Goal: Task Accomplishment & Management: Manage account settings

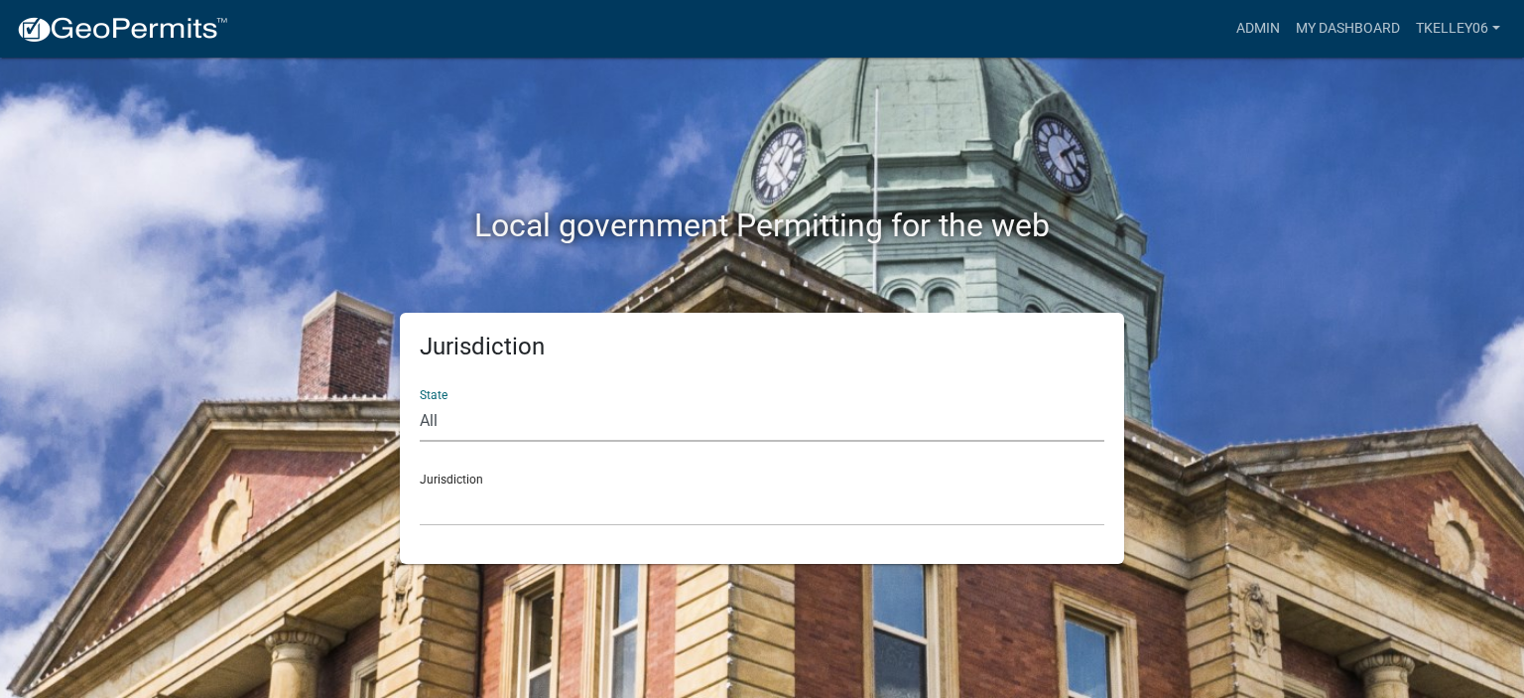
click at [492, 436] on select "All Colorado Georgia Indiana Iowa Kansas Minnesota Ohio South Carolina Wisconsin" at bounding box center [762, 421] width 685 height 41
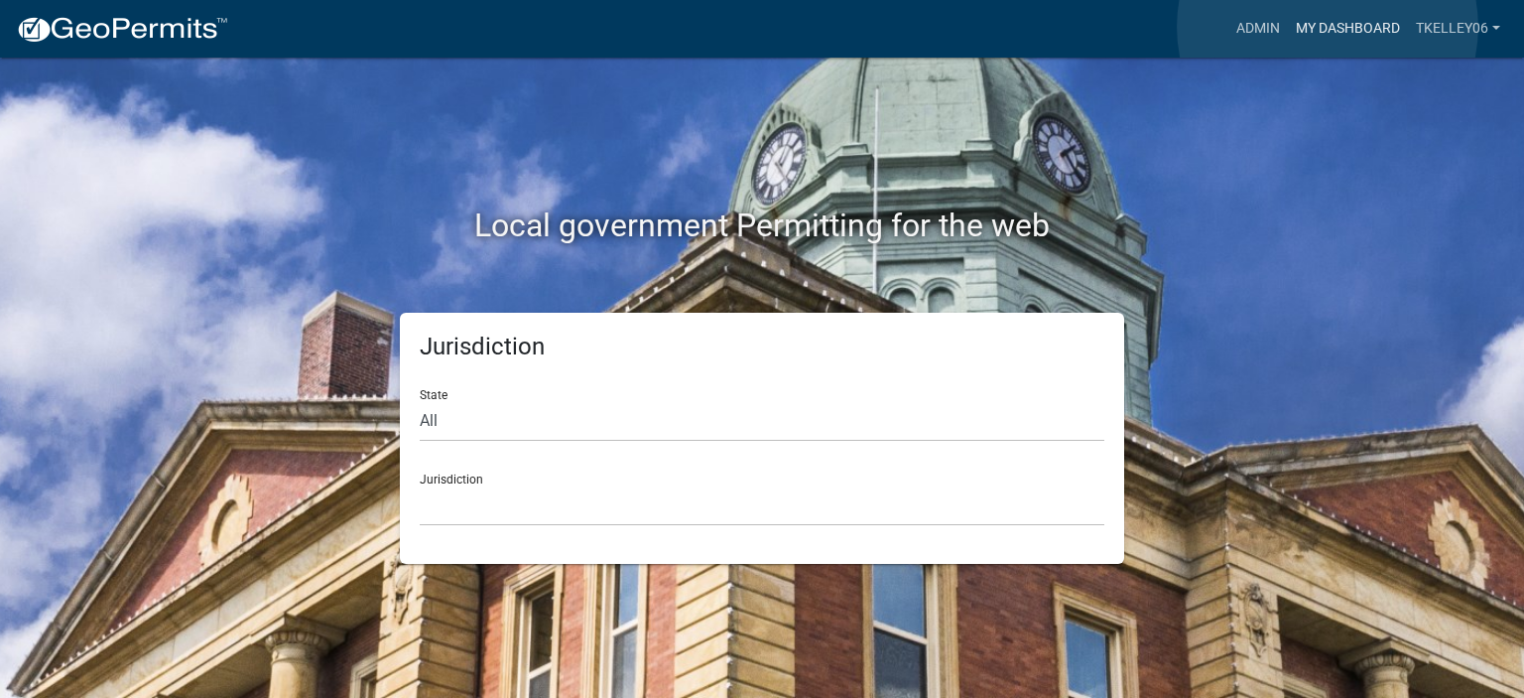
click at [1328, 27] on link "My Dashboard" at bounding box center [1348, 29] width 120 height 38
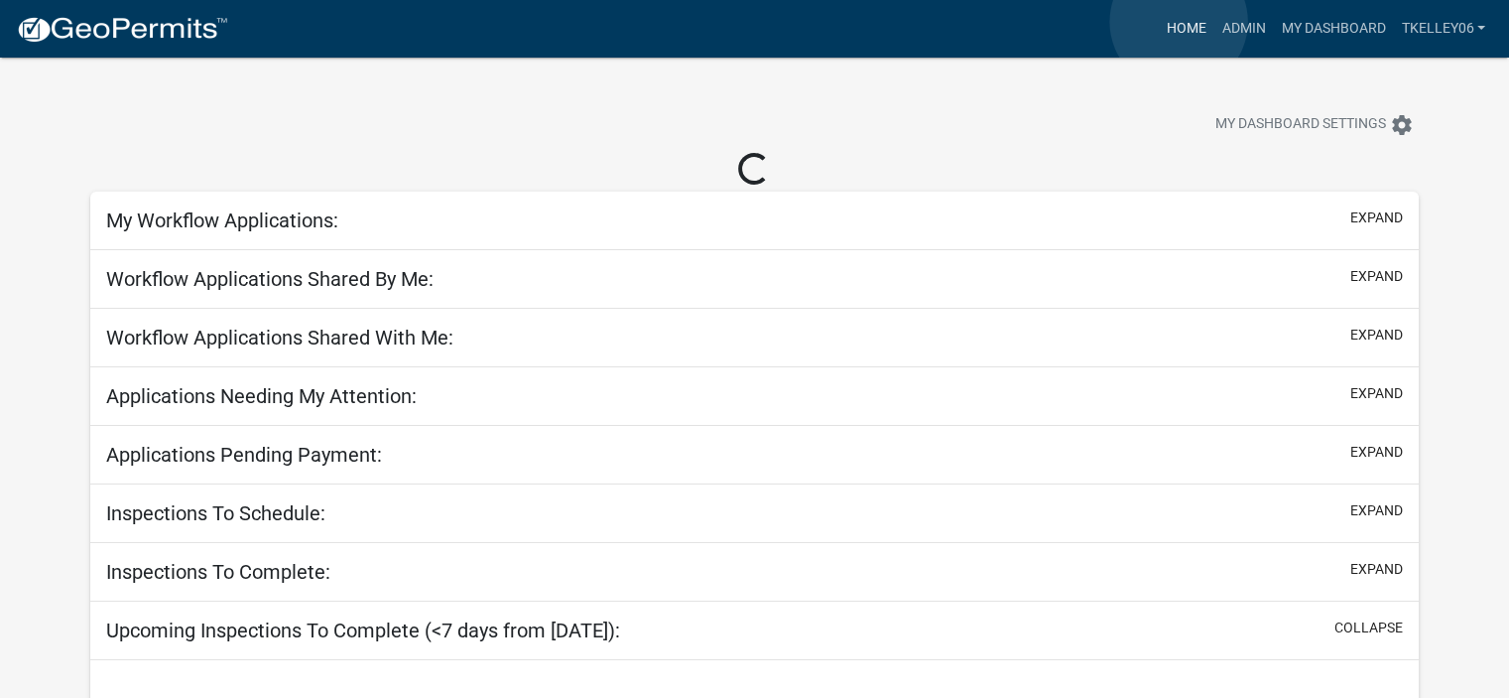
click at [1179, 22] on link "Home" at bounding box center [1186, 29] width 56 height 38
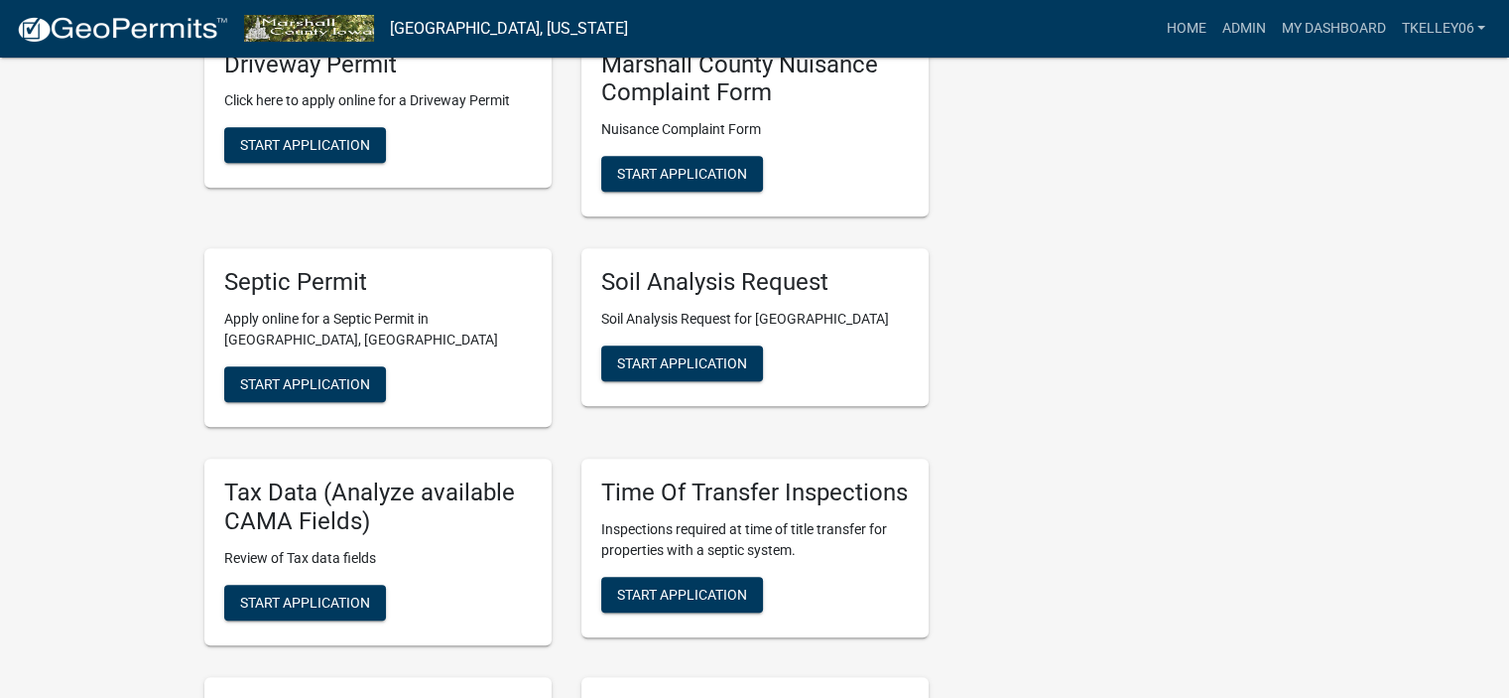
scroll to position [830, 0]
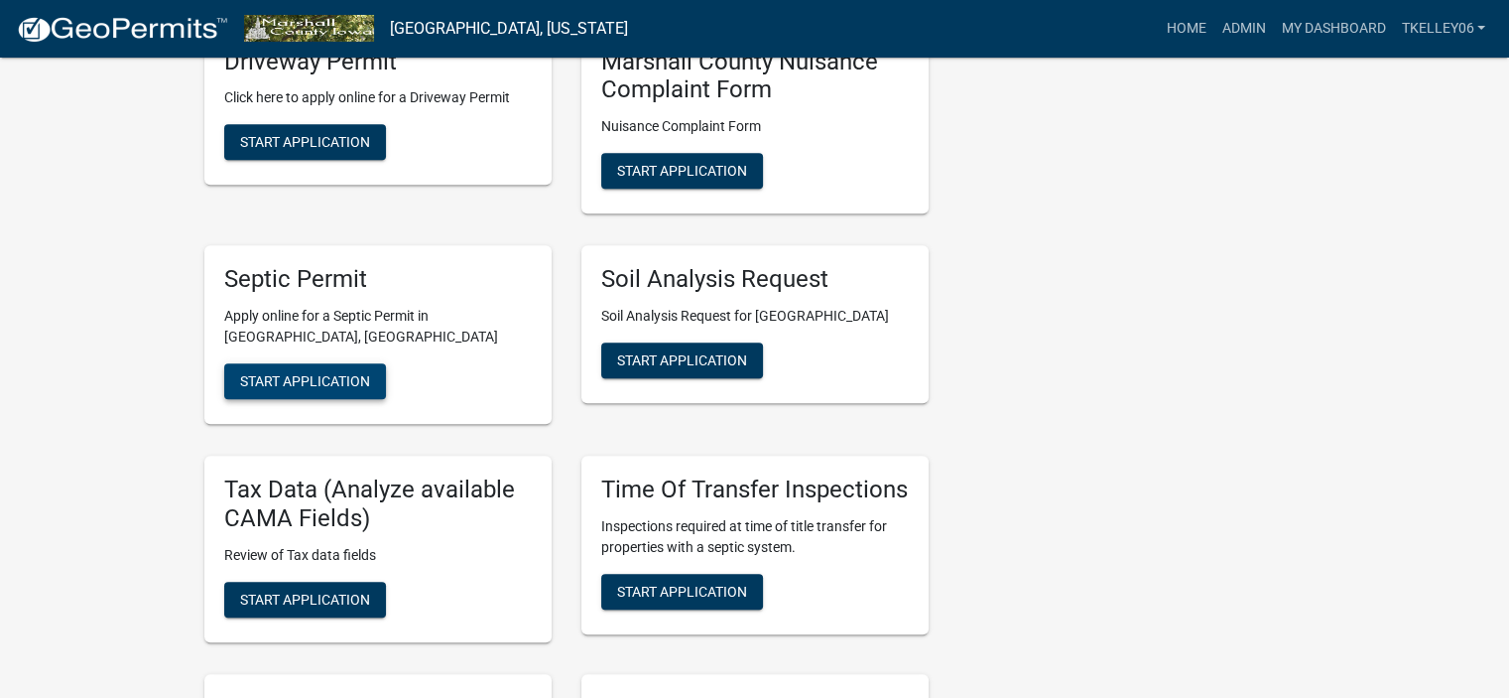
click at [273, 373] on span "Start Application" at bounding box center [305, 381] width 130 height 16
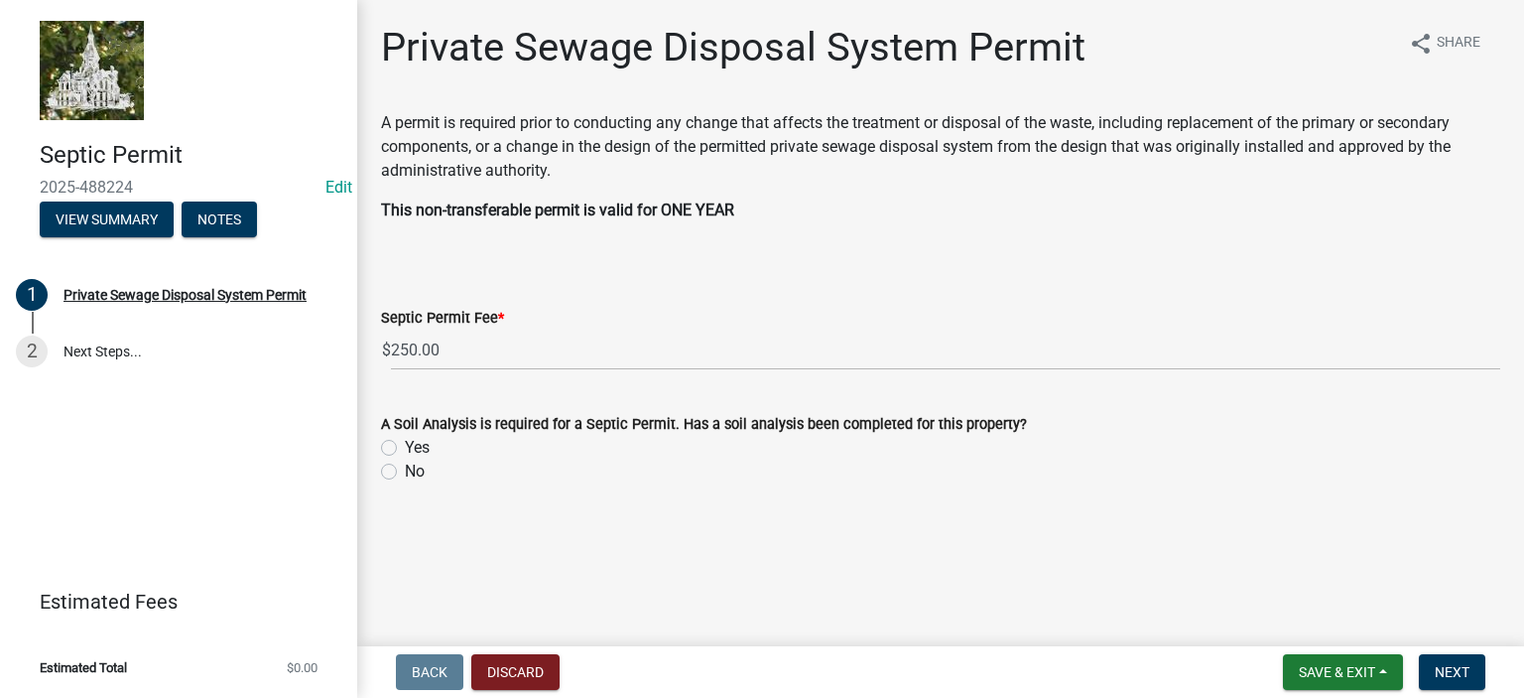
click at [405, 448] on label "Yes" at bounding box center [417, 448] width 25 height 24
click at [405, 448] on input "Yes" at bounding box center [411, 442] width 13 height 13
radio input "true"
click at [1440, 680] on button "Next" at bounding box center [1452, 672] width 66 height 36
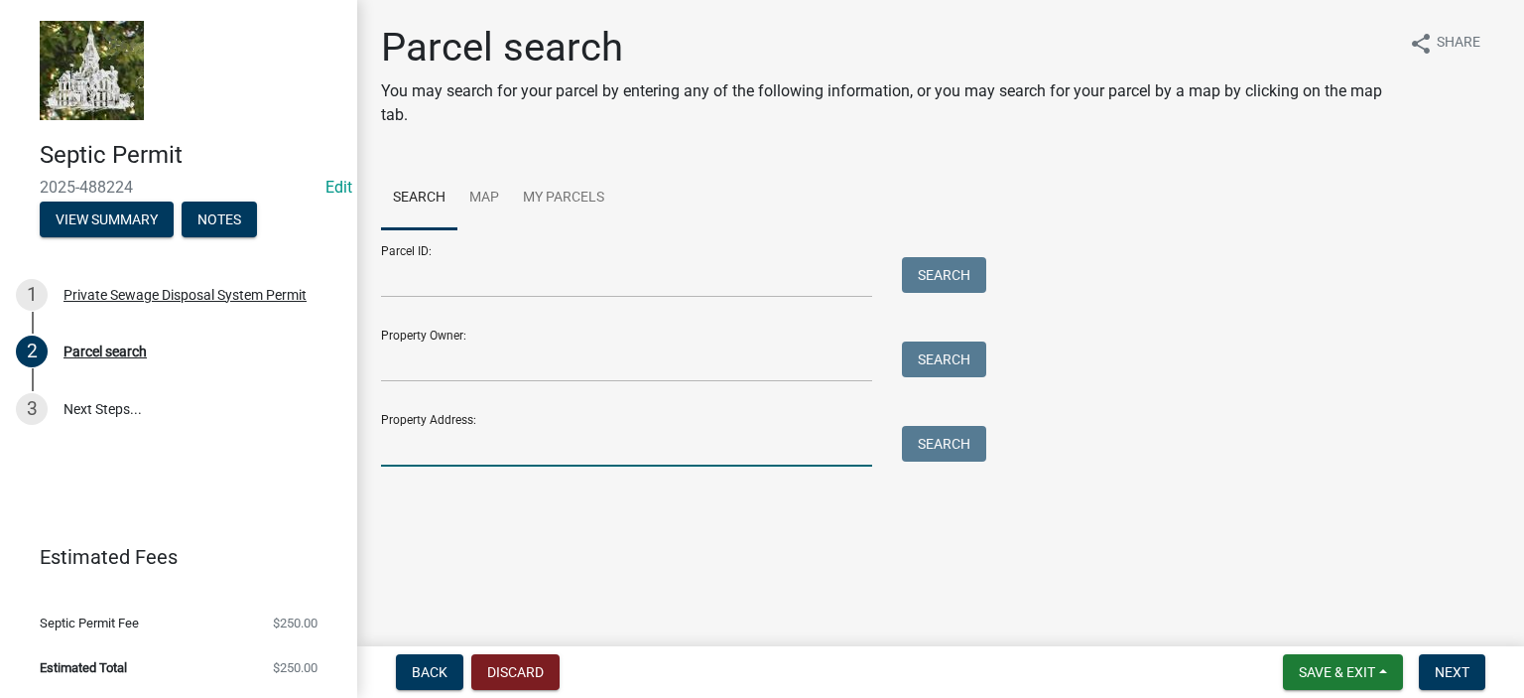
click at [484, 447] on input "Property Address:" at bounding box center [626, 446] width 491 height 41
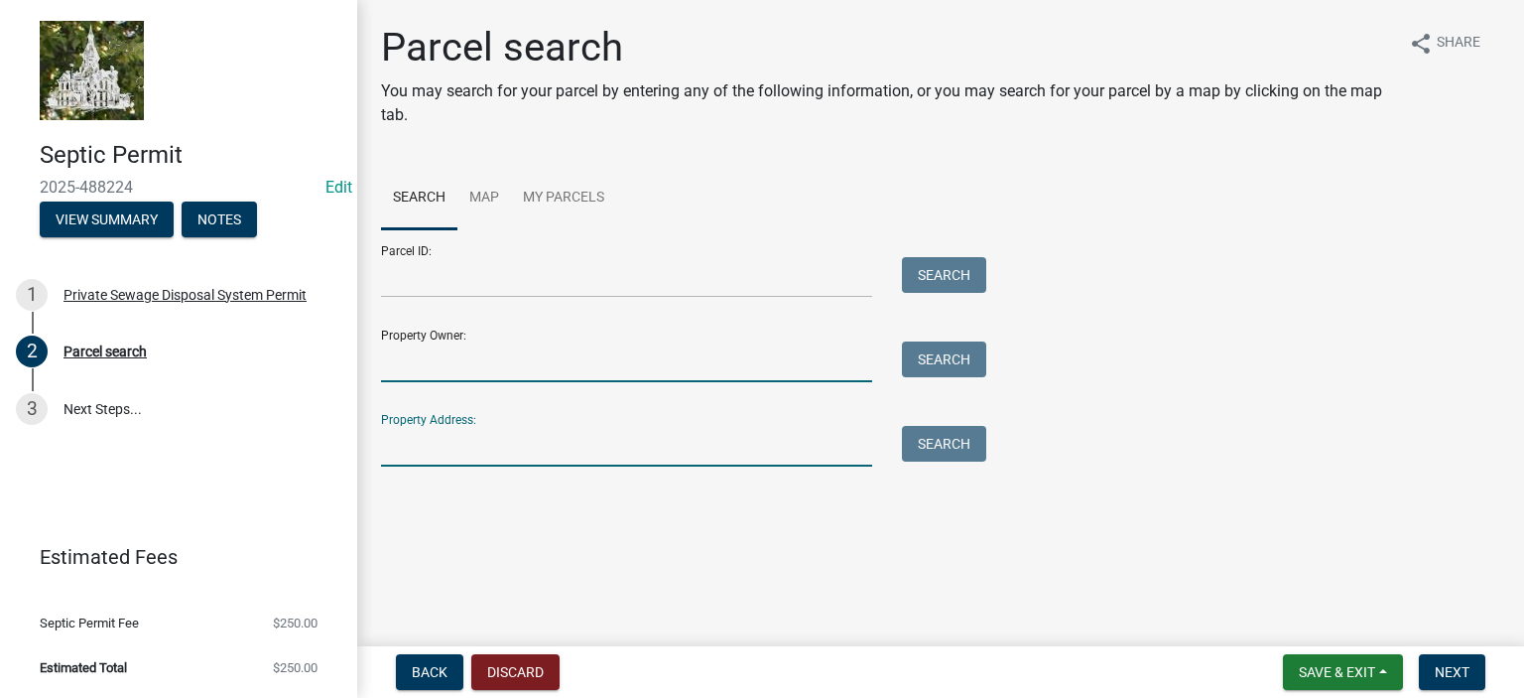
drag, startPoint x: 484, startPoint y: 447, endPoint x: 413, endPoint y: 378, distance: 99.0
click at [413, 378] on input "Property Owner:" at bounding box center [626, 361] width 491 height 41
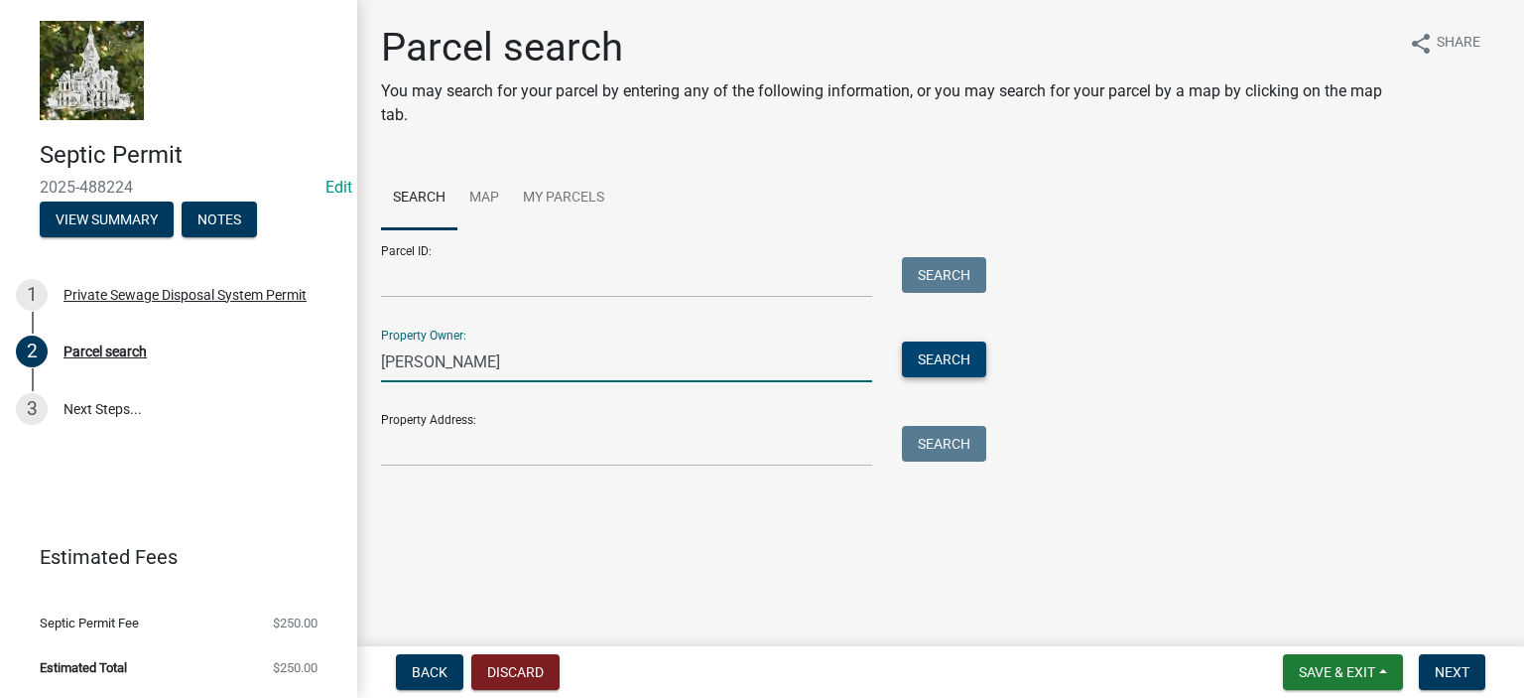
type input "Ron Klosterman"
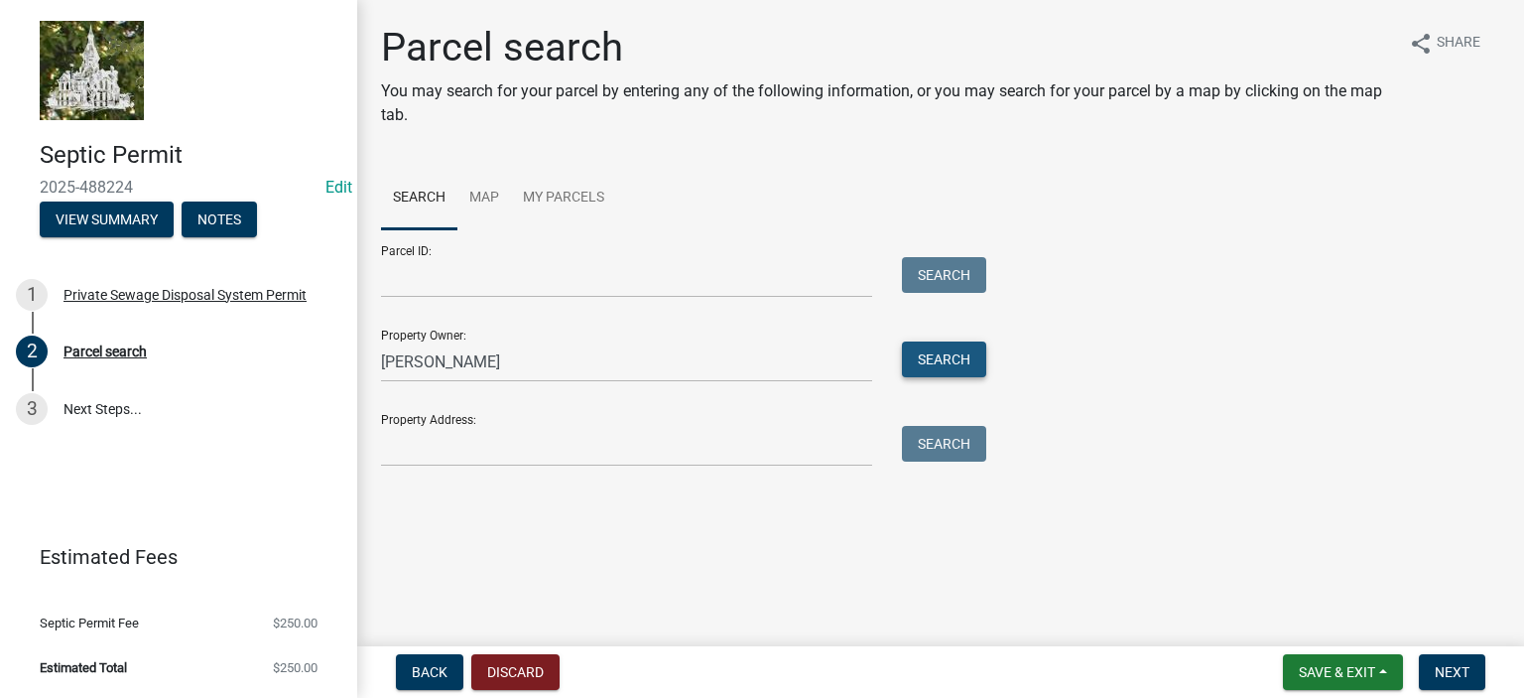
click at [925, 359] on button "Search" at bounding box center [944, 359] width 84 height 36
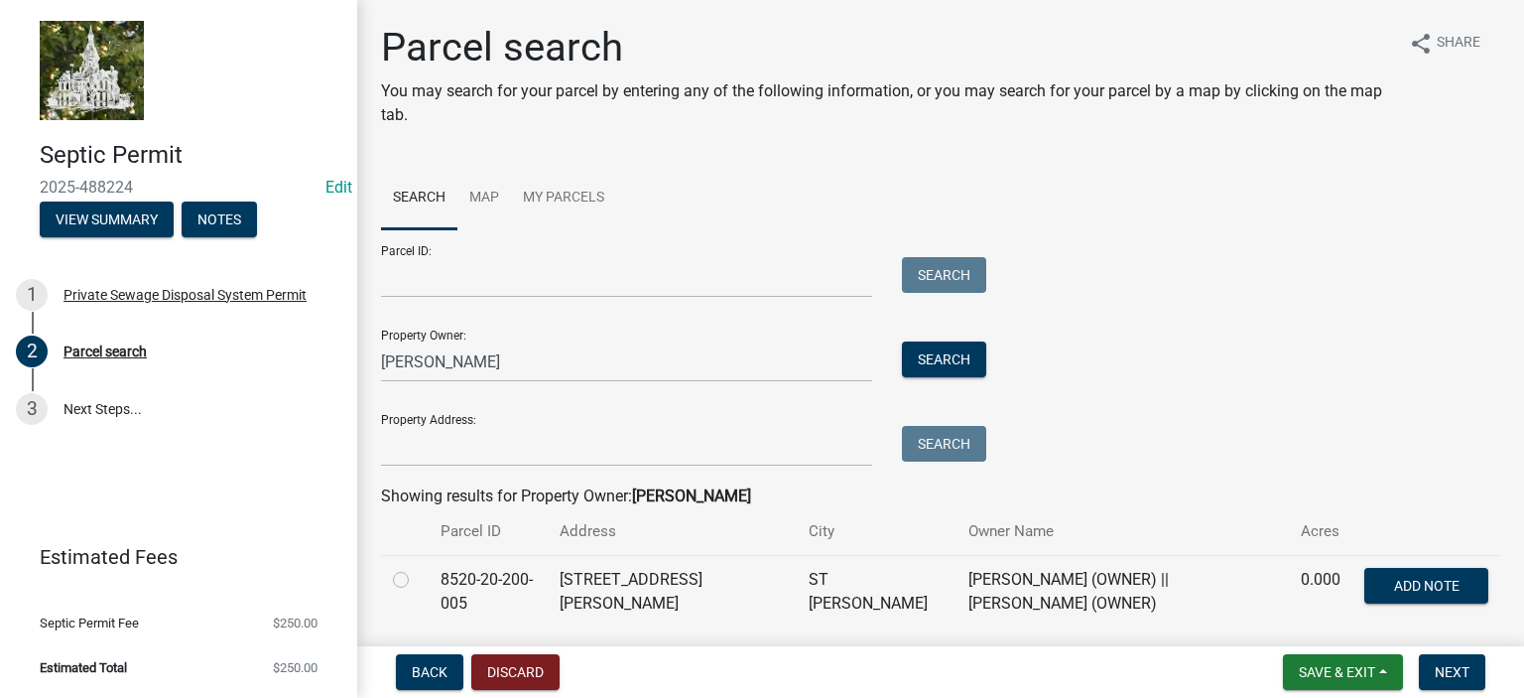
click at [417, 568] on label at bounding box center [417, 568] width 0 height 0
click at [417, 581] on input "radio" at bounding box center [423, 574] width 13 height 13
radio input "true"
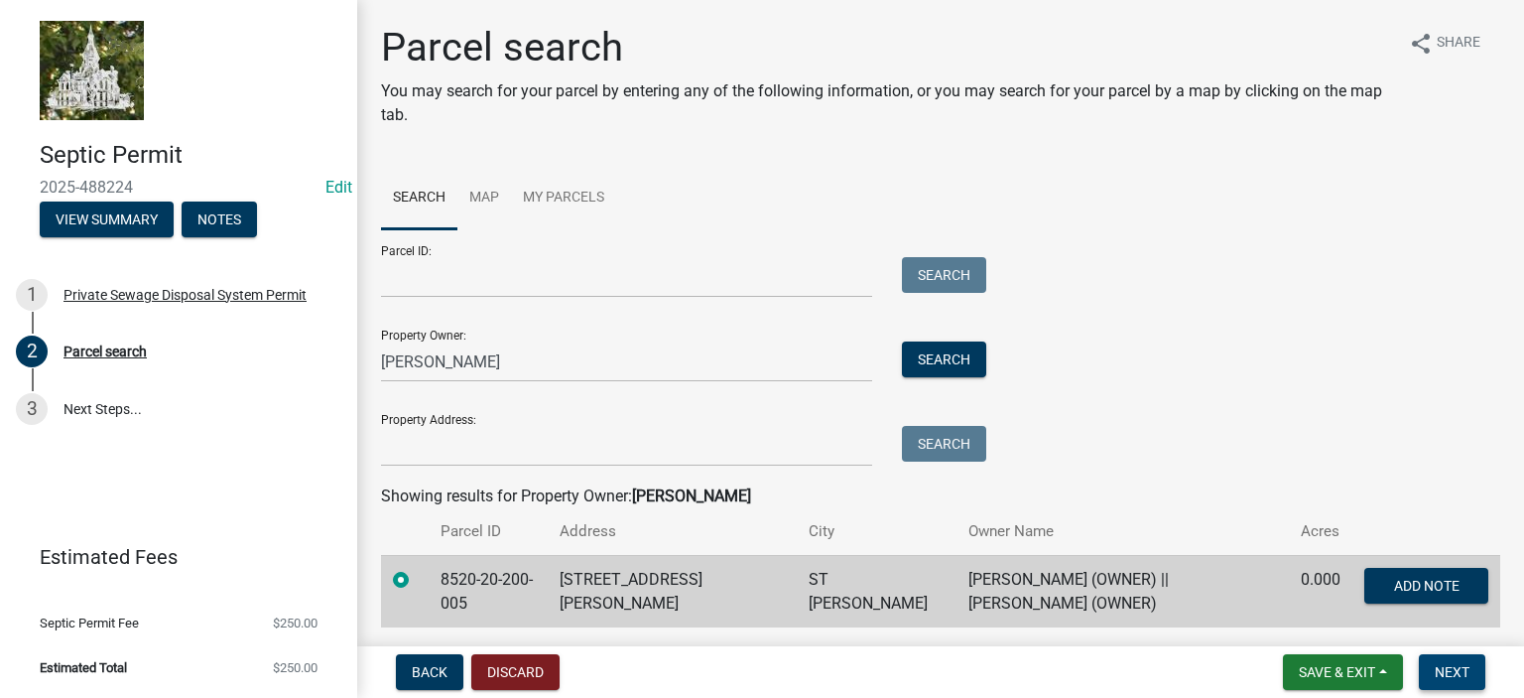
click at [1457, 672] on span "Next" at bounding box center [1452, 672] width 35 height 16
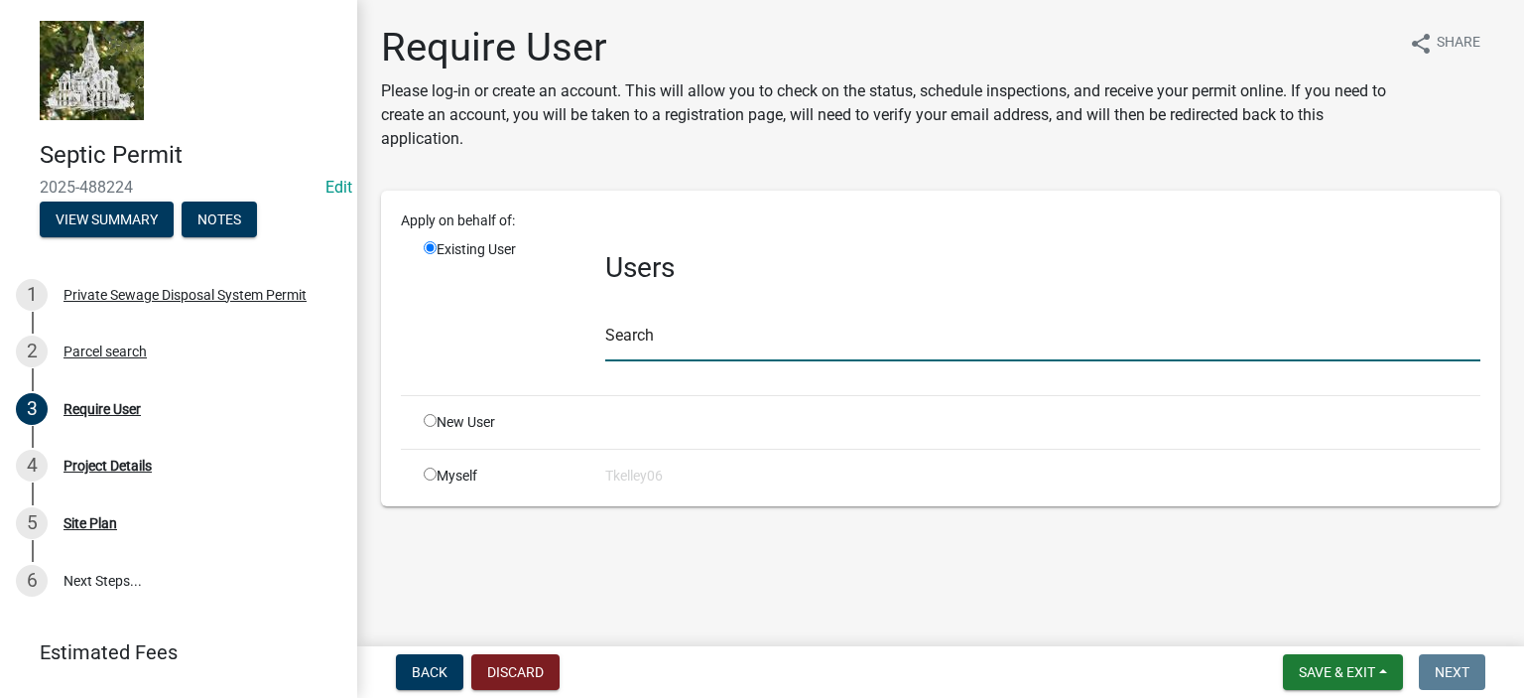
click at [653, 331] on input "text" at bounding box center [1042, 341] width 875 height 41
click at [654, 331] on input "c" at bounding box center [1042, 341] width 875 height 41
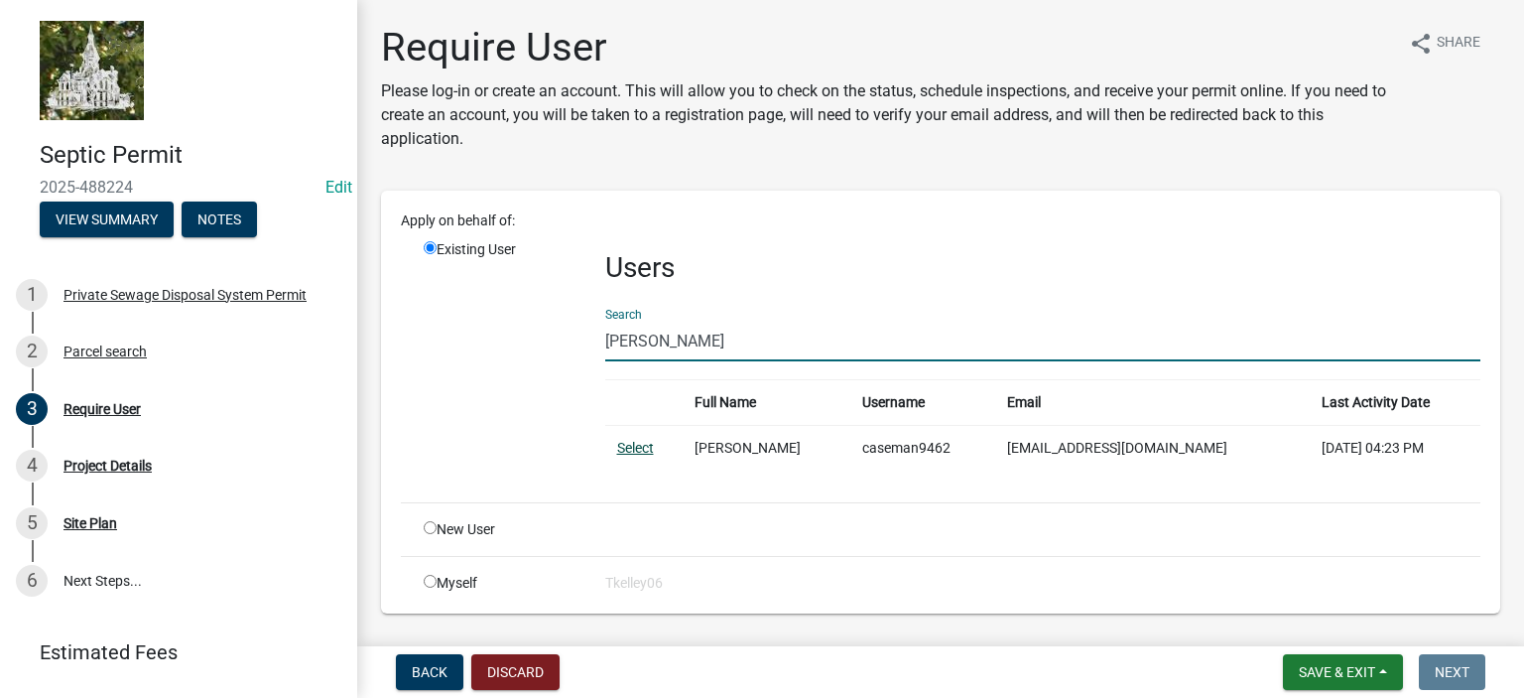
type input "casey crawford"
click at [635, 448] on link "Select" at bounding box center [635, 448] width 37 height 16
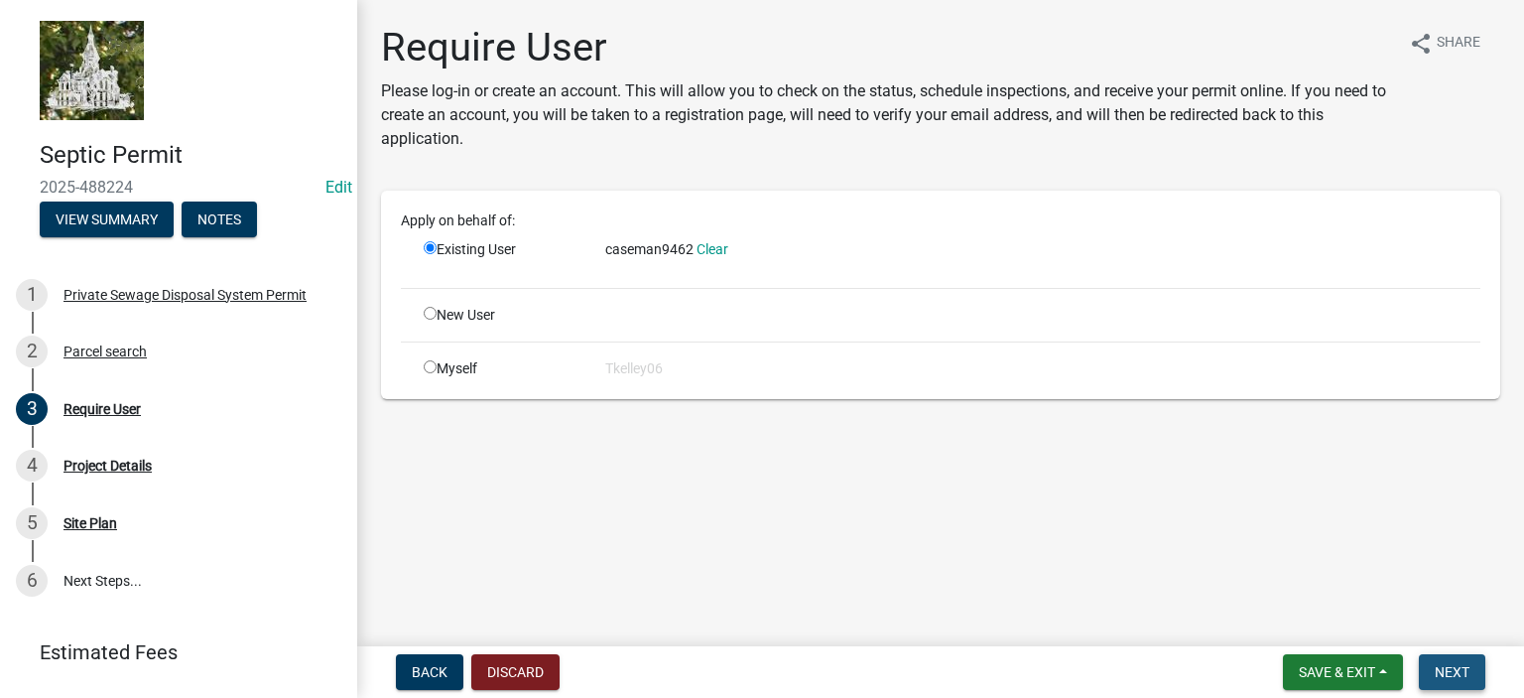
click at [1462, 675] on span "Next" at bounding box center [1452, 672] width 35 height 16
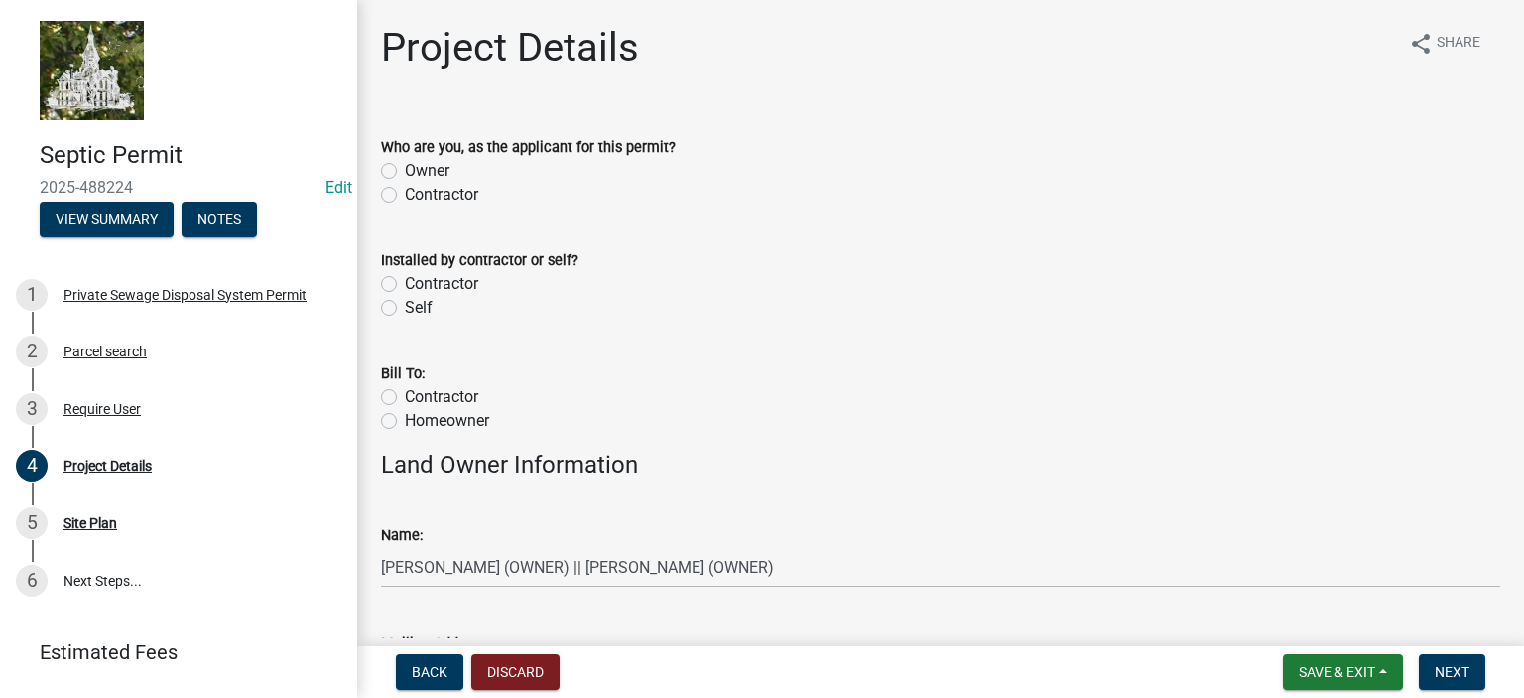
click at [405, 201] on label "Contractor" at bounding box center [441, 195] width 73 height 24
click at [405, 196] on input "Contractor" at bounding box center [411, 189] width 13 height 13
radio input "true"
click at [405, 279] on label "Contractor" at bounding box center [441, 284] width 73 height 24
click at [405, 279] on input "Contractor" at bounding box center [411, 278] width 13 height 13
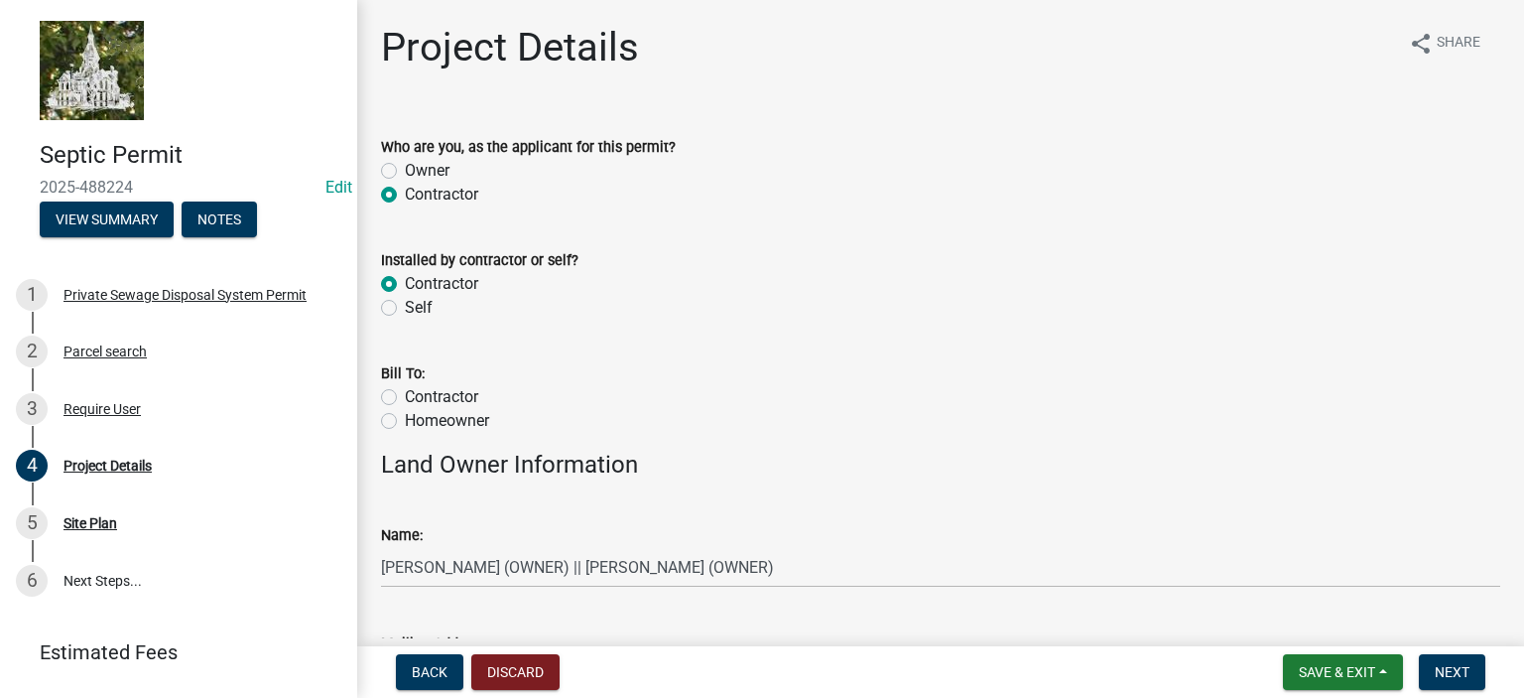
radio input "true"
click at [405, 400] on label "Contractor" at bounding box center [441, 397] width 73 height 24
click at [405, 398] on input "Contractor" at bounding box center [411, 391] width 13 height 13
radio input "true"
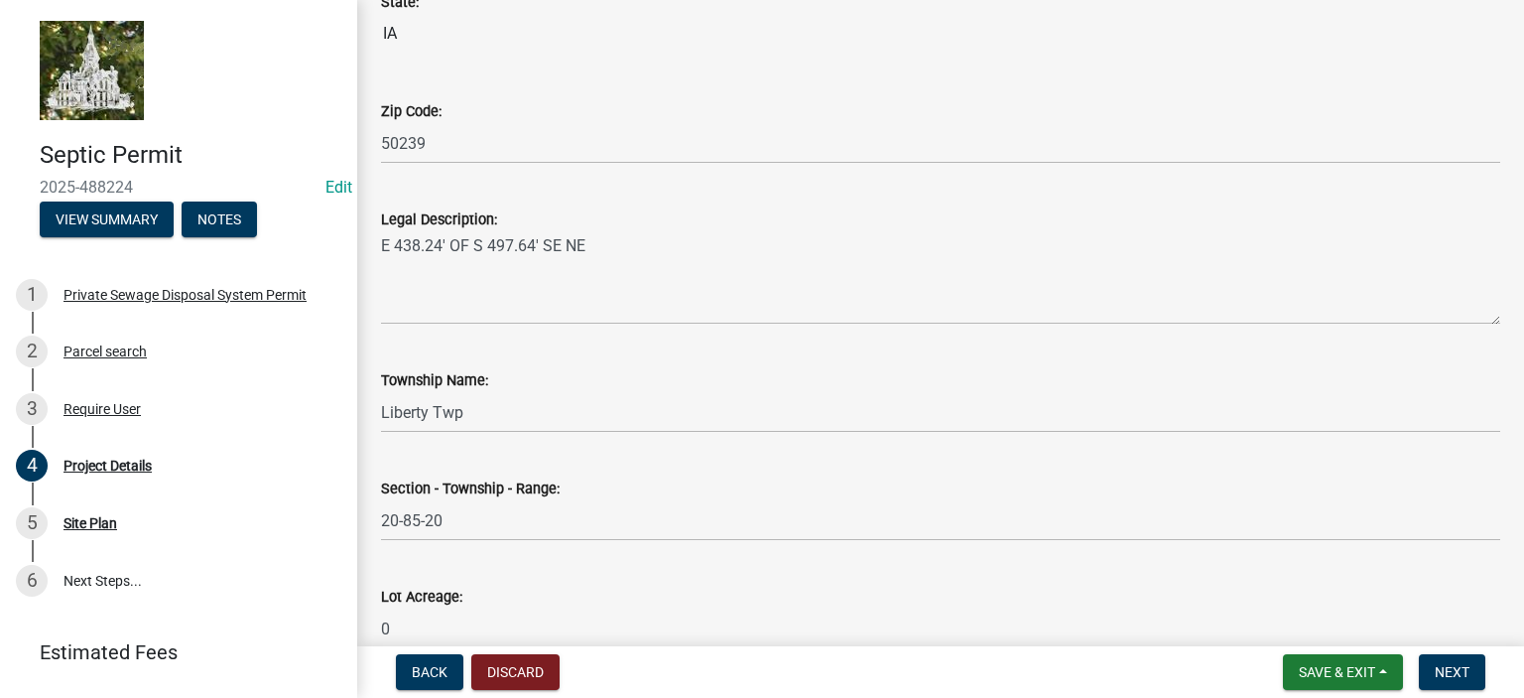
scroll to position [1870, 0]
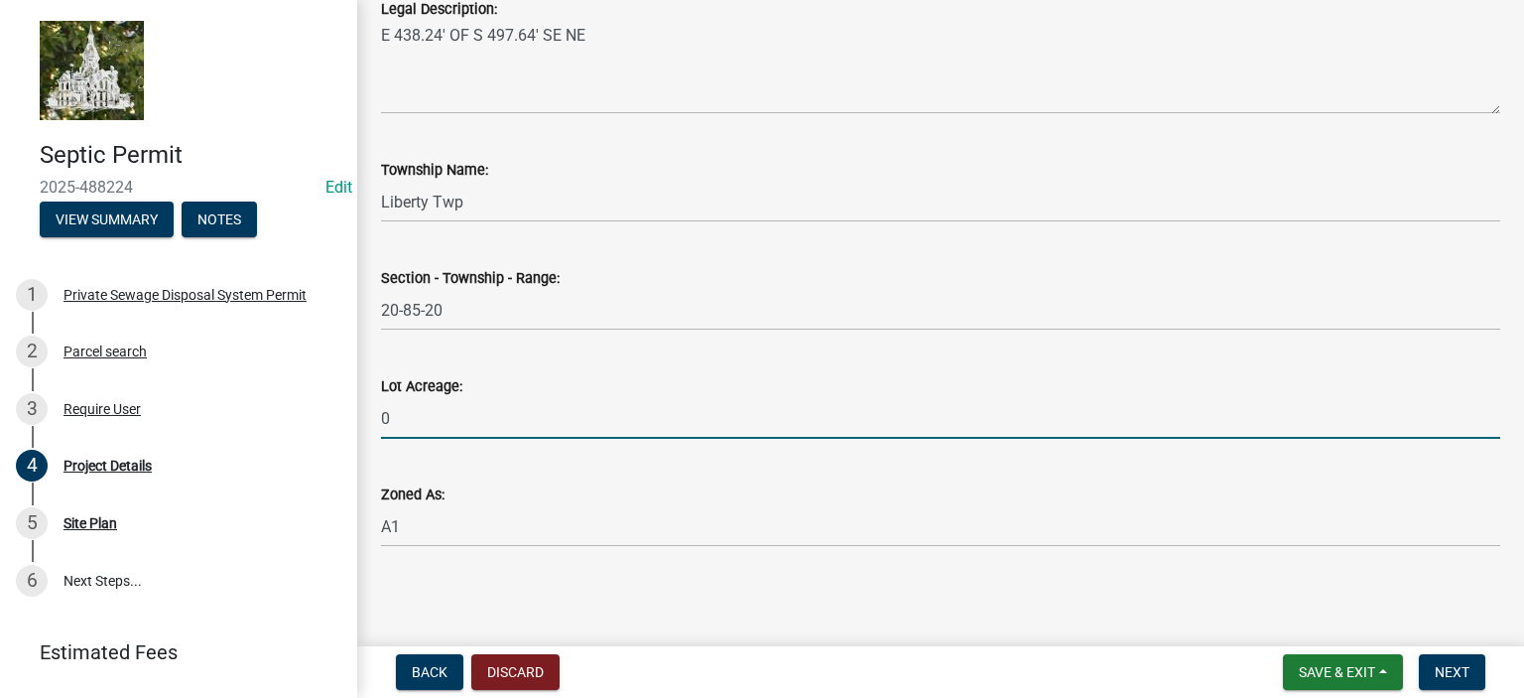
click at [433, 428] on input "0" at bounding box center [940, 418] width 1119 height 41
type input "4.4"
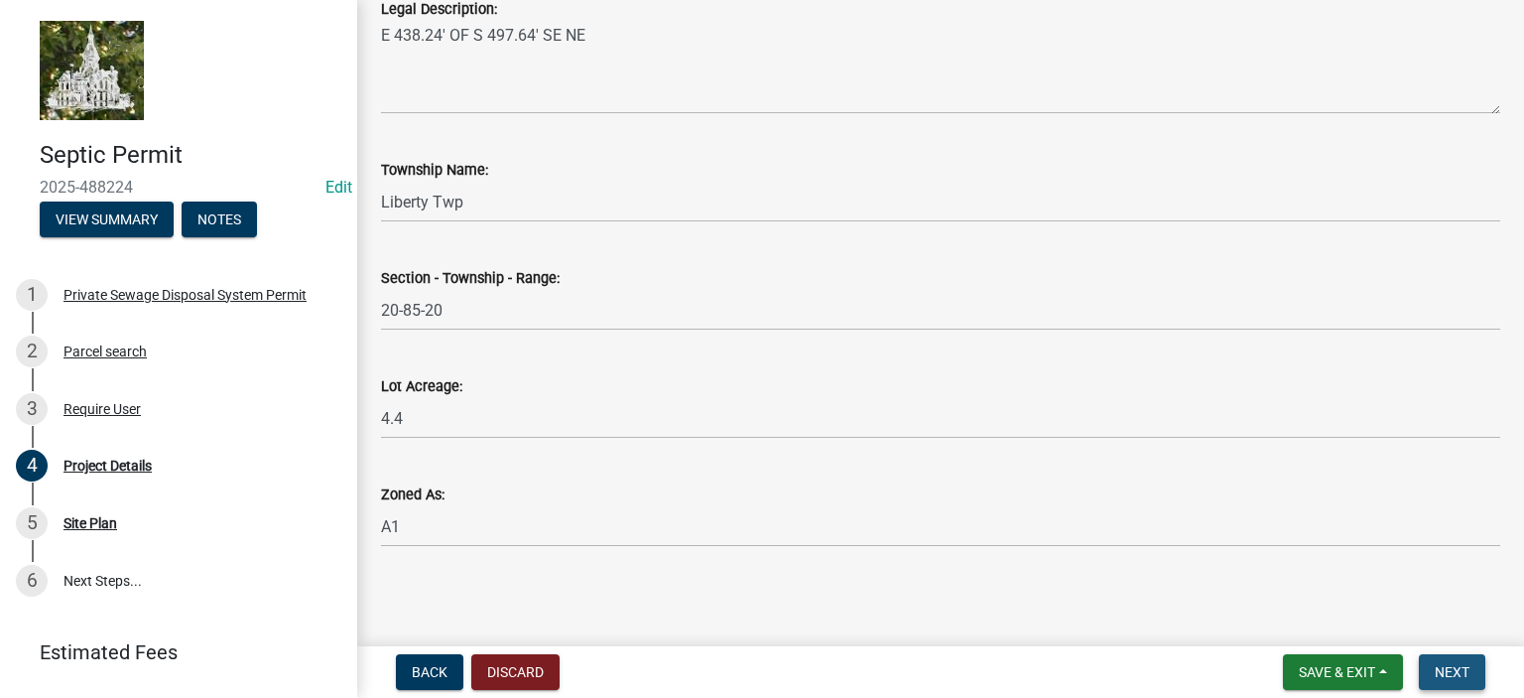
click at [1461, 670] on span "Next" at bounding box center [1452, 672] width 35 height 16
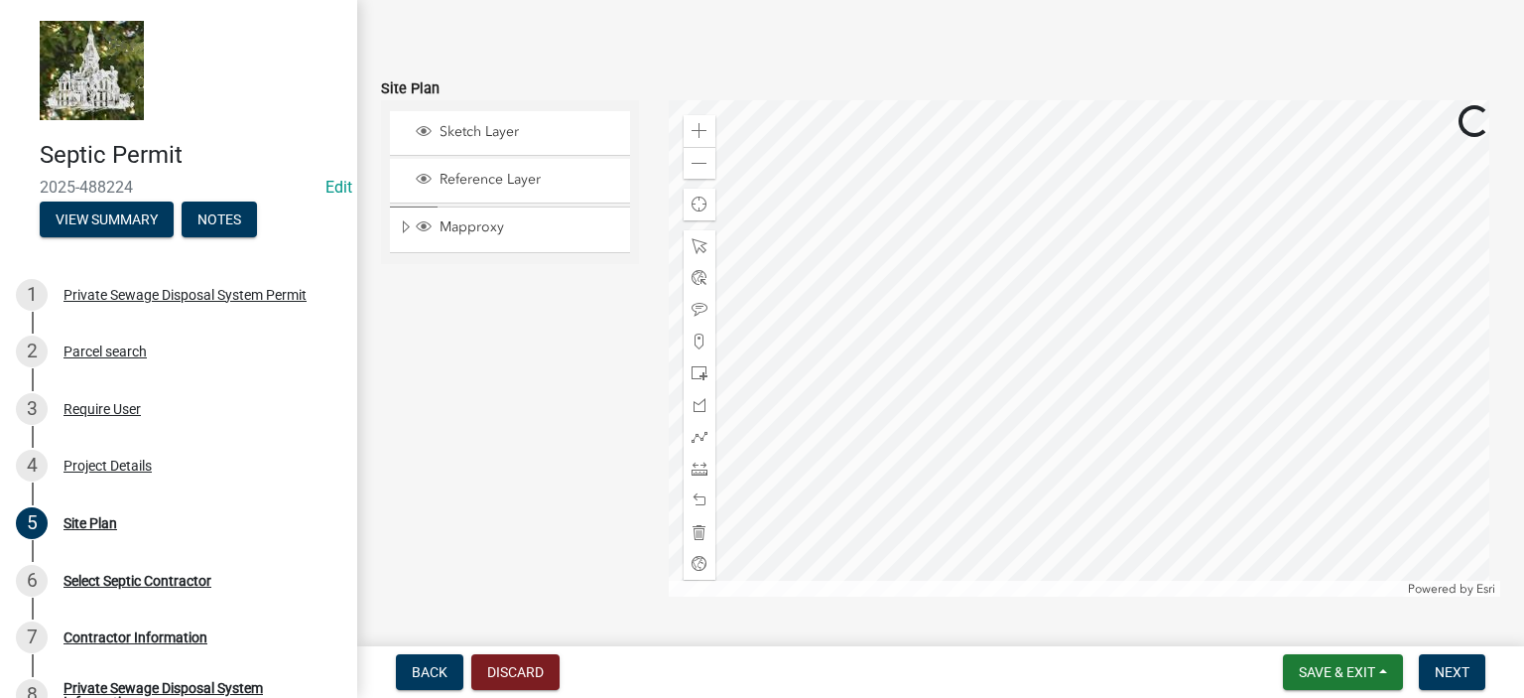
scroll to position [187, 0]
click at [693, 136] on span at bounding box center [700, 130] width 16 height 16
click at [1179, 337] on div at bounding box center [1085, 347] width 833 height 496
click at [1165, 309] on div at bounding box center [1085, 347] width 833 height 496
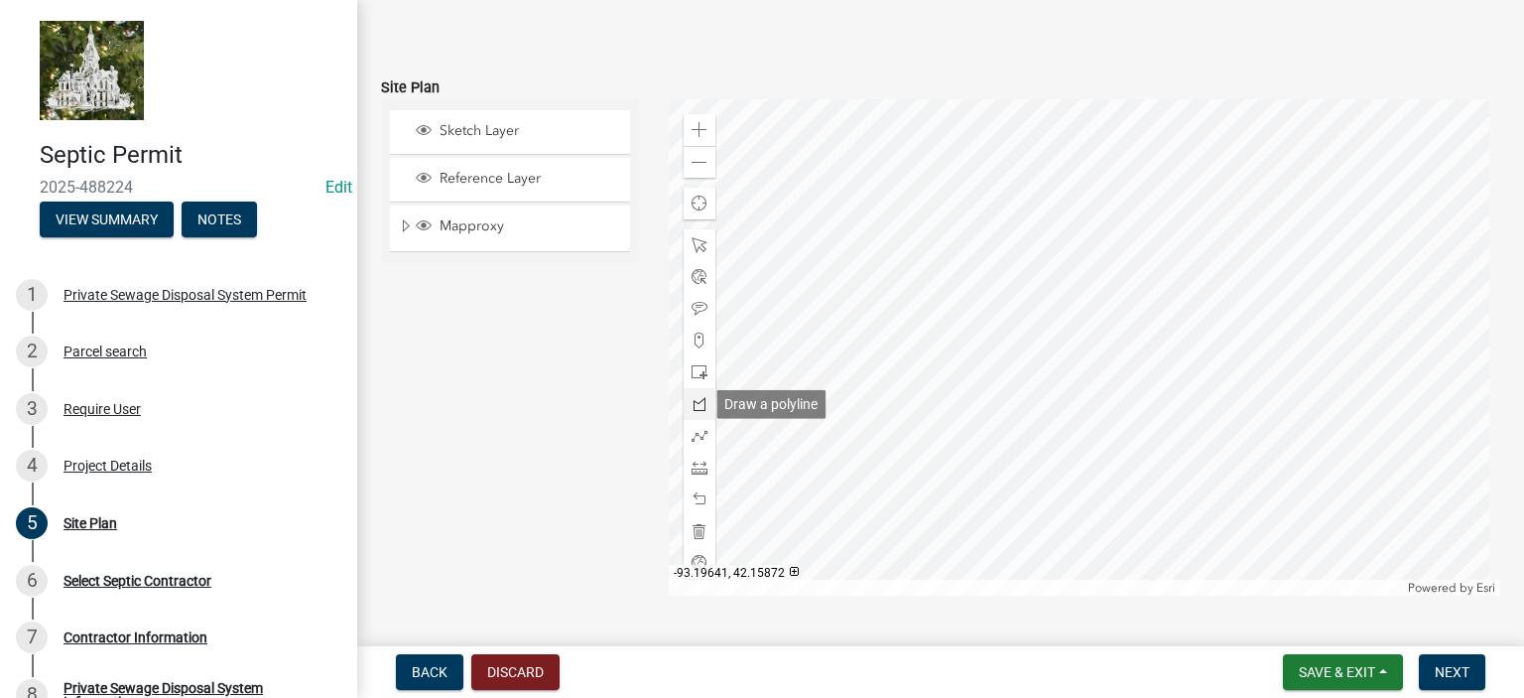
click at [700, 400] on span at bounding box center [700, 404] width 16 height 16
click at [693, 371] on span at bounding box center [700, 372] width 16 height 16
click at [1245, 260] on div at bounding box center [1085, 347] width 833 height 496
click at [692, 430] on span at bounding box center [700, 436] width 16 height 16
click at [1191, 309] on div at bounding box center [1085, 347] width 833 height 496
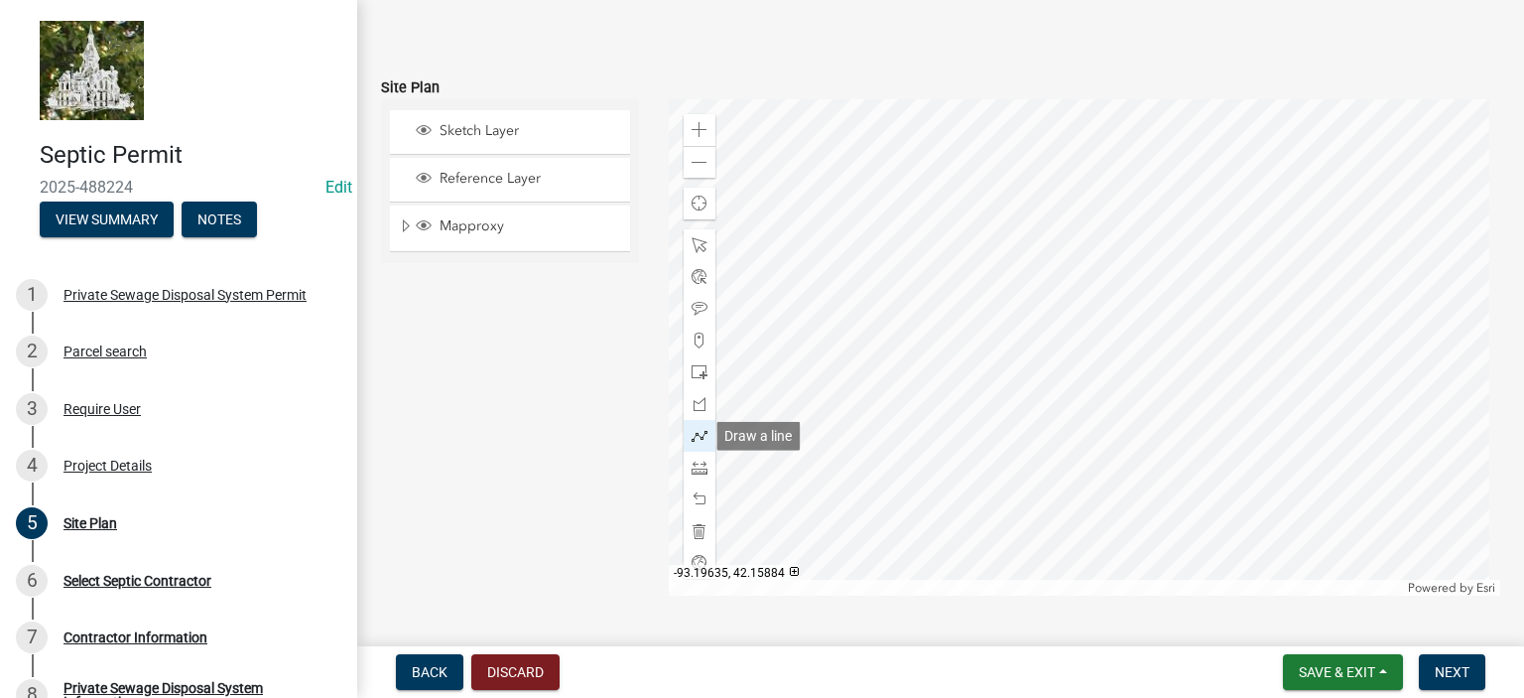
click at [698, 442] on span at bounding box center [700, 436] width 16 height 16
click at [1191, 308] on div at bounding box center [1085, 347] width 833 height 496
click at [1024, 385] on div at bounding box center [1085, 347] width 833 height 496
click at [1025, 384] on div at bounding box center [1085, 347] width 833 height 496
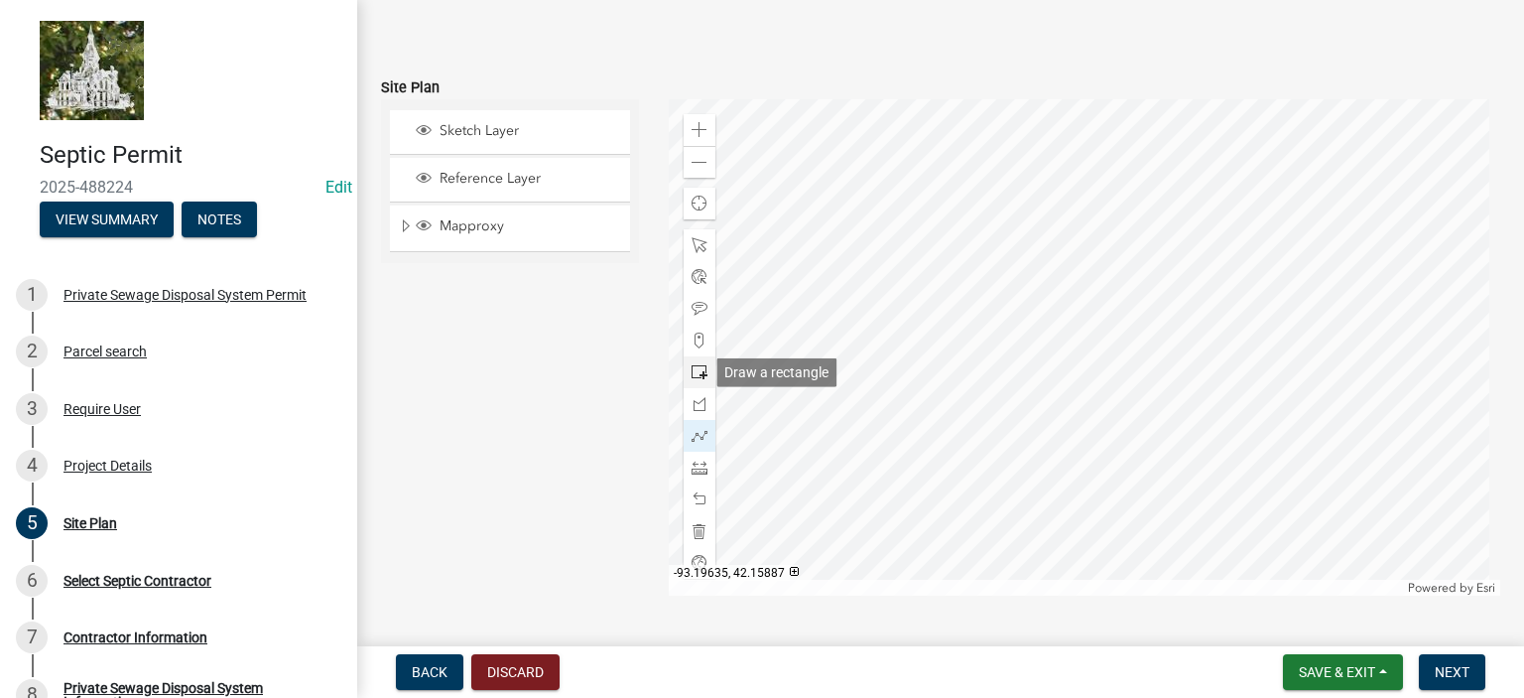
click at [696, 364] on span at bounding box center [700, 372] width 16 height 16
click at [1032, 399] on div at bounding box center [1085, 347] width 833 height 496
click at [695, 440] on span at bounding box center [700, 436] width 16 height 16
click at [1033, 392] on div at bounding box center [1085, 347] width 833 height 496
click at [1044, 392] on div at bounding box center [1085, 347] width 833 height 496
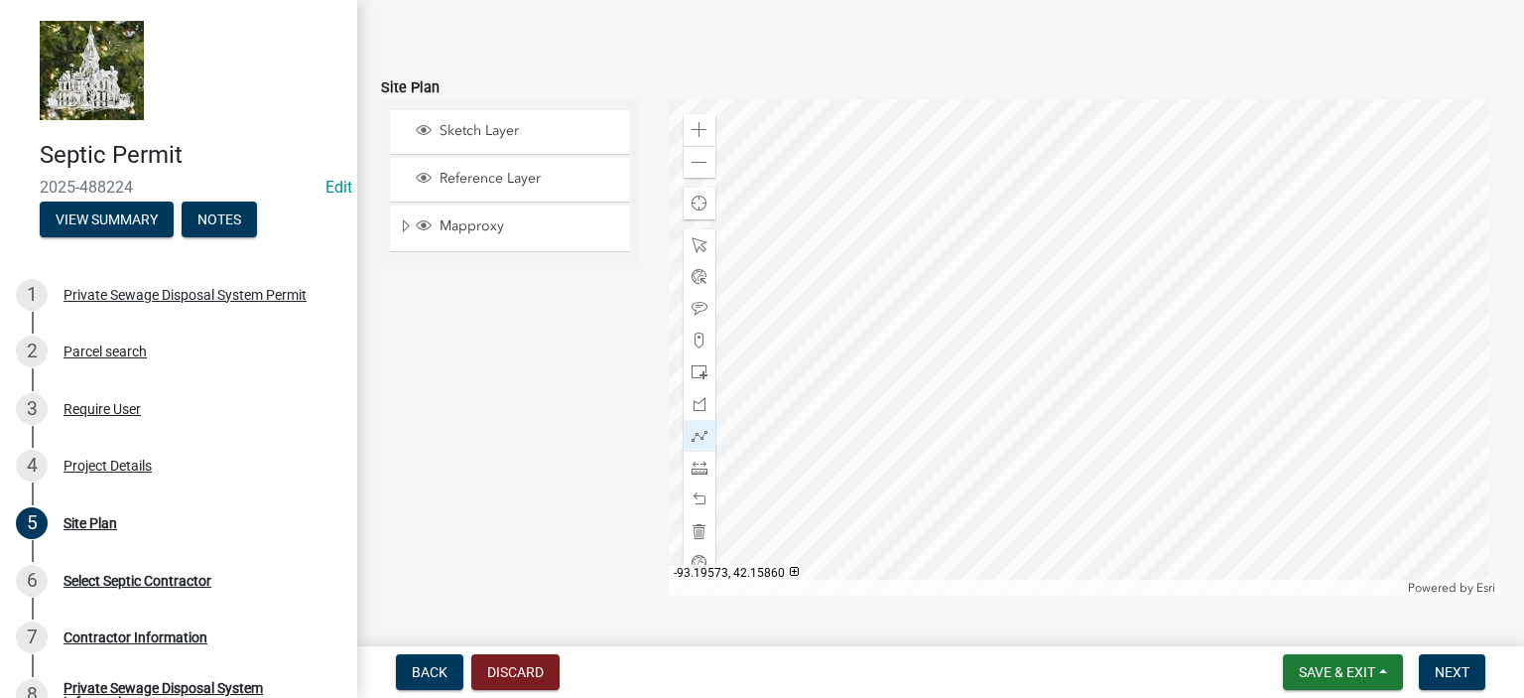
click at [1044, 579] on div at bounding box center [1085, 347] width 833 height 496
click at [1028, 399] on div at bounding box center [1085, 347] width 833 height 496
click at [1028, 577] on div at bounding box center [1085, 347] width 833 height 496
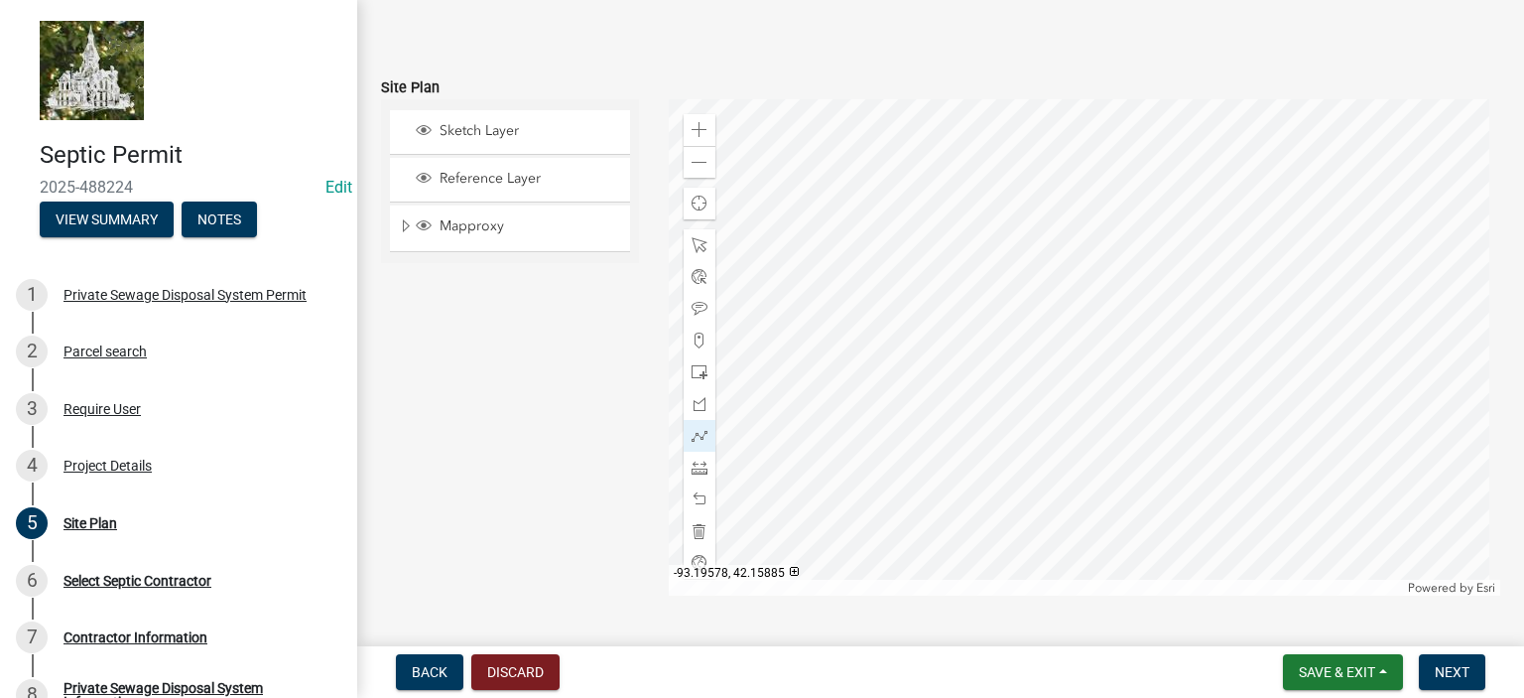
click at [1020, 399] on div at bounding box center [1085, 347] width 833 height 496
click at [1016, 575] on div at bounding box center [1085, 347] width 833 height 496
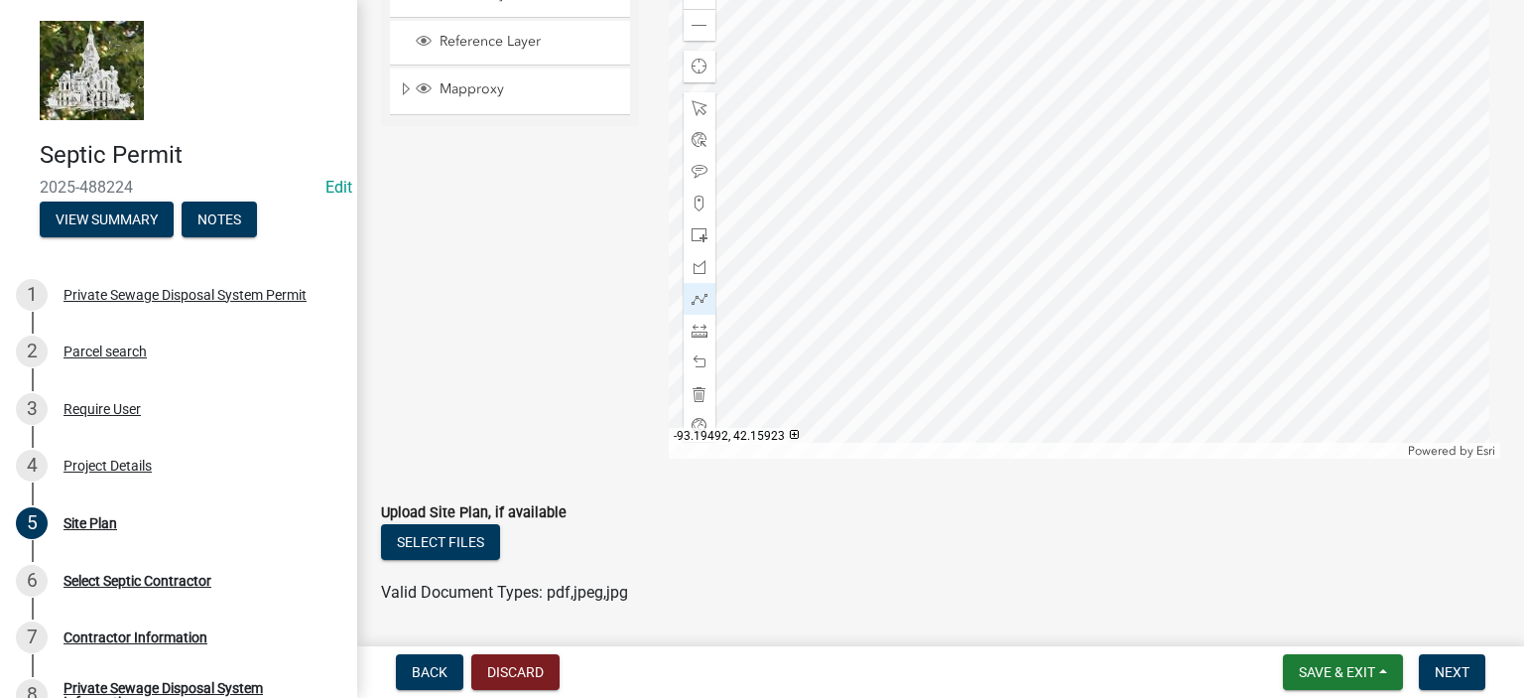
scroll to position [385, 0]
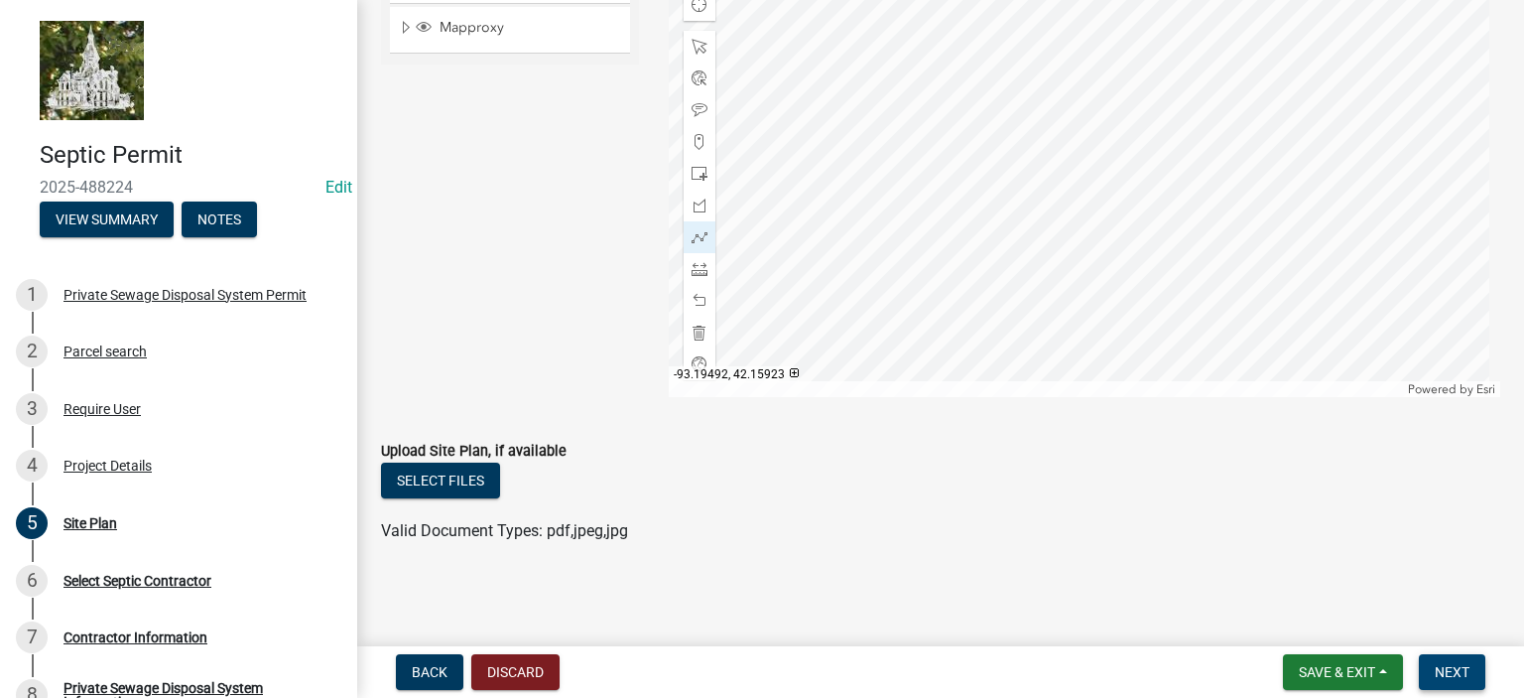
click at [1432, 666] on button "Next" at bounding box center [1452, 672] width 66 height 36
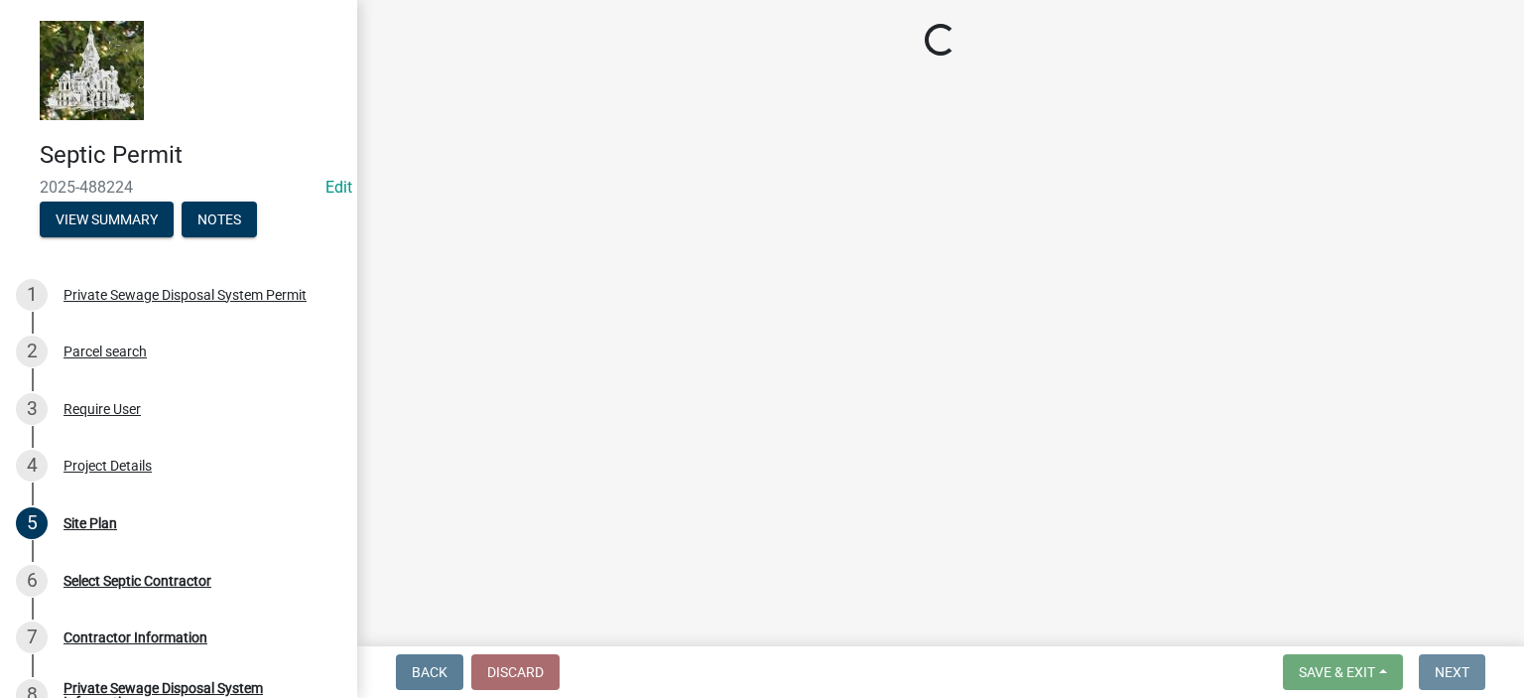
scroll to position [0, 0]
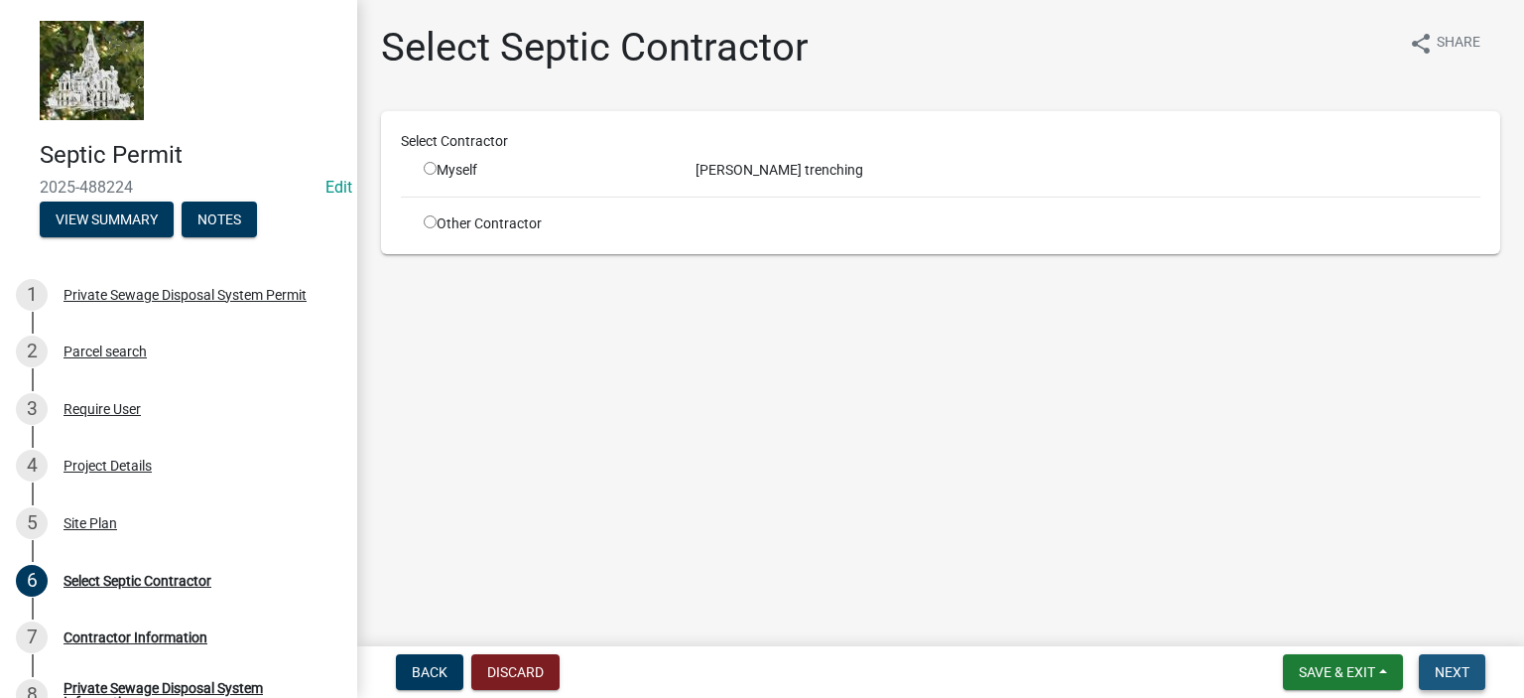
click at [1453, 664] on span "Next" at bounding box center [1452, 672] width 35 height 16
click at [429, 170] on input "radio" at bounding box center [430, 168] width 13 height 13
radio input "true"
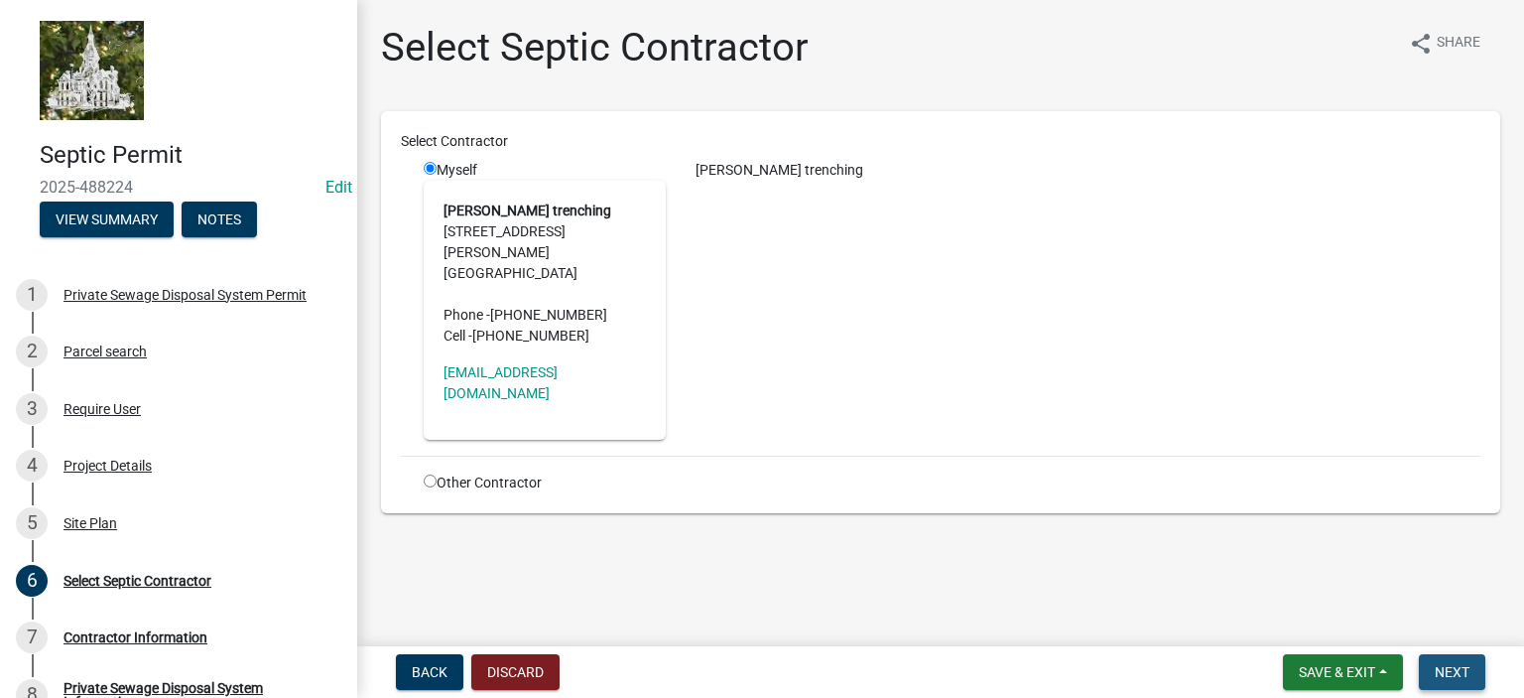
click at [1460, 672] on span "Next" at bounding box center [1452, 672] width 35 height 16
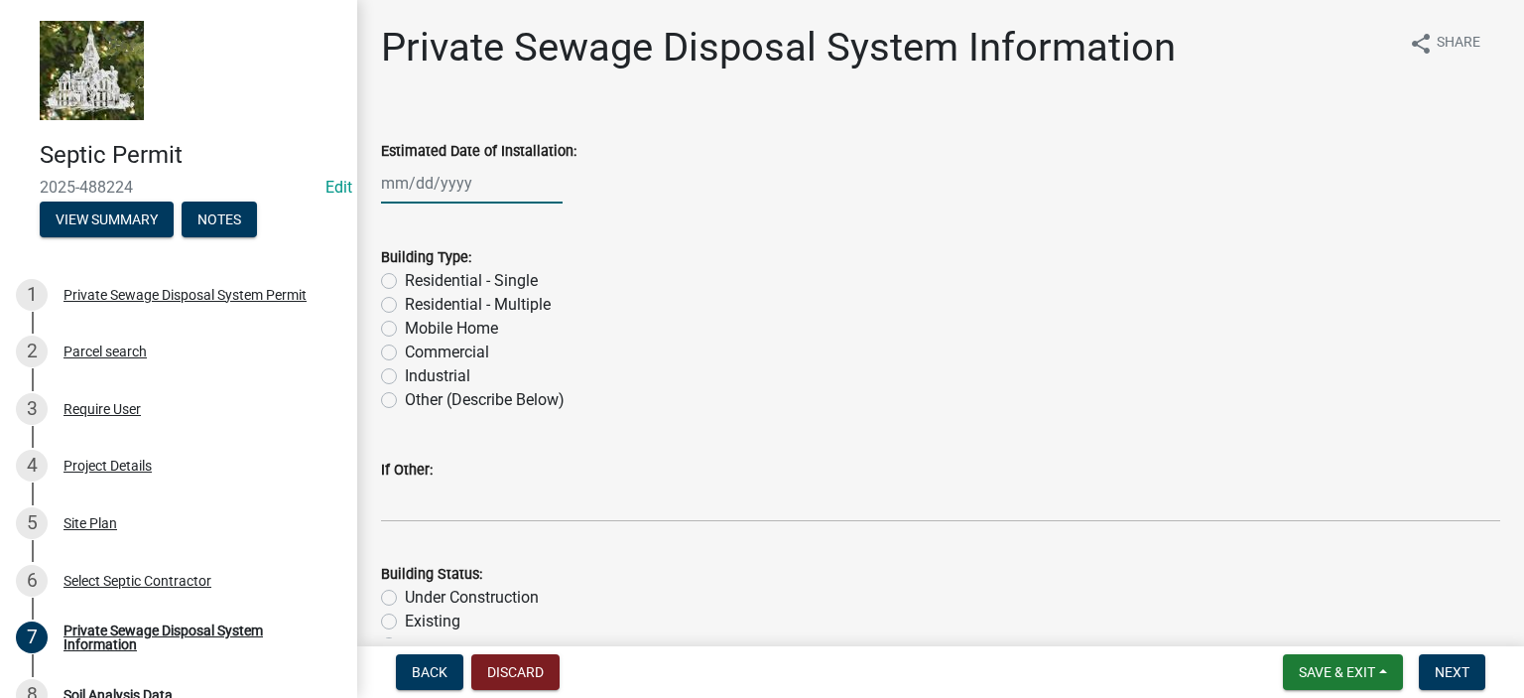
click at [418, 184] on div at bounding box center [472, 183] width 182 height 41
select select "10"
select select "2025"
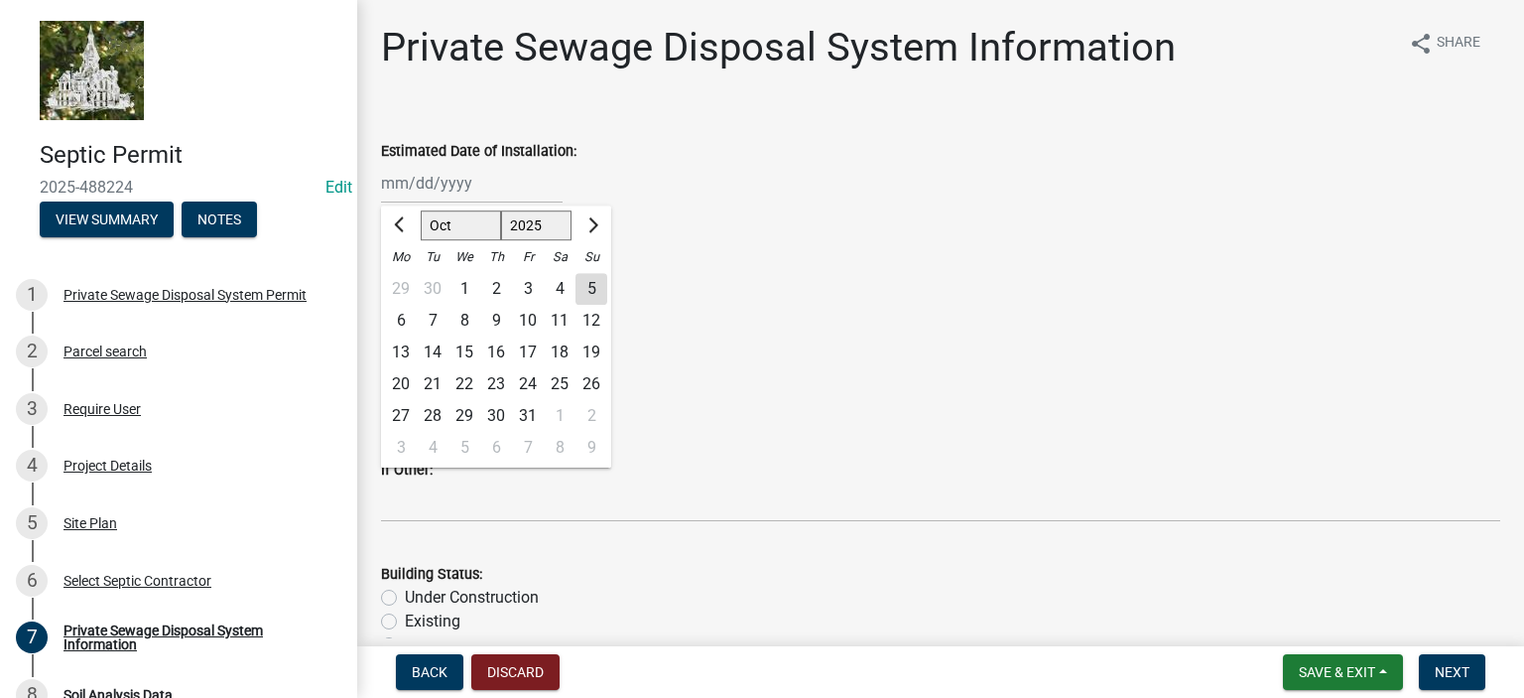
click at [560, 291] on div "4" at bounding box center [560, 289] width 32 height 32
type input "[DATE]"
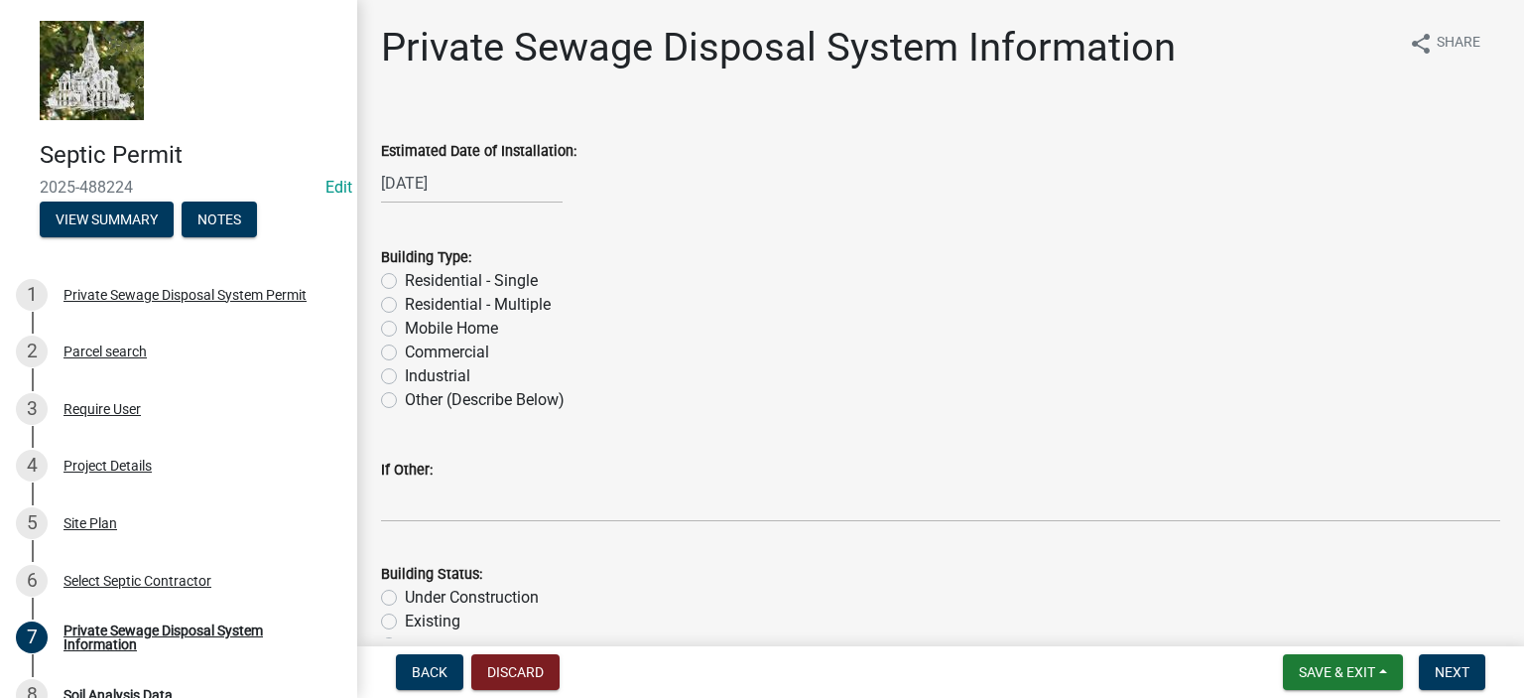
click at [405, 277] on label "Residential - Single" at bounding box center [471, 281] width 133 height 24
click at [405, 277] on input "Residential - Single" at bounding box center [411, 275] width 13 height 13
radio input "true"
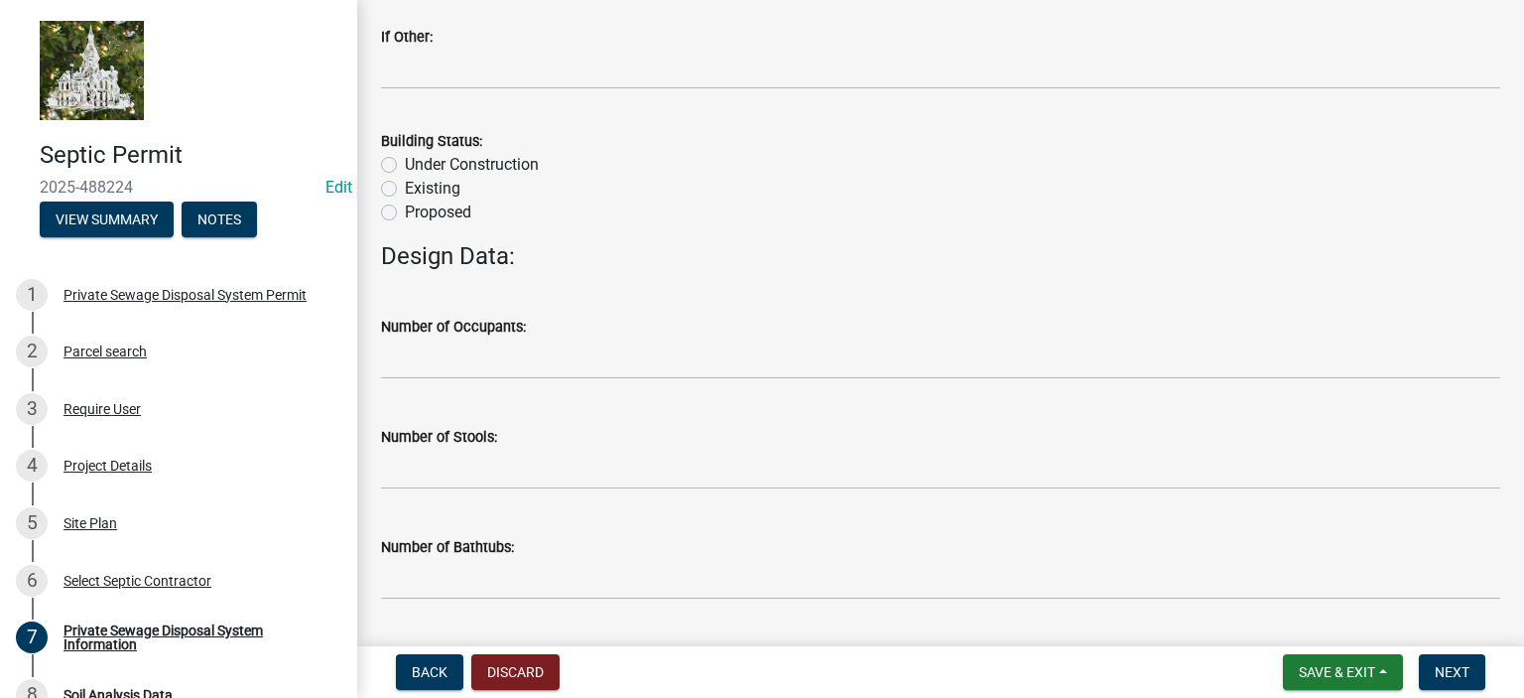
scroll to position [435, 0]
click at [405, 186] on label "Existing" at bounding box center [433, 187] width 56 height 24
click at [405, 186] on input "Existing" at bounding box center [411, 181] width 13 height 13
radio input "true"
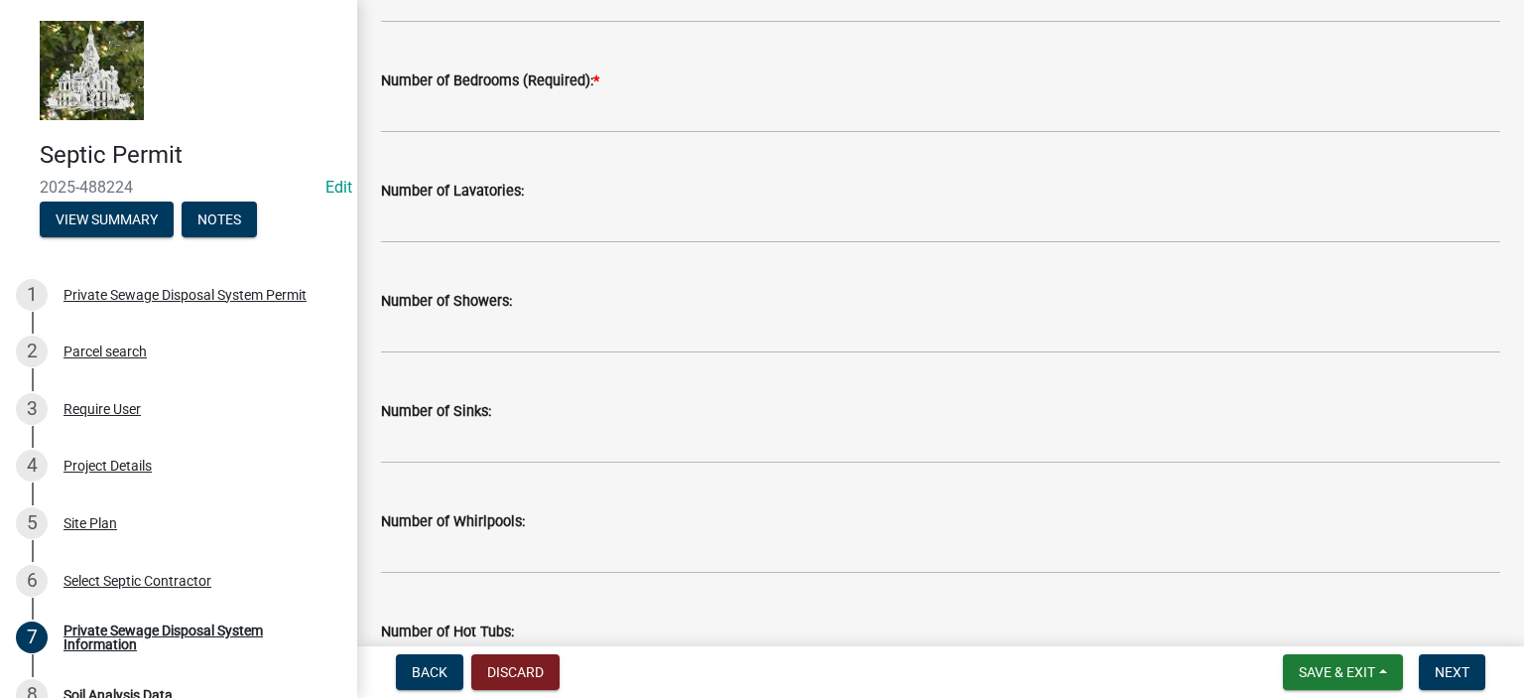
scroll to position [1012, 0]
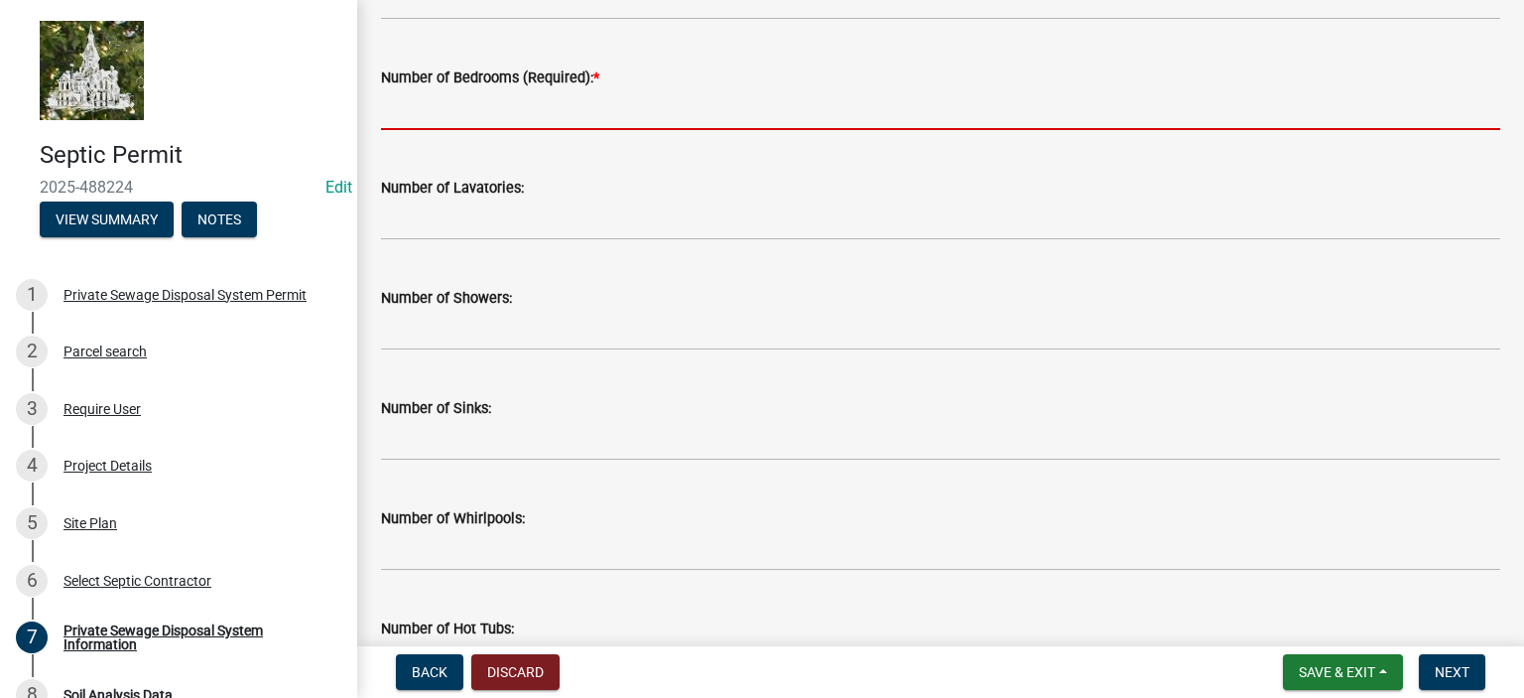
click at [584, 111] on input "text" at bounding box center [940, 109] width 1119 height 41
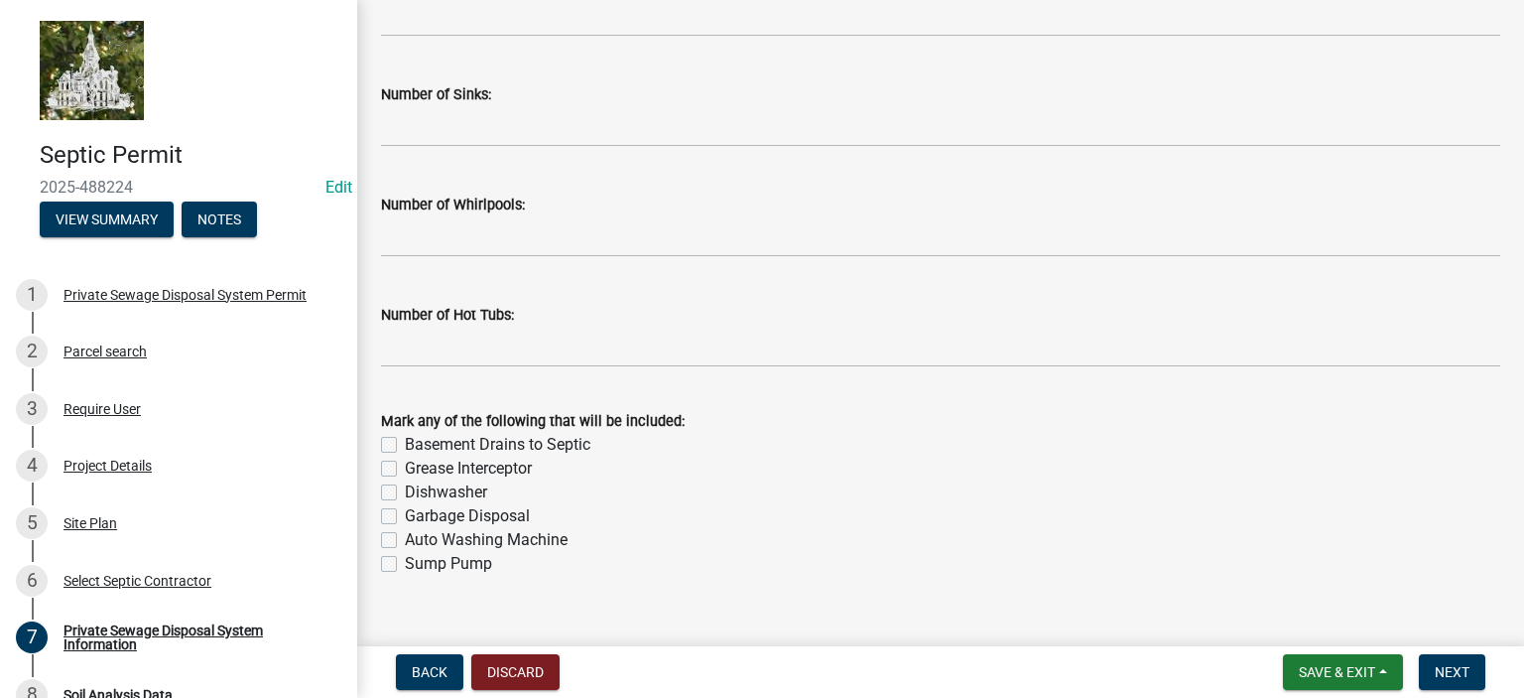
scroll to position [1358, 0]
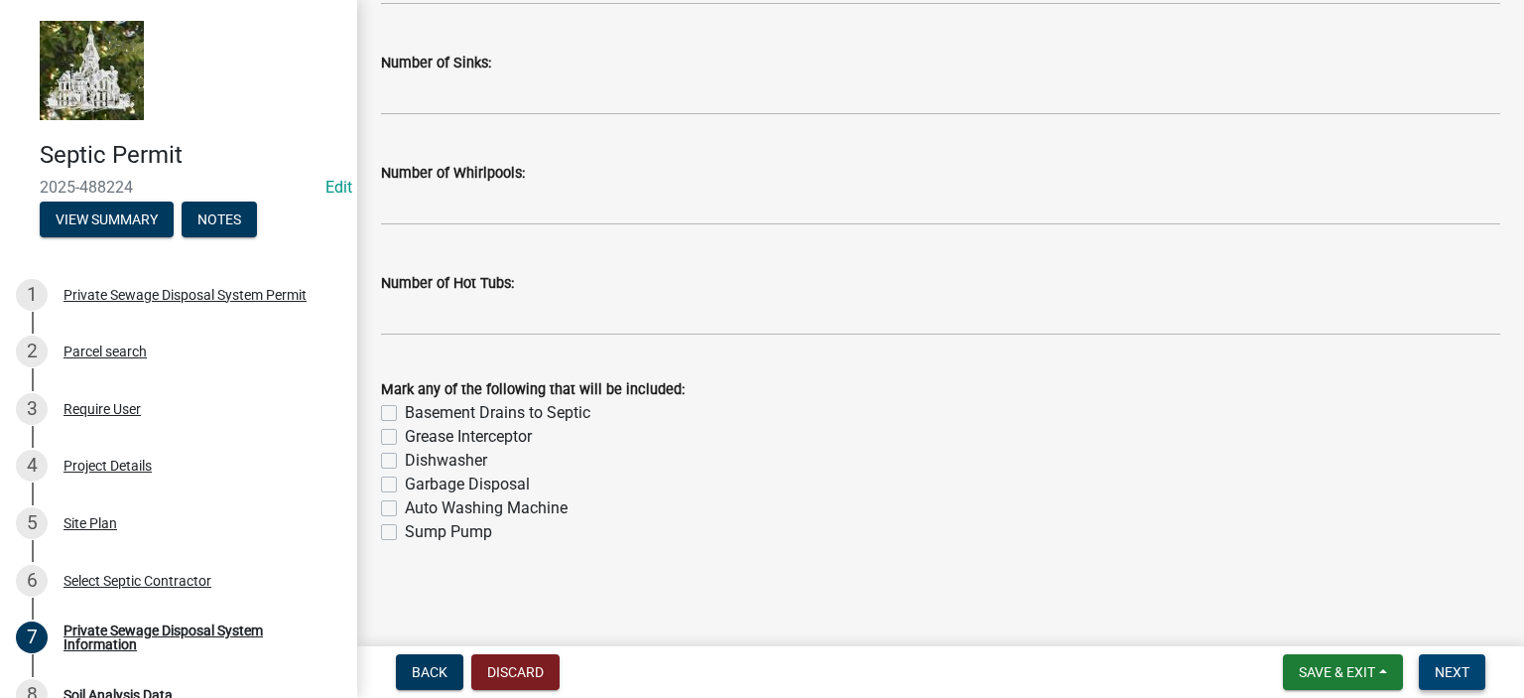
type input "2"
click at [1442, 676] on span "Next" at bounding box center [1452, 672] width 35 height 16
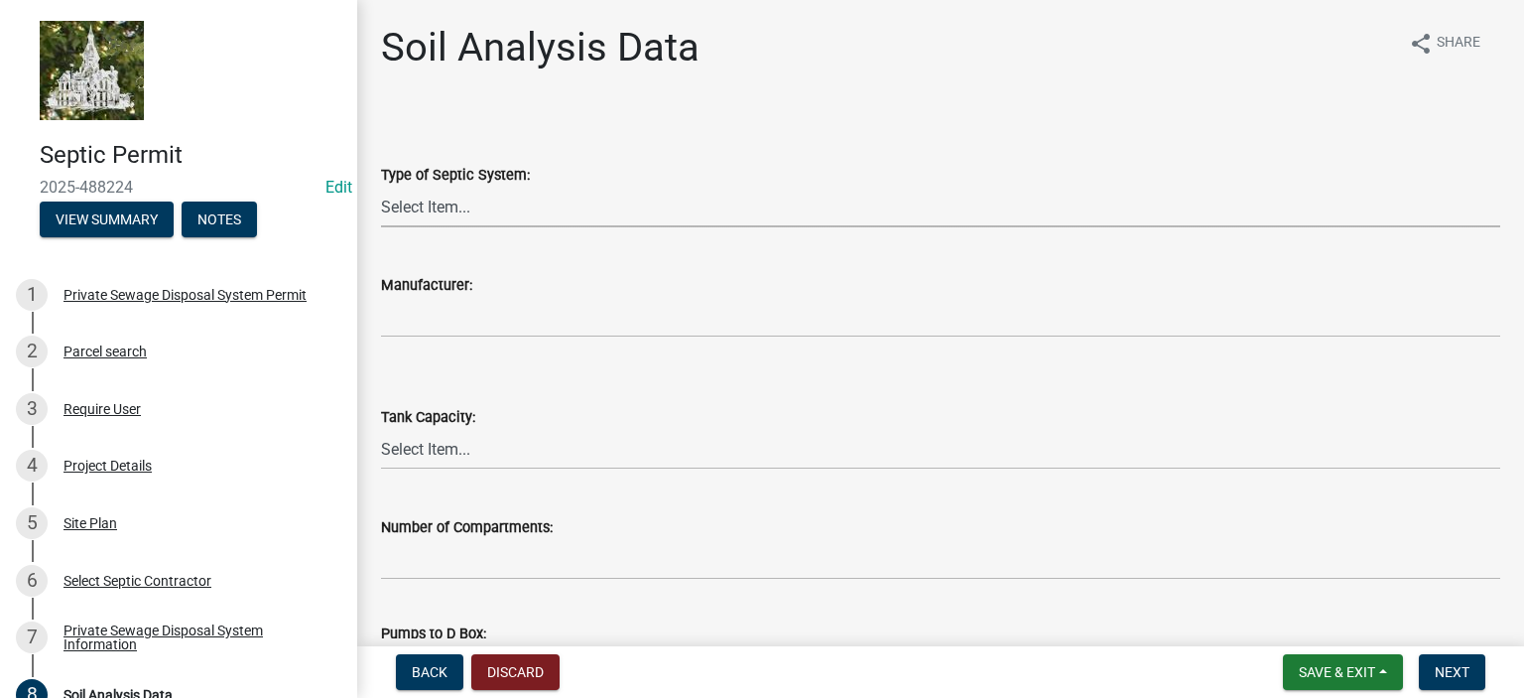
click at [516, 210] on select "Select Item... Traditional Alternative Custom" at bounding box center [940, 207] width 1119 height 41
click at [381, 187] on select "Select Item... Traditional Alternative Custom" at bounding box center [940, 207] width 1119 height 41
select select "6d678d72-23c3-45e2-af54-ed4b188d7378"
click at [459, 442] on select "Select Item... 500 1000 1250 1500 1750 2000" at bounding box center [940, 449] width 1119 height 41
click at [381, 429] on select "Select Item... 500 1000 1250 1500 1750 2000" at bounding box center [940, 449] width 1119 height 41
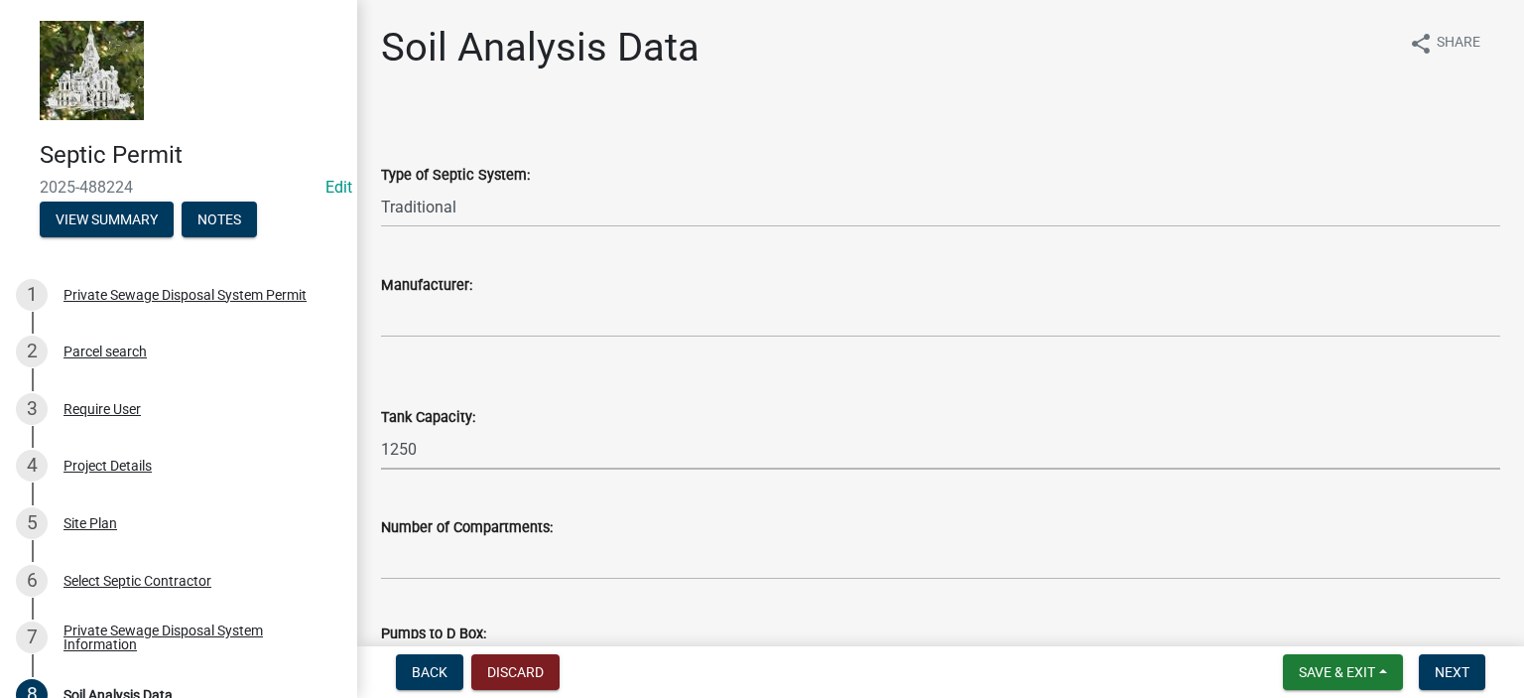
select select "9b046bec-0e7f-4271-9a53-56a7345c421d"
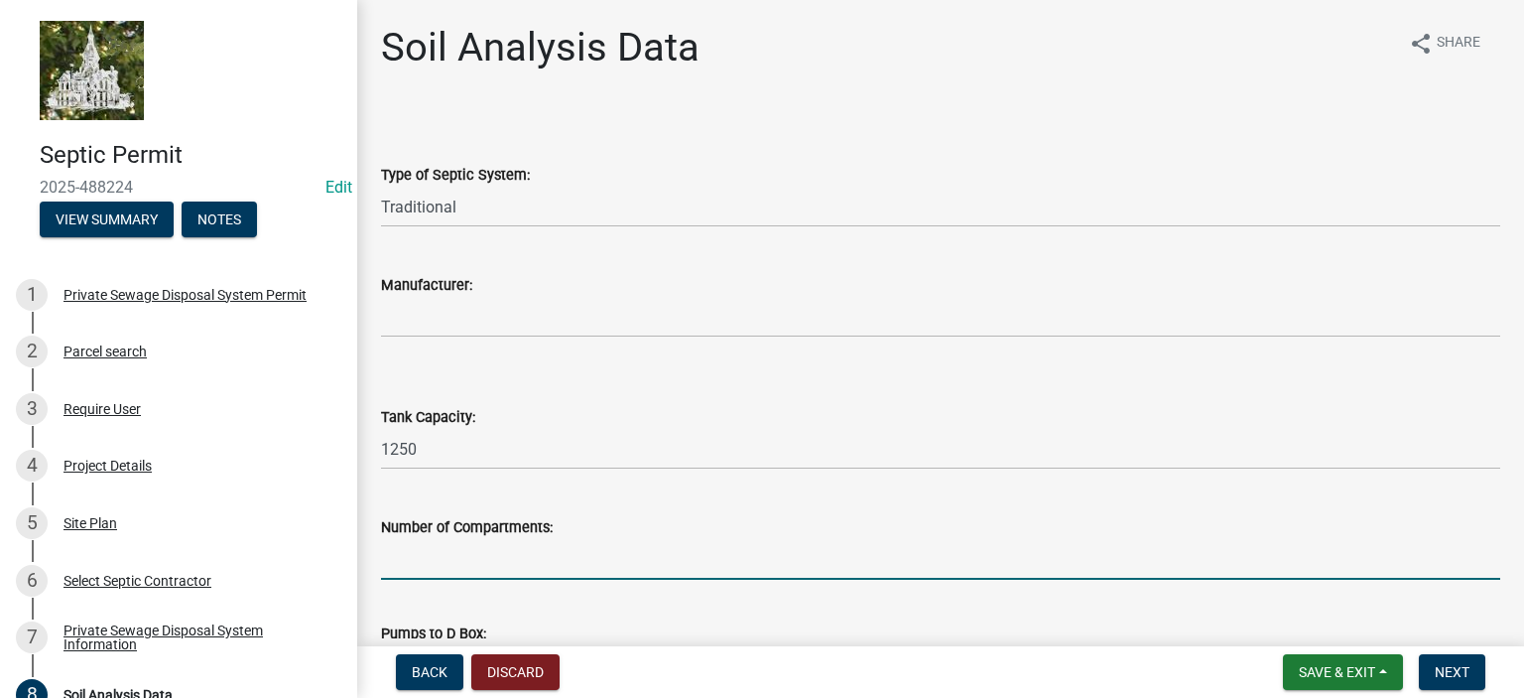
click at [905, 551] on input "text" at bounding box center [940, 559] width 1119 height 41
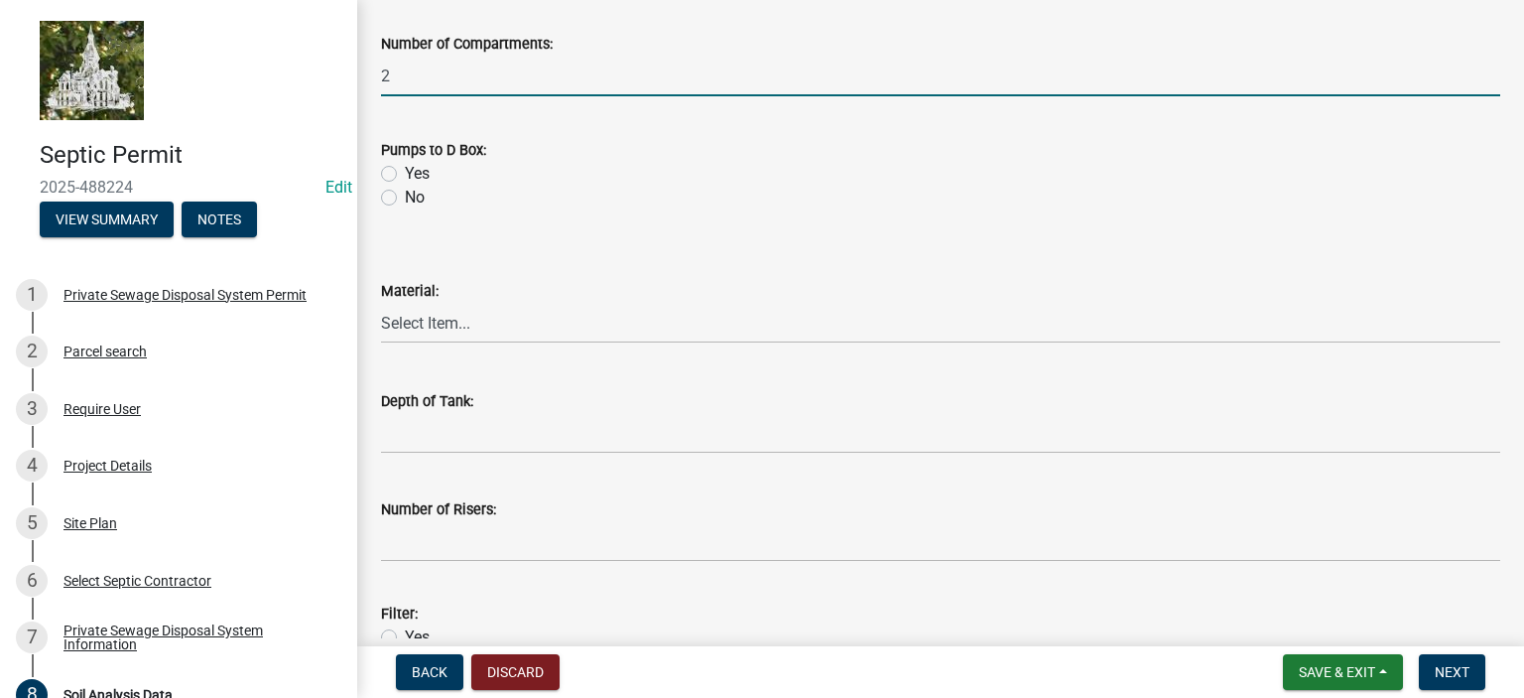
scroll to position [494, 0]
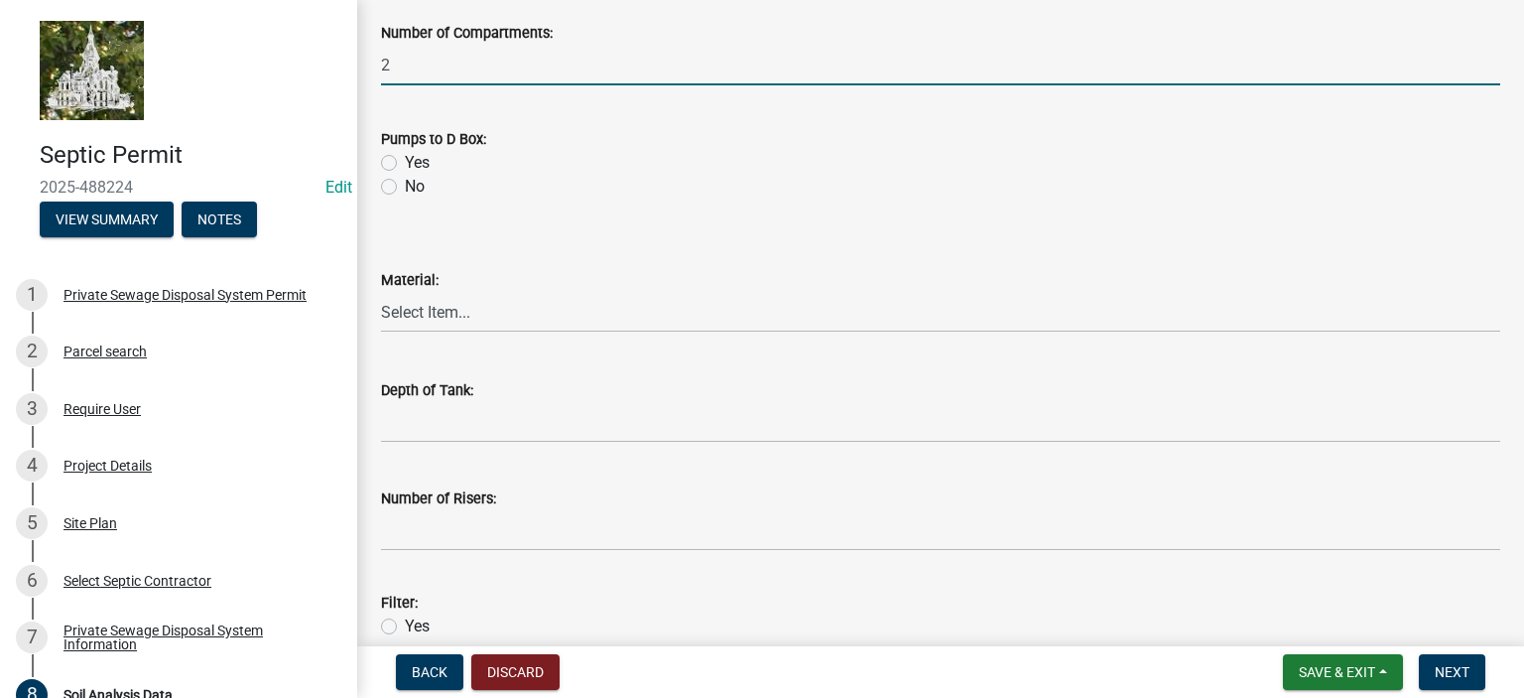
type input "2"
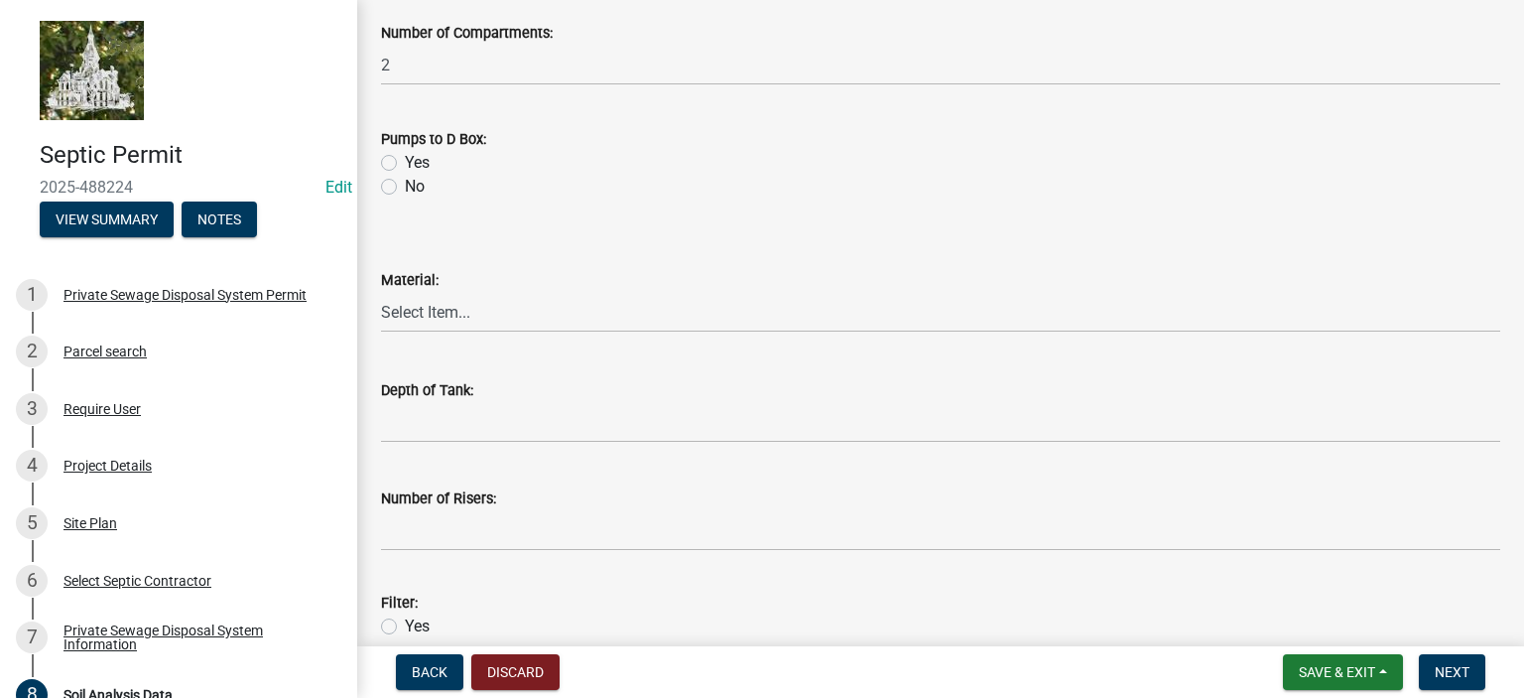
click at [405, 162] on label "Yes" at bounding box center [417, 163] width 25 height 24
click at [405, 162] on input "Yes" at bounding box center [411, 157] width 13 height 13
radio input "true"
click at [461, 317] on select "Select Item... Concrete Plastic Fiberglass" at bounding box center [940, 312] width 1119 height 41
click at [381, 292] on select "Select Item... Concrete Plastic Fiberglass" at bounding box center [940, 312] width 1119 height 41
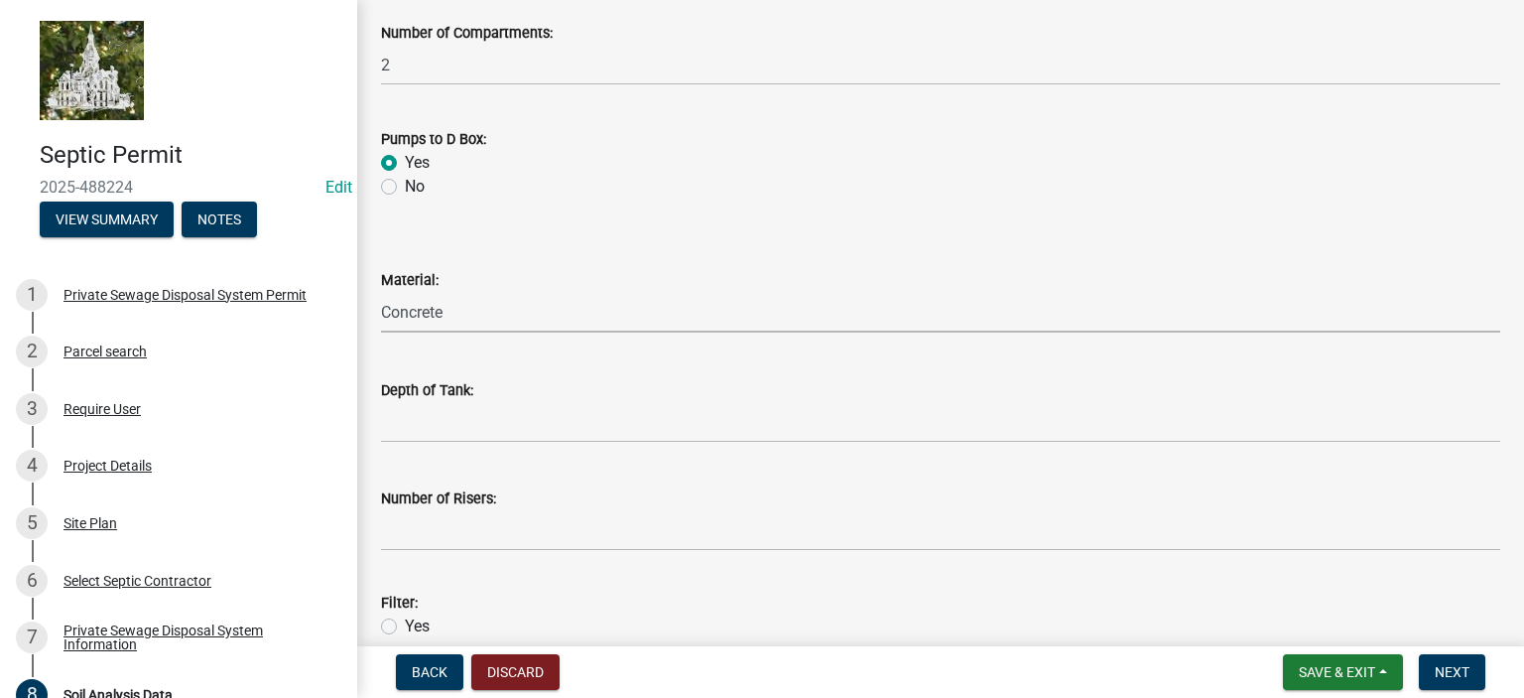
select select "b56fbb1c-71e3-4093-a4f3-20b351ae0f90"
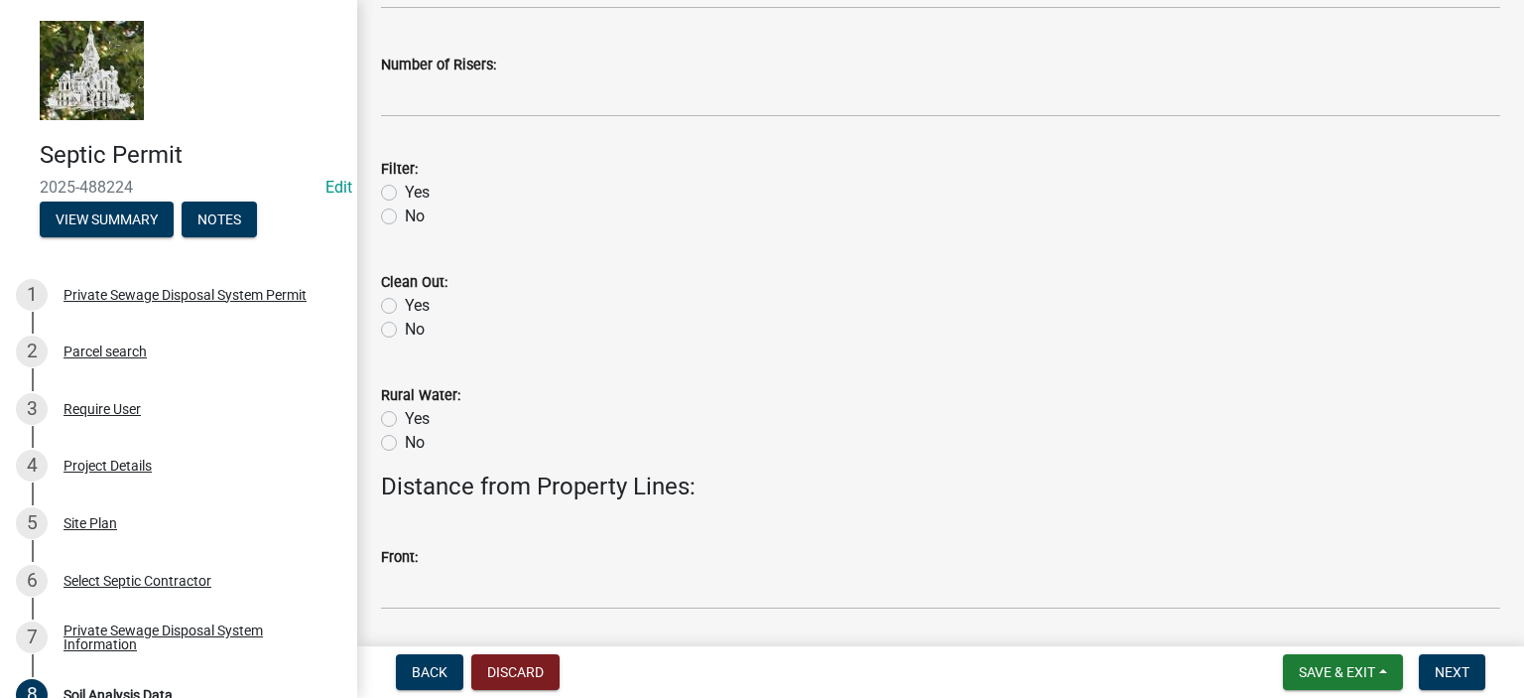
scroll to position [932, 0]
click at [405, 184] on label "Yes" at bounding box center [417, 189] width 25 height 24
click at [405, 184] on input "Yes" at bounding box center [411, 183] width 13 height 13
radio input "true"
click at [405, 300] on label "Yes" at bounding box center [417, 302] width 25 height 24
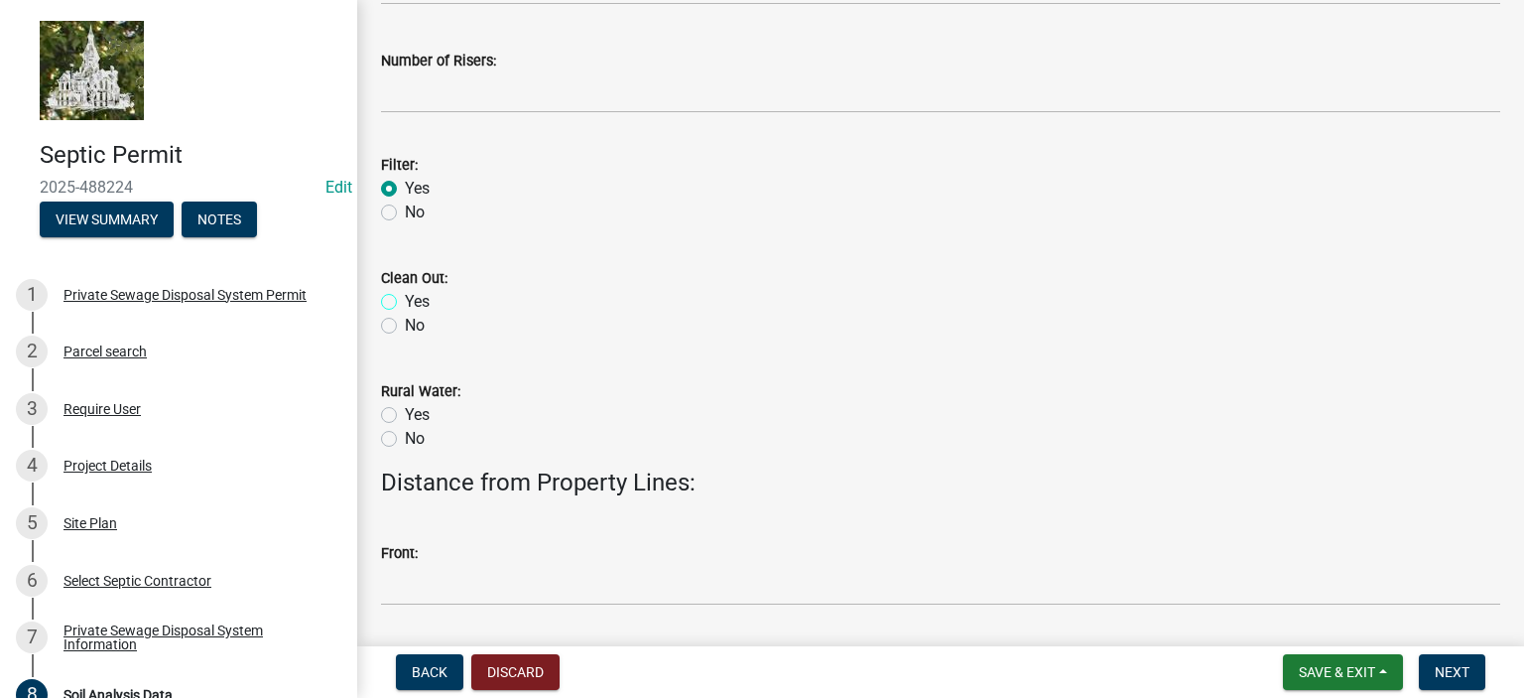
click at [405, 300] on input "Yes" at bounding box center [411, 296] width 13 height 13
radio input "true"
drag, startPoint x: 388, startPoint y: 300, endPoint x: 376, endPoint y: 337, distance: 39.5
click at [376, 336] on div "Soil Analysis Data share Share Type of Septic System: Select Item... Traditiona…" at bounding box center [940, 511] width 1149 height 2838
click at [405, 411] on label "Yes" at bounding box center [417, 415] width 25 height 24
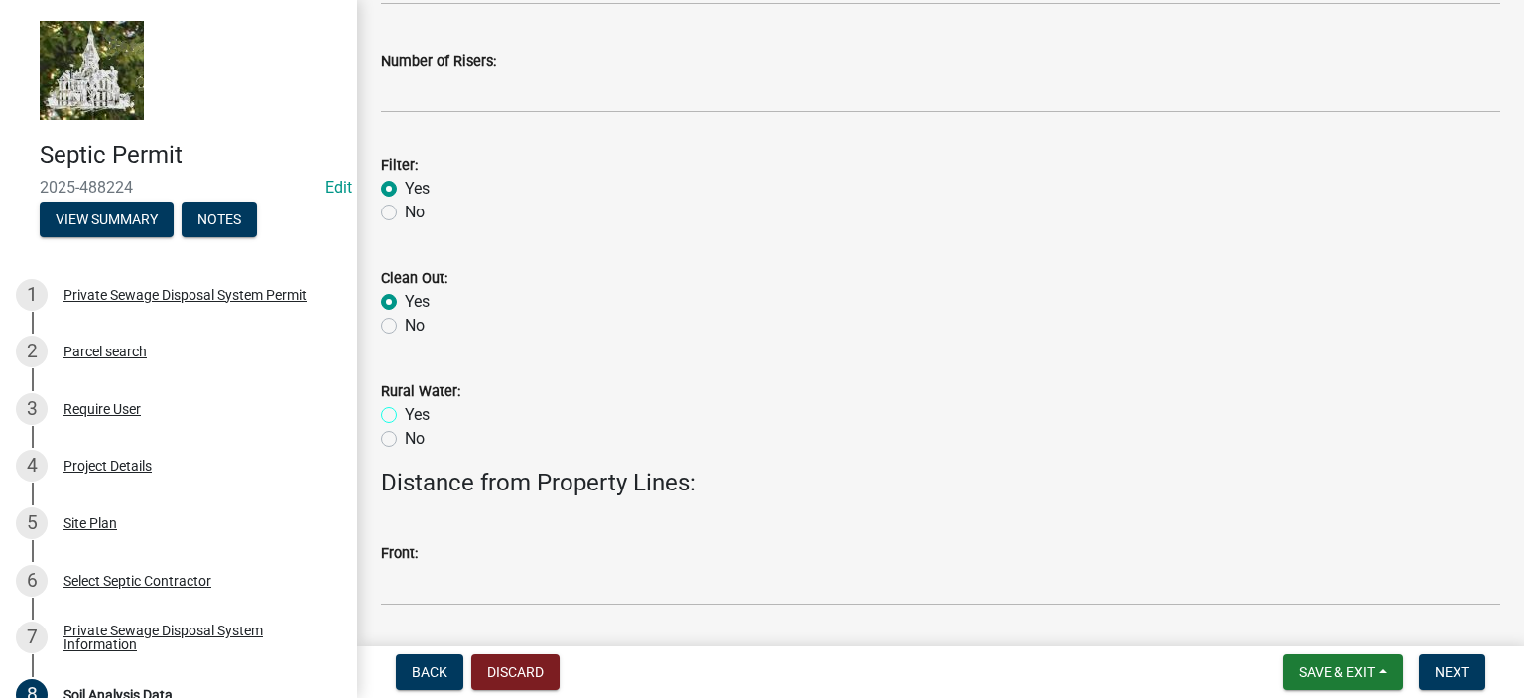
click at [405, 411] on input "Yes" at bounding box center [411, 409] width 13 height 13
radio input "true"
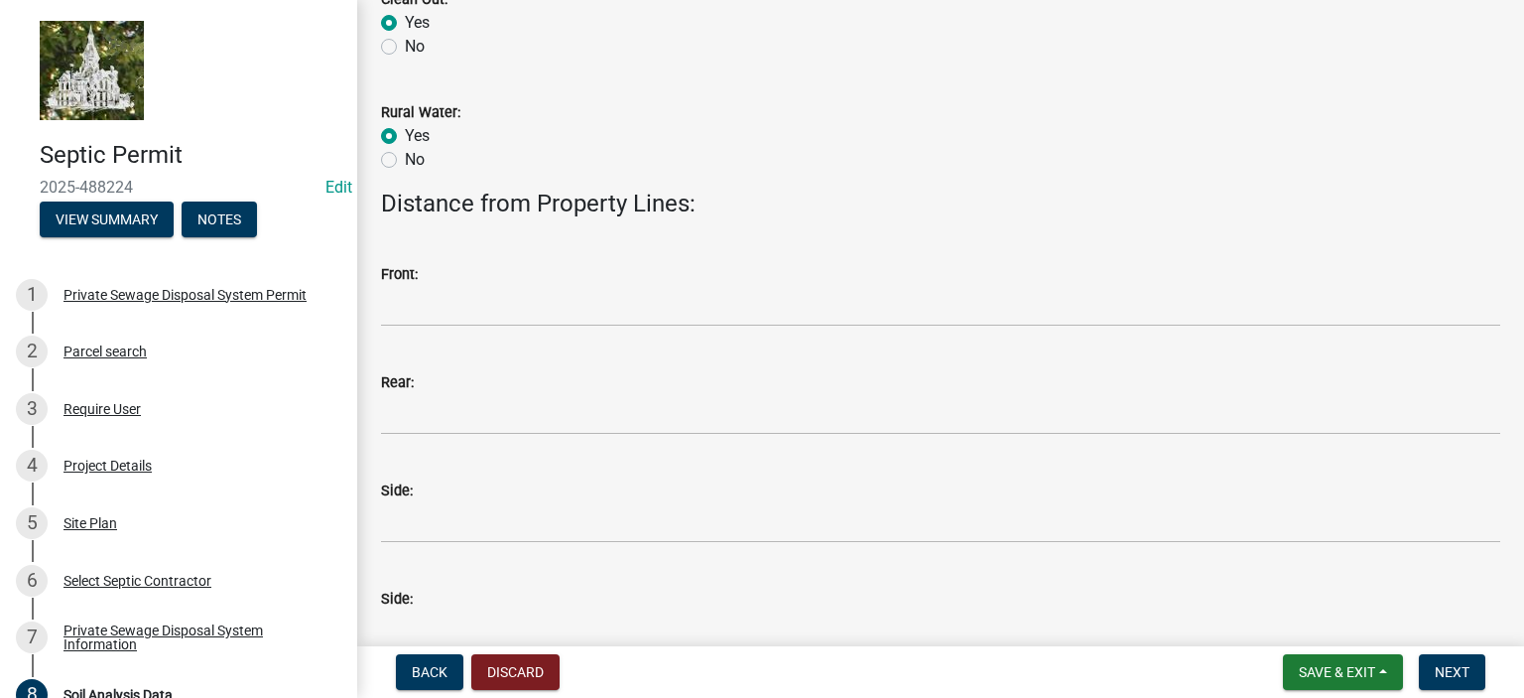
scroll to position [1215, 0]
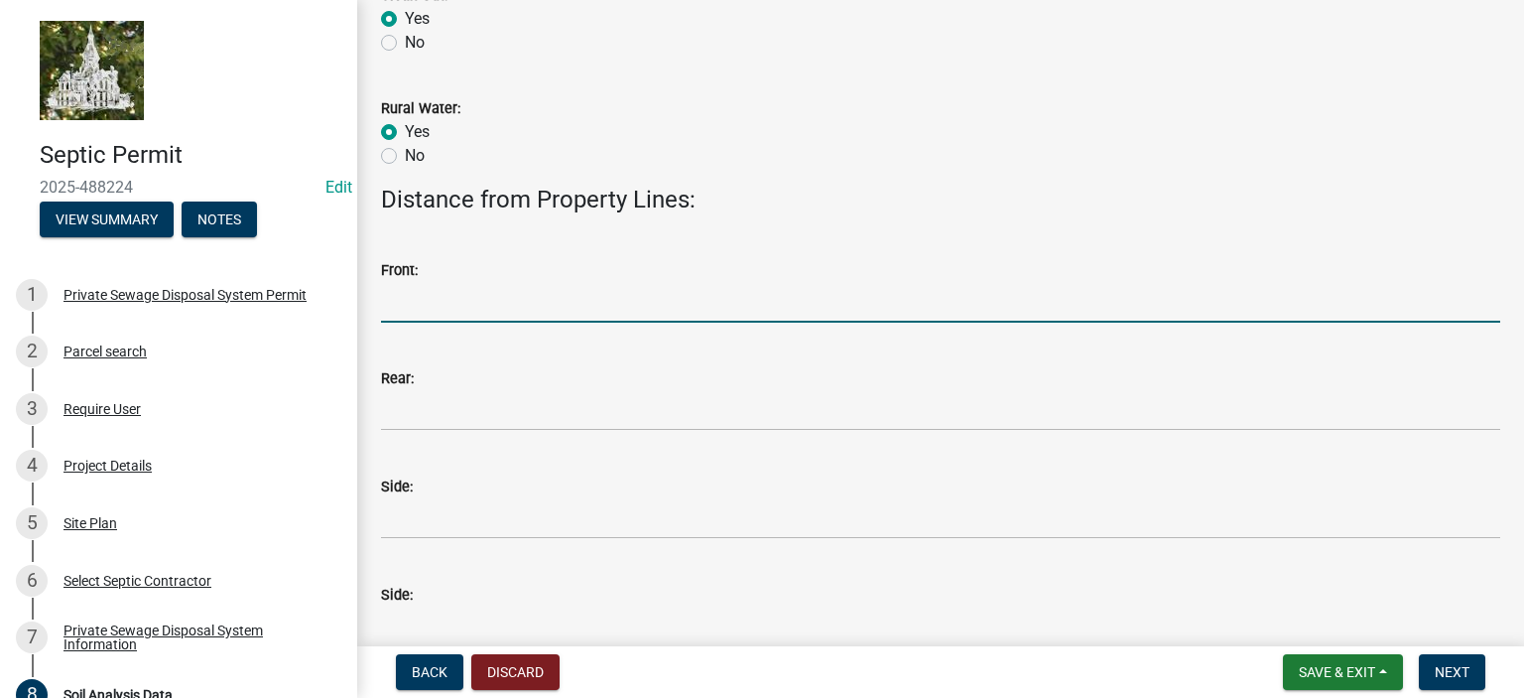
click at [454, 314] on input "Front:" at bounding box center [940, 302] width 1119 height 41
type input "117"
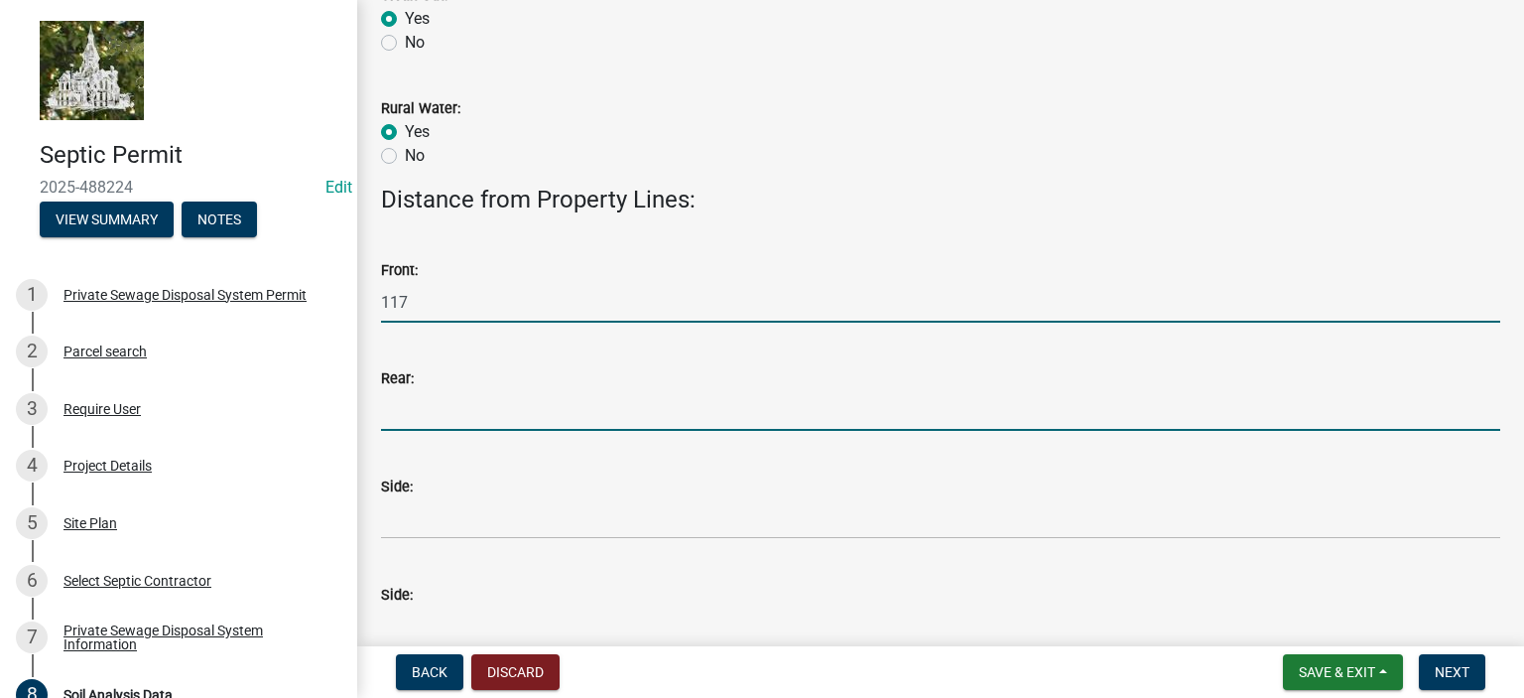
click at [544, 415] on input "Rear:" at bounding box center [940, 410] width 1119 height 41
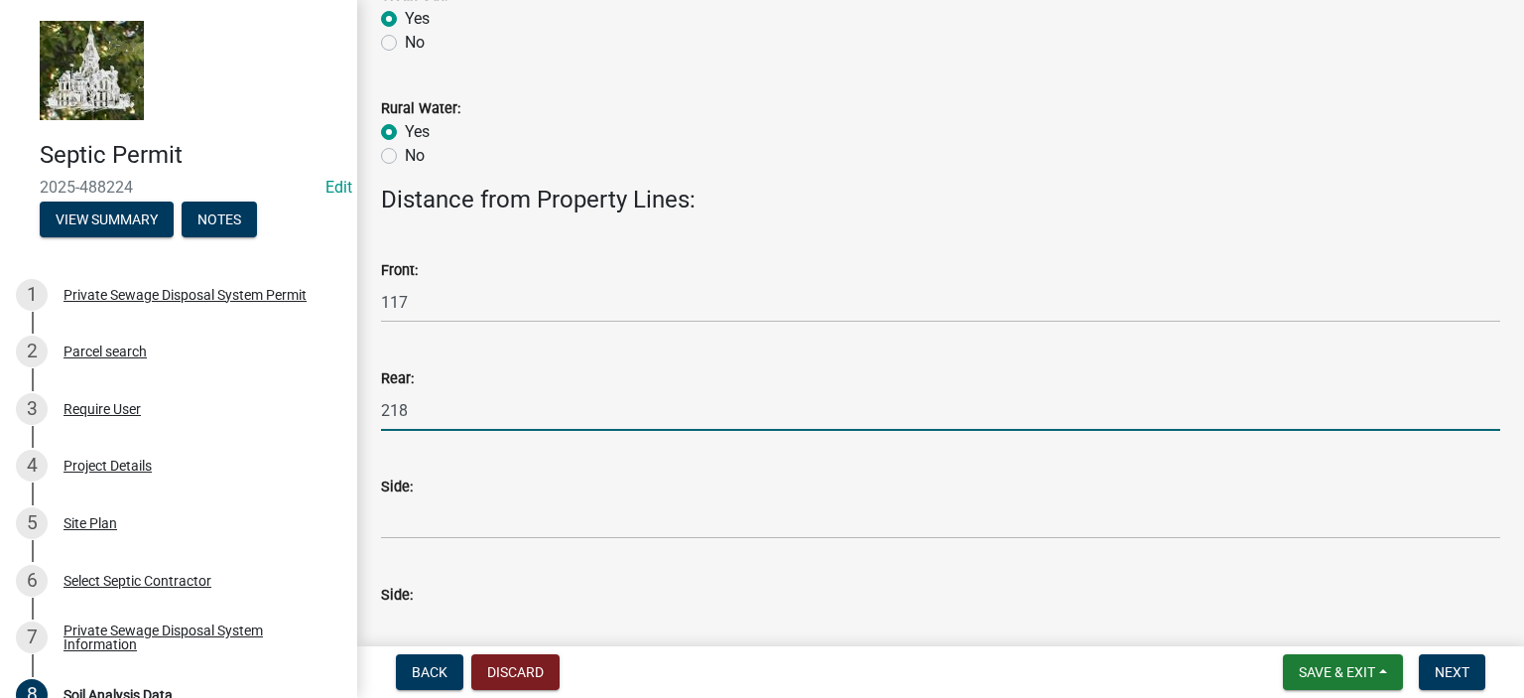
type input "218"
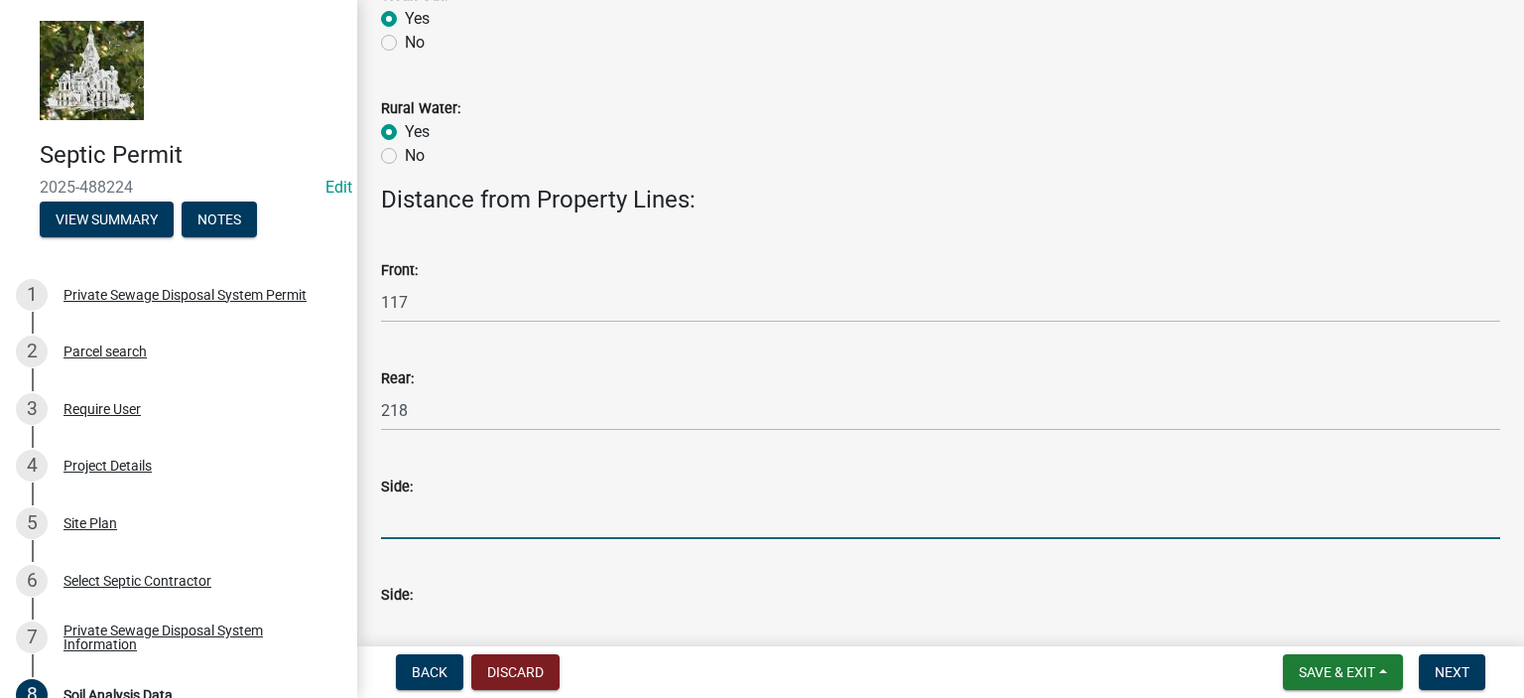
click at [417, 517] on input "Side:" at bounding box center [940, 518] width 1119 height 41
type input "35"
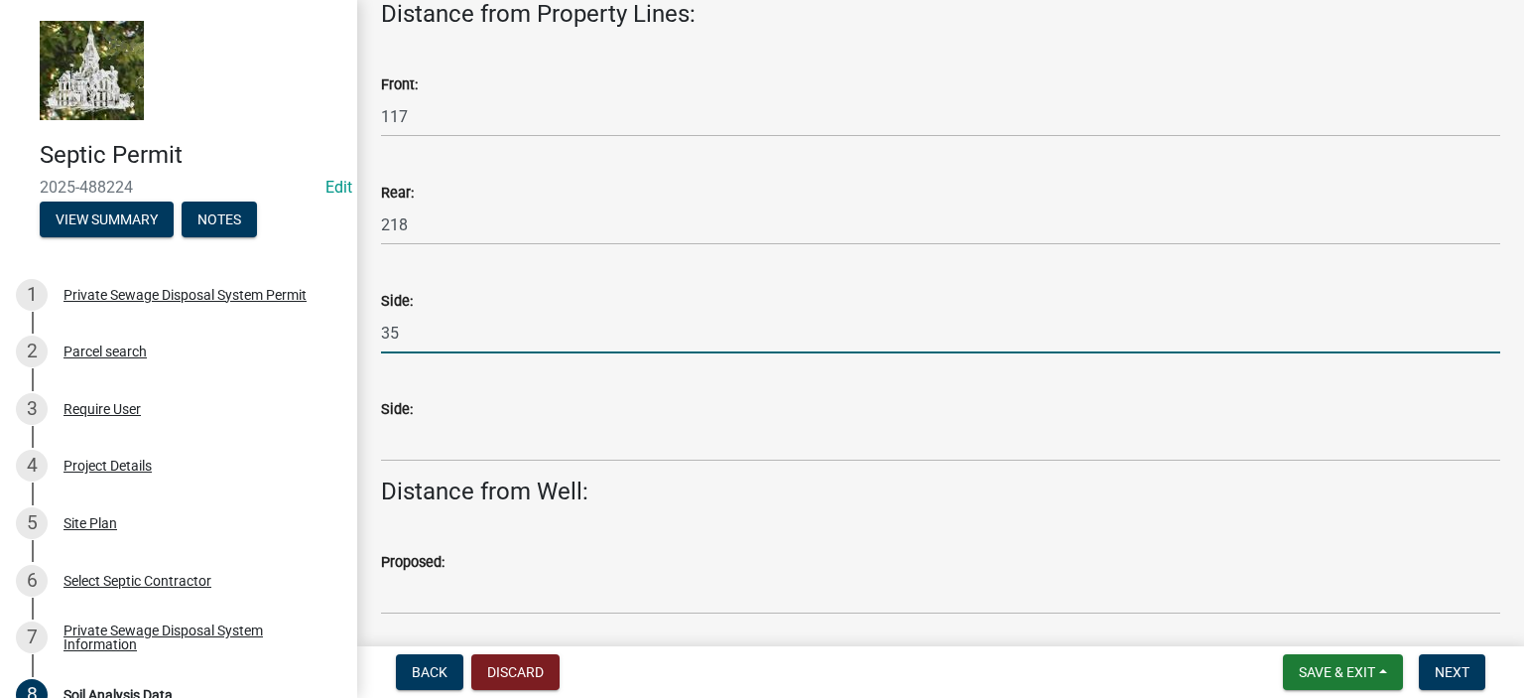
scroll to position [1427, 0]
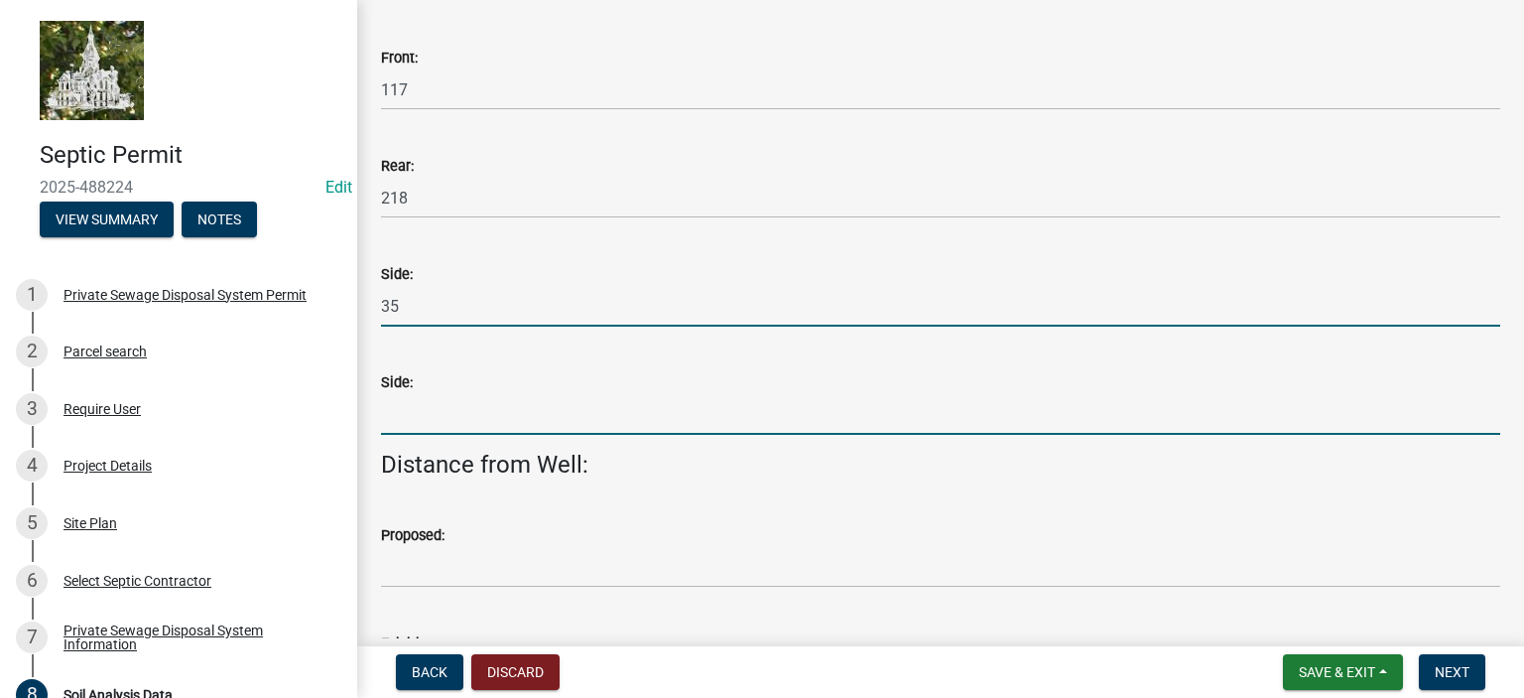
click at [512, 419] on input "Side:" at bounding box center [940, 414] width 1119 height 41
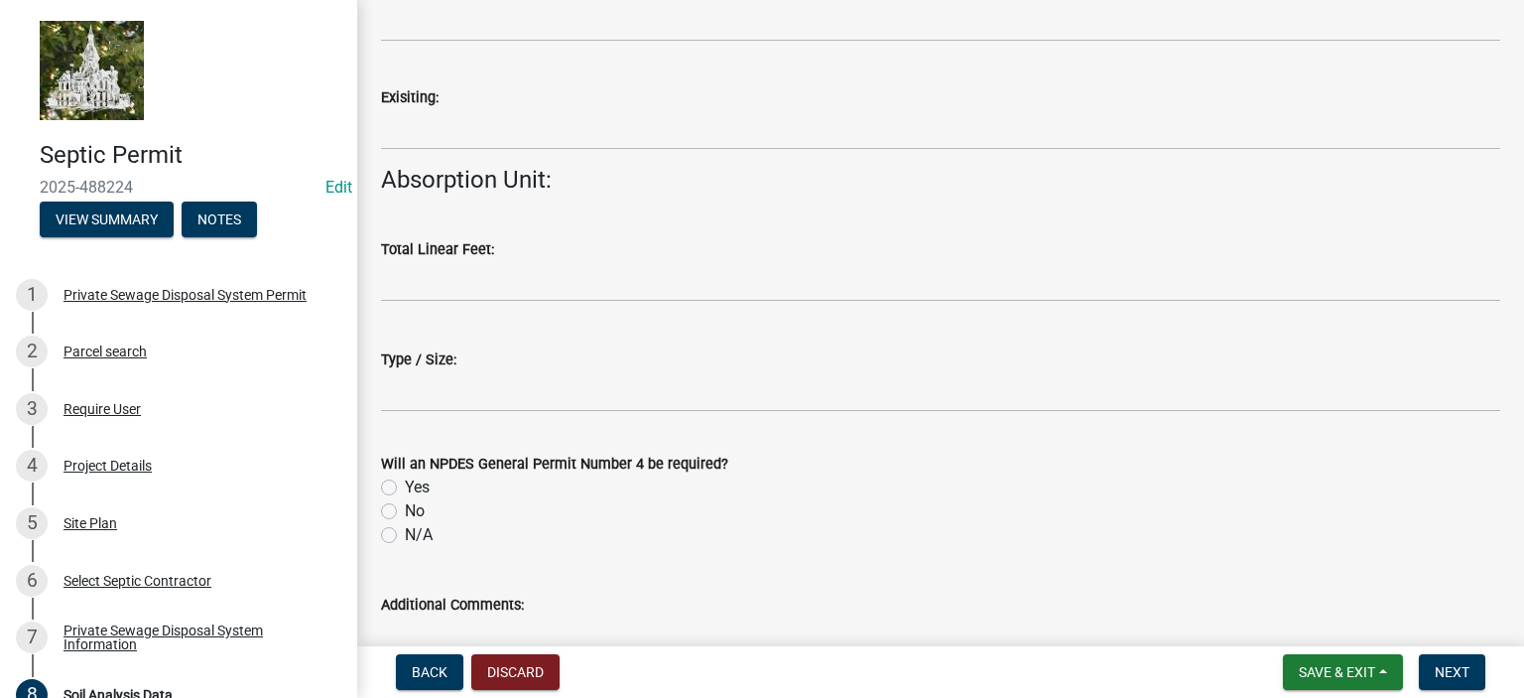
scroll to position [2045, 0]
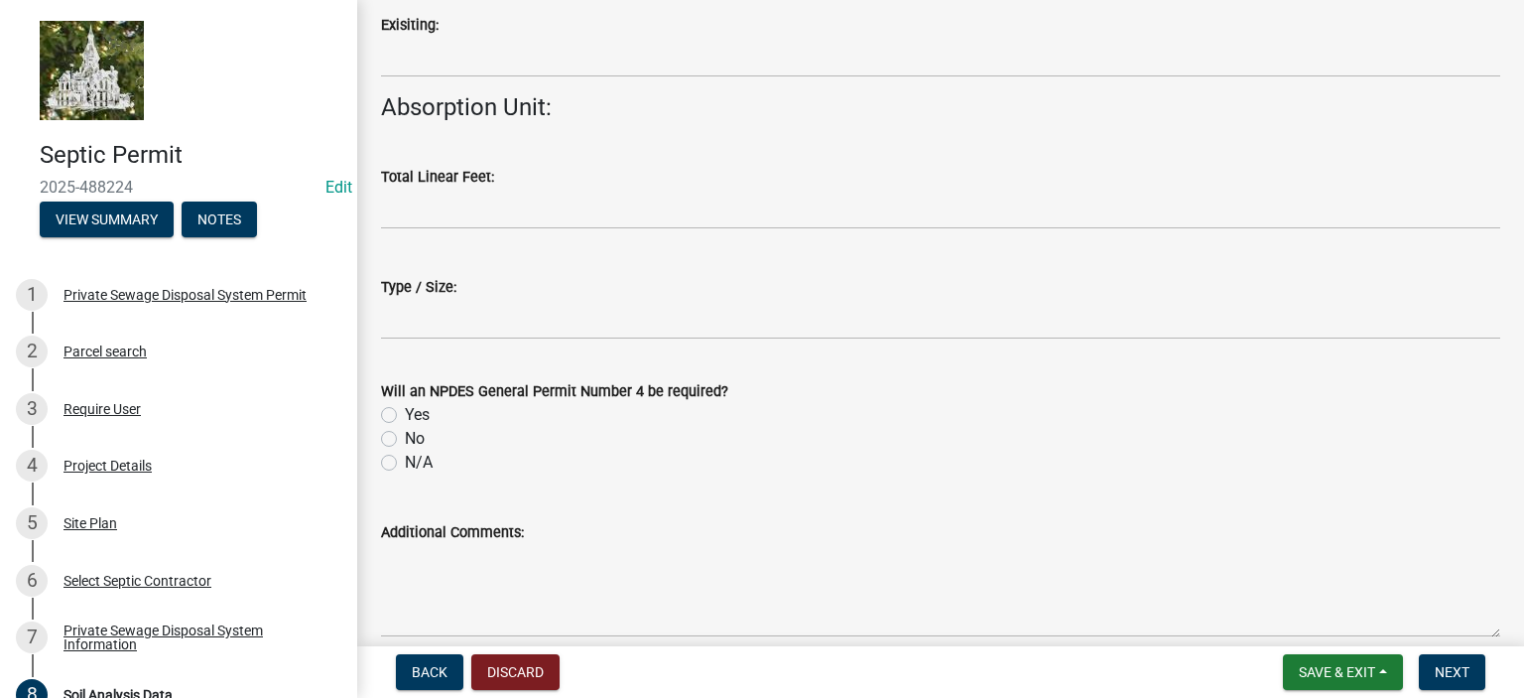
type input "262"
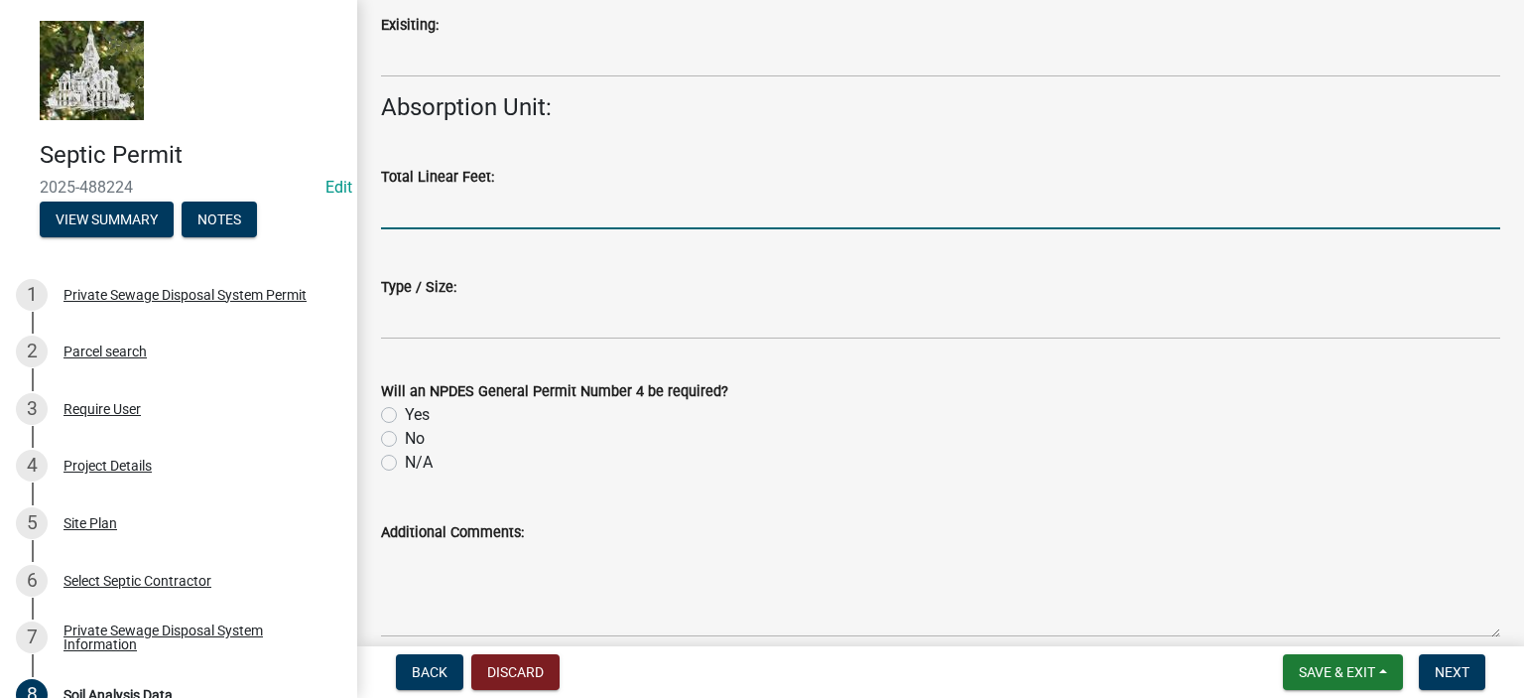
click at [459, 209] on input "text" at bounding box center [940, 209] width 1119 height 41
type input "143"
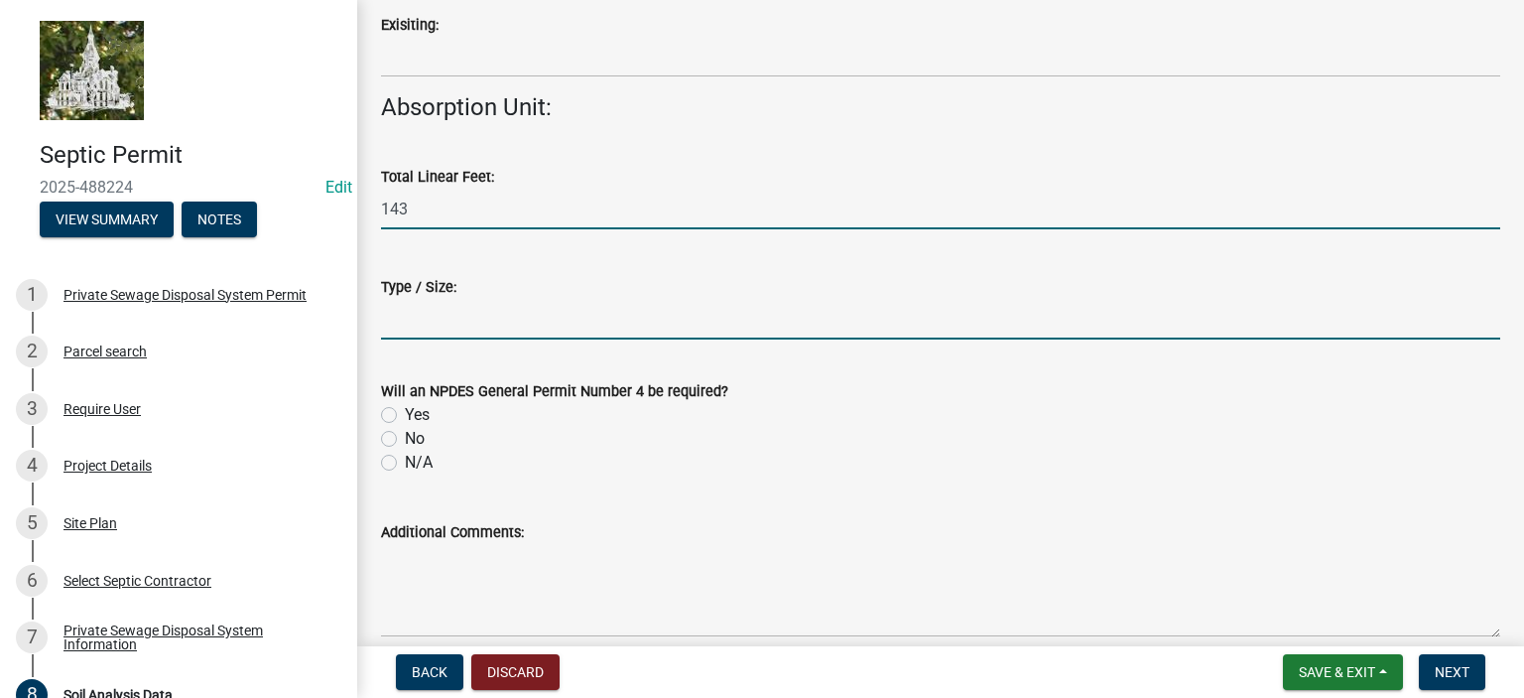
click at [464, 326] on input "Type / Size:" at bounding box center [940, 319] width 1119 height 41
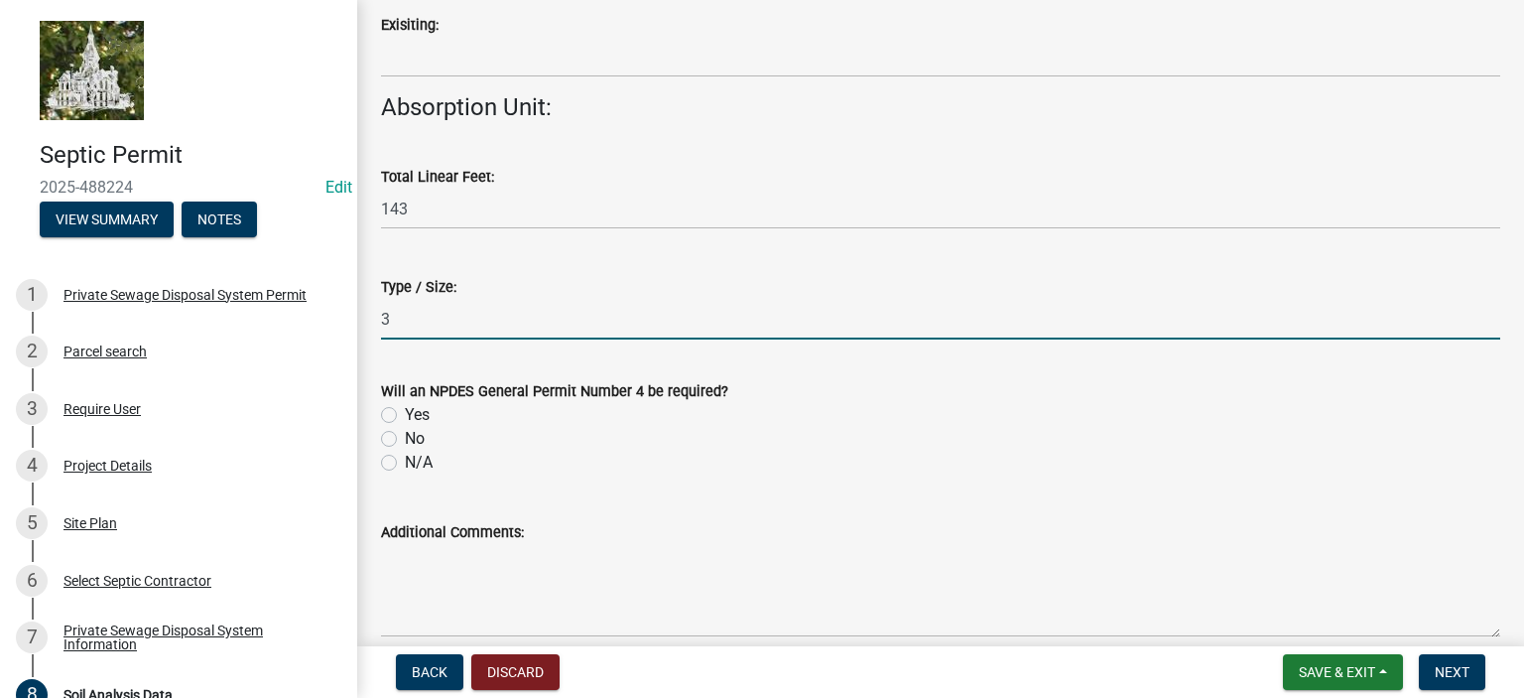
type input "3"
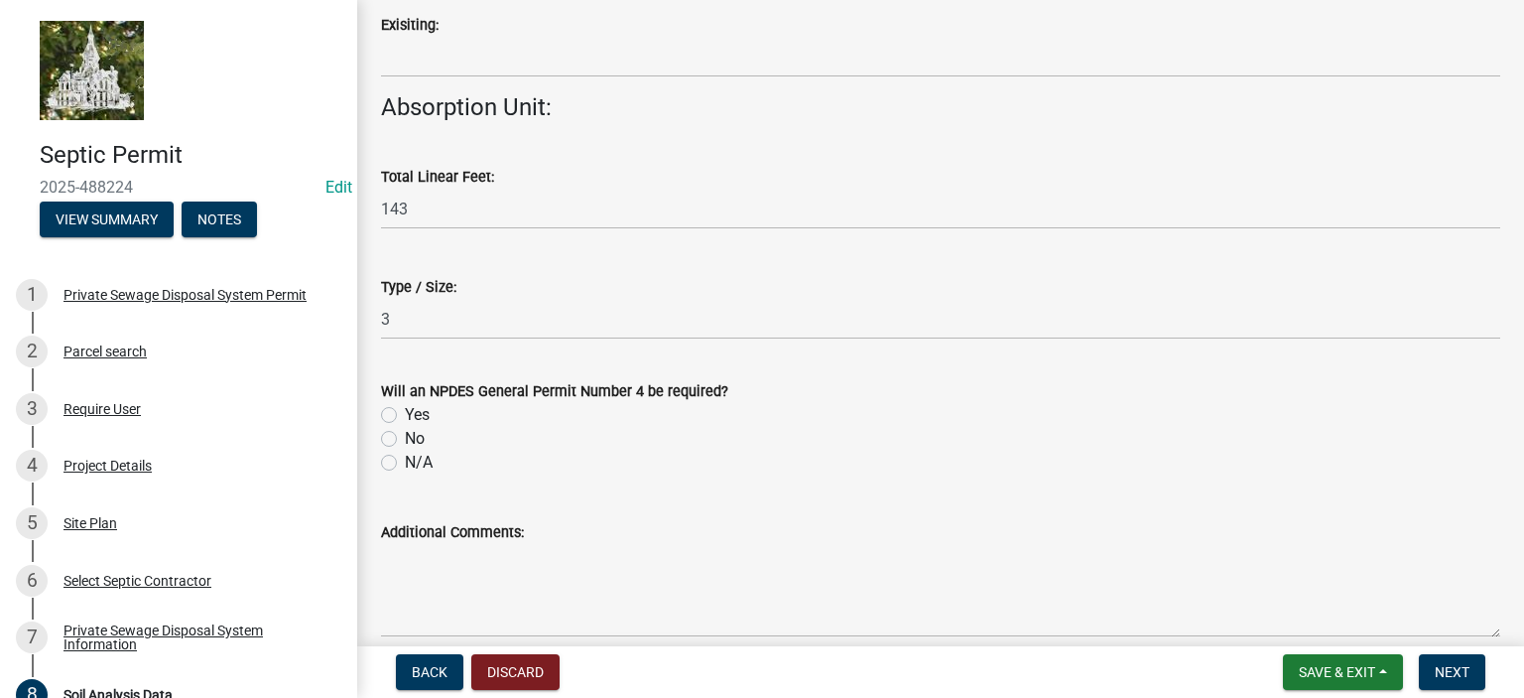
click at [405, 438] on label "No" at bounding box center [415, 439] width 20 height 24
click at [405, 438] on input "No" at bounding box center [411, 433] width 13 height 13
radio input "true"
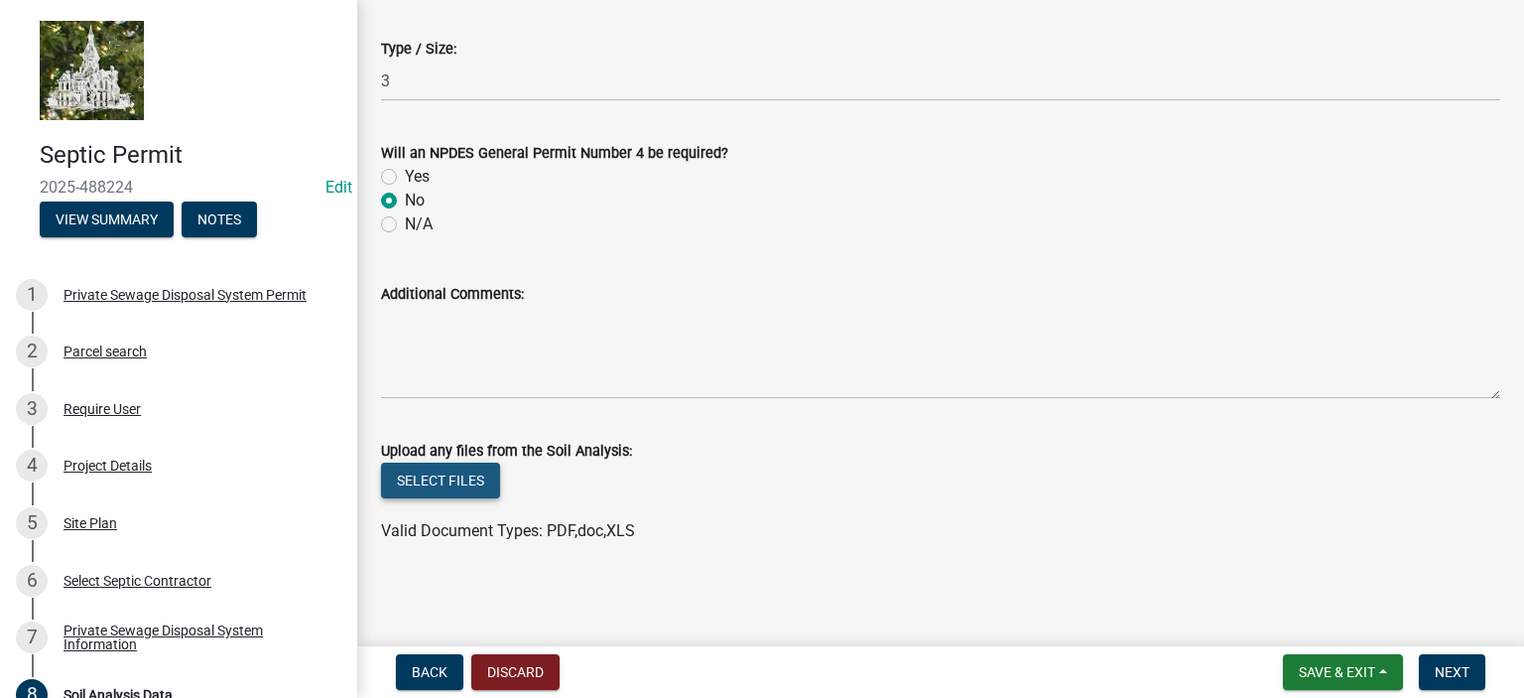
click at [476, 478] on button "Select files" at bounding box center [440, 480] width 119 height 36
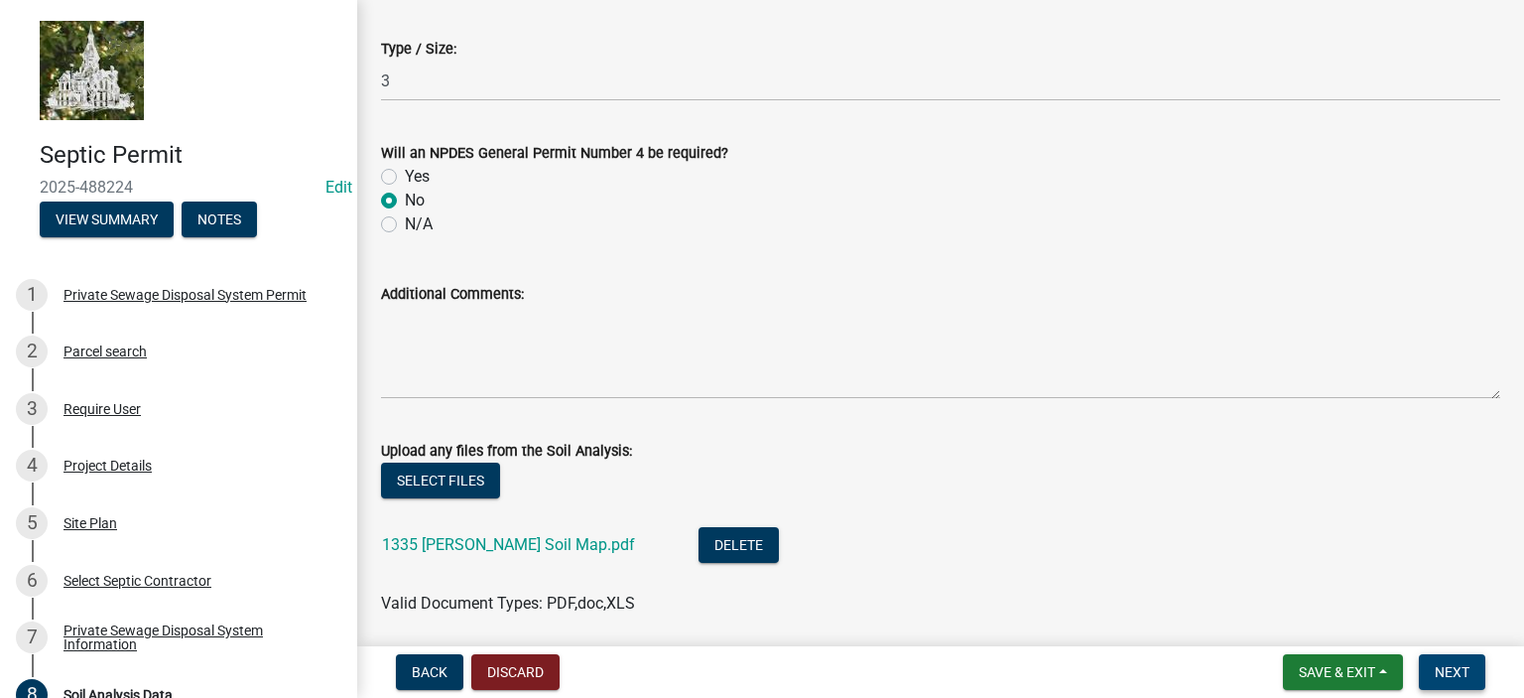
click at [1445, 678] on span "Next" at bounding box center [1452, 672] width 35 height 16
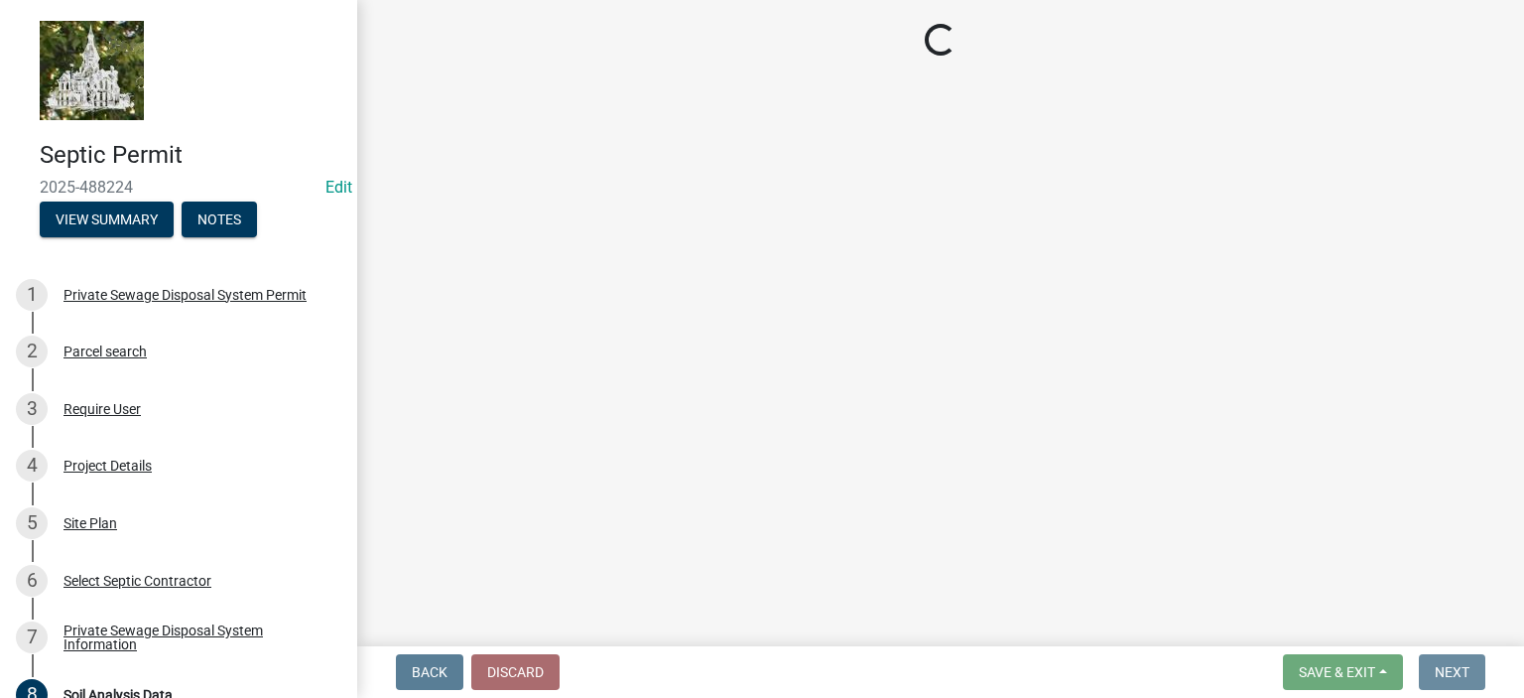
scroll to position [0, 0]
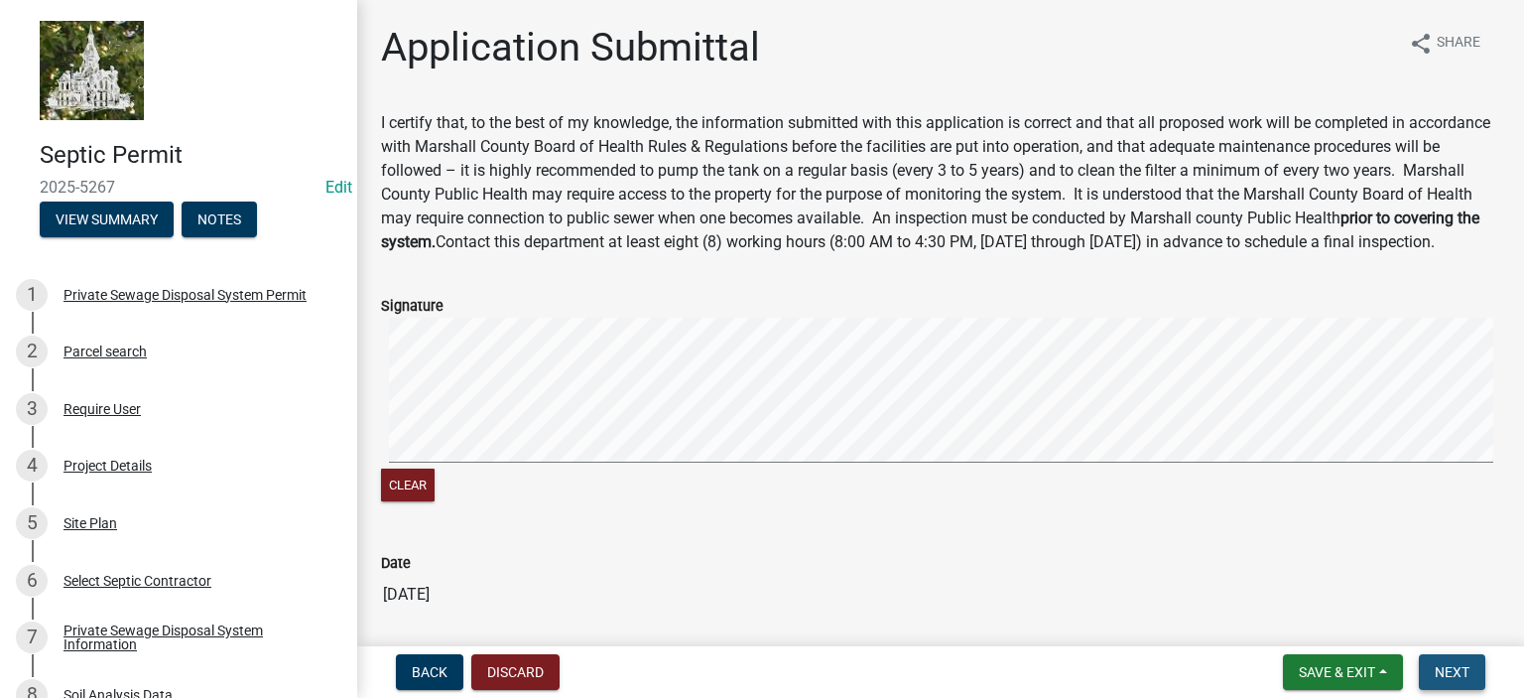
click at [1443, 681] on button "Next" at bounding box center [1452, 672] width 66 height 36
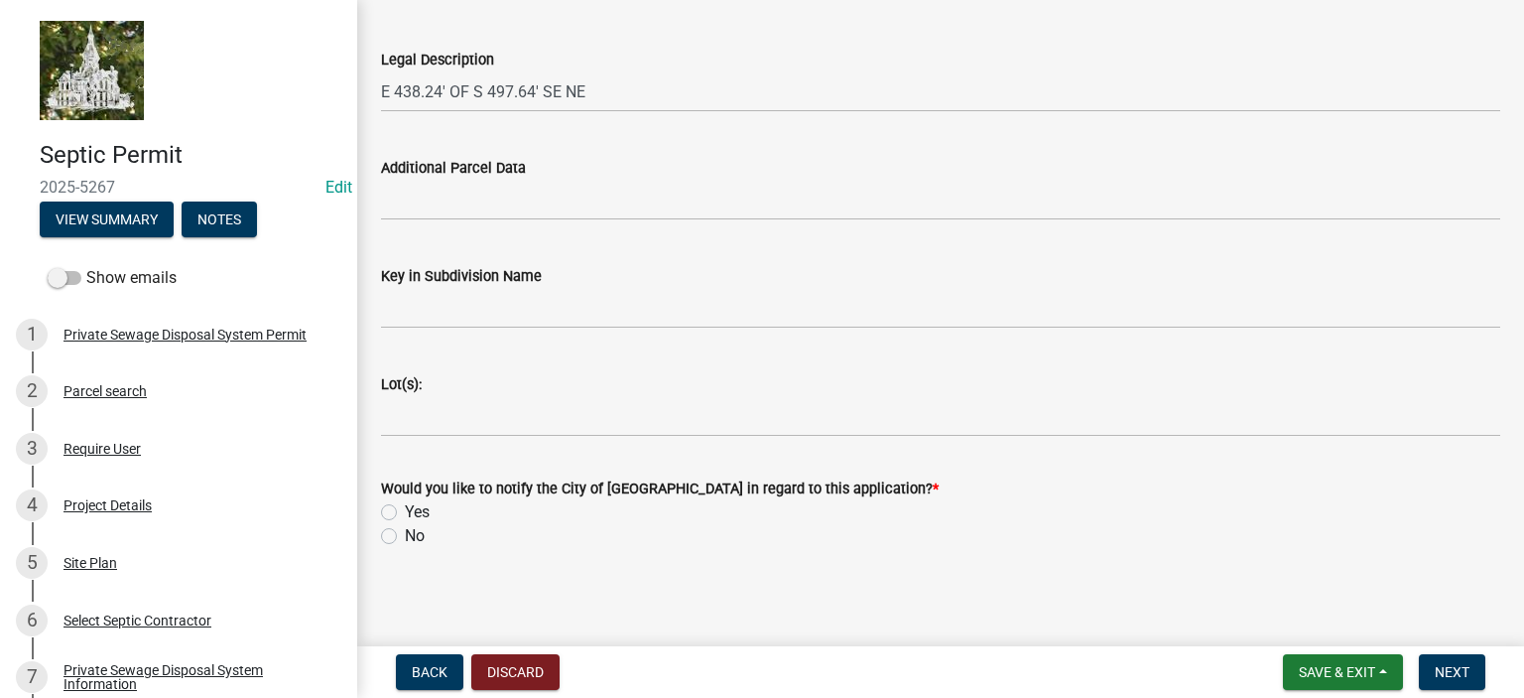
scroll to position [95, 0]
click at [405, 528] on label "No" at bounding box center [415, 532] width 20 height 24
click at [405, 528] on input "No" at bounding box center [411, 526] width 13 height 13
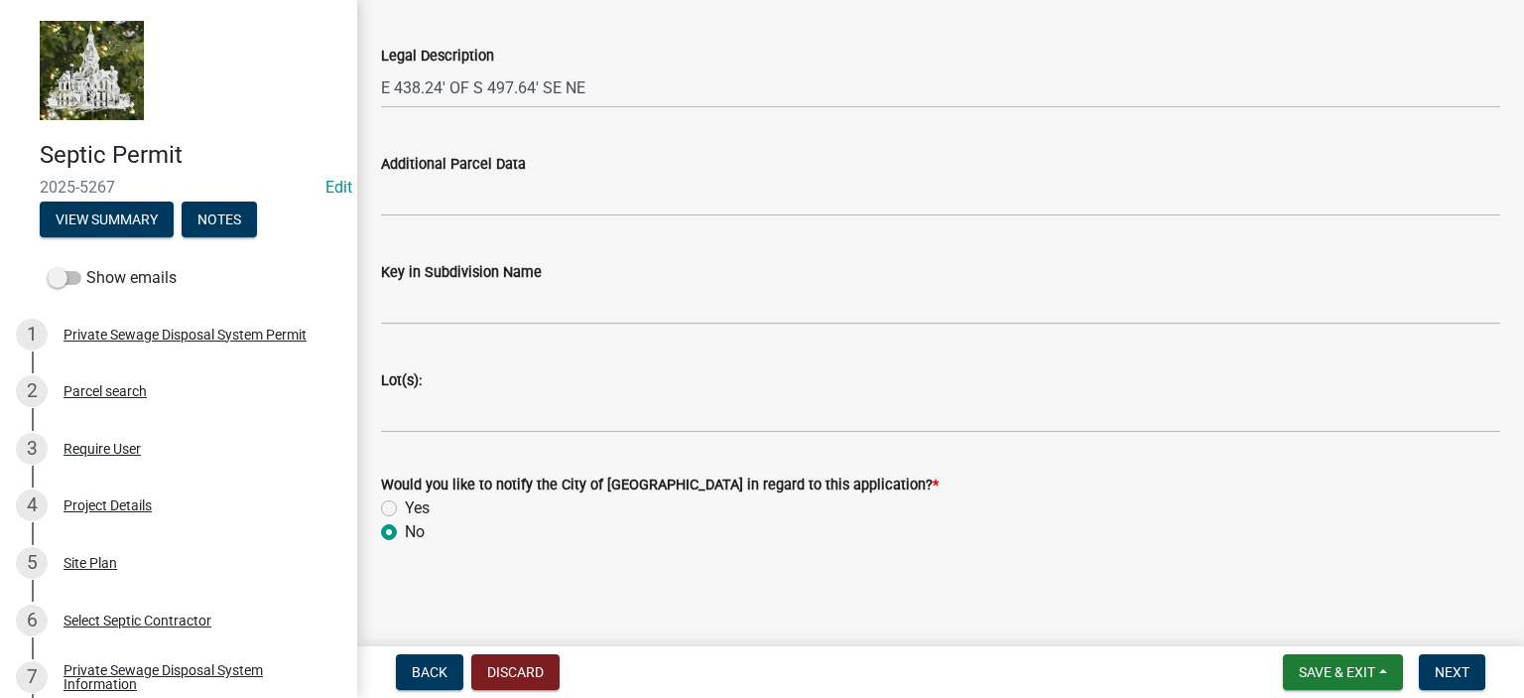
radio input "true"
click at [1444, 681] on button "Next" at bounding box center [1452, 672] width 66 height 36
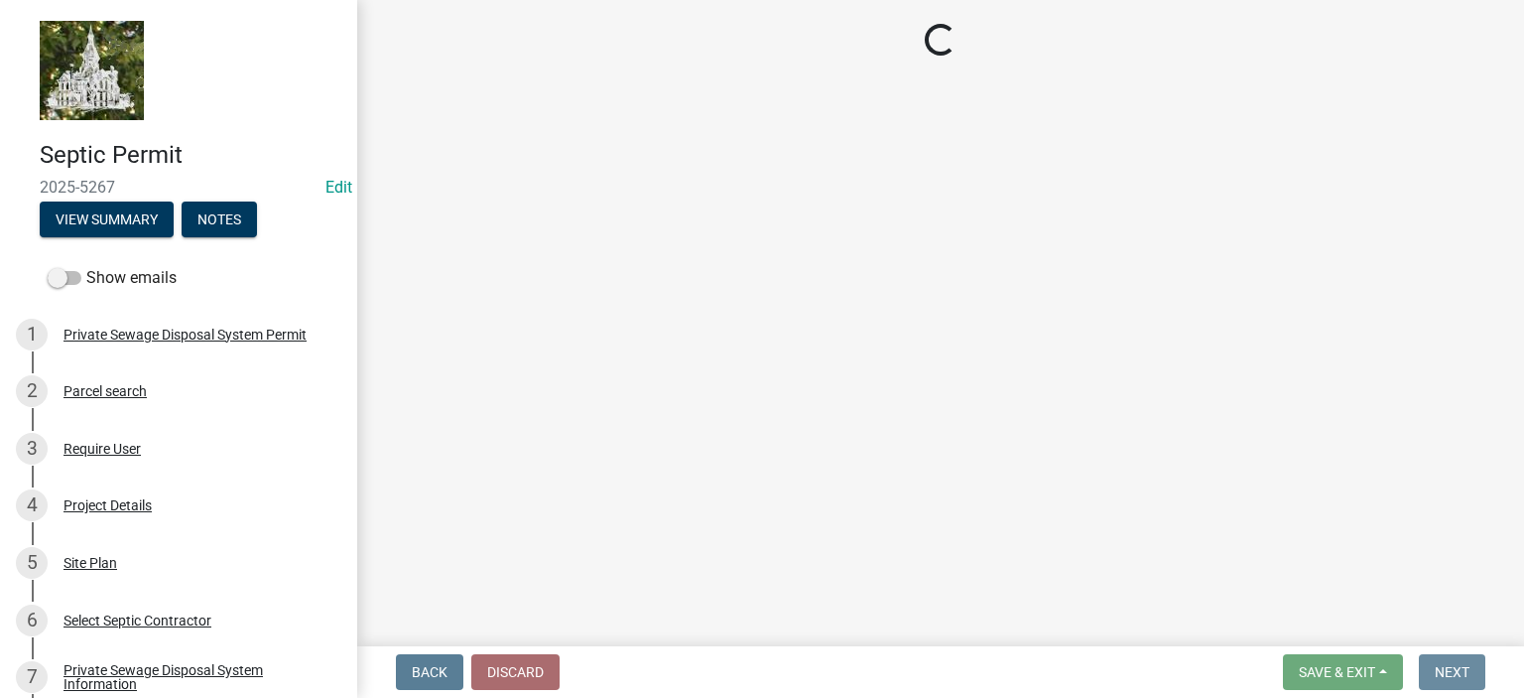
scroll to position [0, 0]
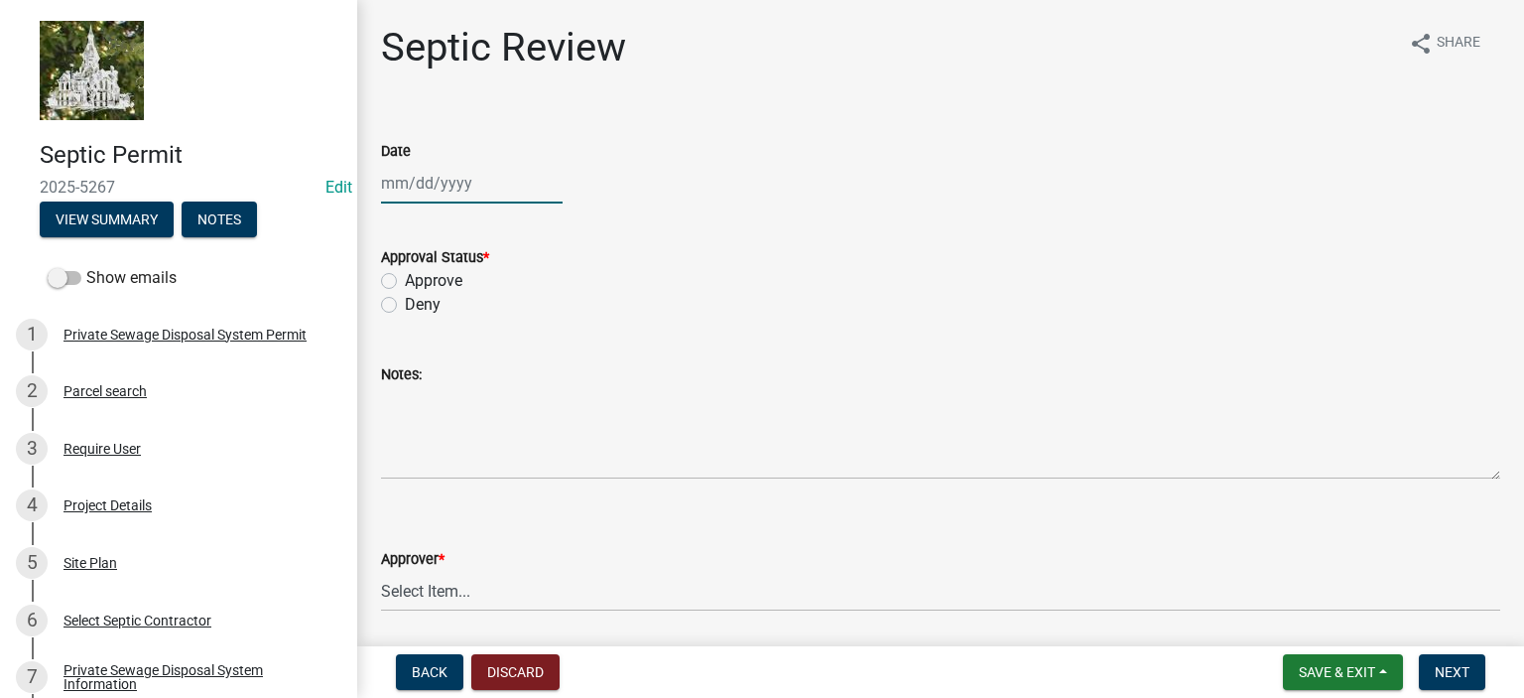
click at [396, 182] on div at bounding box center [472, 183] width 182 height 41
select select "10"
select select "2025"
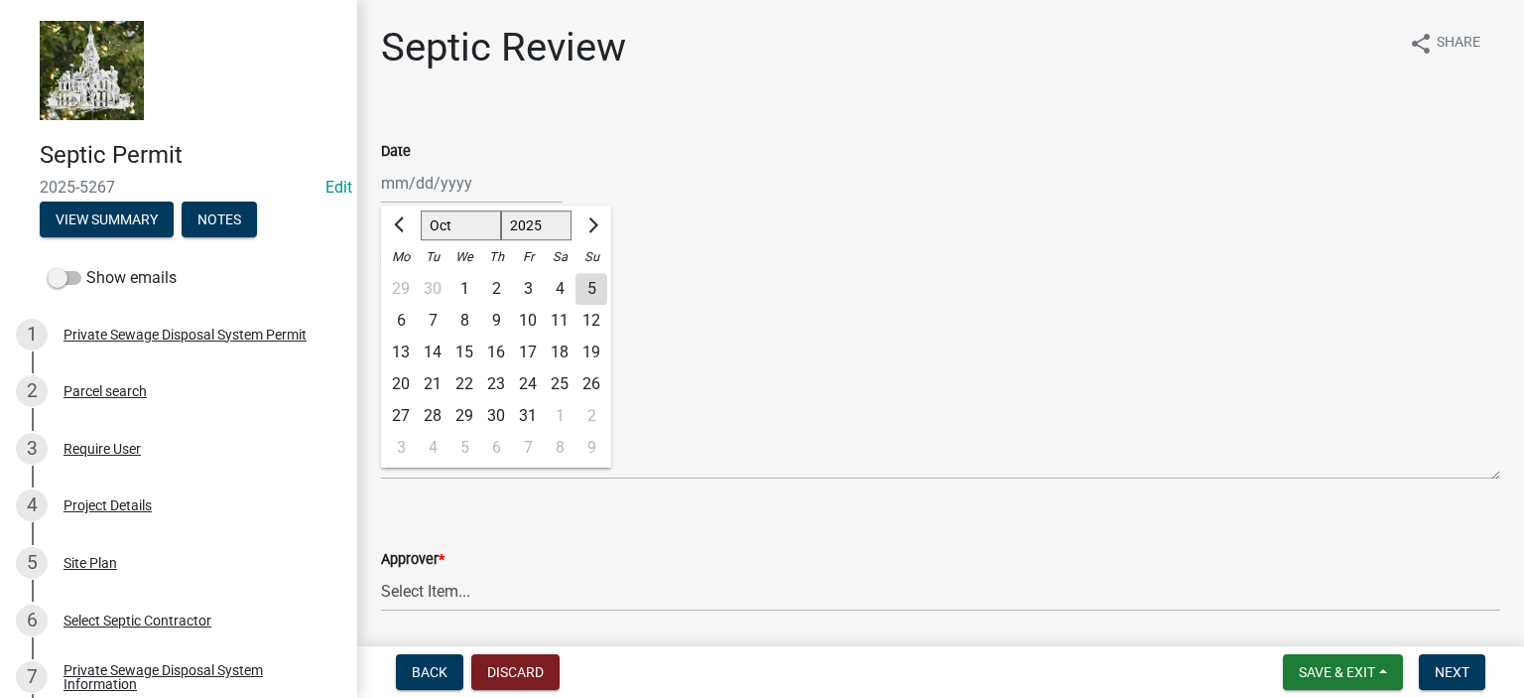
click at [556, 289] on div "4" at bounding box center [560, 289] width 32 height 32
type input "[DATE]"
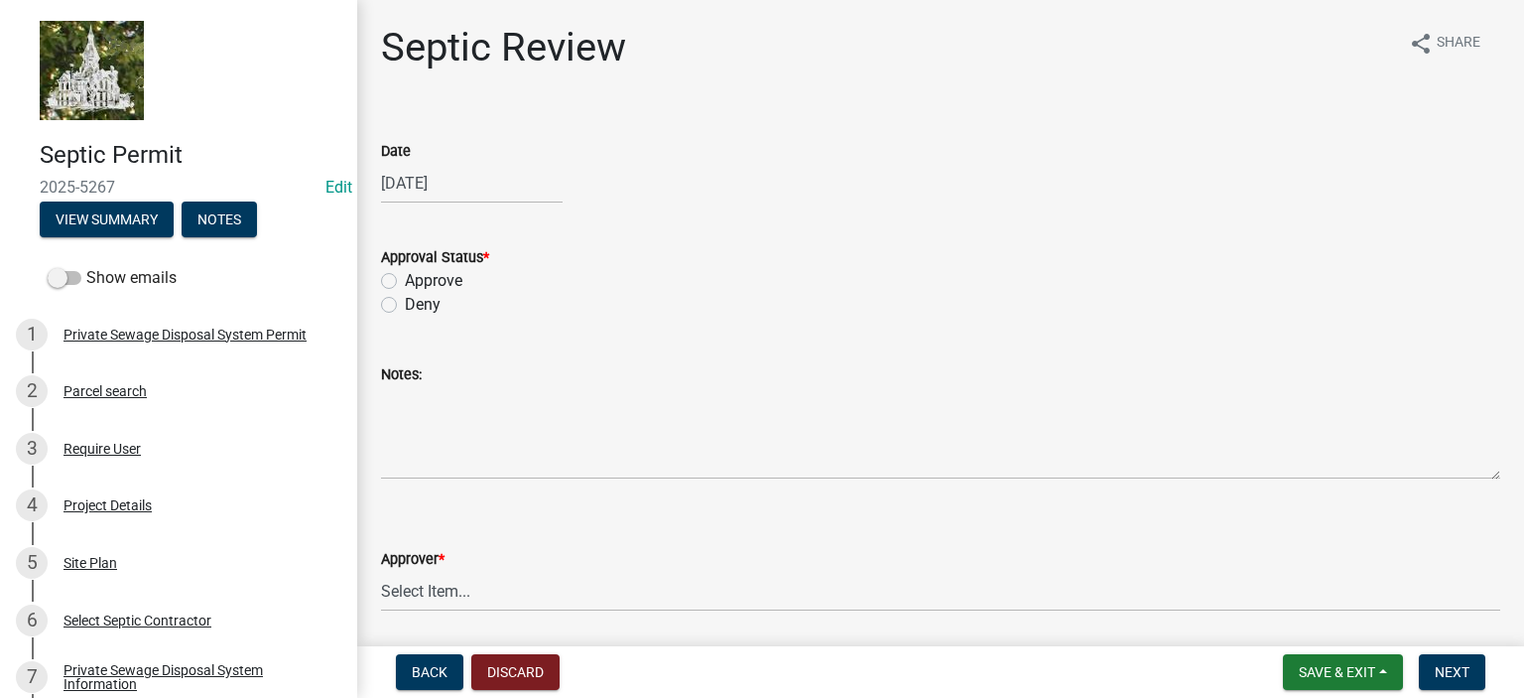
click at [405, 283] on label "Approve" at bounding box center [434, 281] width 58 height 24
click at [405, 282] on input "Approve" at bounding box center [411, 275] width 13 height 13
radio input "true"
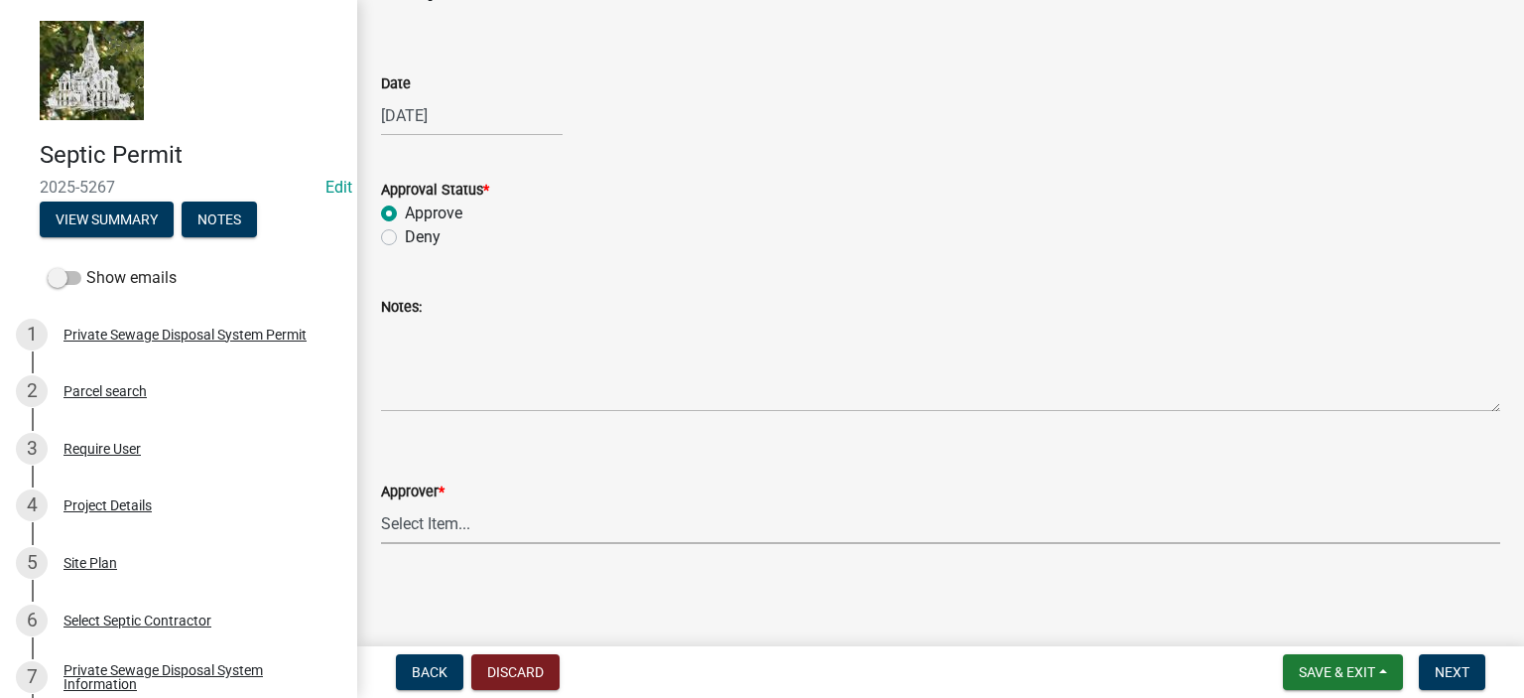
click at [520, 538] on select "Select Item... Tyler Kelley Taveis Stevens Todd Apfel" at bounding box center [940, 523] width 1119 height 41
click at [381, 503] on select "Select Item... Tyler Kelley Taveis Stevens Todd Apfel" at bounding box center [940, 523] width 1119 height 41
select select "61a96a0a-9003-40ca-83a4-3b4bdf05623d"
click at [1449, 670] on span "Next" at bounding box center [1452, 672] width 35 height 16
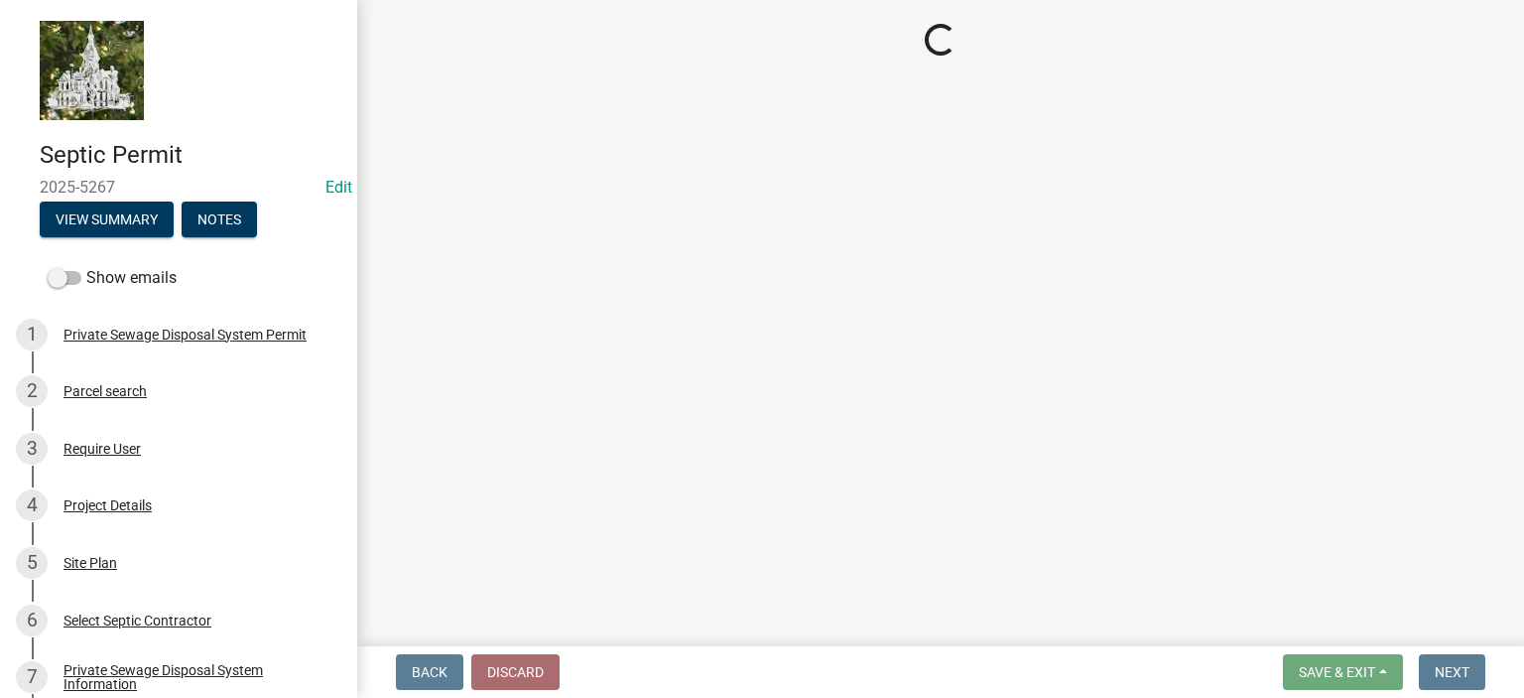
select select "3: 3"
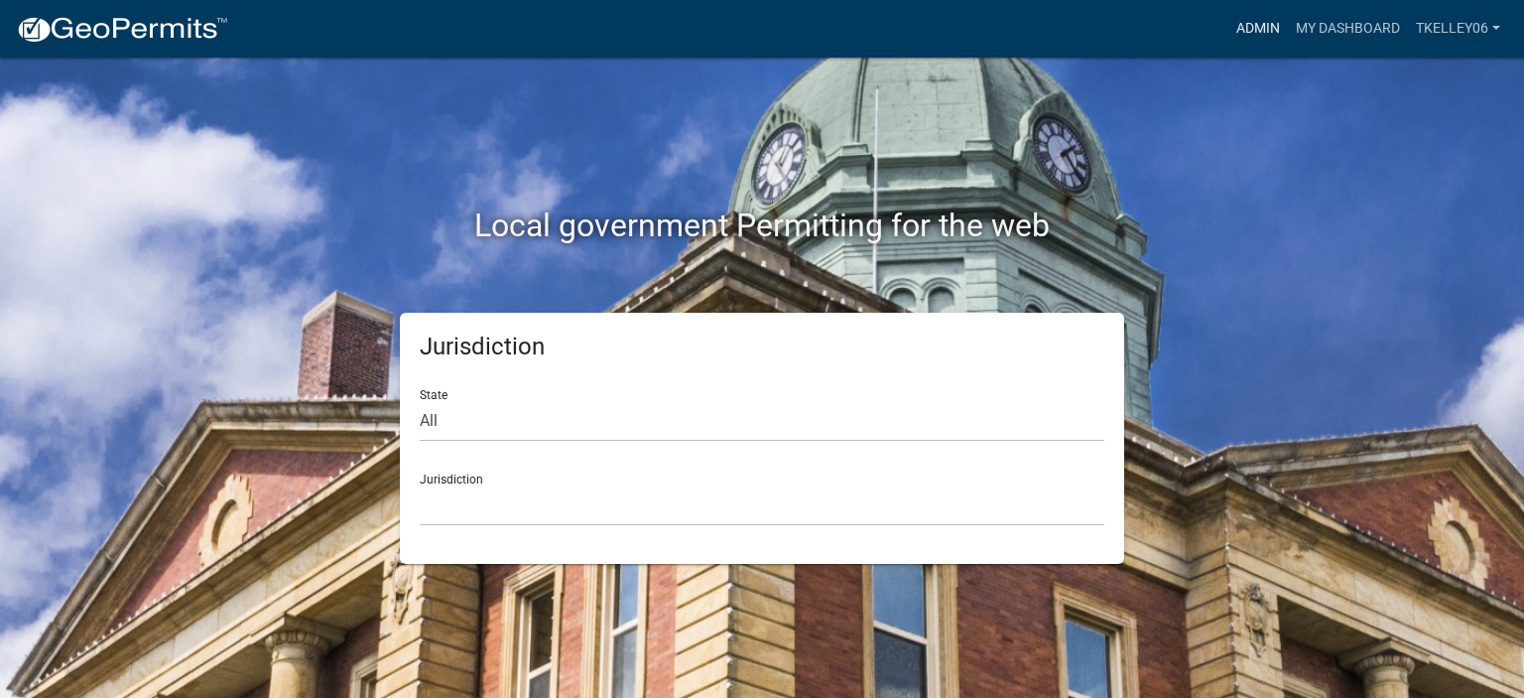
click at [1268, 23] on link "Admin" at bounding box center [1259, 29] width 60 height 38
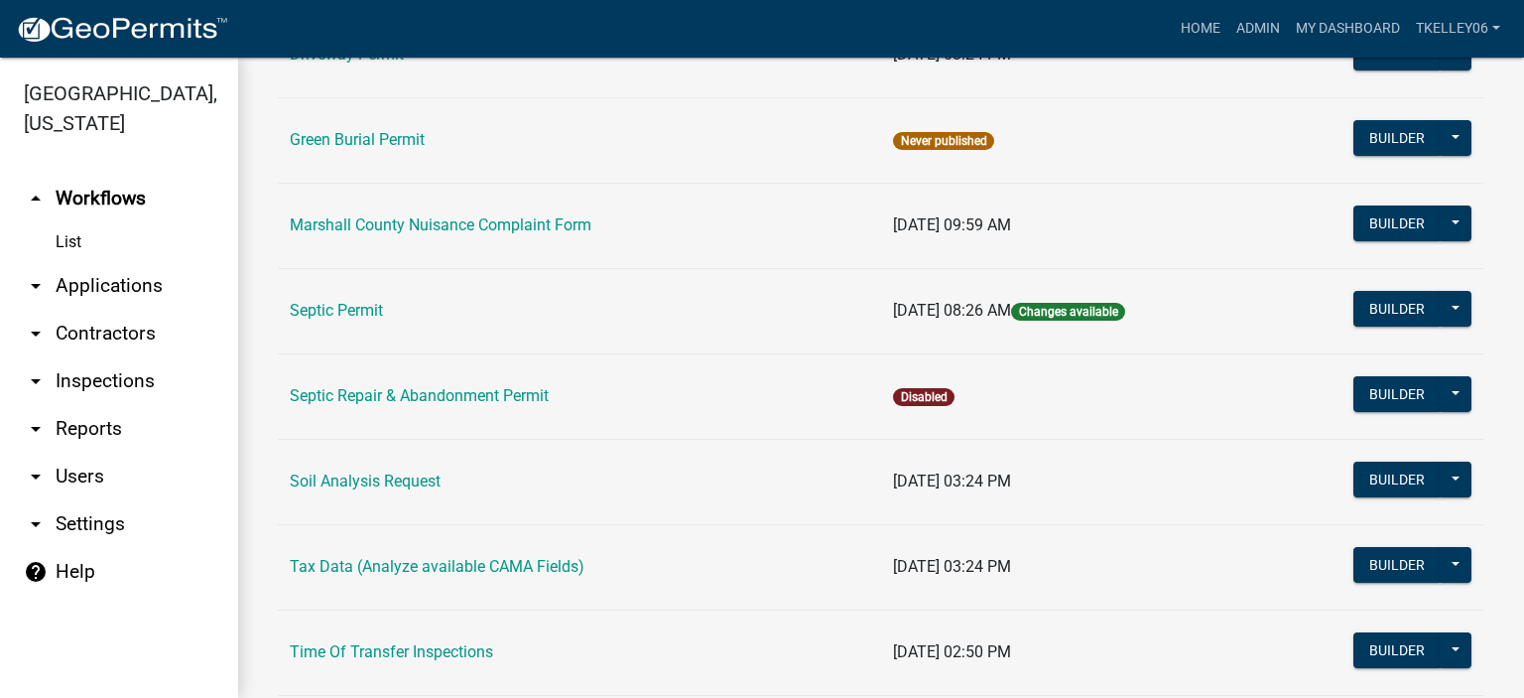
scroll to position [504, 0]
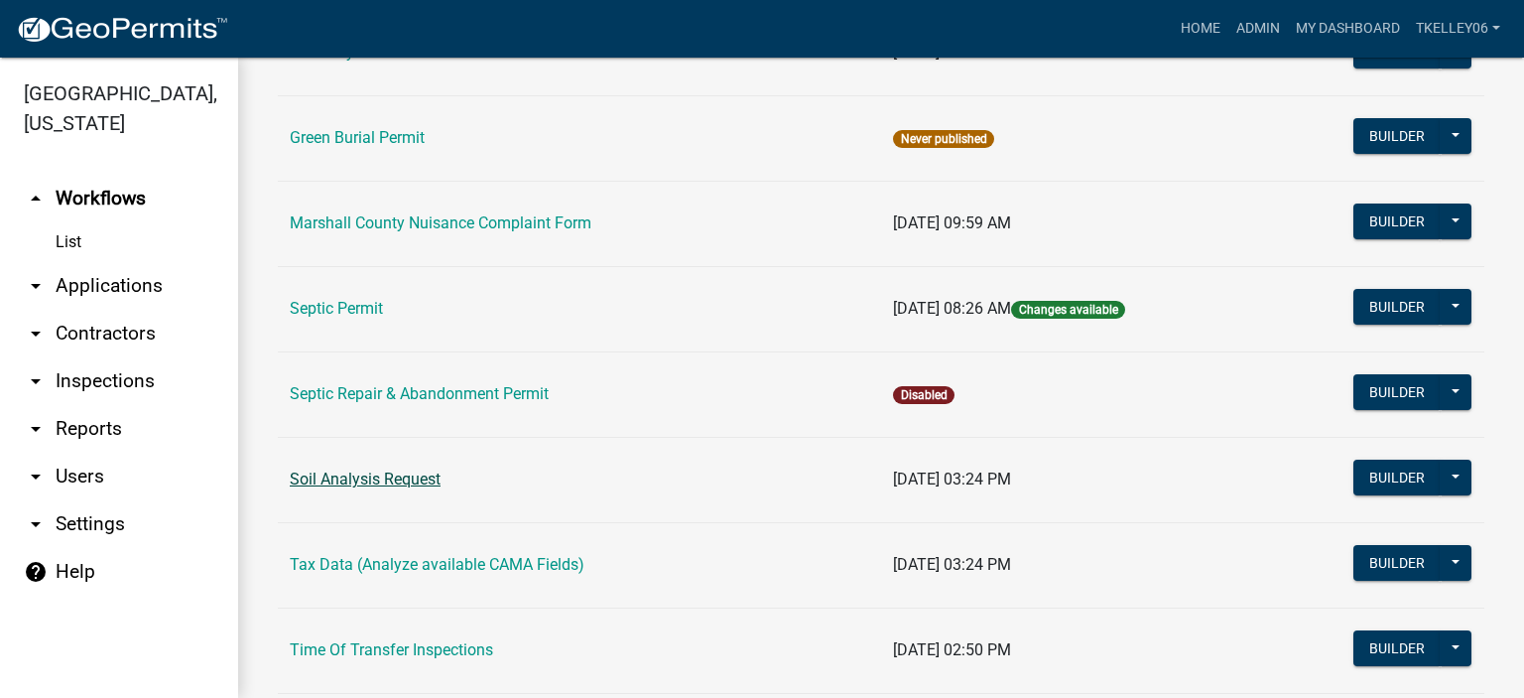
click at [381, 483] on link "Soil Analysis Request" at bounding box center [365, 478] width 151 height 19
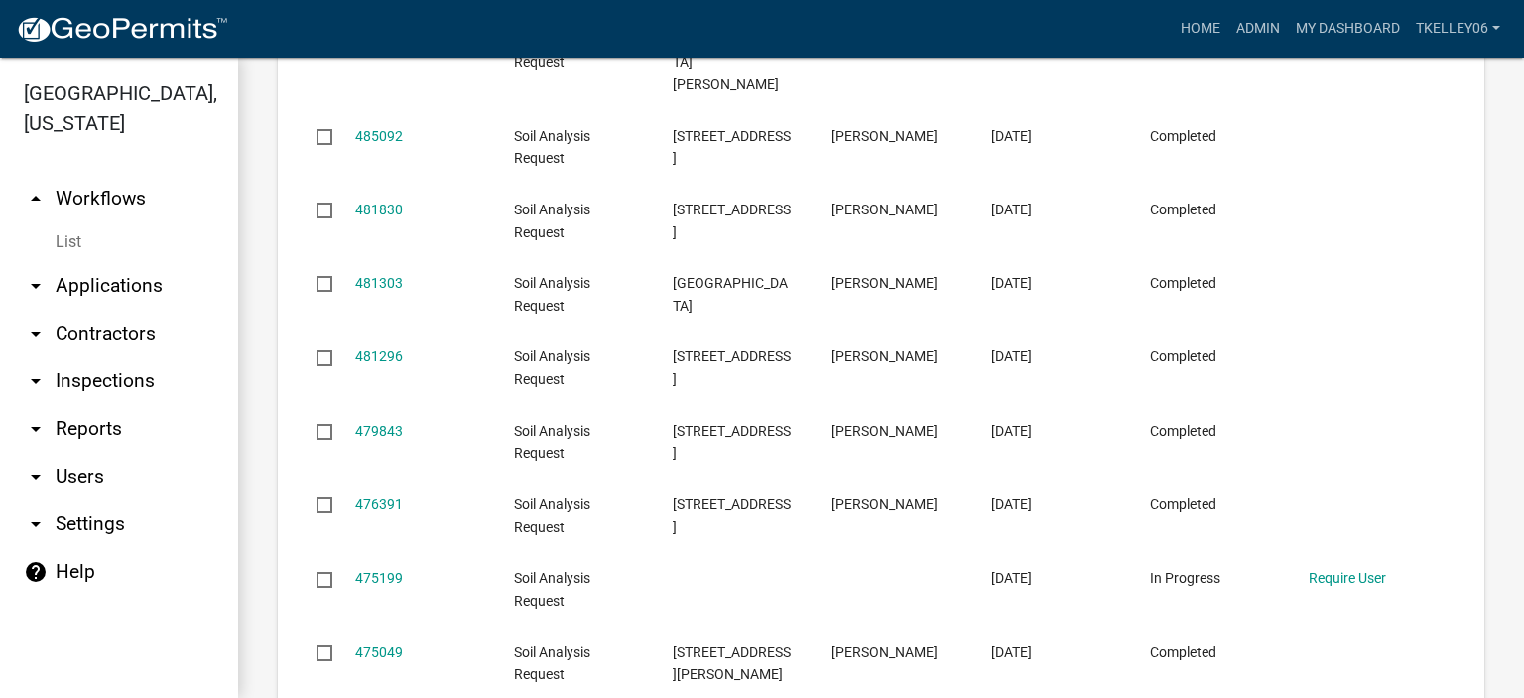
scroll to position [1626, 0]
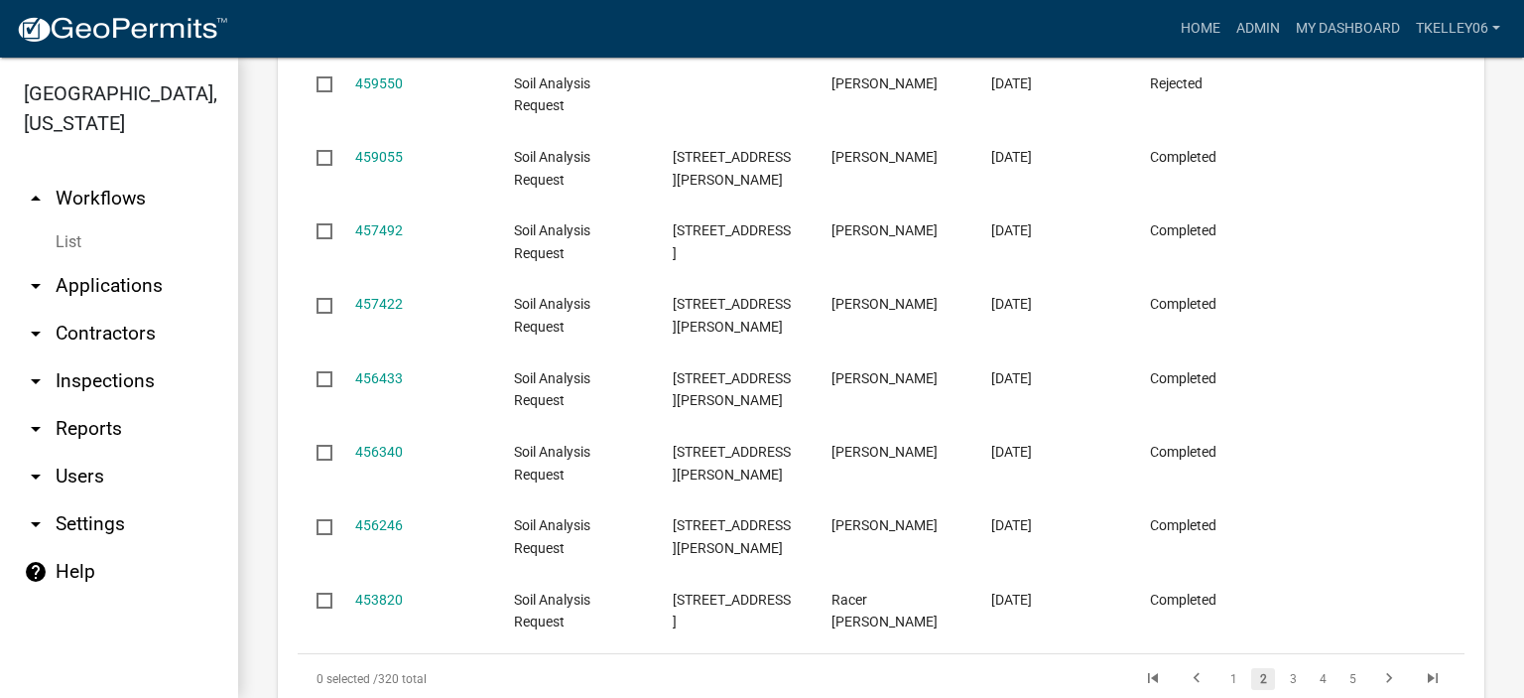
scroll to position [1689, 0]
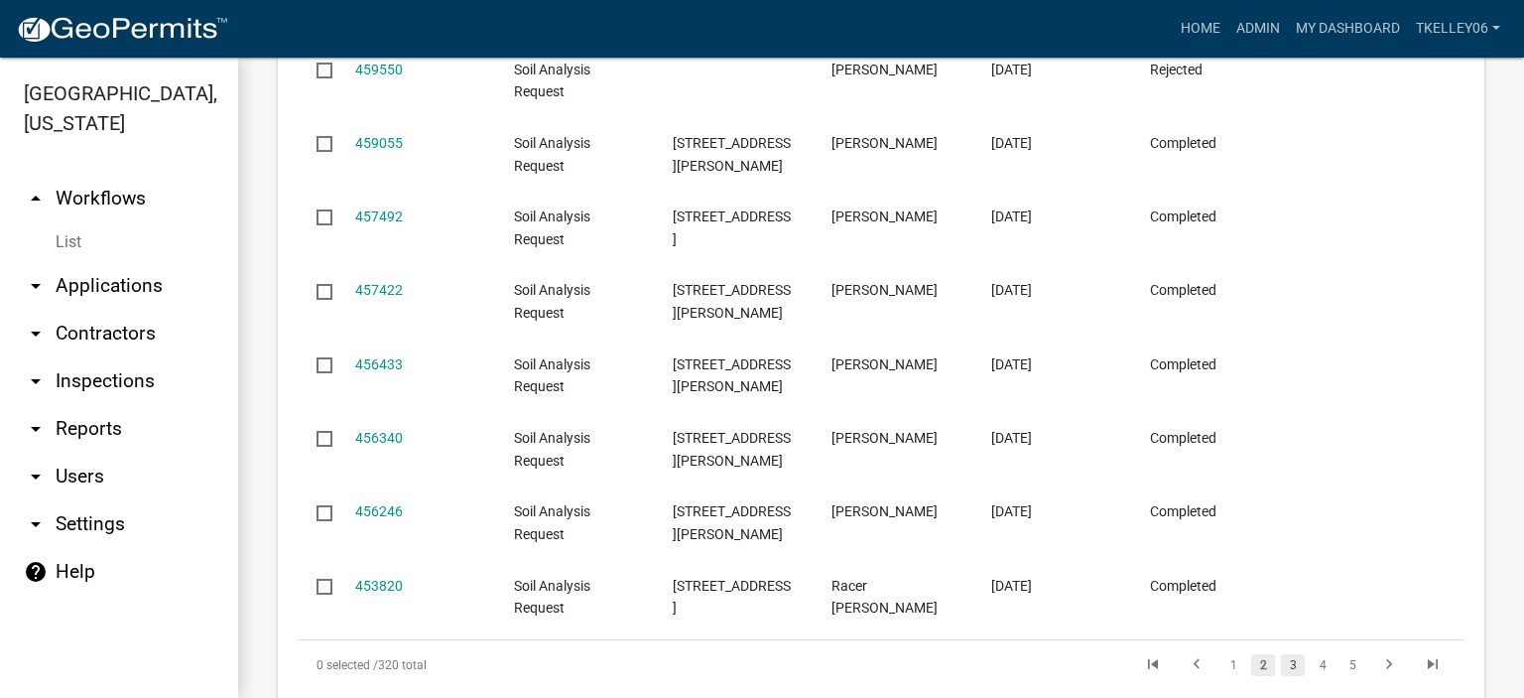
click at [1281, 654] on link "3" at bounding box center [1293, 665] width 24 height 22
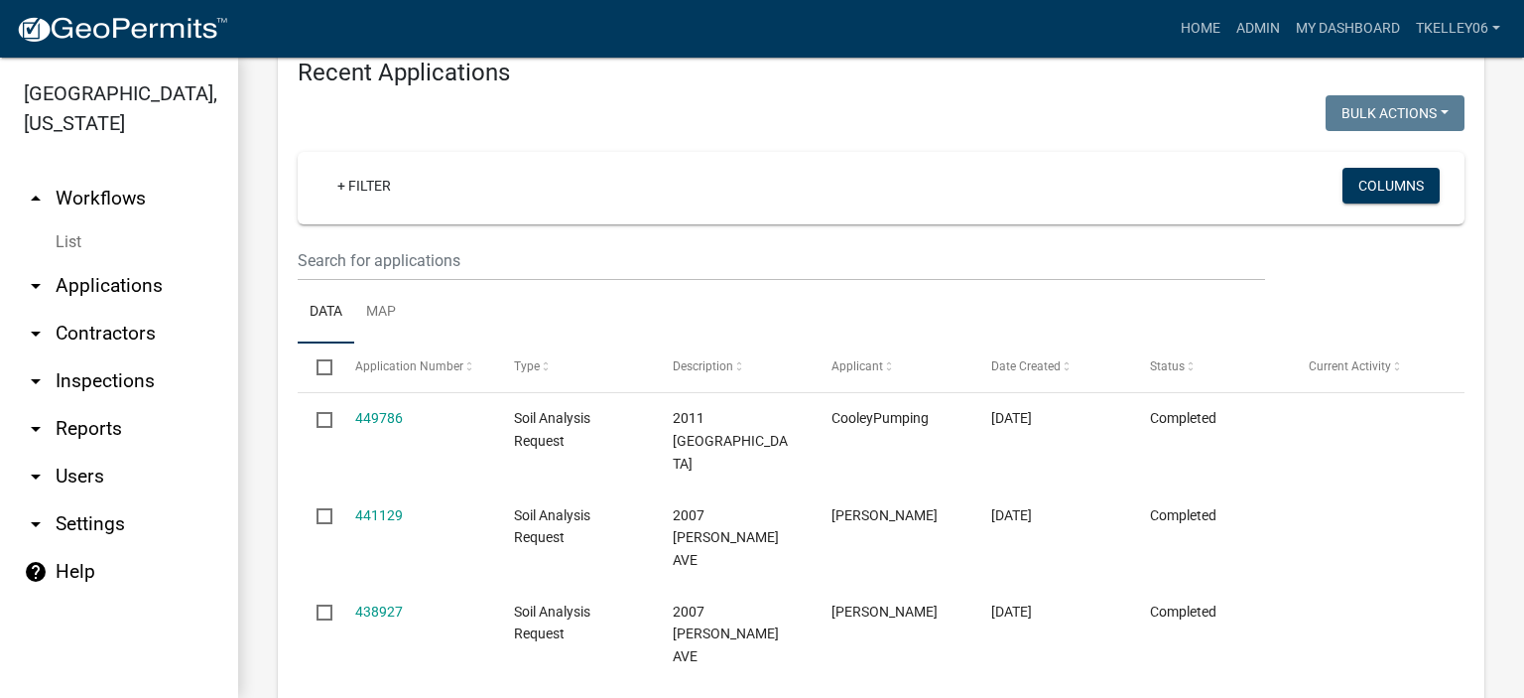
scroll to position [1159, 0]
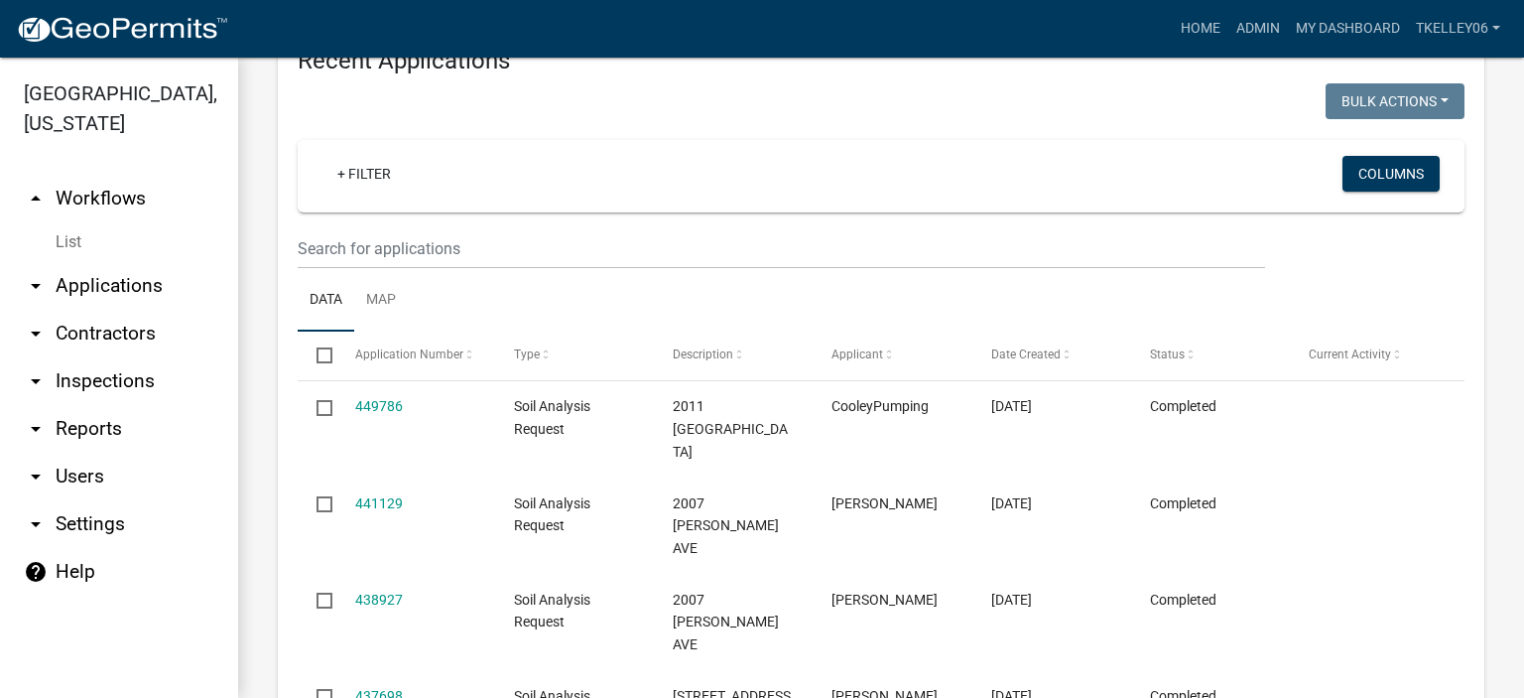
click at [143, 262] on link "arrow_drop_down Applications" at bounding box center [119, 286] width 238 height 48
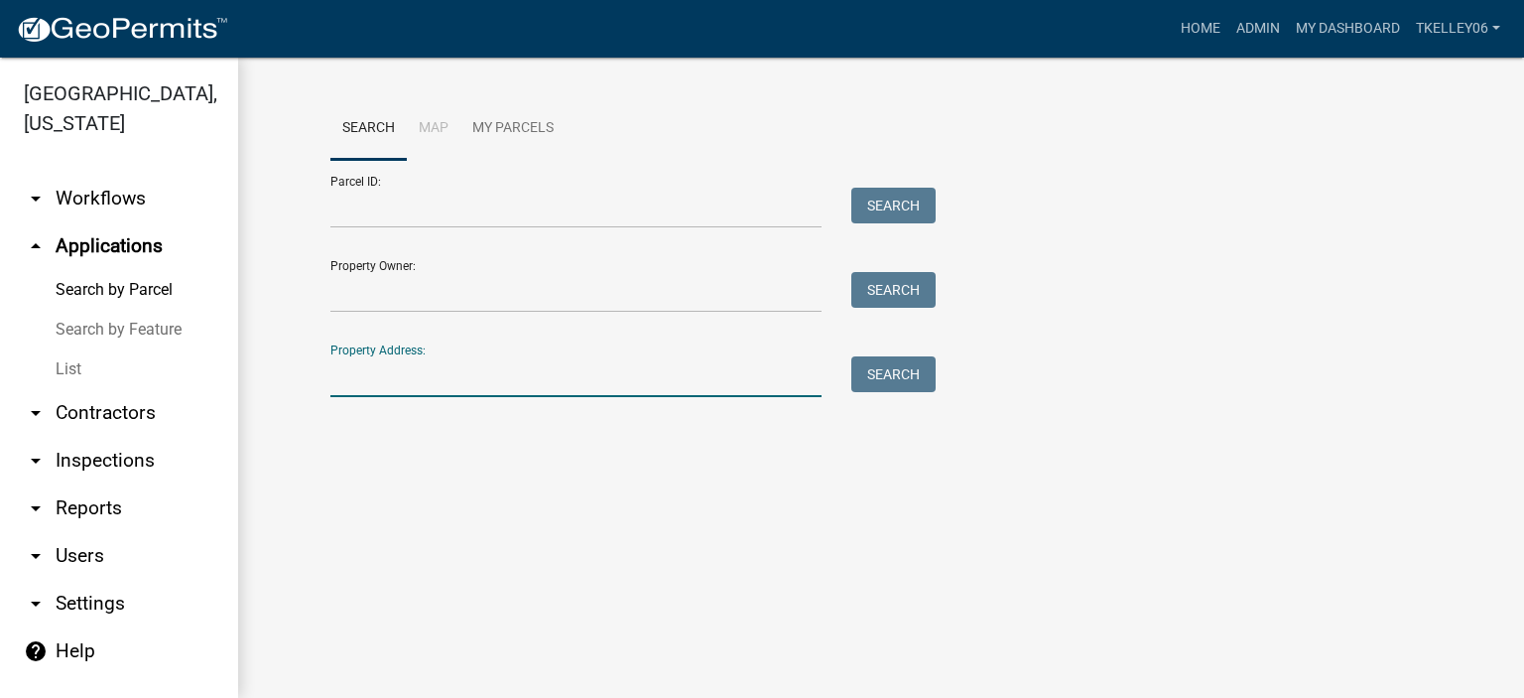
click at [387, 385] on input "Property Address:" at bounding box center [575, 376] width 491 height 41
type input "1335"
click at [898, 384] on button "Search" at bounding box center [894, 374] width 84 height 36
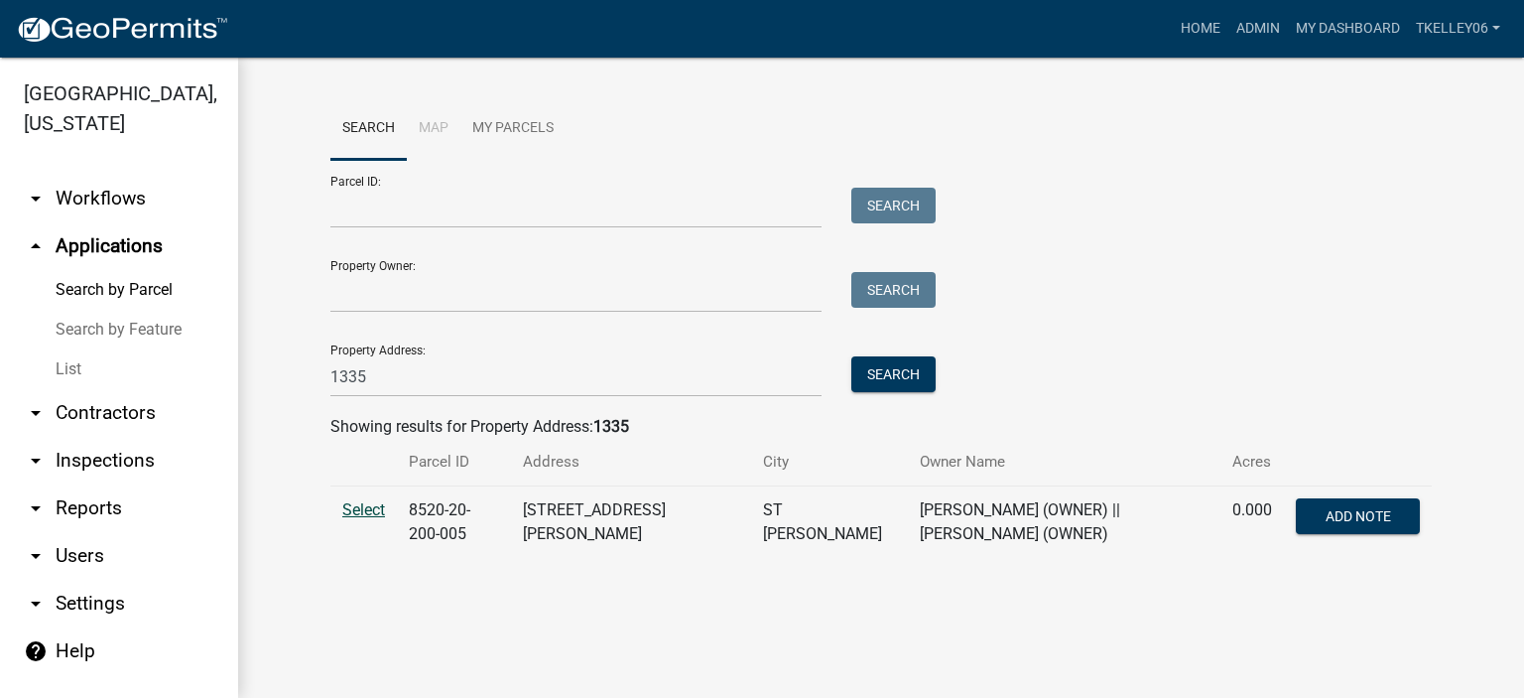
click at [357, 516] on span "Select" at bounding box center [363, 509] width 43 height 19
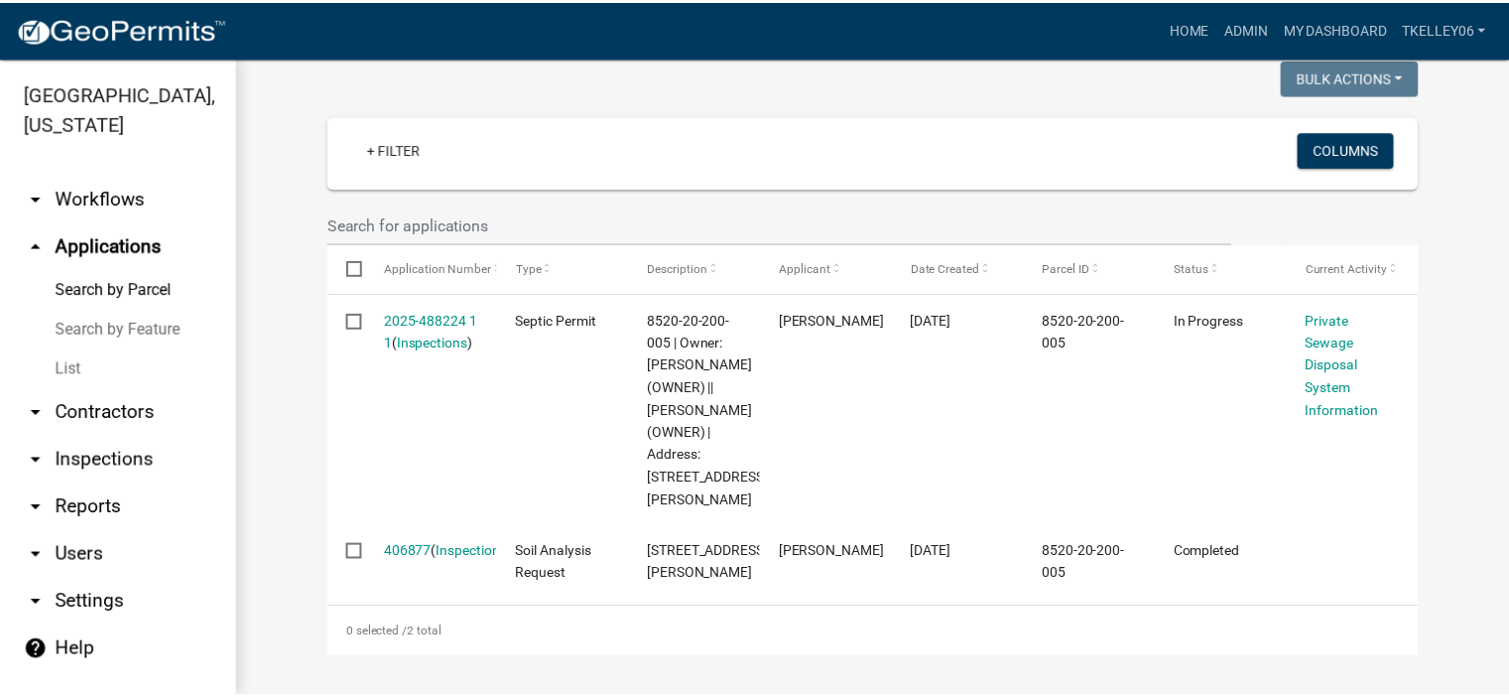
scroll to position [536, 0]
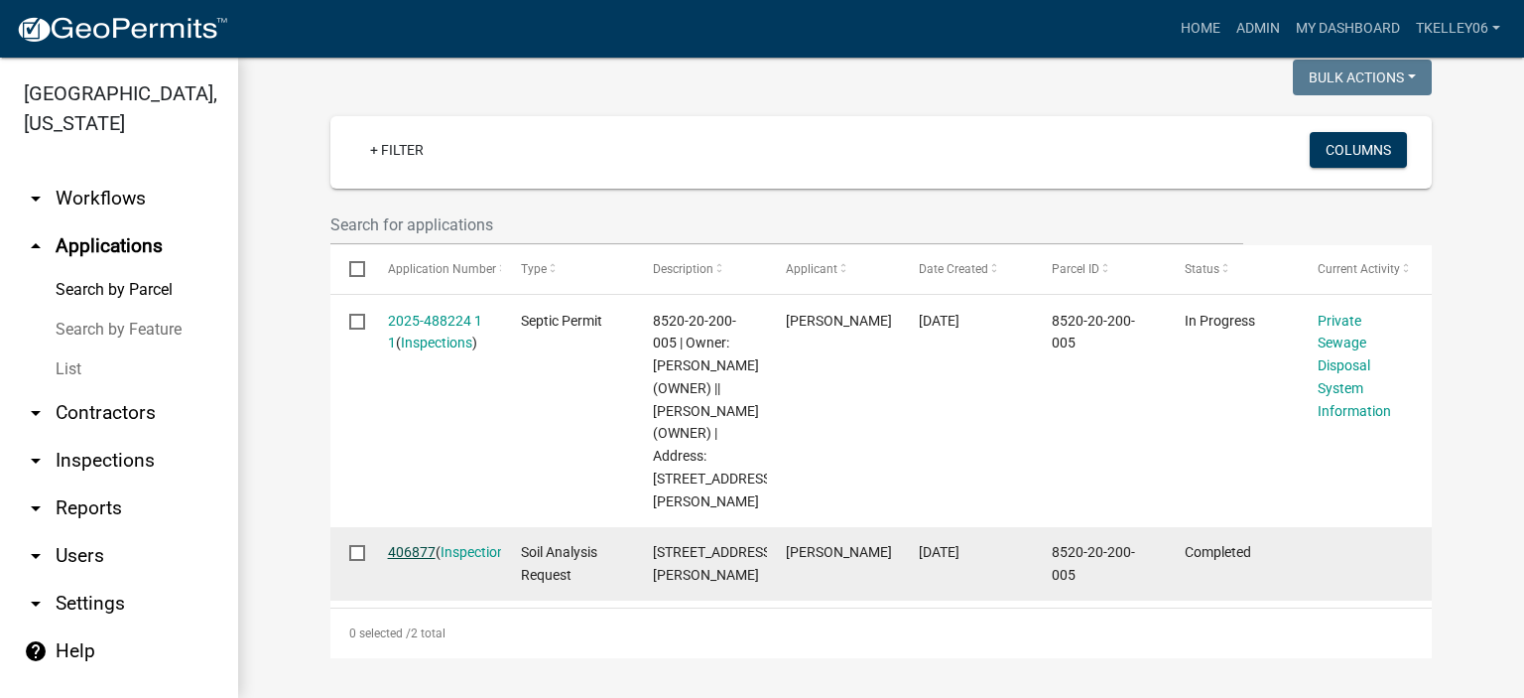
click at [411, 548] on link "406877" at bounding box center [412, 552] width 48 height 16
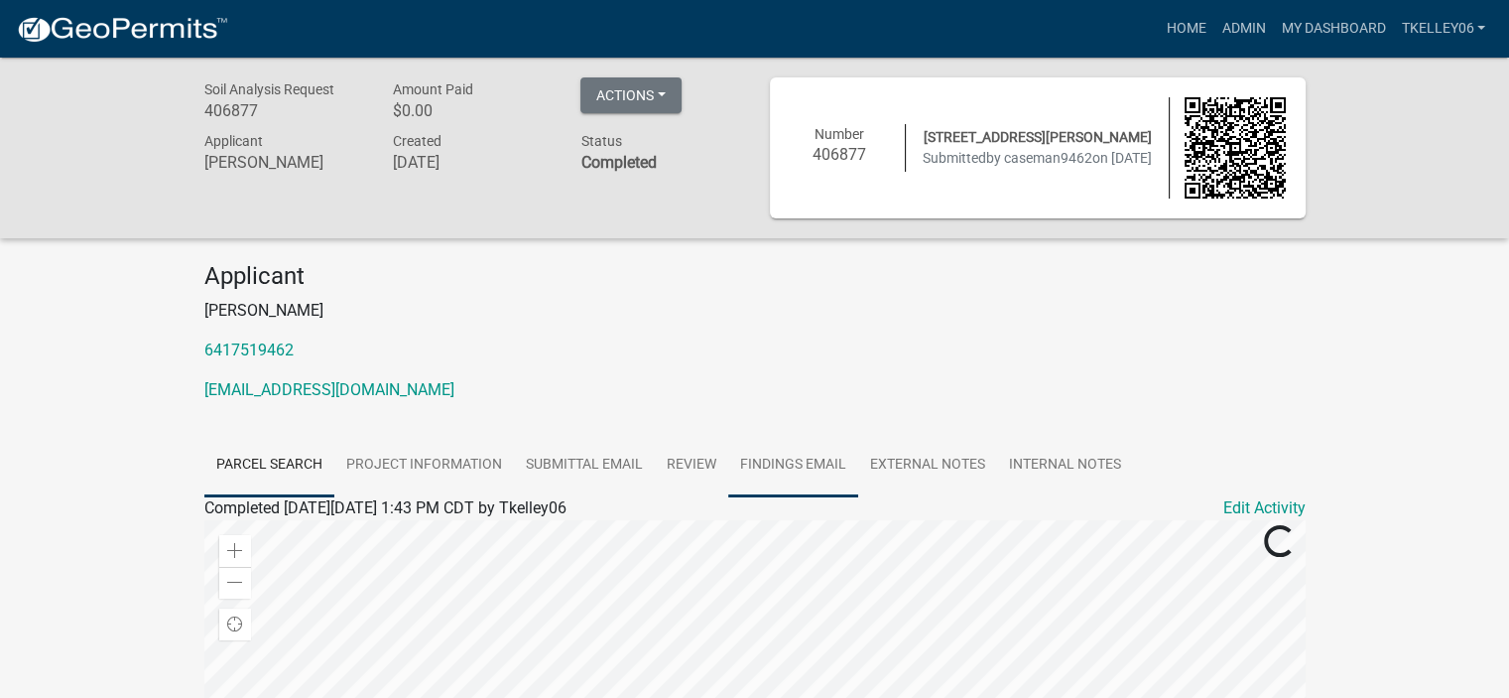
click at [814, 471] on link "Findings Email" at bounding box center [793, 466] width 130 height 64
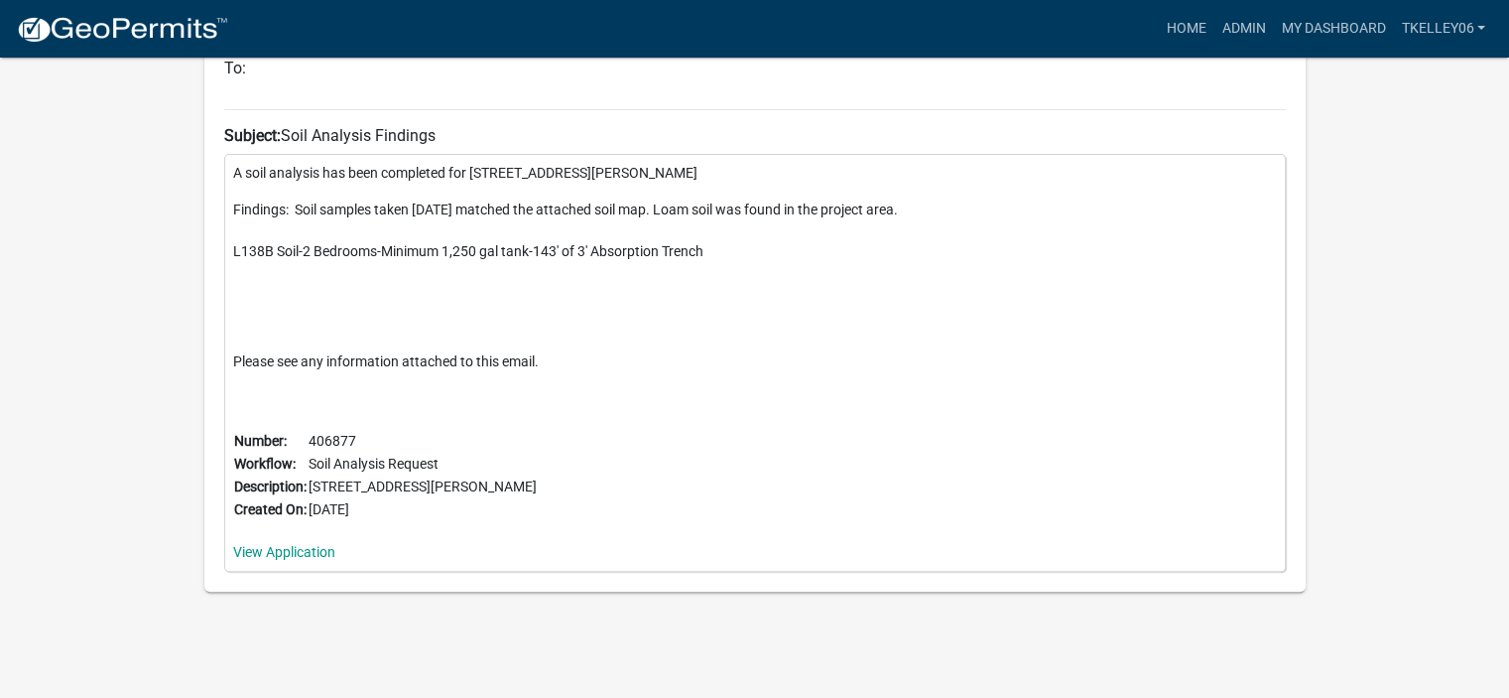
scroll to position [64, 0]
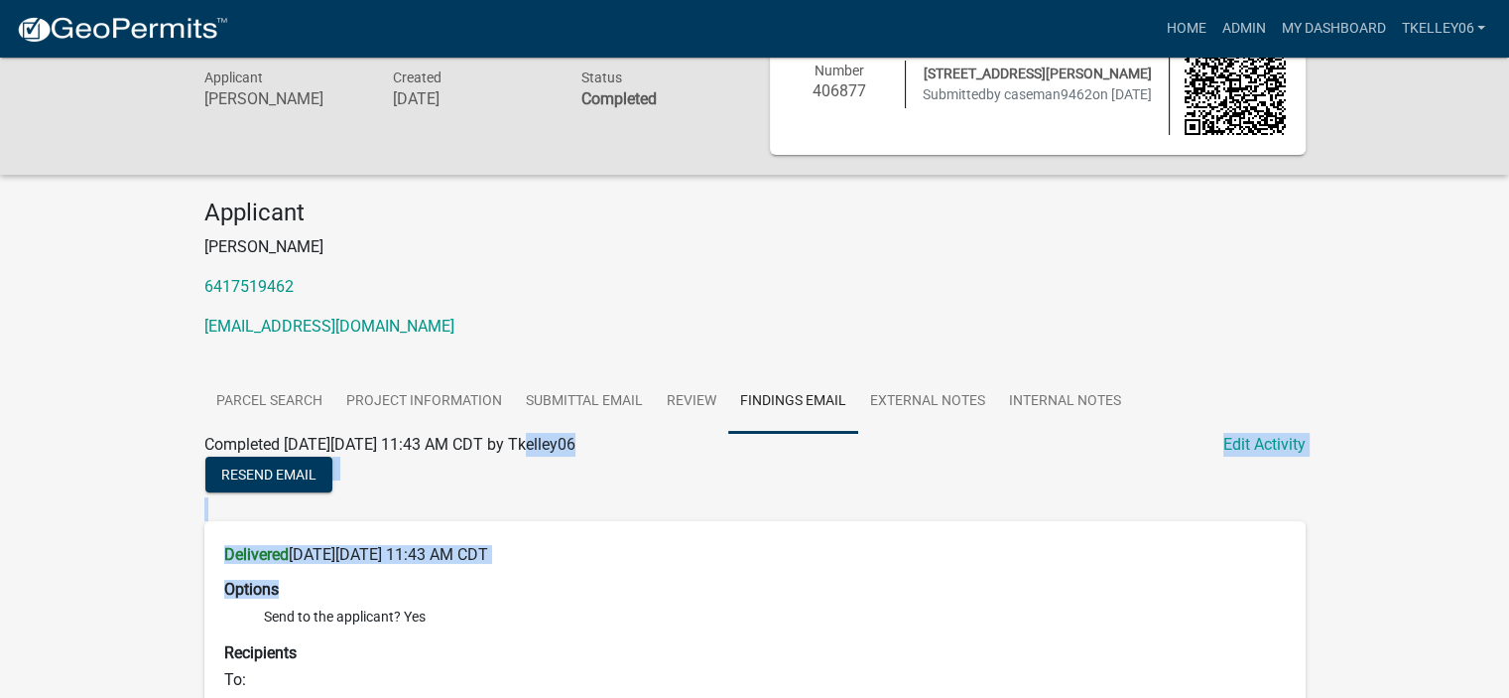
drag, startPoint x: 499, startPoint y: 456, endPoint x: 657, endPoint y: 565, distance: 191.9
click at [691, 545] on h6 "Delivered on Thursday, April 17, 2025 at 11:43 AM CDT" at bounding box center [755, 554] width 1062 height 19
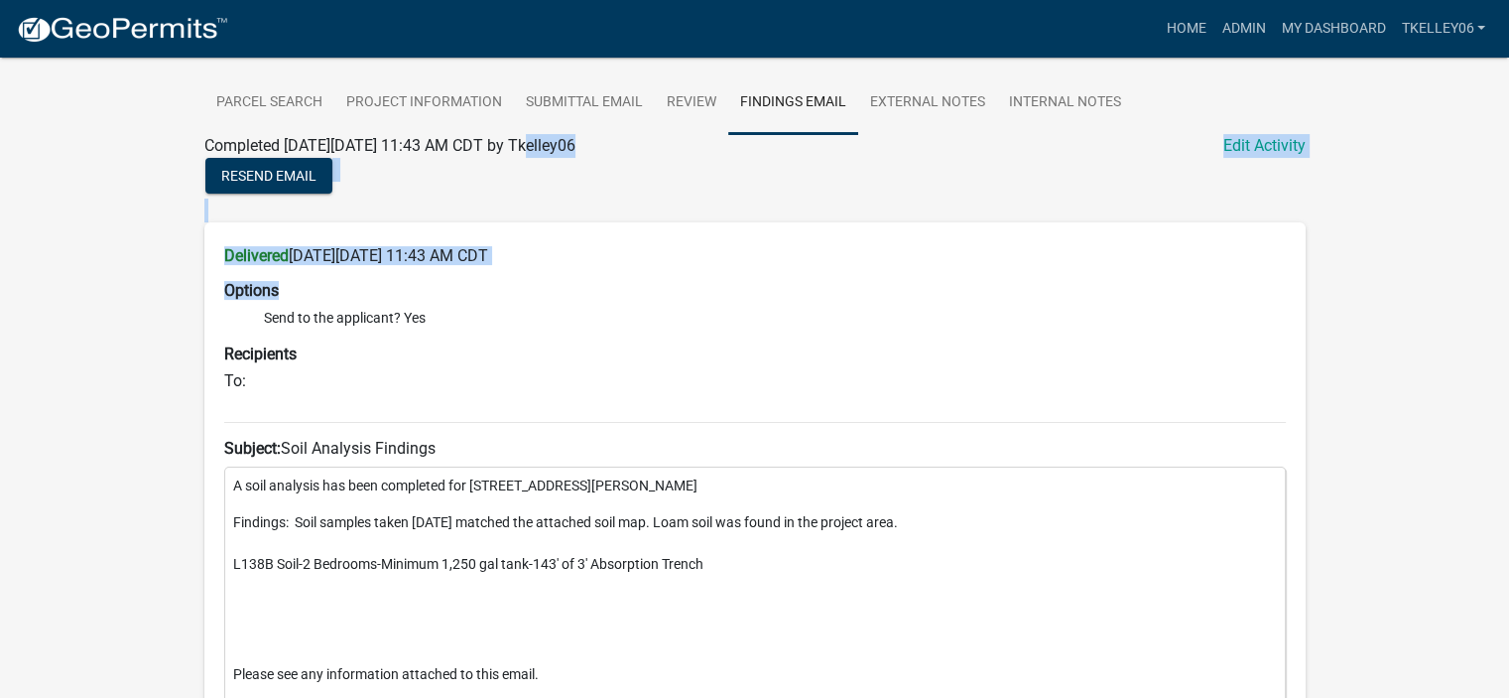
scroll to position [243, 0]
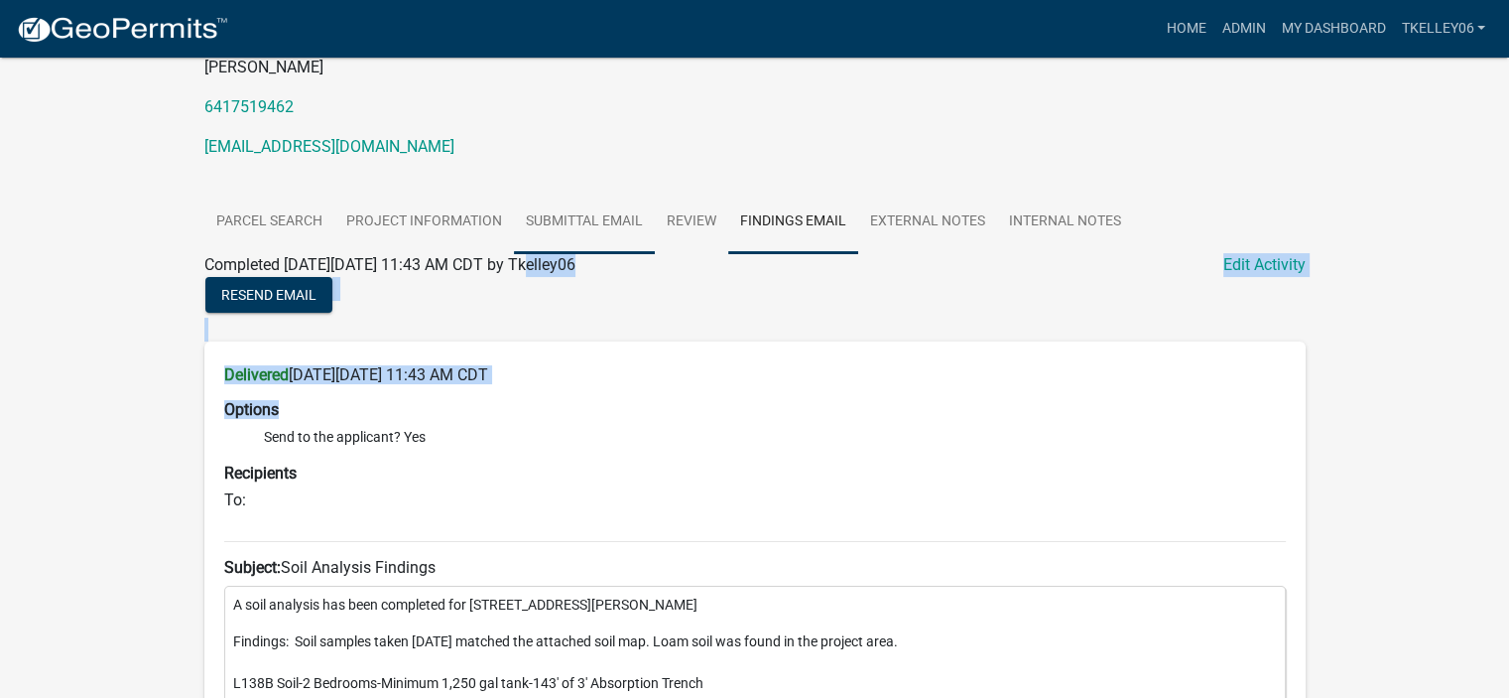
click at [544, 208] on link "Submittal Email" at bounding box center [584, 223] width 141 height 64
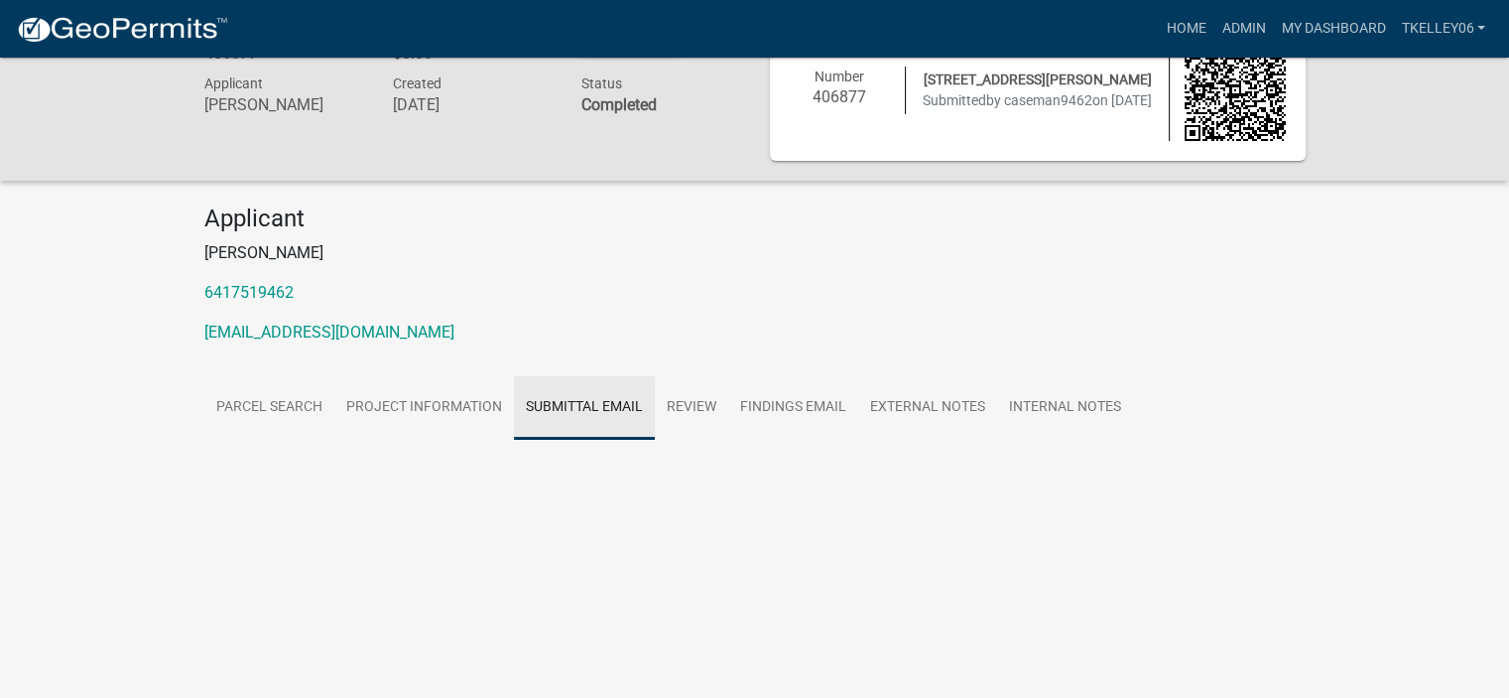
scroll to position [58, 0]
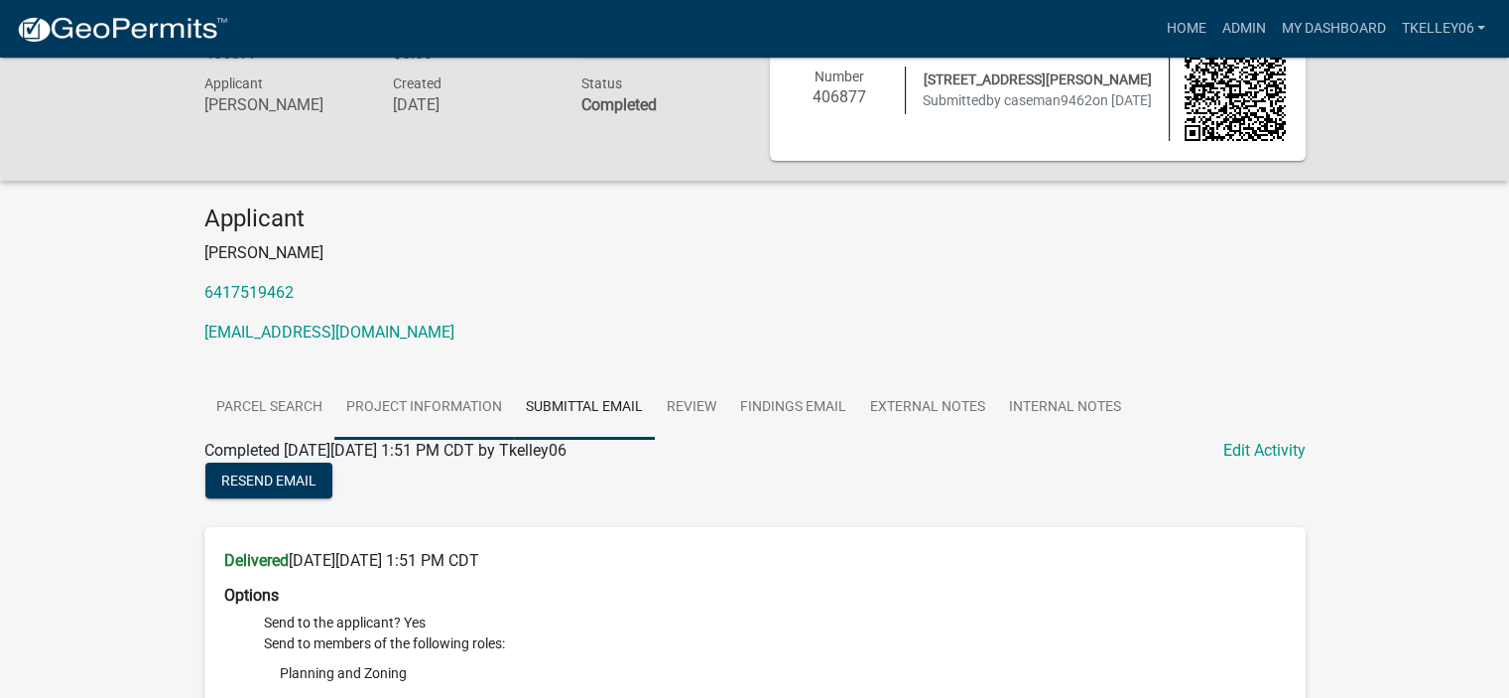
click at [424, 405] on link "Project Information" at bounding box center [424, 408] width 180 height 64
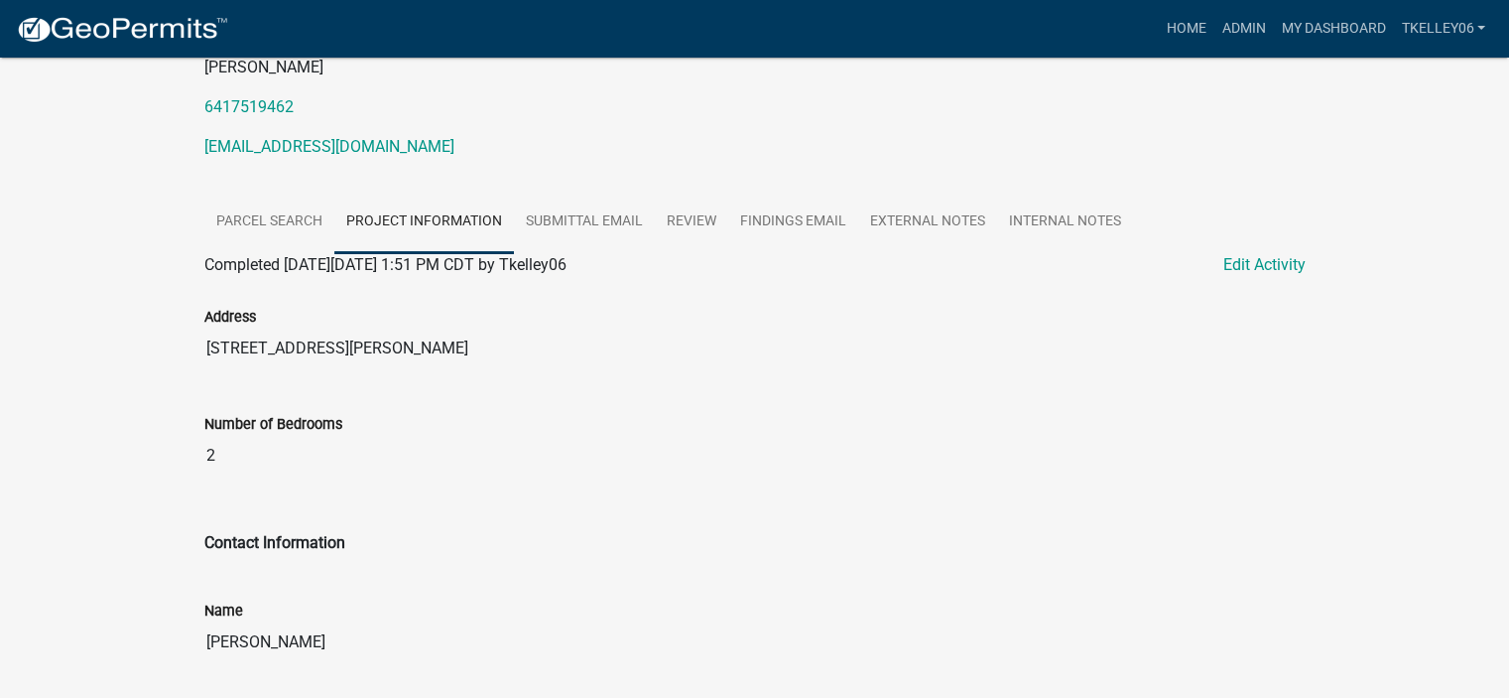
scroll to position [234, 0]
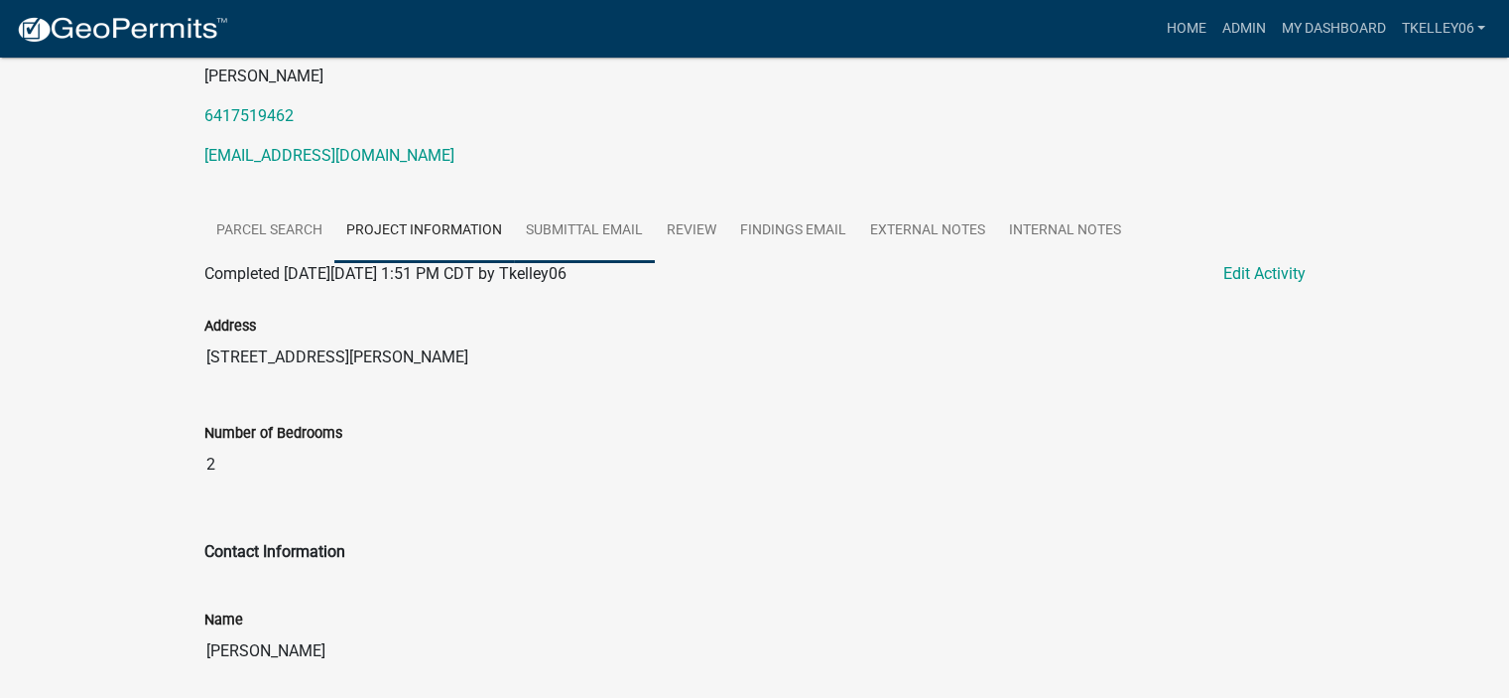
click at [553, 223] on link "Submittal Email" at bounding box center [584, 231] width 141 height 64
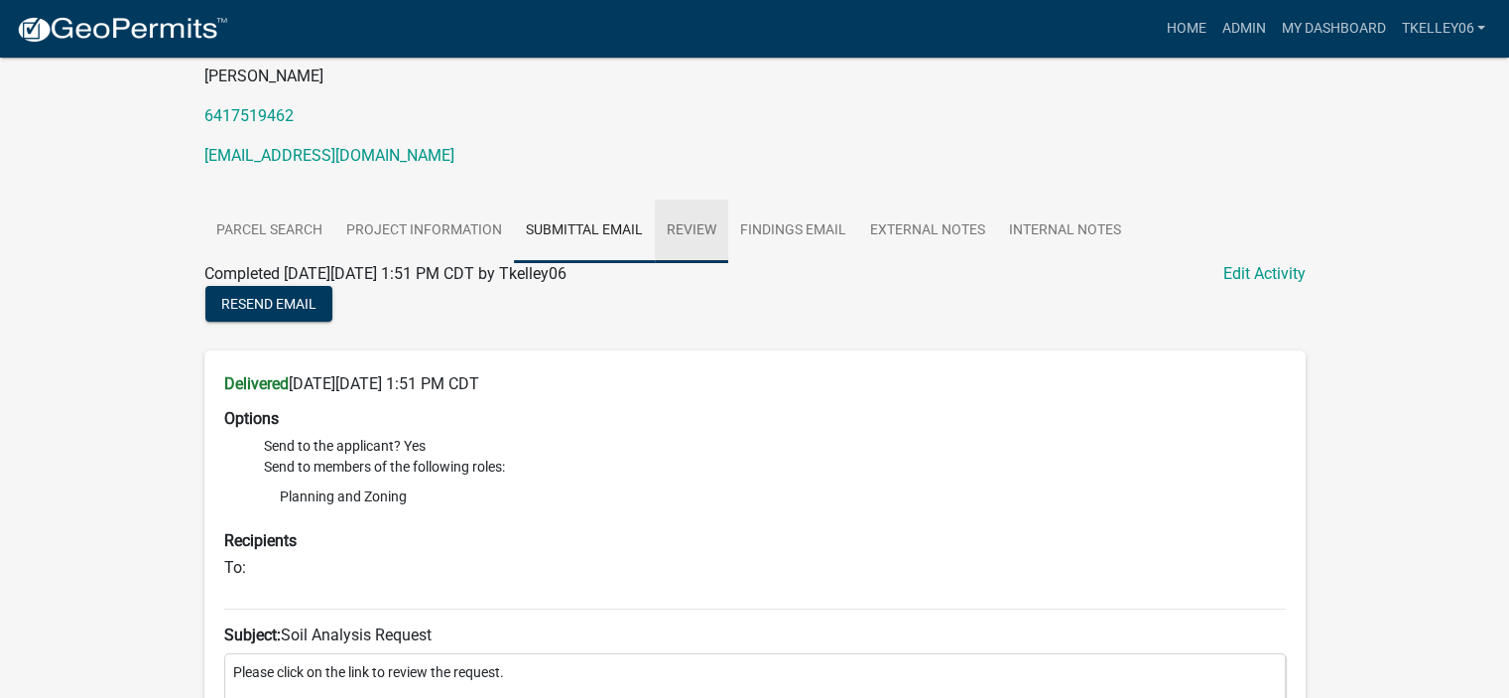
click at [715, 233] on link "Review" at bounding box center [691, 231] width 73 height 64
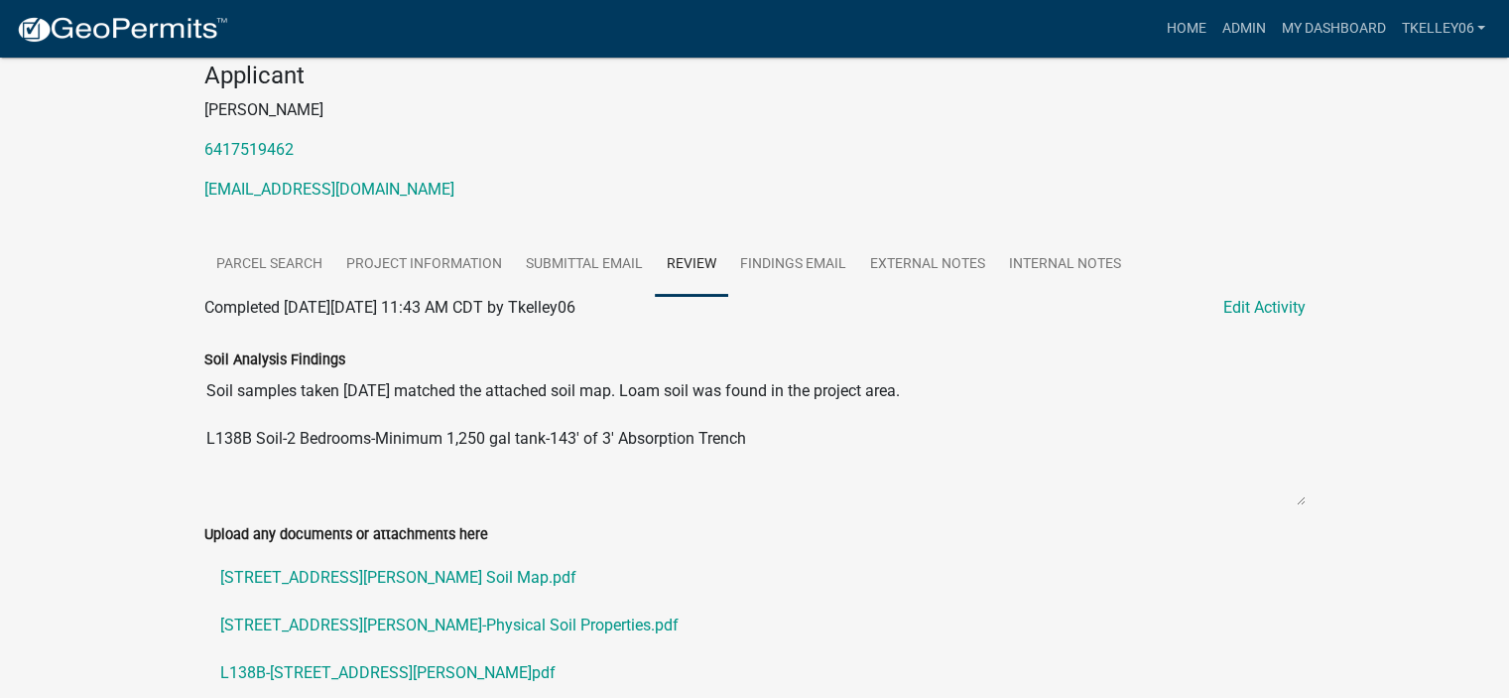
scroll to position [353, 0]
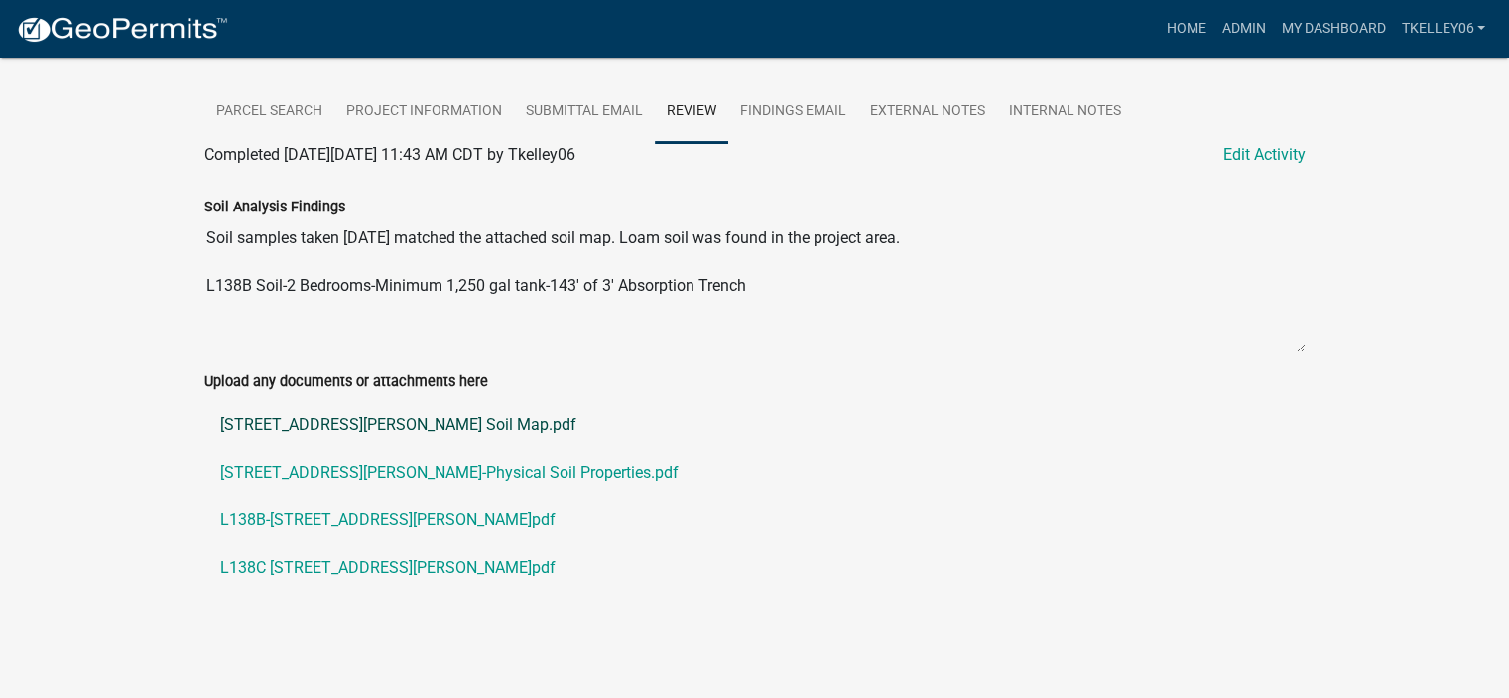
click at [347, 424] on link "1335 Canfield Ave Soil Map.pdf" at bounding box center [755, 425] width 1102 height 48
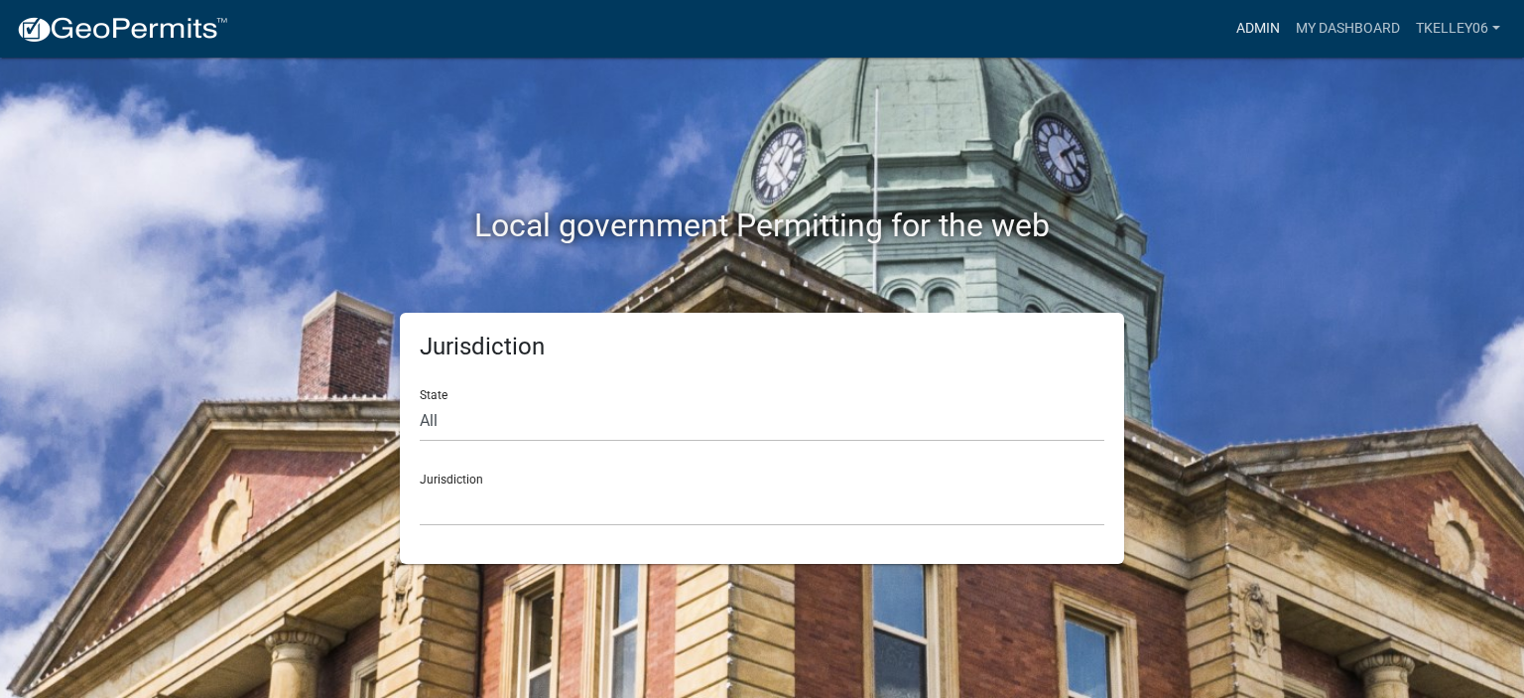
click at [1254, 35] on link "Admin" at bounding box center [1259, 29] width 60 height 38
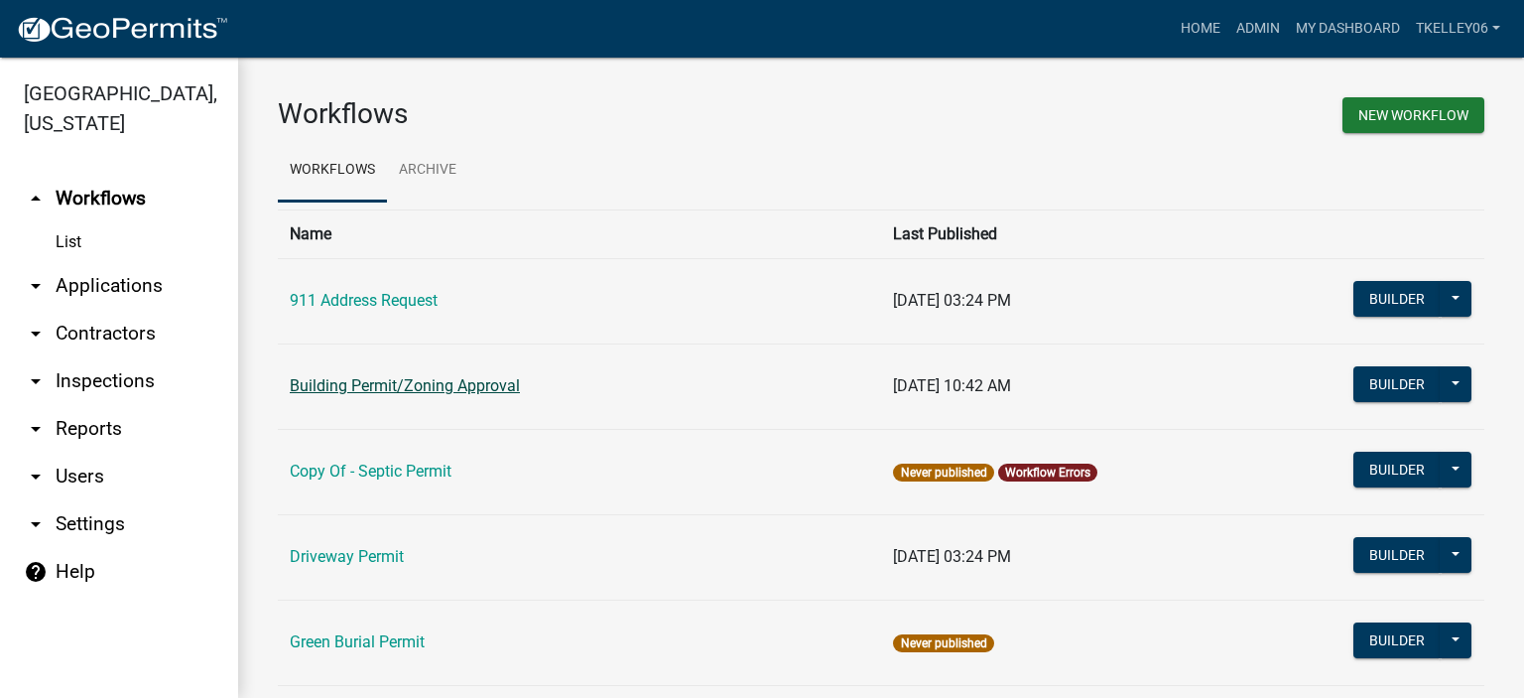
click at [322, 392] on link "Building Permit/Zoning Approval" at bounding box center [405, 385] width 230 height 19
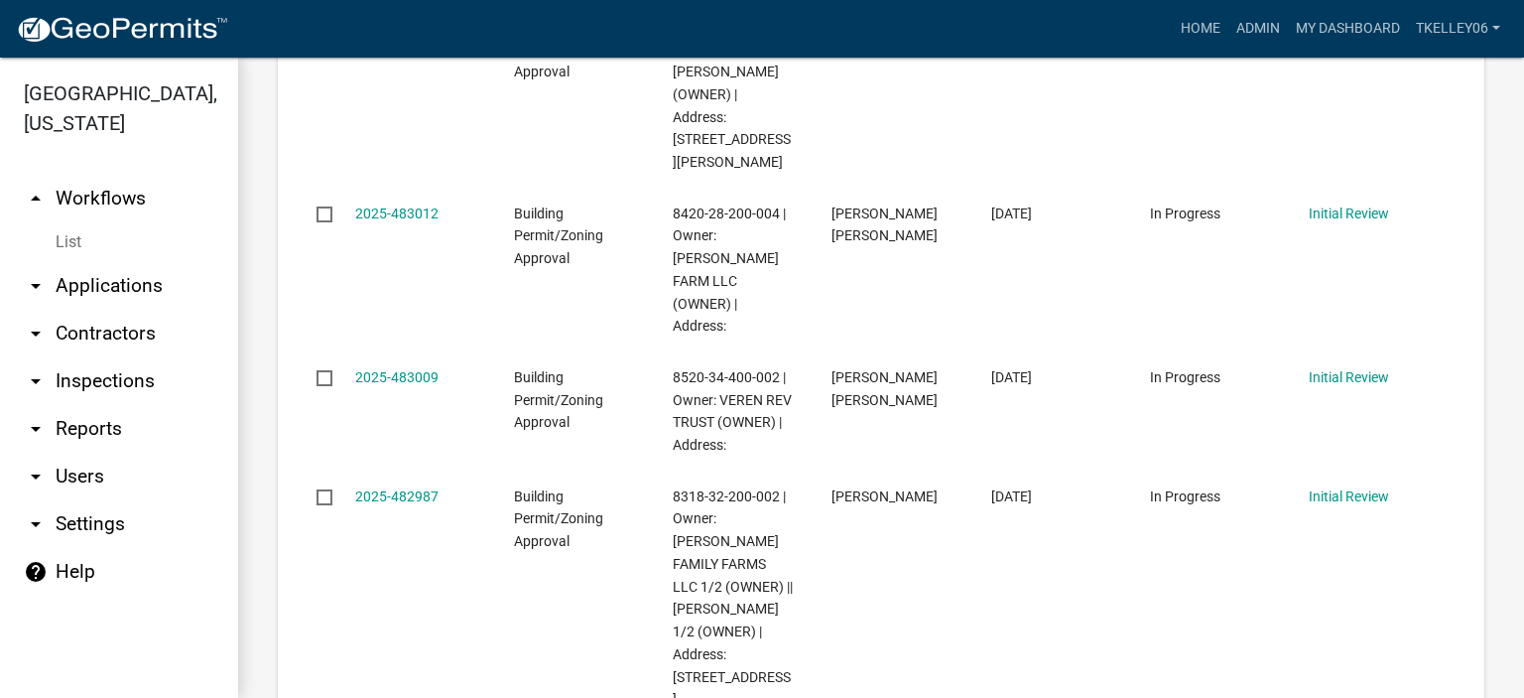
scroll to position [725, 0]
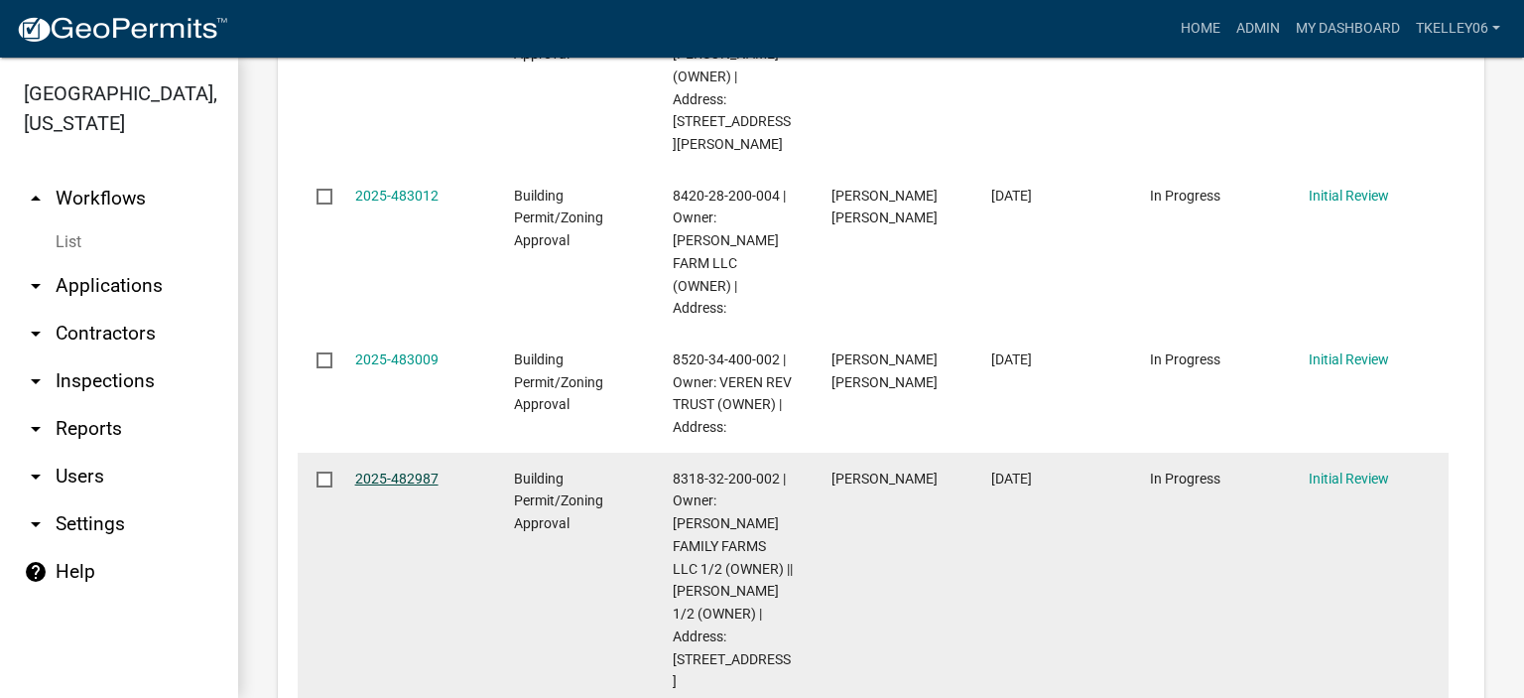
click at [418, 470] on link "2025-482987" at bounding box center [396, 478] width 83 height 16
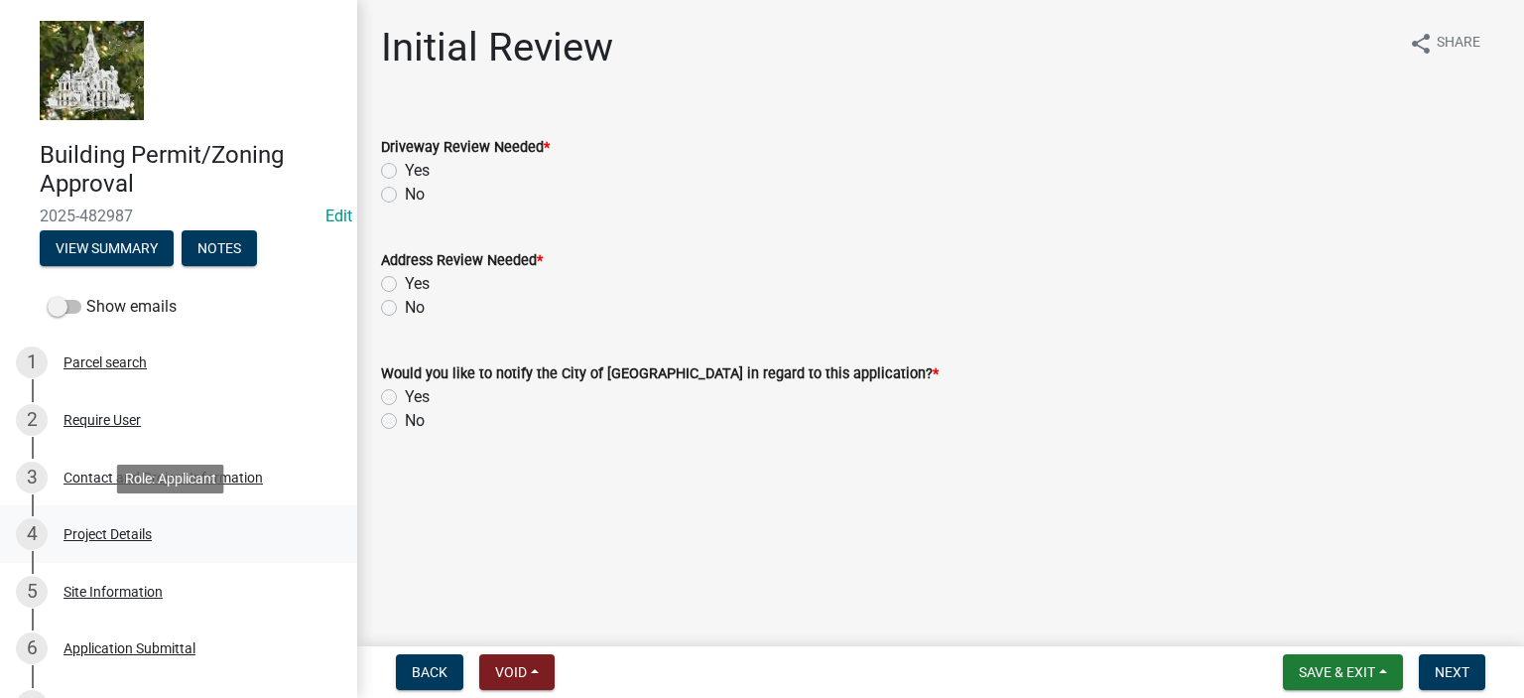
click at [113, 539] on div "Project Details" at bounding box center [108, 534] width 88 height 14
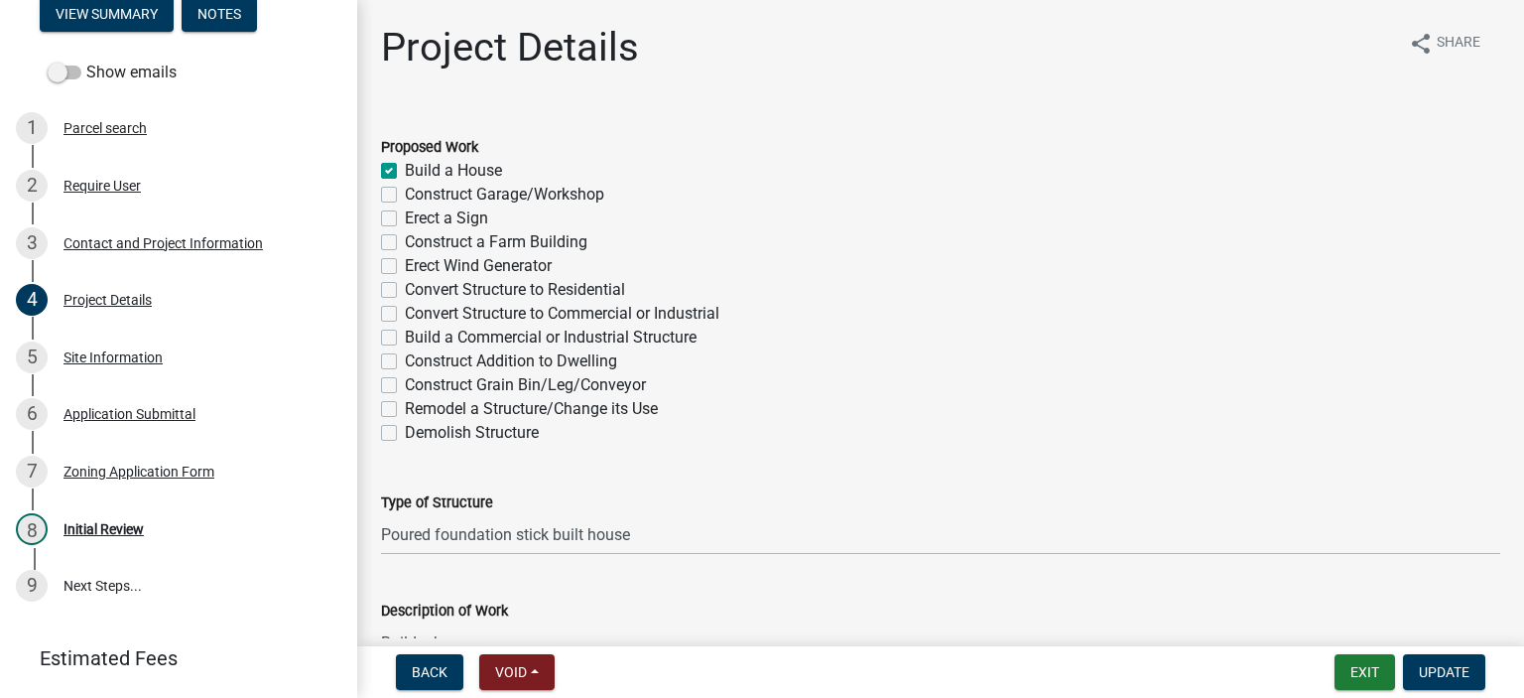
scroll to position [238, 0]
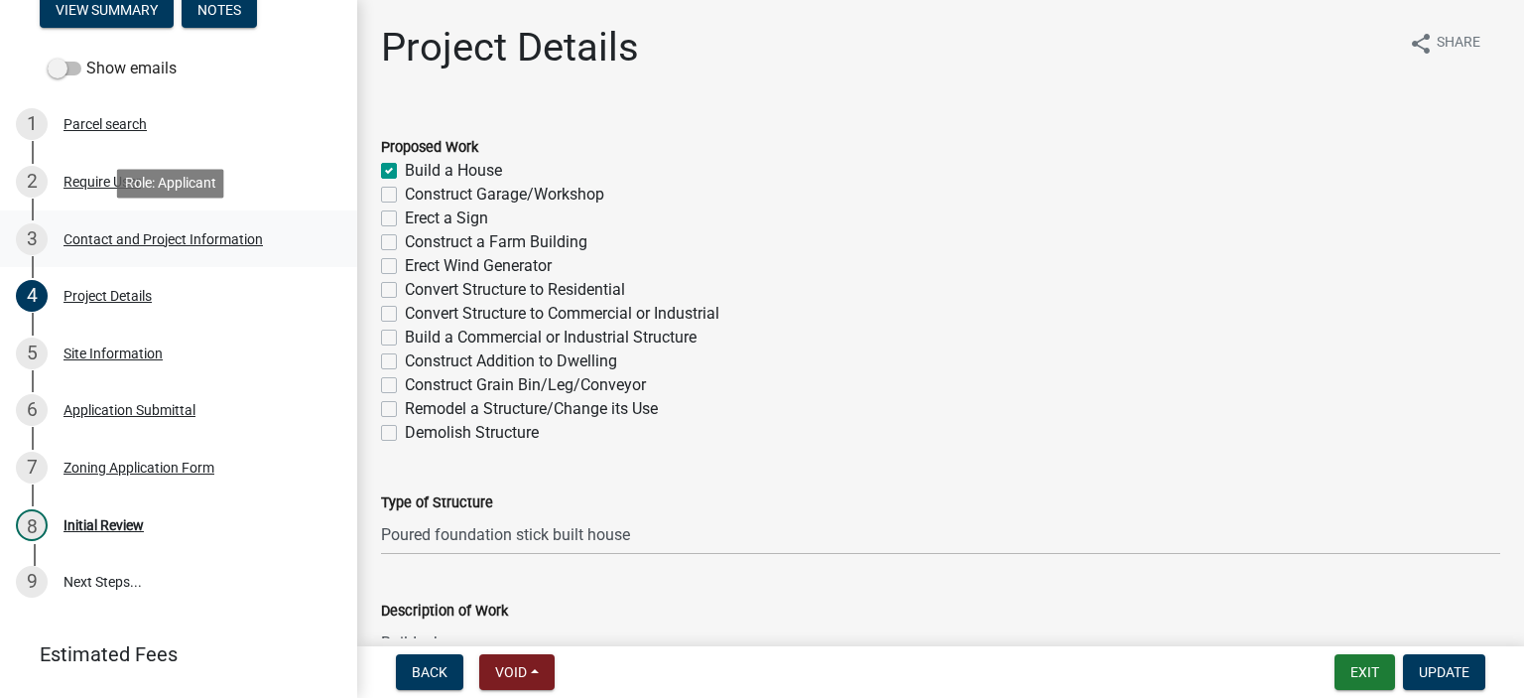
click at [111, 244] on div "Contact and Project Information" at bounding box center [163, 239] width 199 height 14
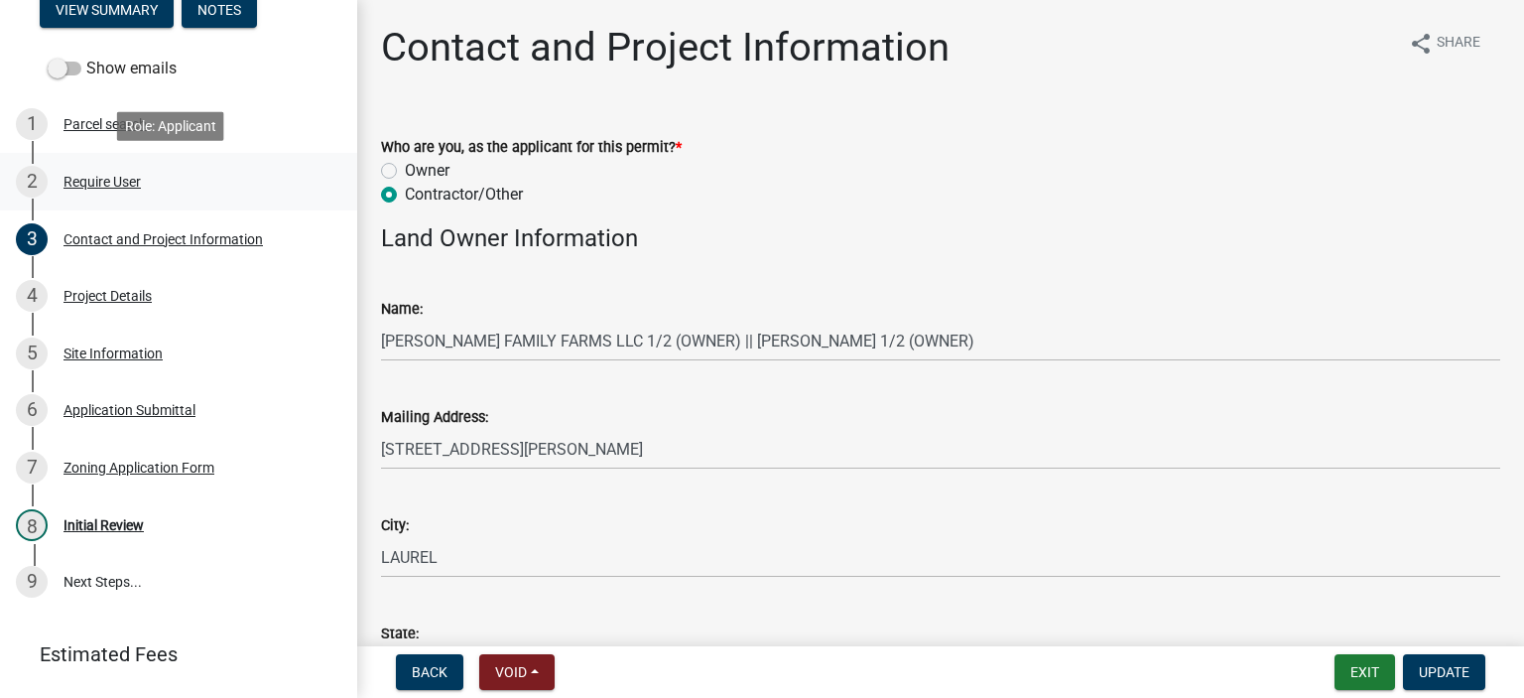
click at [99, 197] on link "2 Require User" at bounding box center [178, 182] width 357 height 58
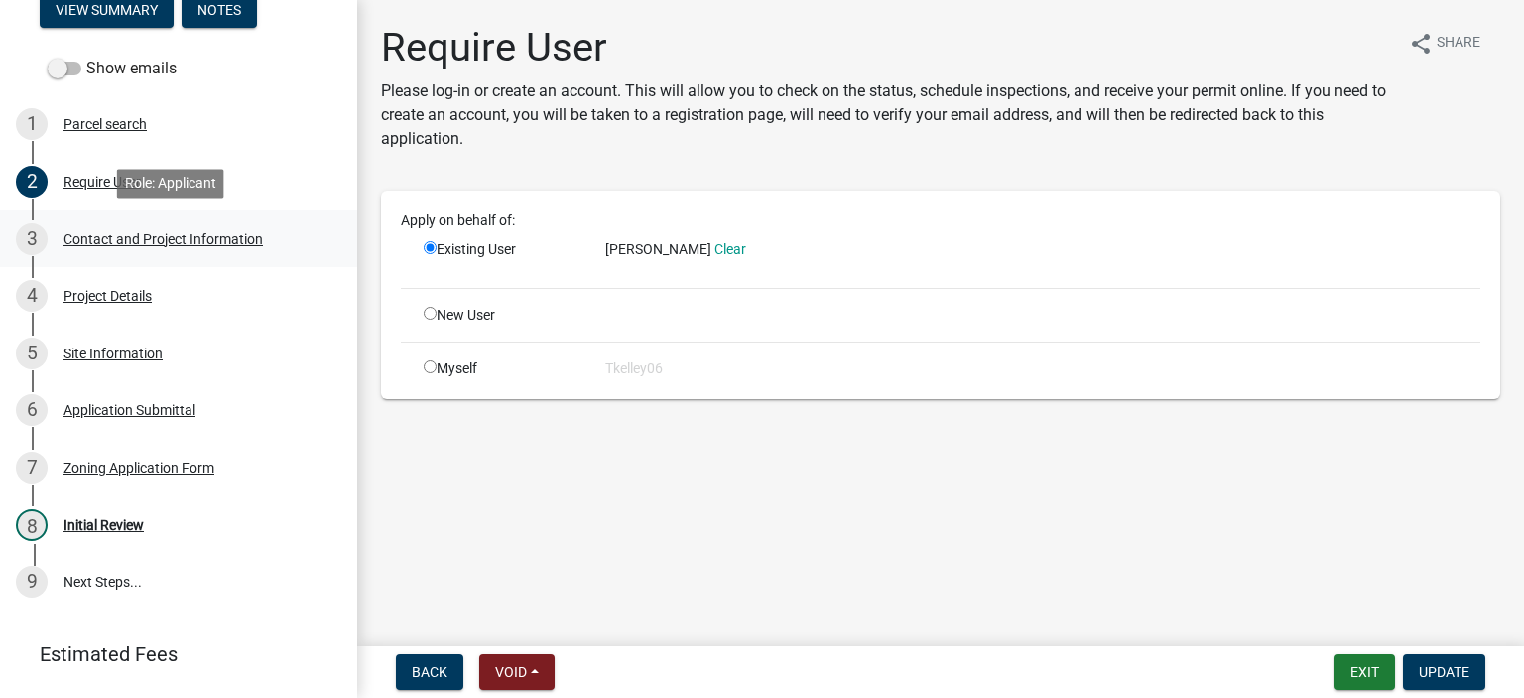
click at [94, 238] on div "Contact and Project Information" at bounding box center [163, 239] width 199 height 14
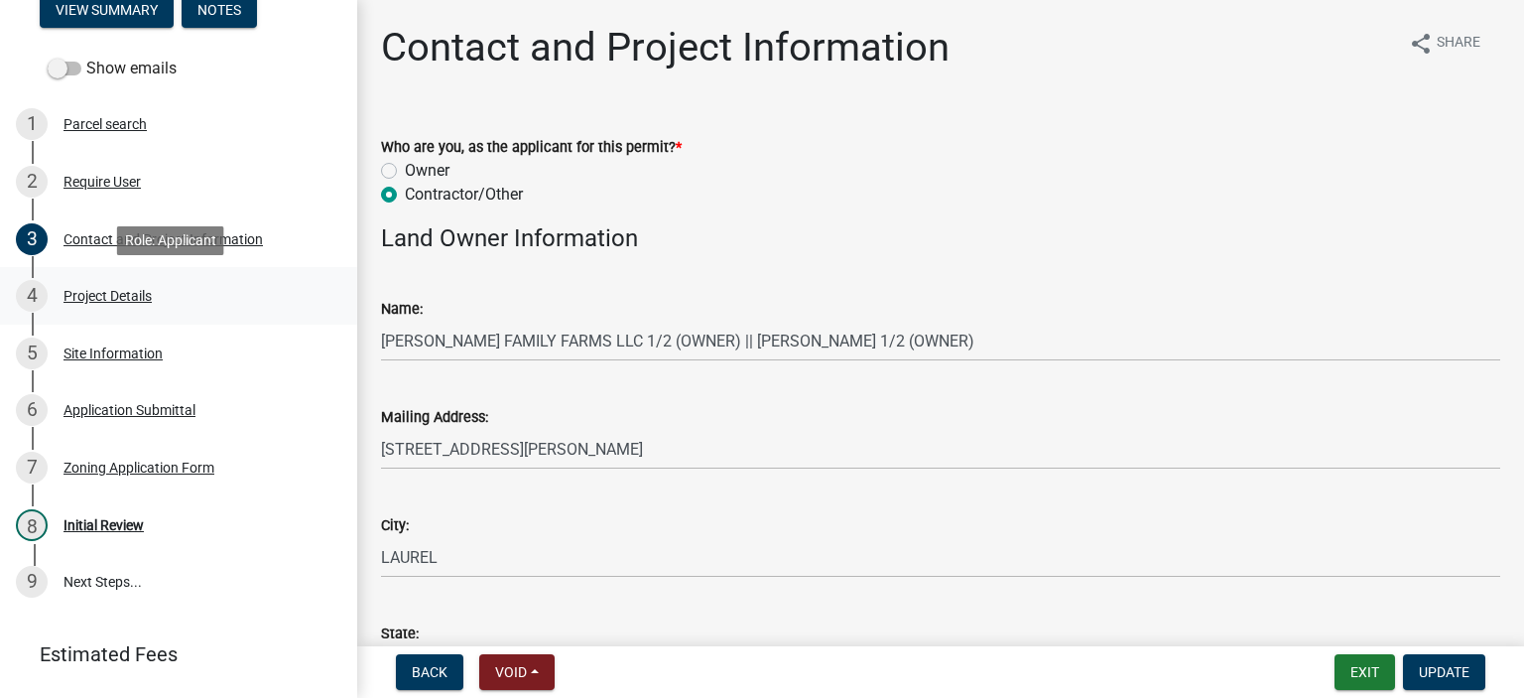
click at [94, 298] on div "Project Details" at bounding box center [108, 296] width 88 height 14
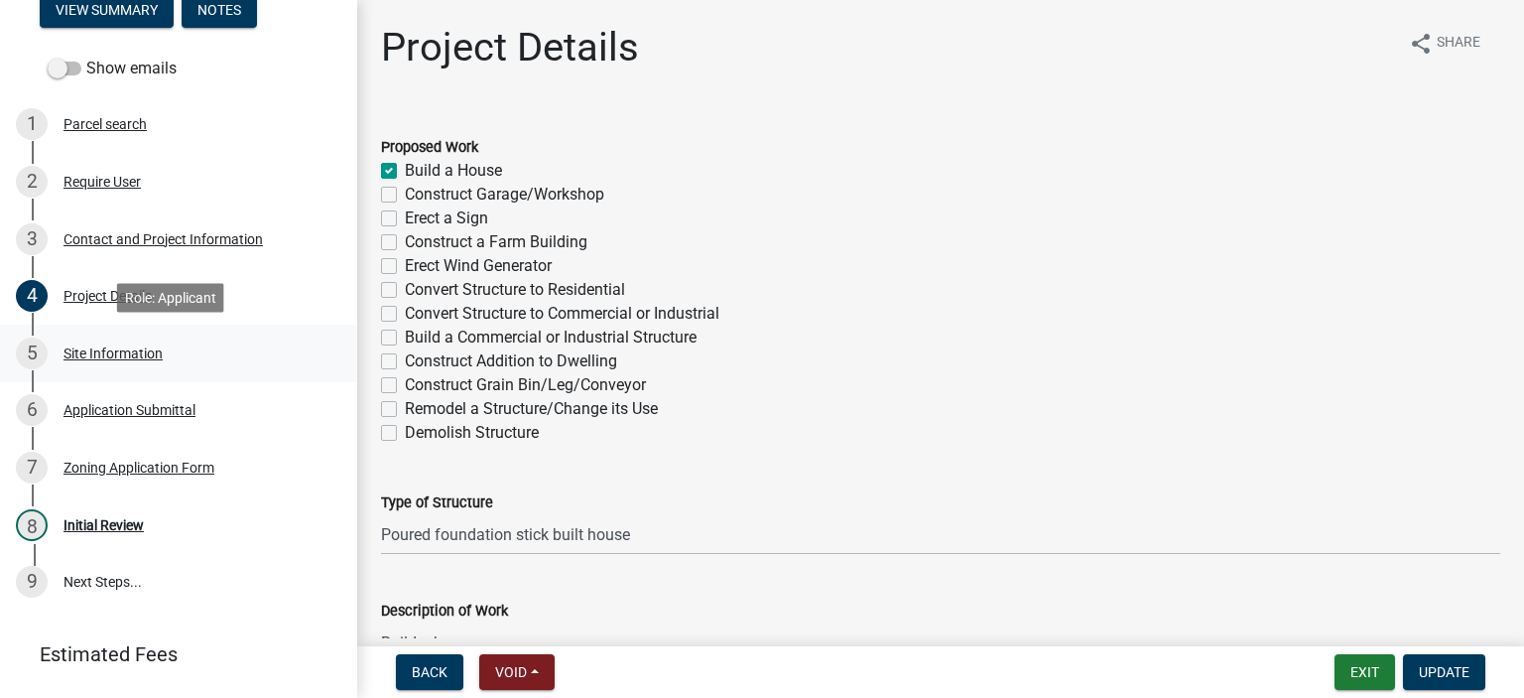
click at [107, 351] on div "Site Information" at bounding box center [113, 353] width 99 height 14
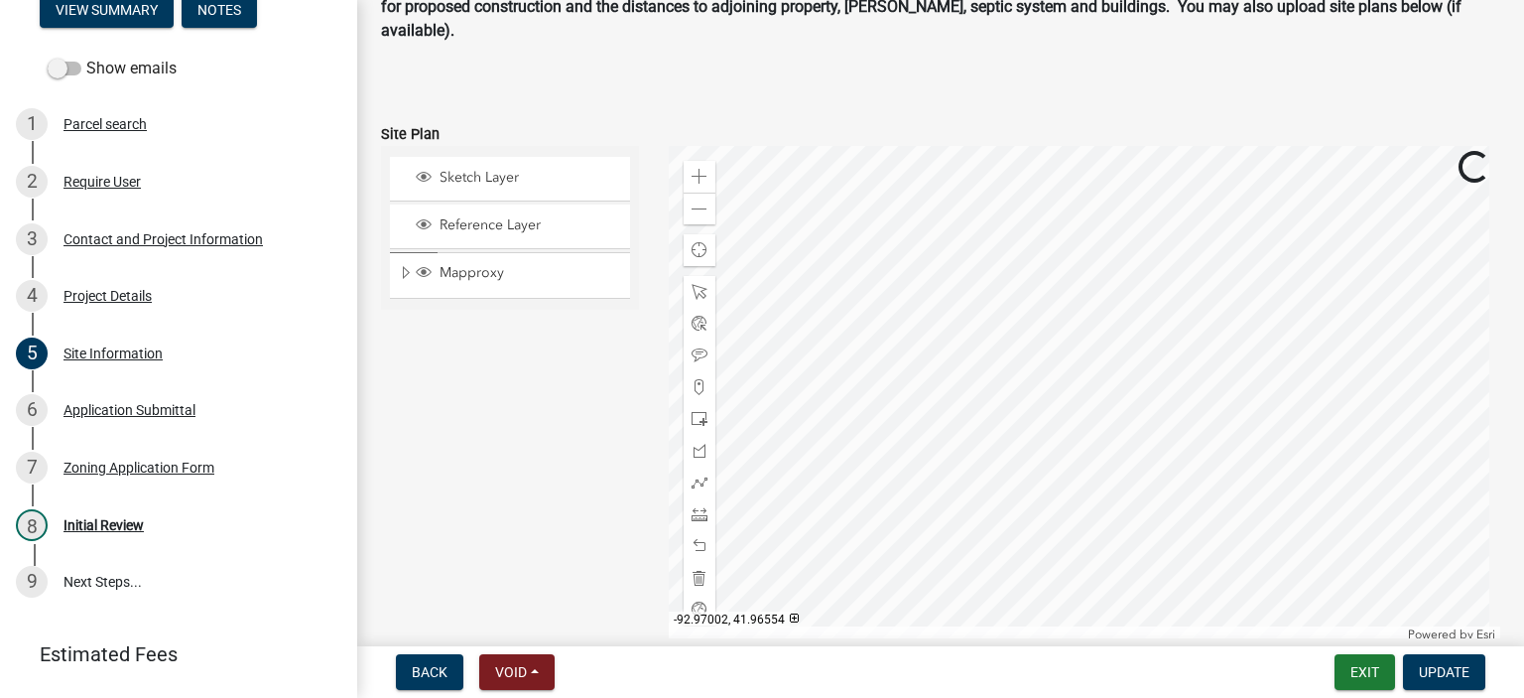
scroll to position [286, 0]
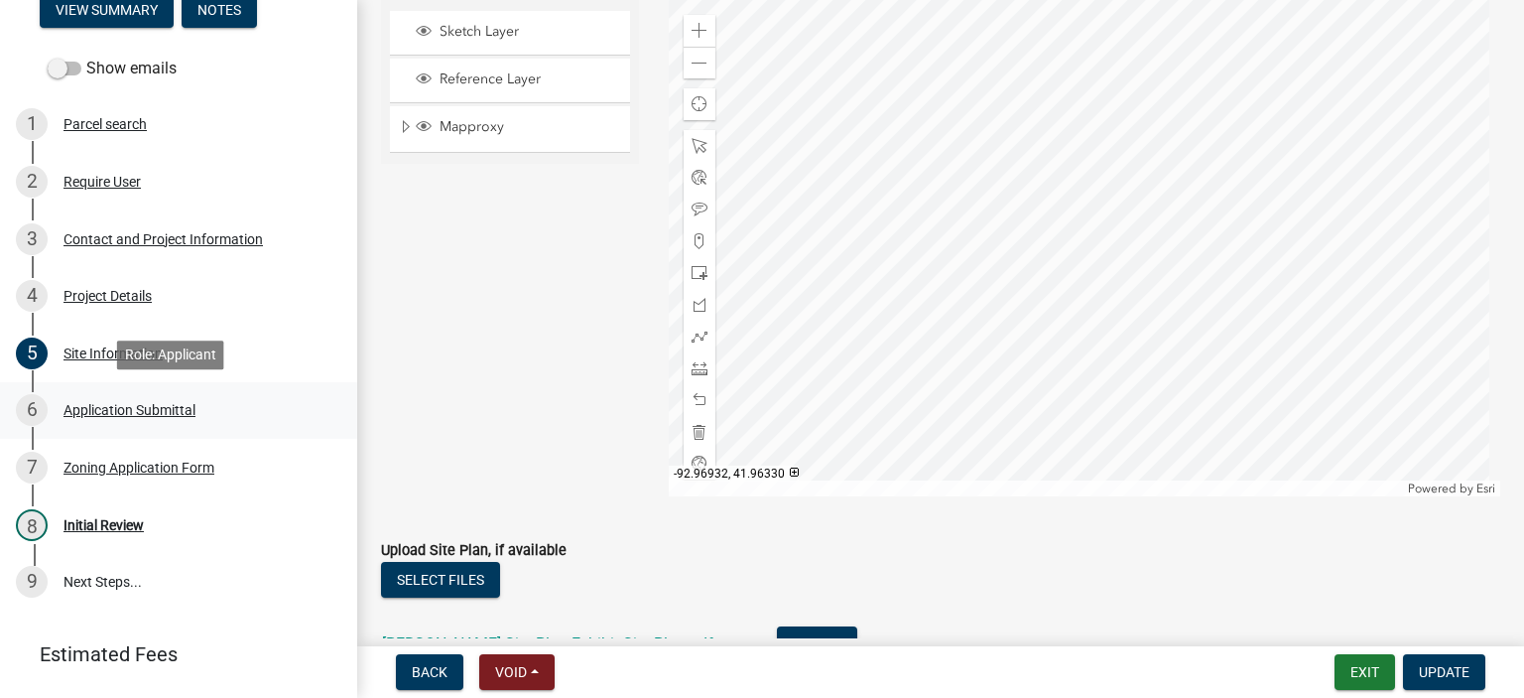
click at [163, 416] on div "Application Submittal" at bounding box center [130, 410] width 132 height 14
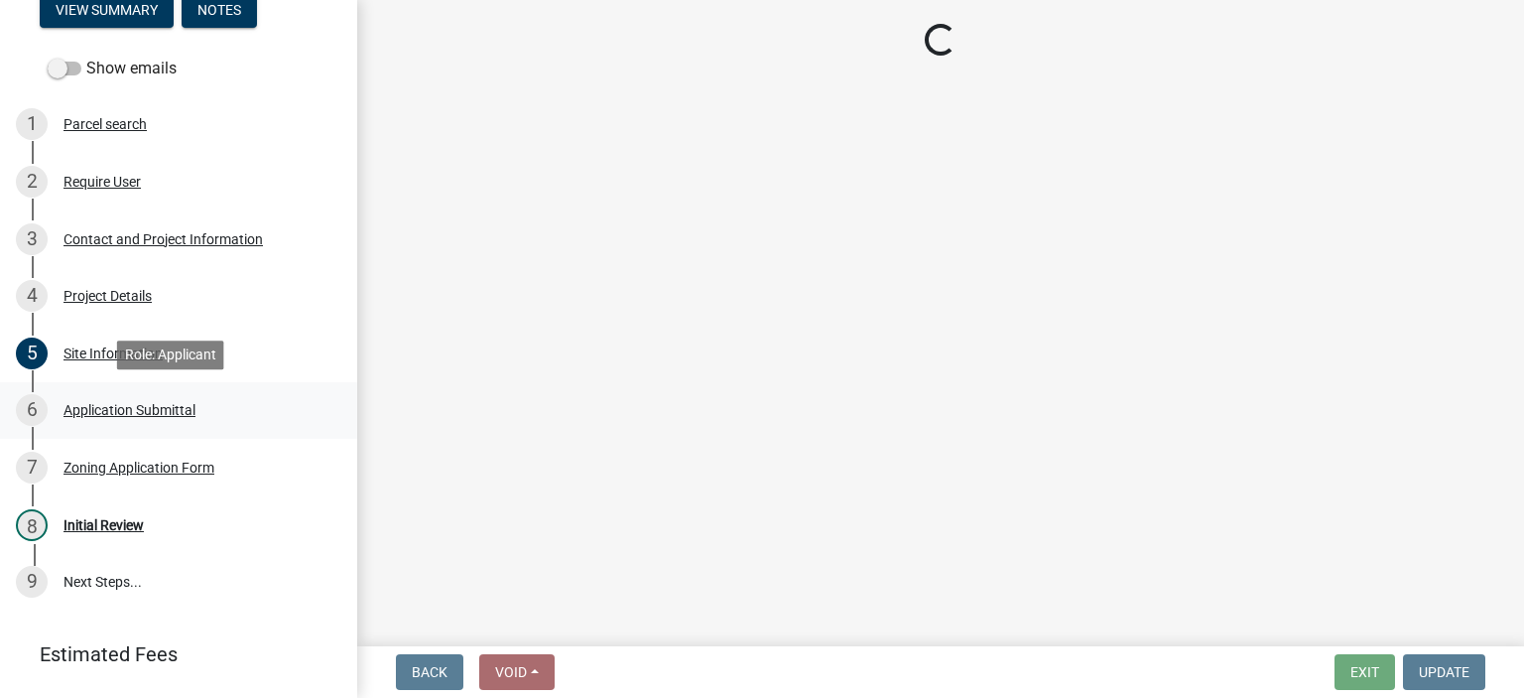
scroll to position [0, 0]
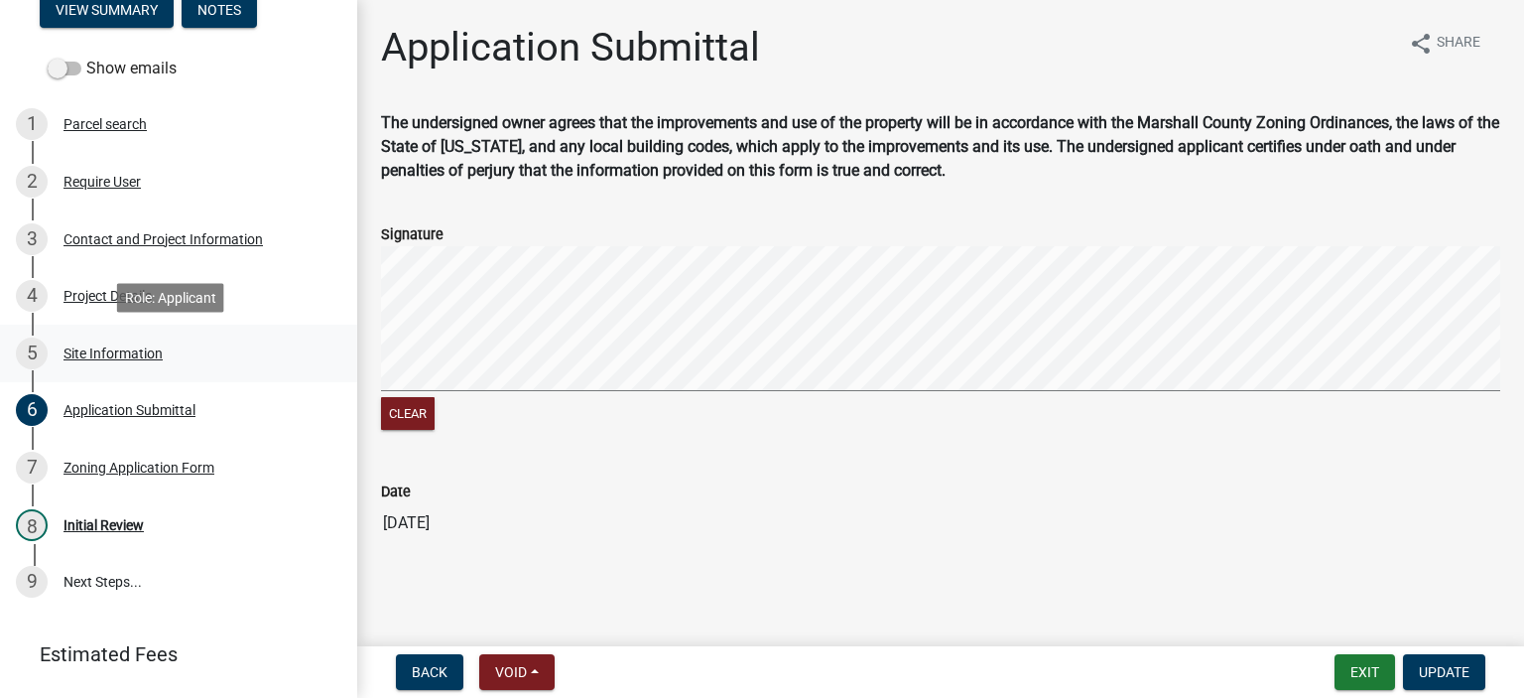
click at [141, 362] on div "5 Site Information" at bounding box center [171, 353] width 310 height 32
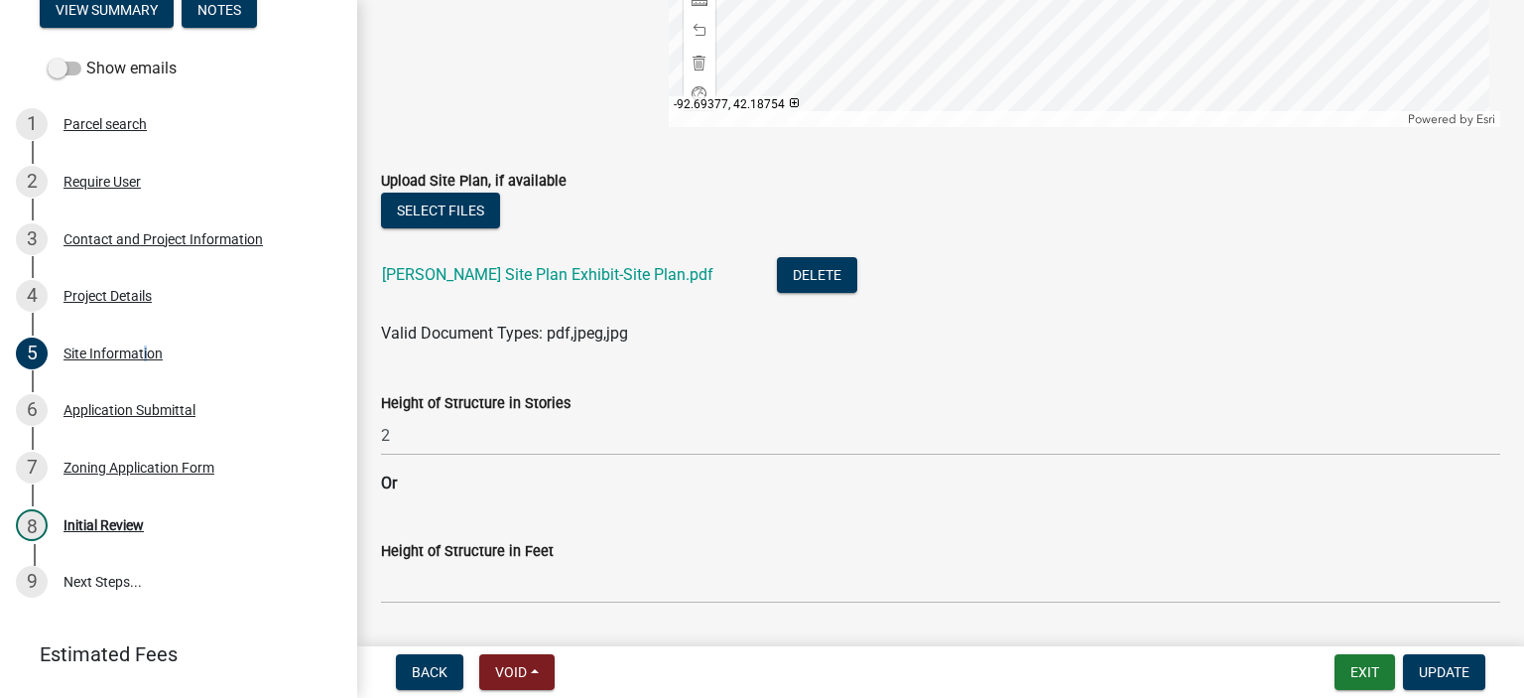
scroll to position [658, 0]
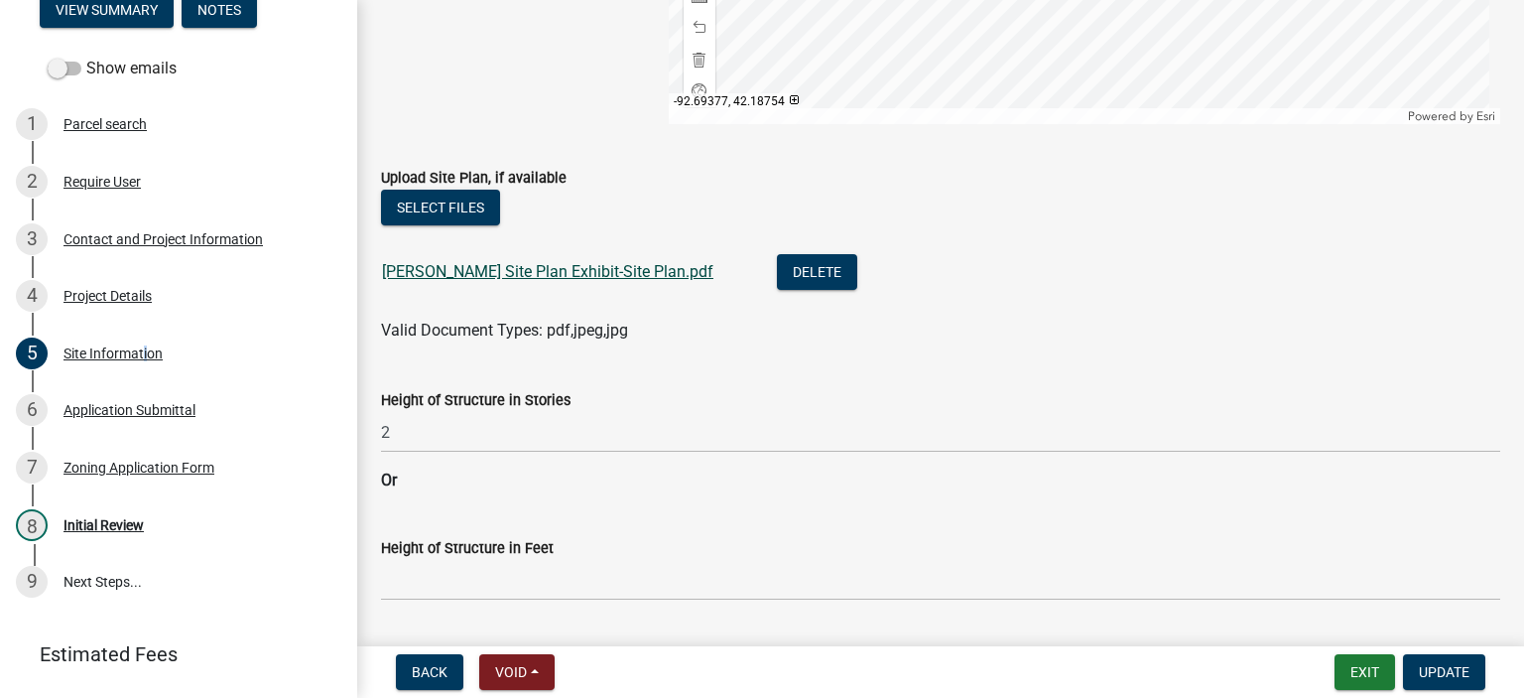
click at [540, 271] on link "[PERSON_NAME] Site Plan Exhibit-Site Plan.pdf" at bounding box center [547, 271] width 331 height 19
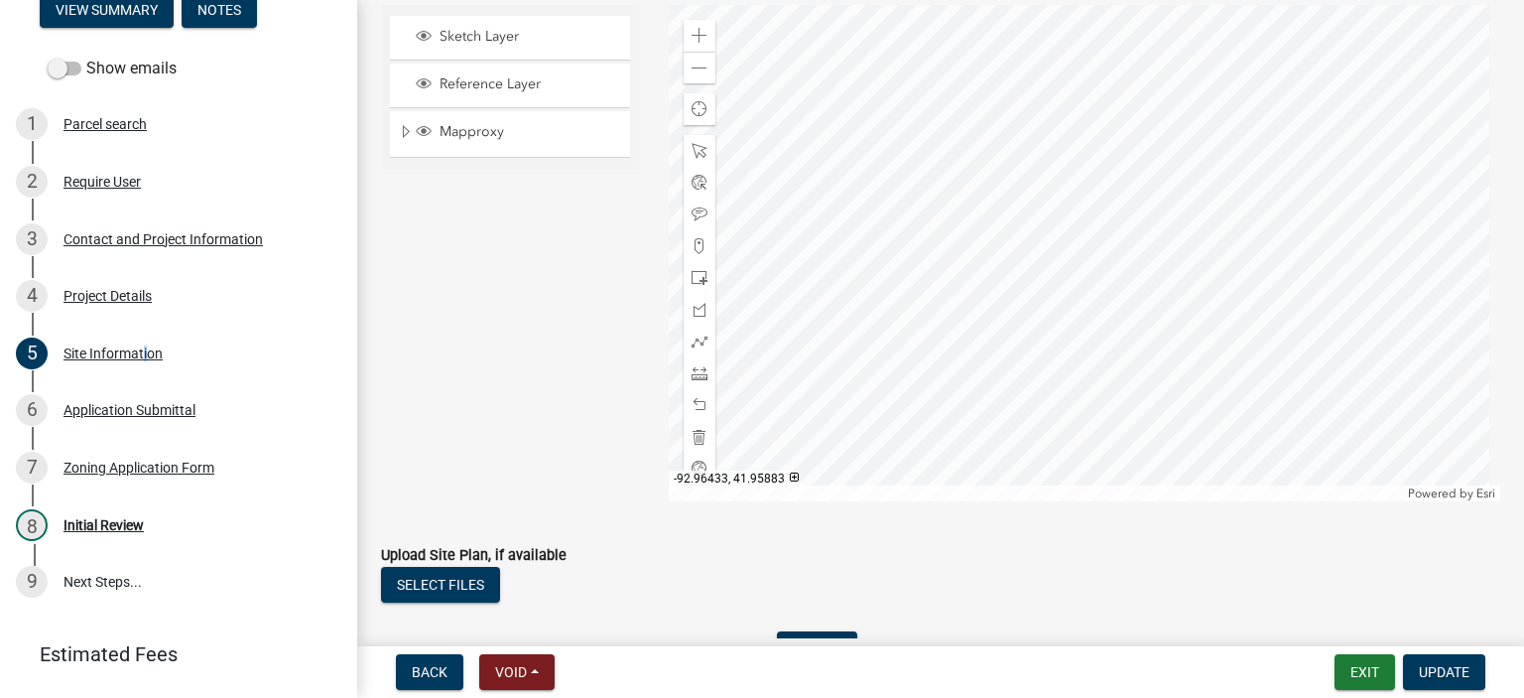
scroll to position [278, 0]
click at [137, 403] on div "Application Submittal" at bounding box center [130, 410] width 132 height 14
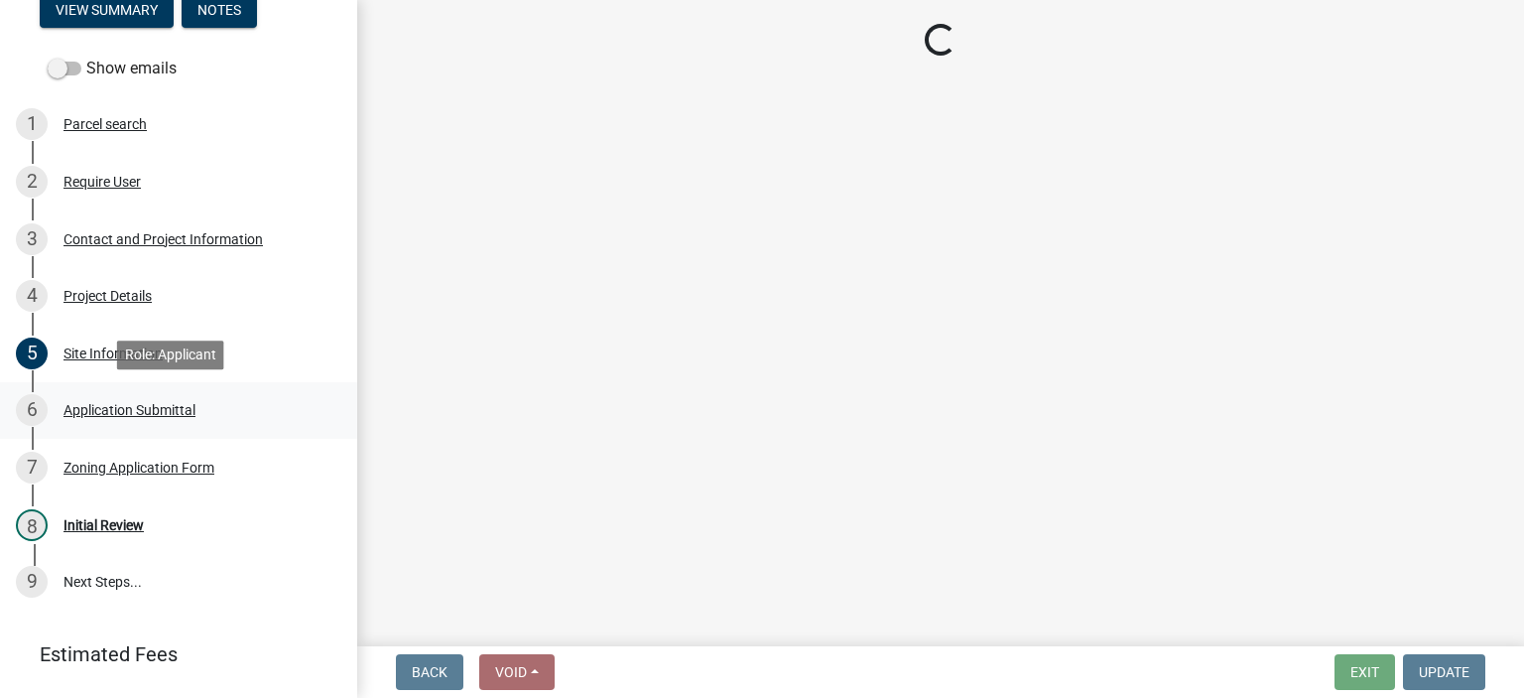
scroll to position [0, 0]
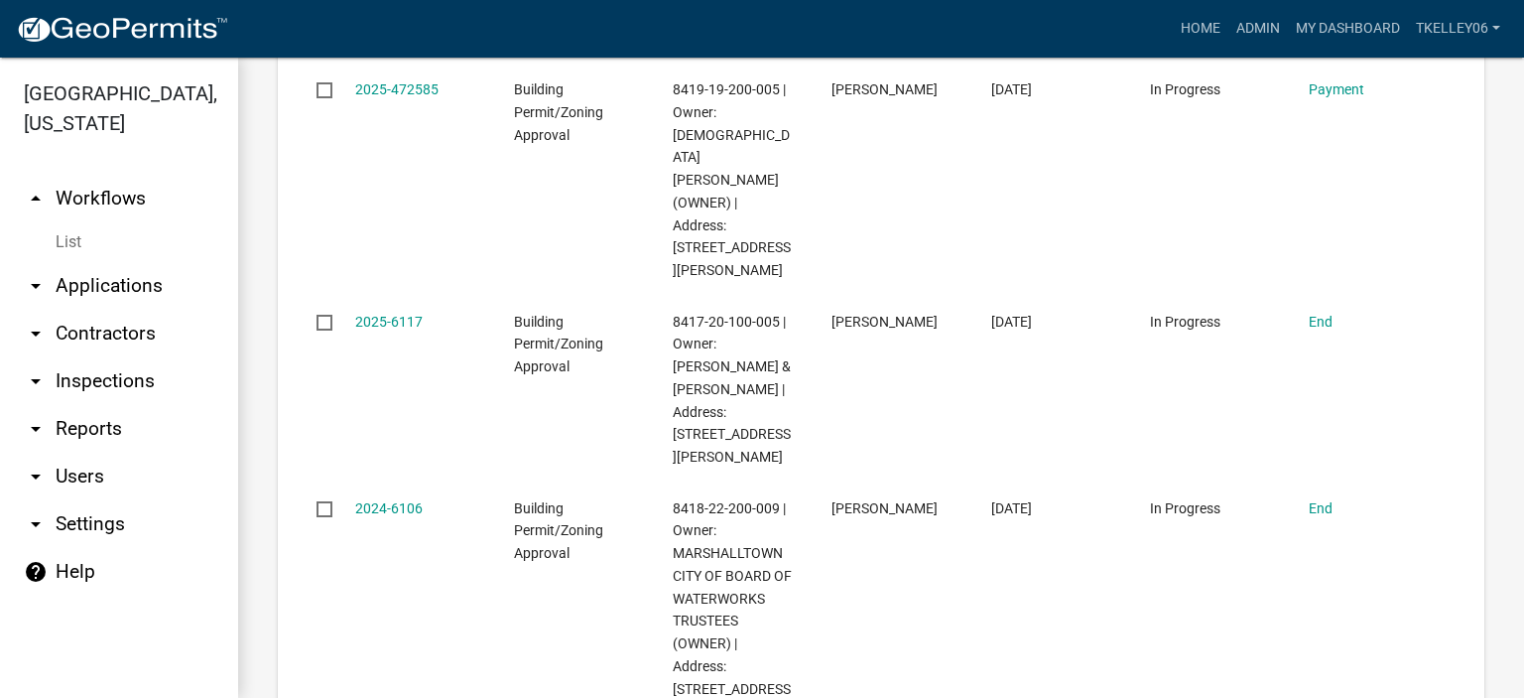
scroll to position [1736, 0]
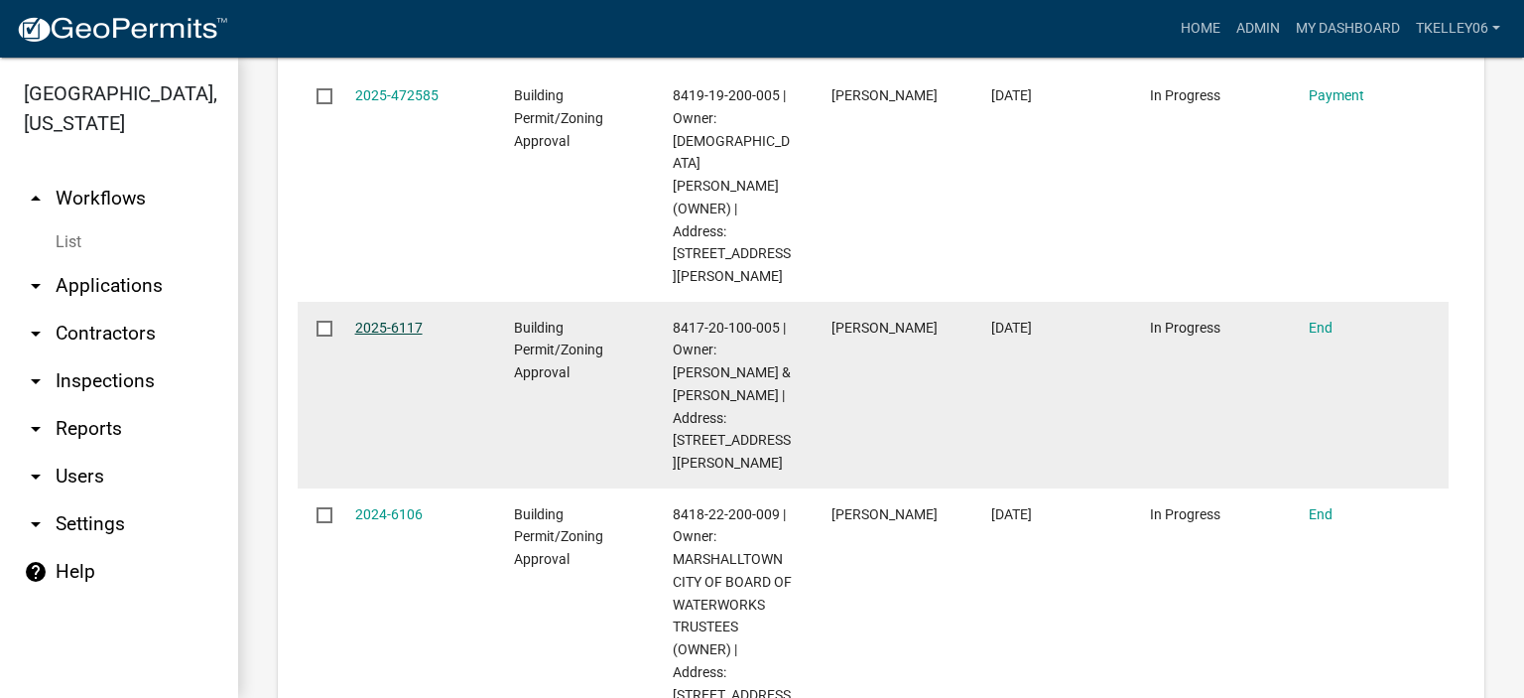
click at [397, 320] on link "2025-6117" at bounding box center [388, 328] width 67 height 16
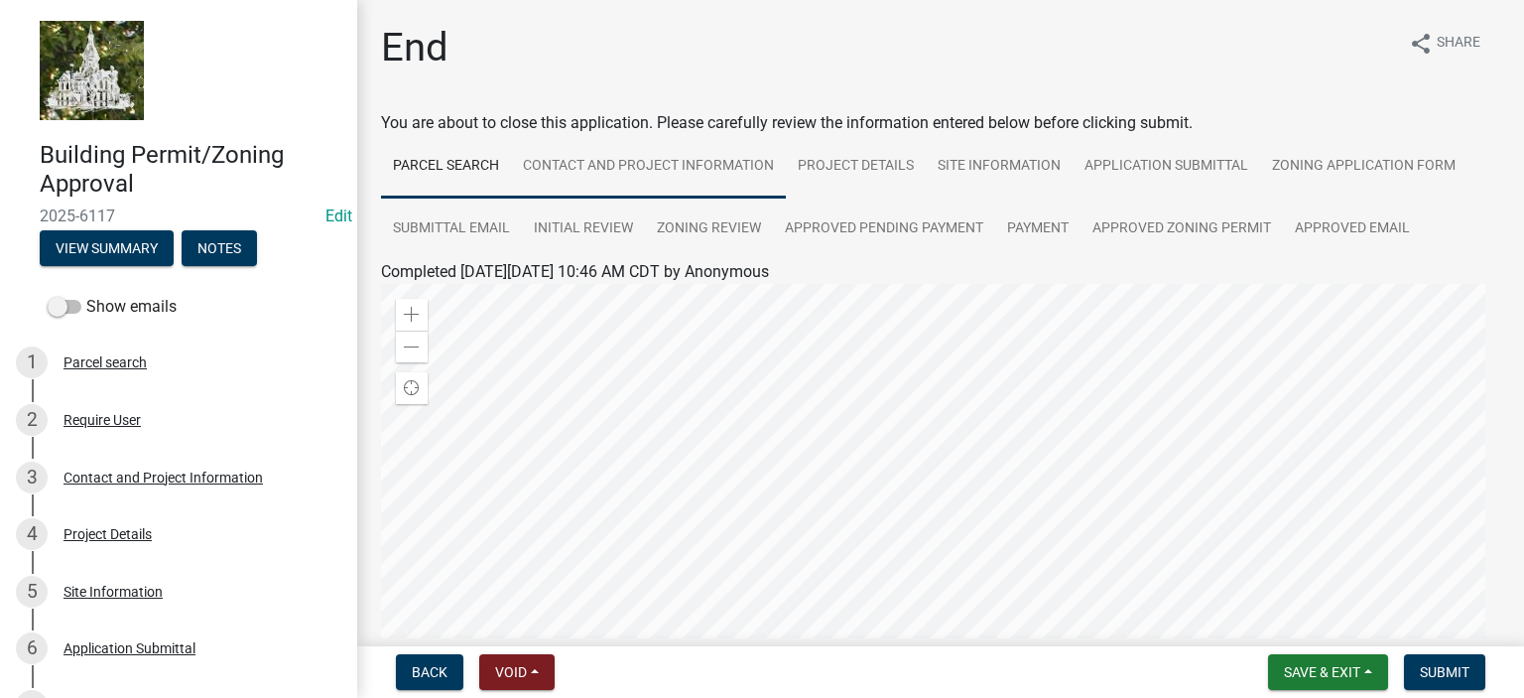
click at [638, 164] on link "Contact and Project Information" at bounding box center [648, 167] width 275 height 64
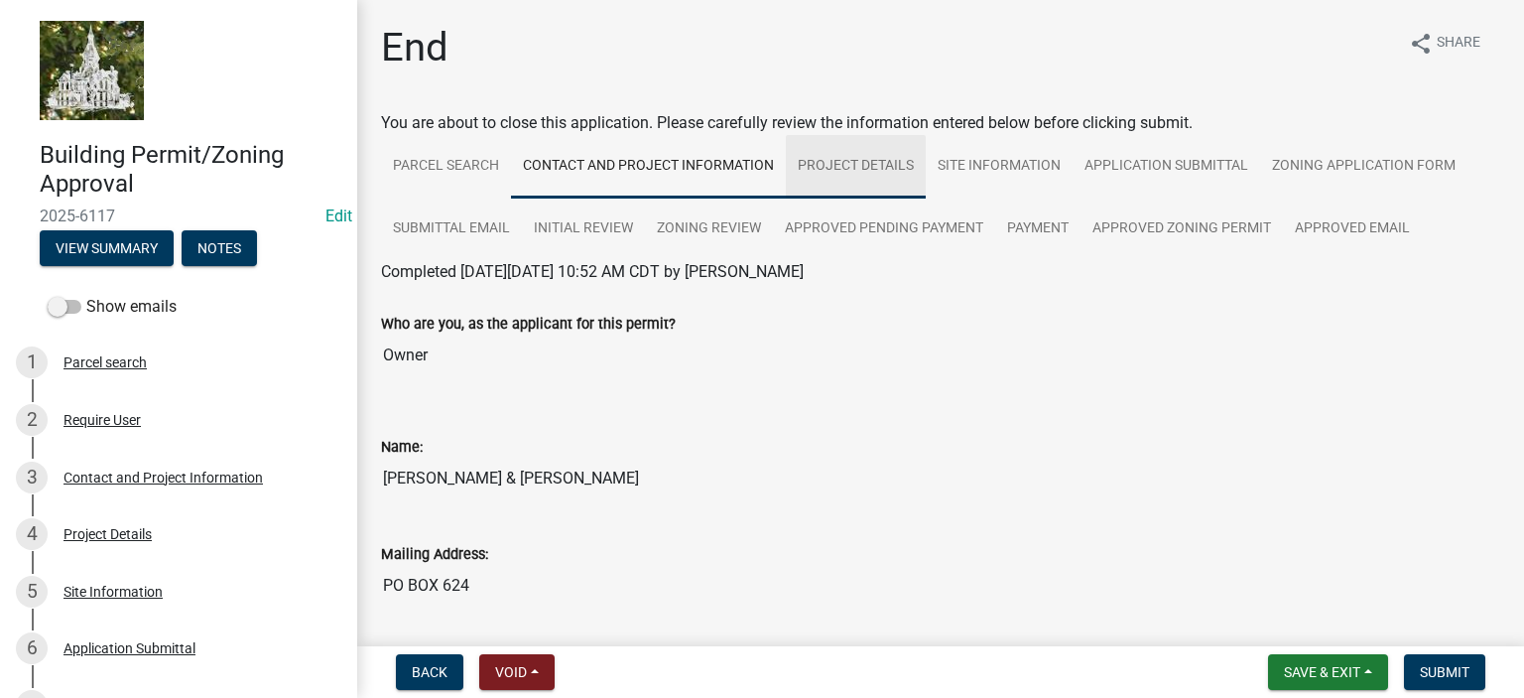
click at [903, 168] on link "Project Details" at bounding box center [856, 167] width 140 height 64
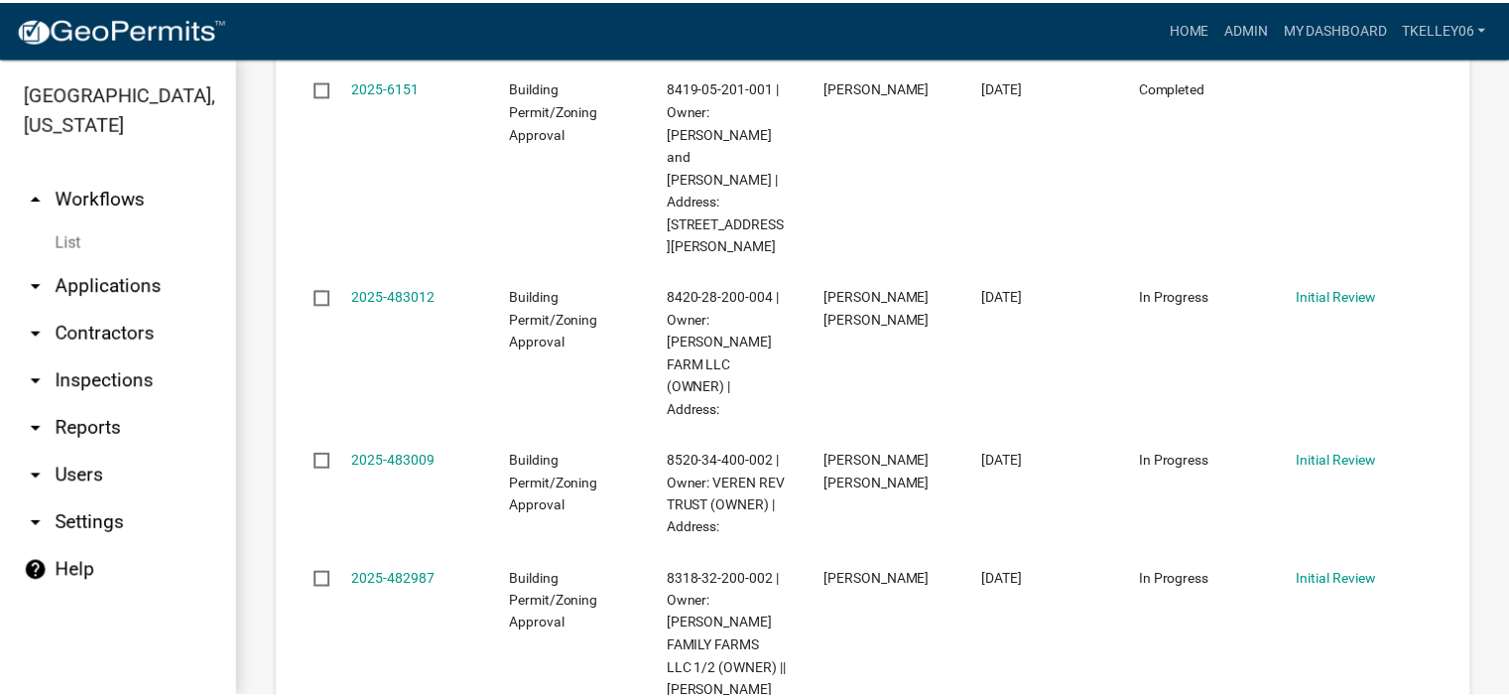
scroll to position [3689, 0]
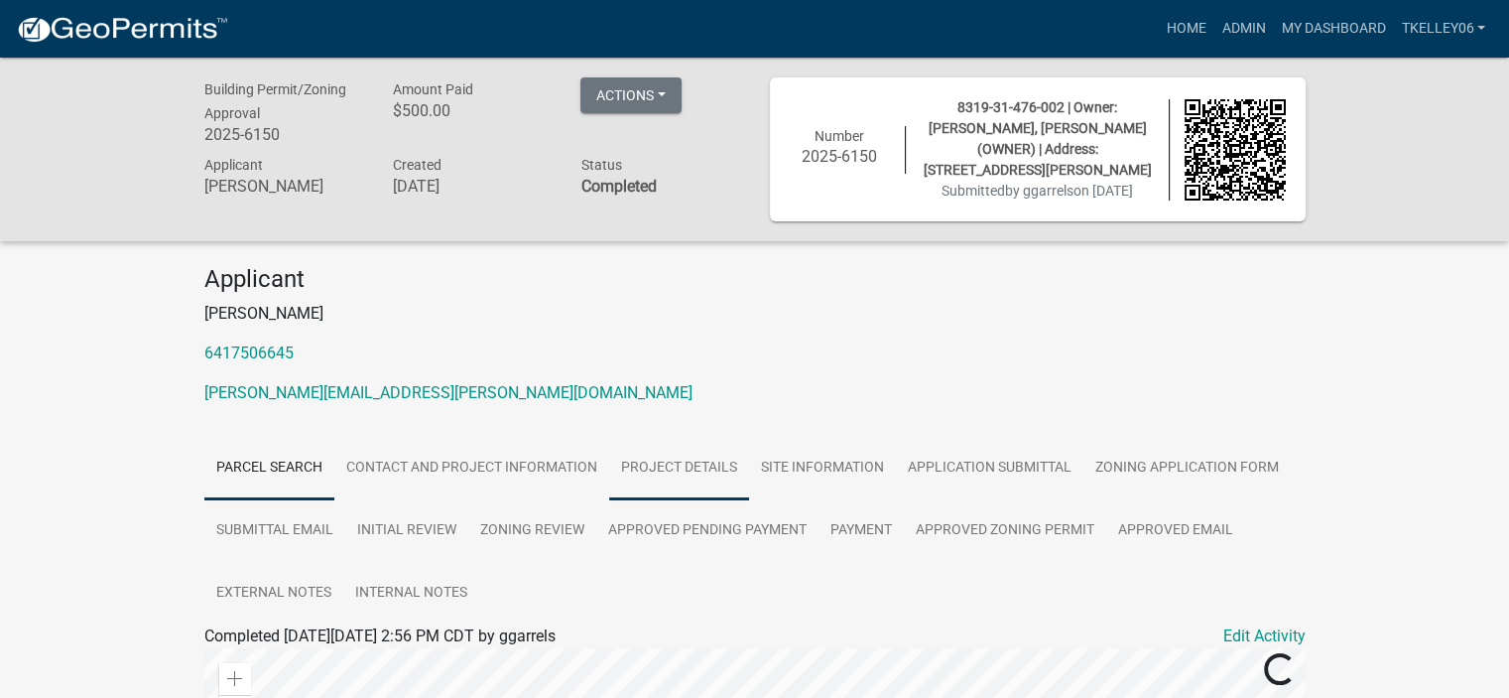
click at [647, 463] on link "Project Details" at bounding box center [679, 469] width 140 height 64
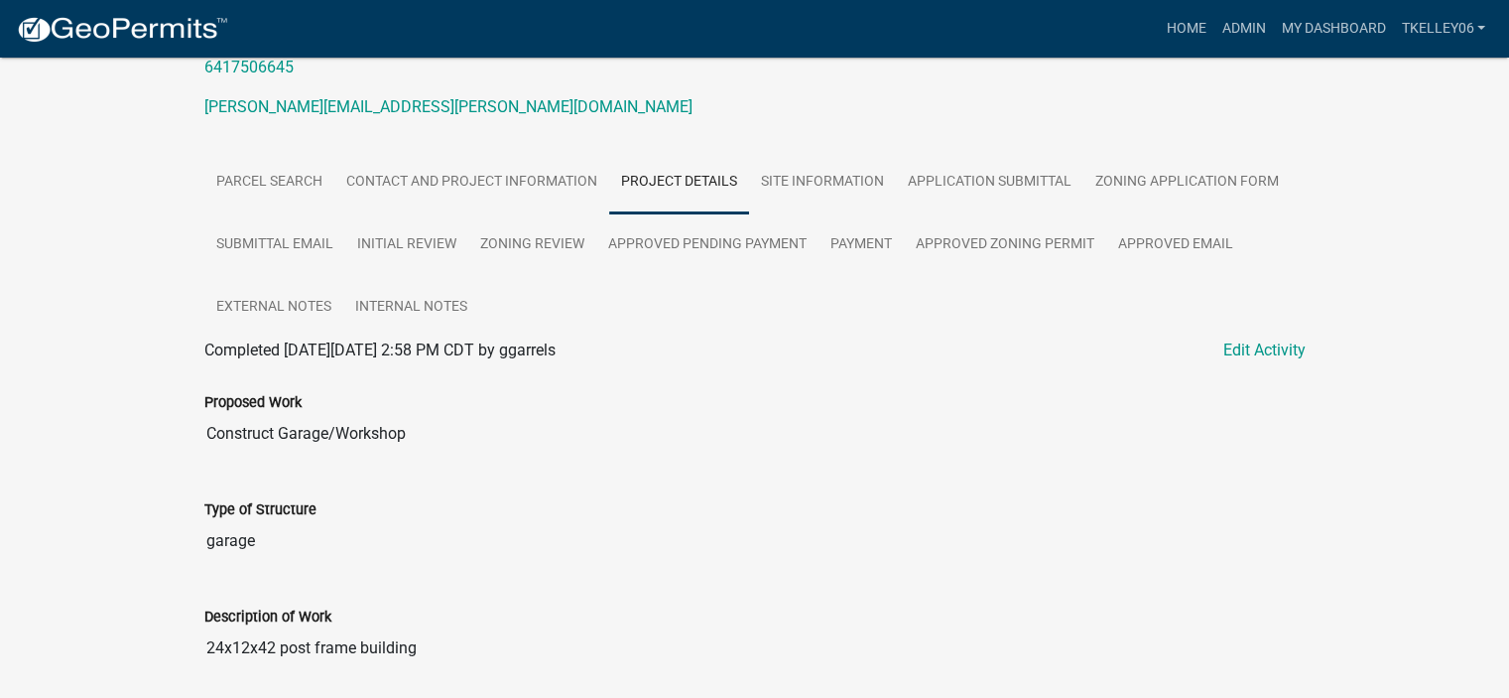
scroll to position [161, 0]
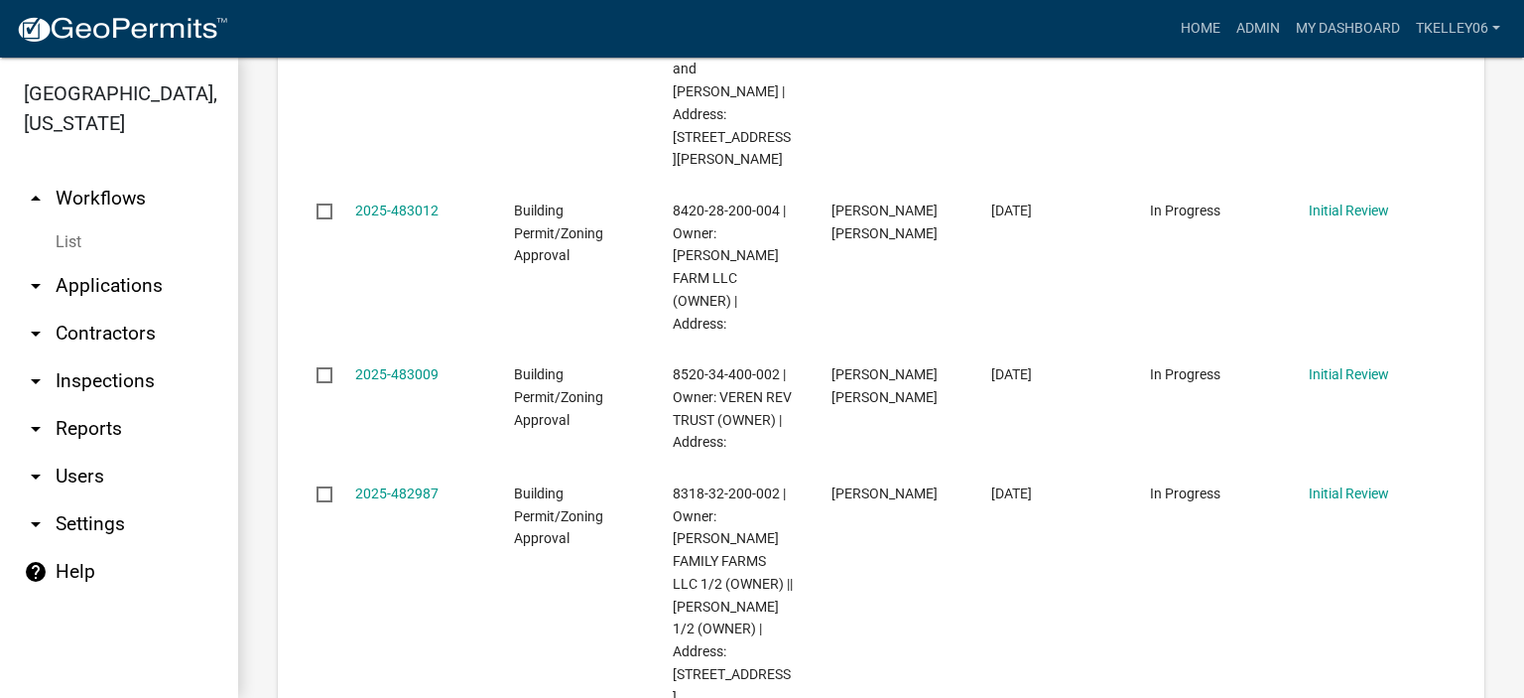
scroll to position [3803, 0]
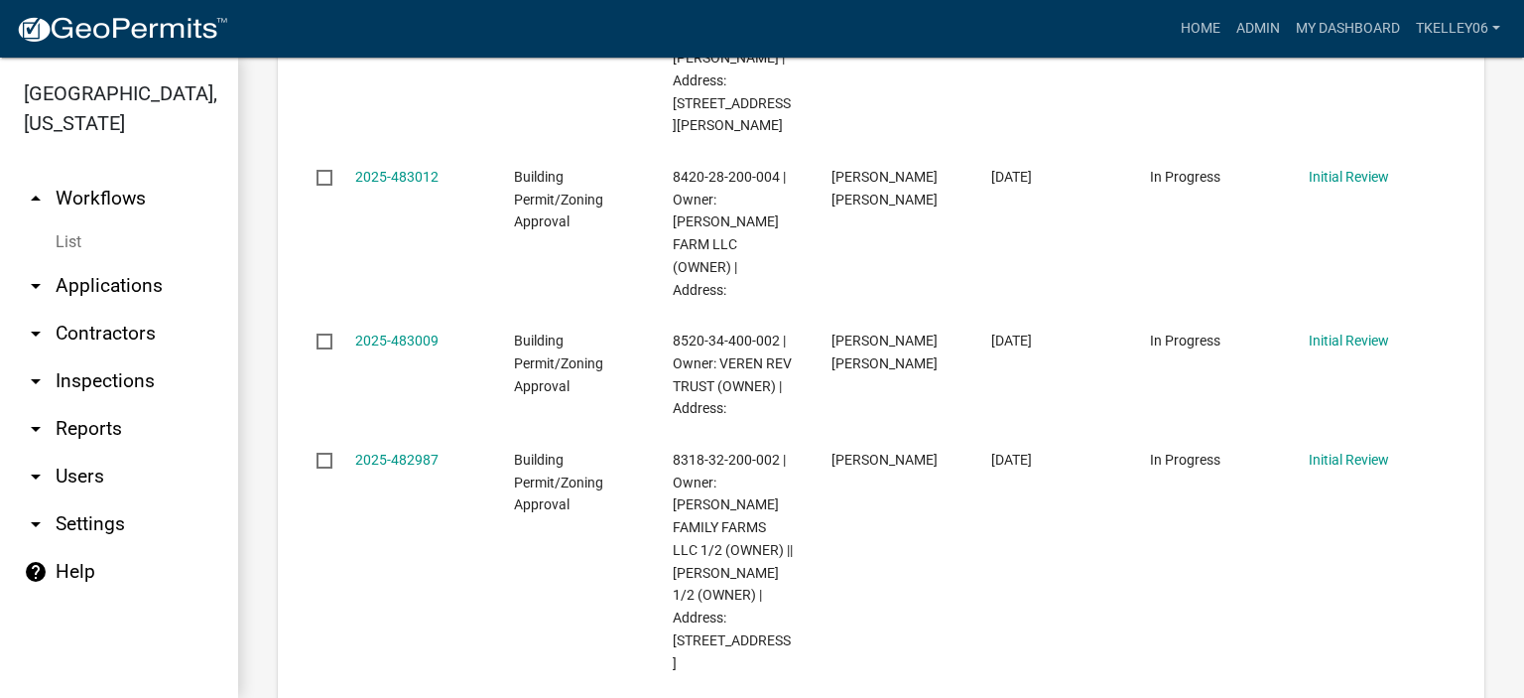
select select "1: 25"
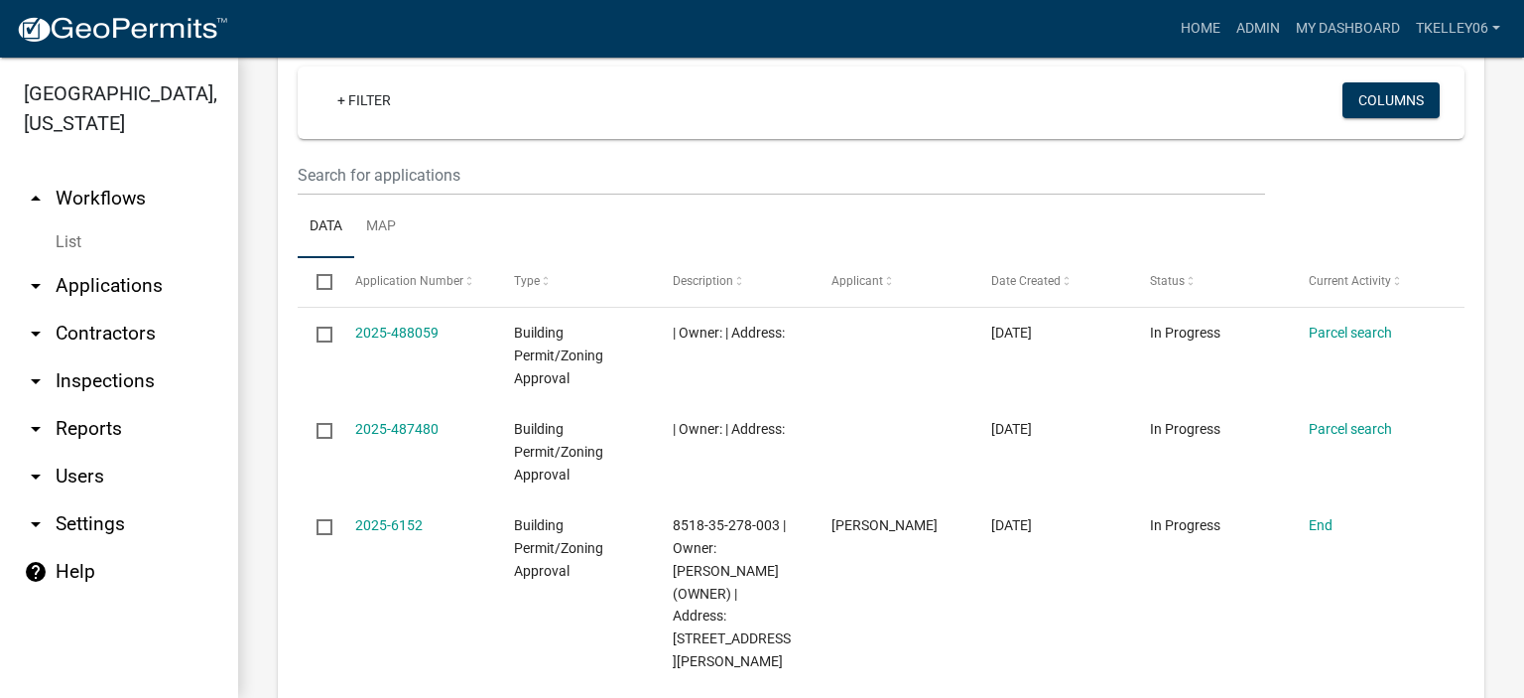
scroll to position [2813, 0]
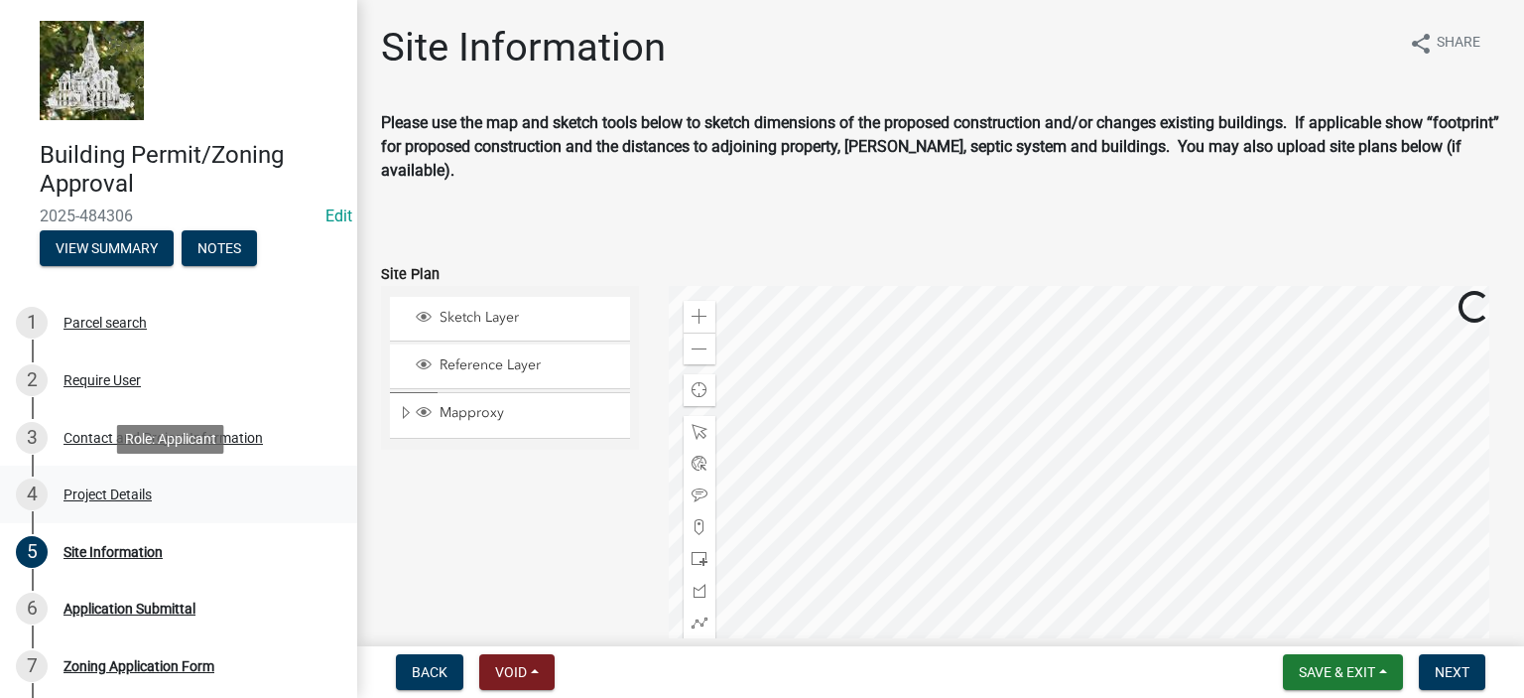
click at [113, 497] on div "Project Details" at bounding box center [108, 494] width 88 height 14
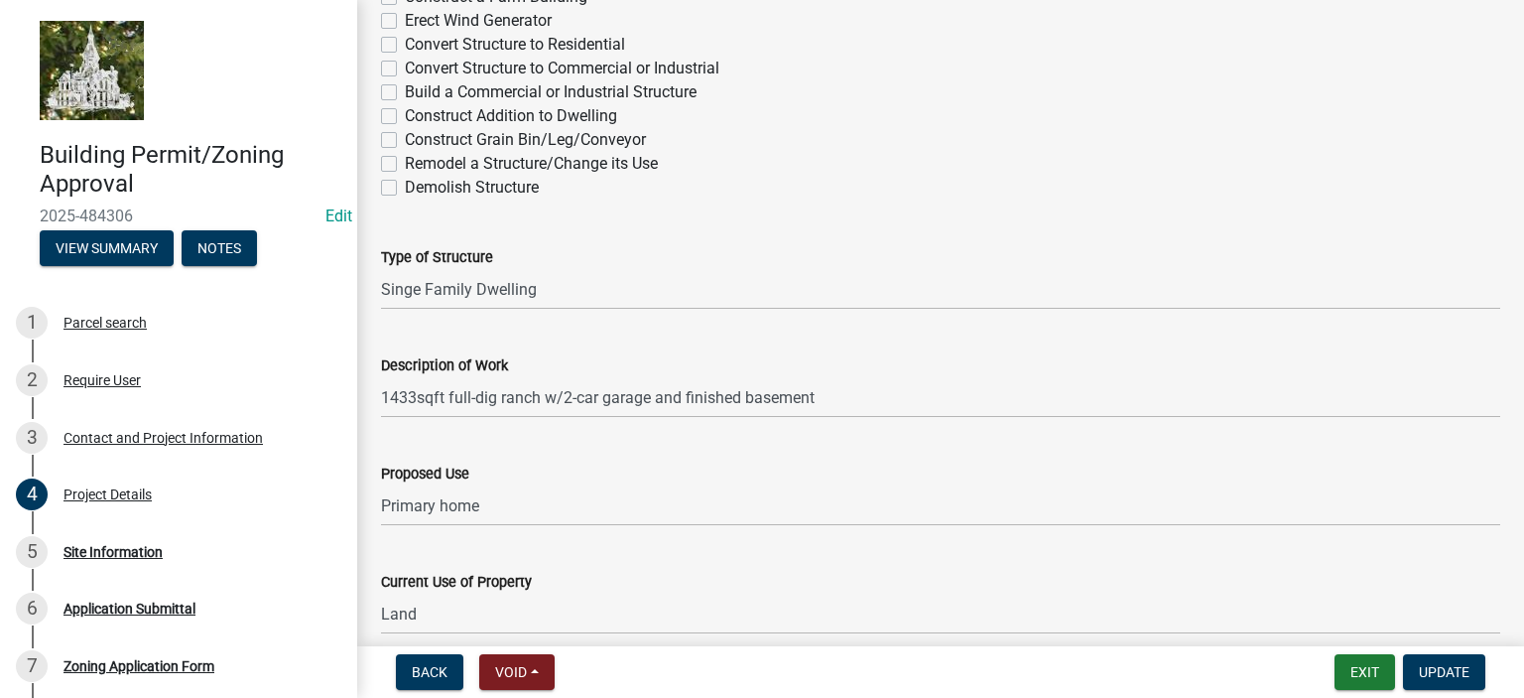
scroll to position [155, 0]
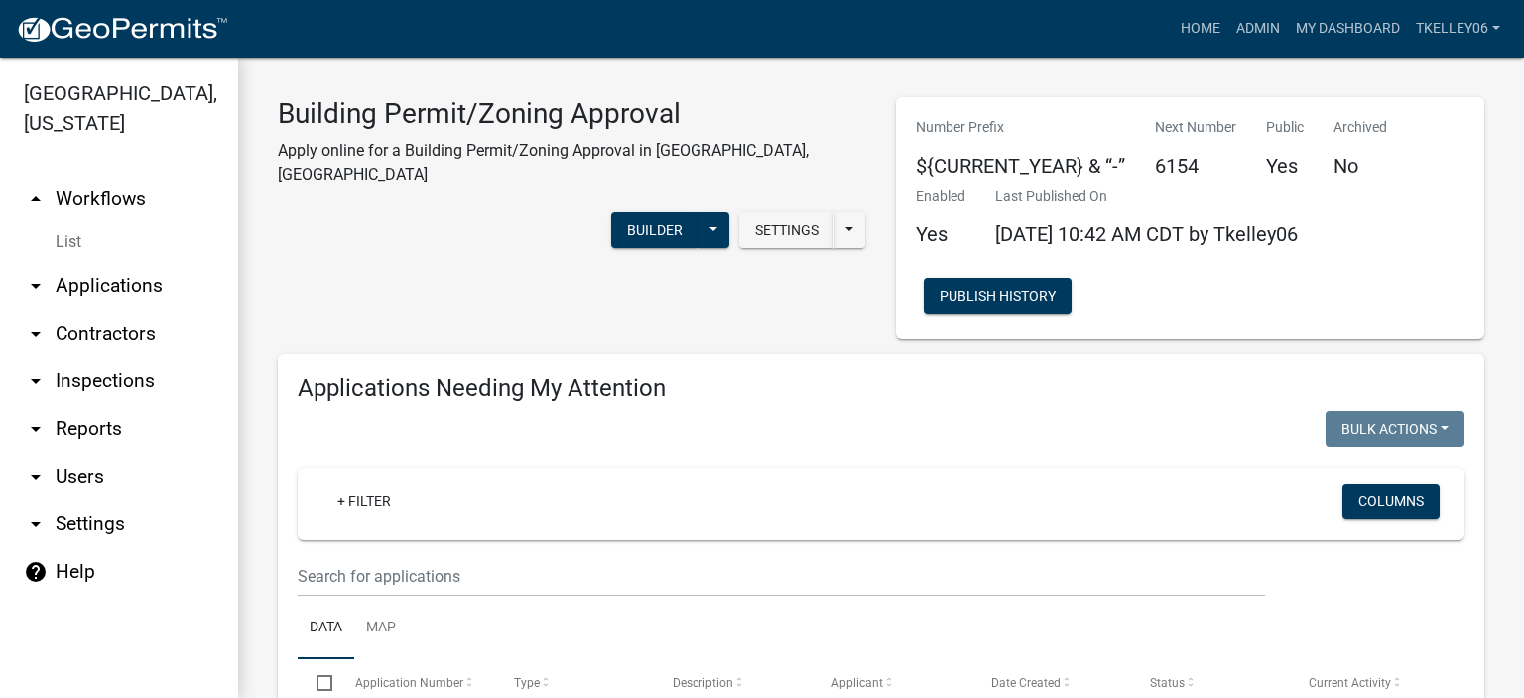
select select "1: 25"
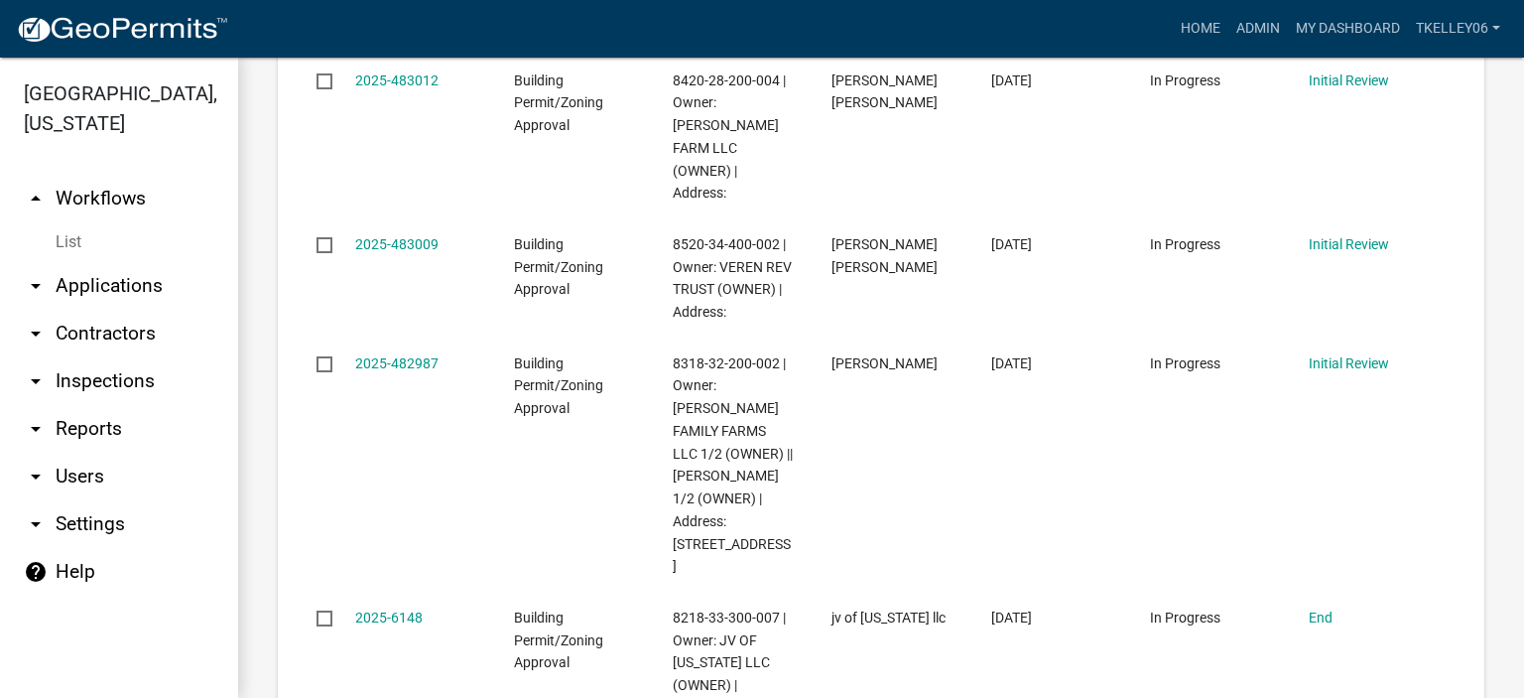
scroll to position [858, 0]
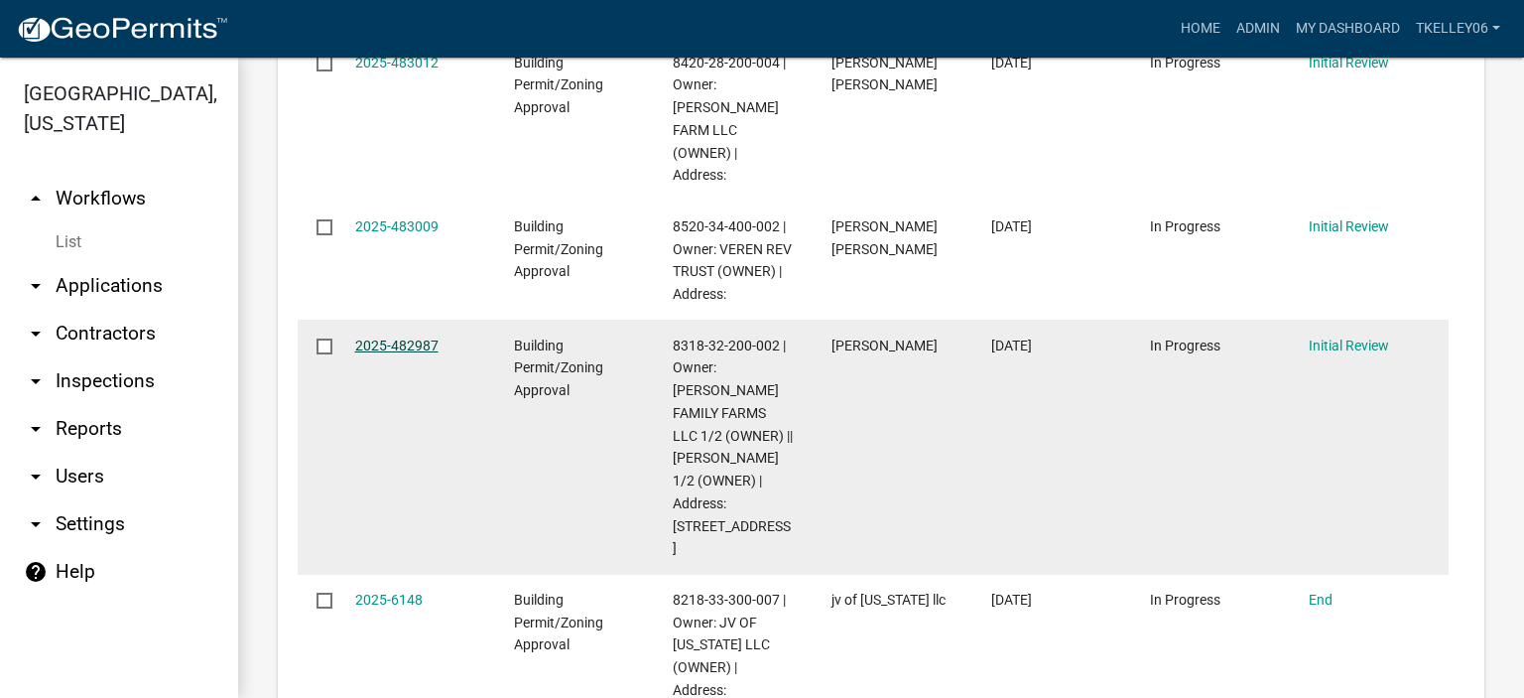
click at [378, 337] on link "2025-482987" at bounding box center [396, 345] width 83 height 16
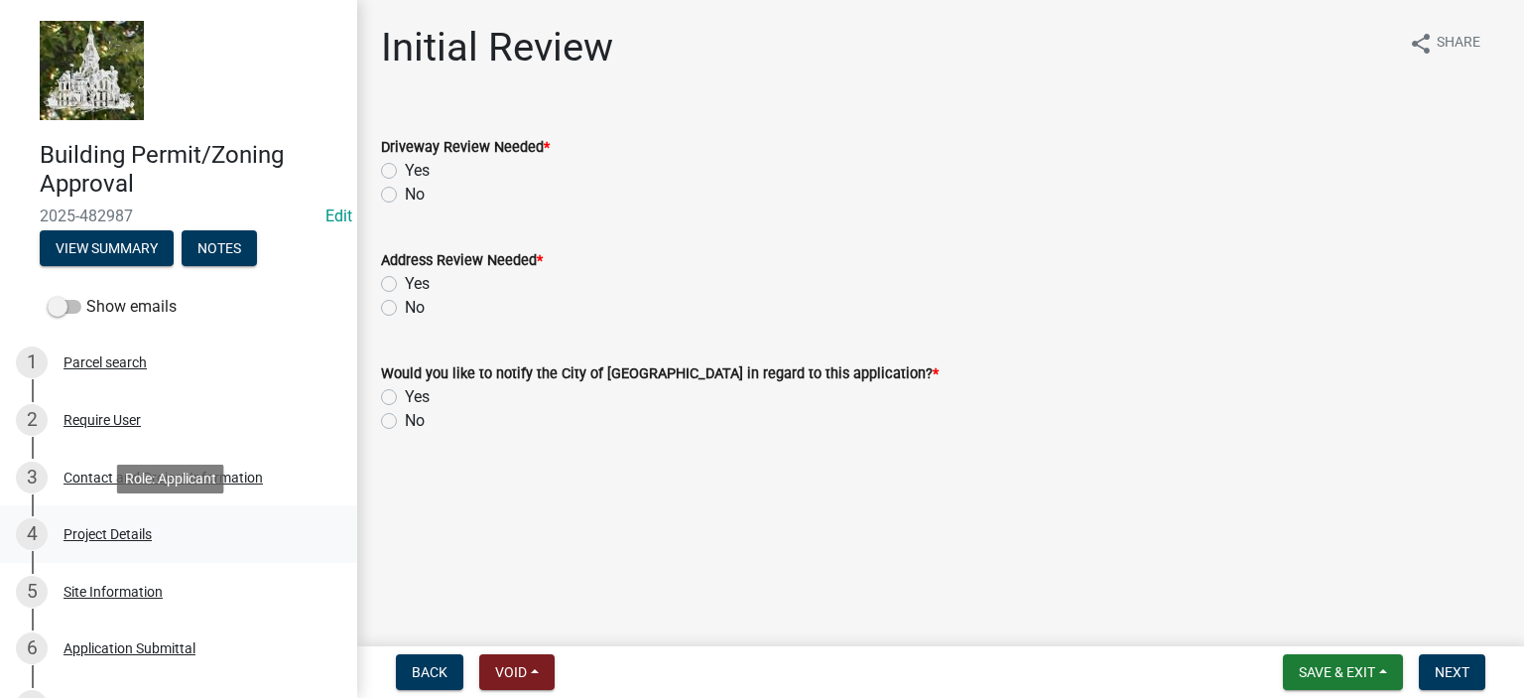
click at [106, 535] on div "Project Details" at bounding box center [108, 534] width 88 height 14
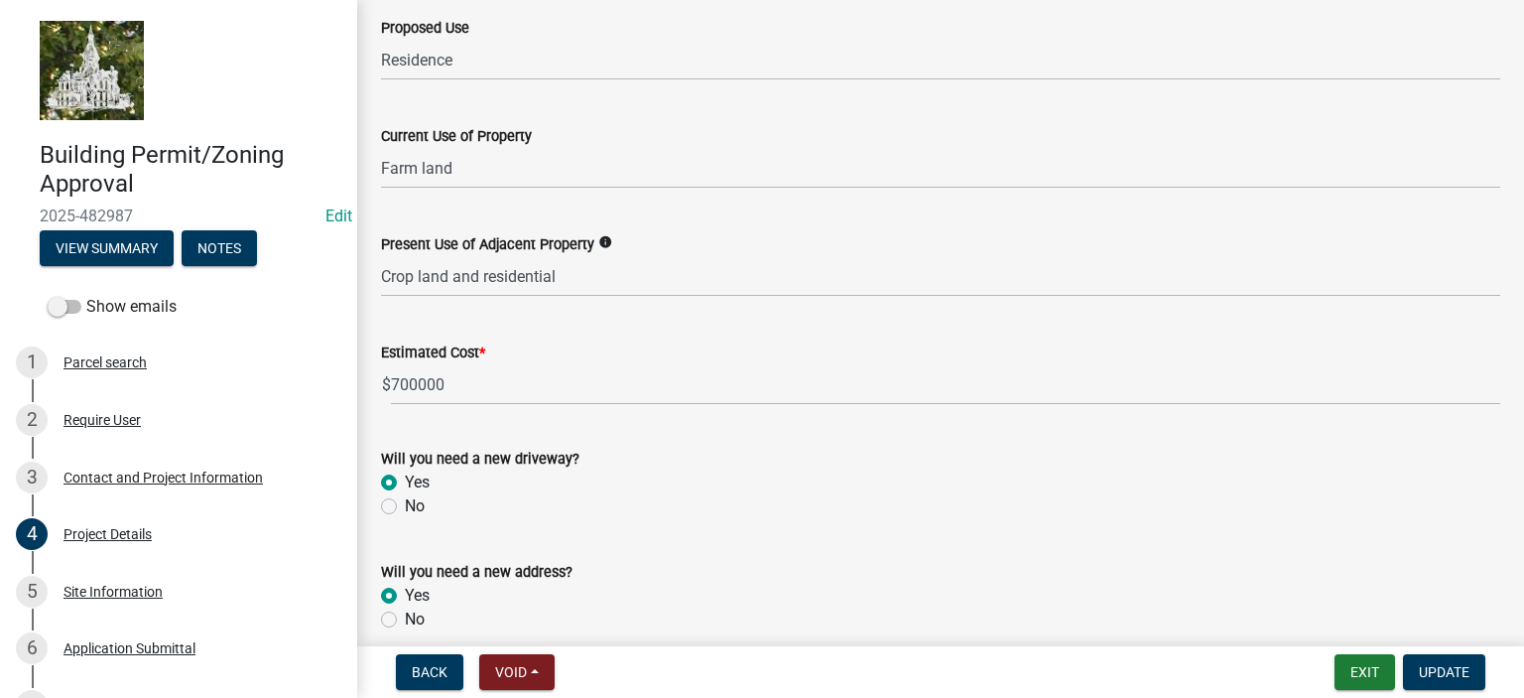
scroll to position [693, 0]
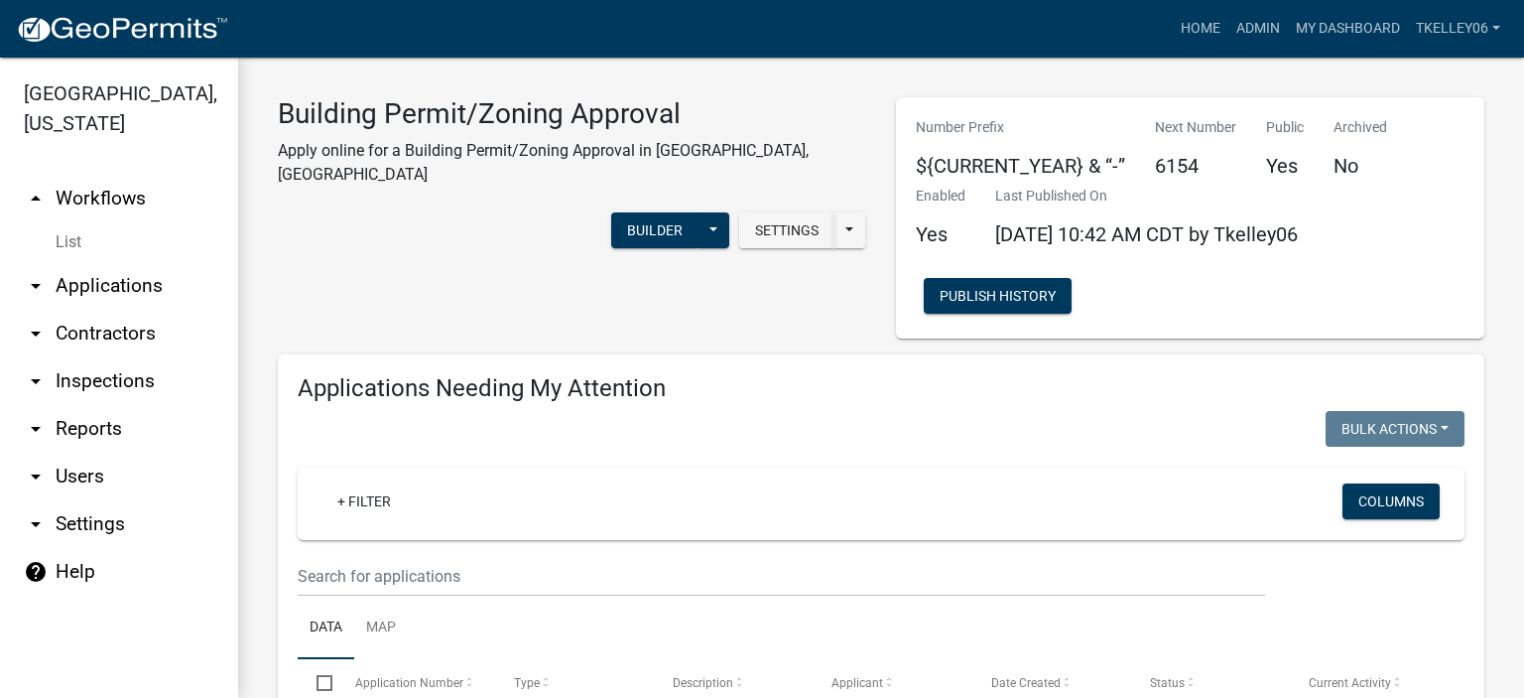
select select "1: 25"
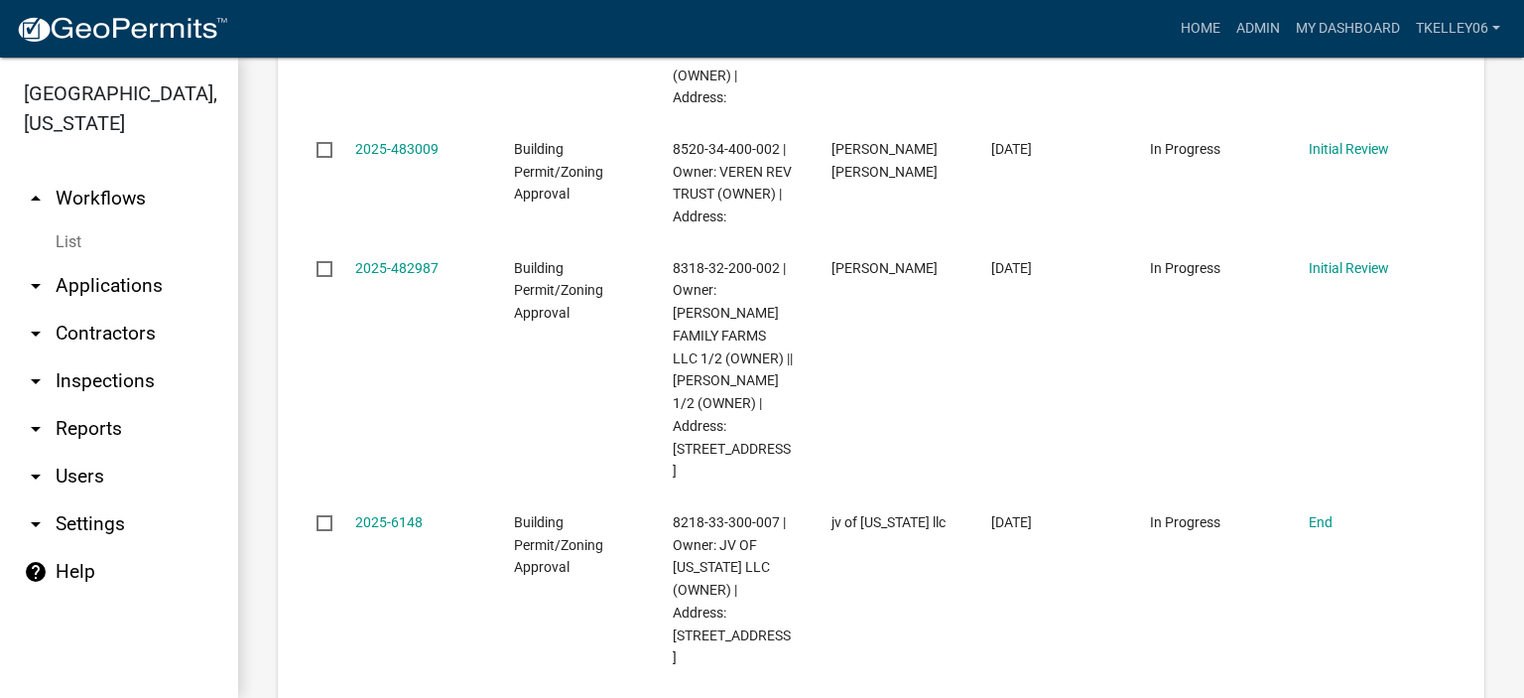
scroll to position [421, 0]
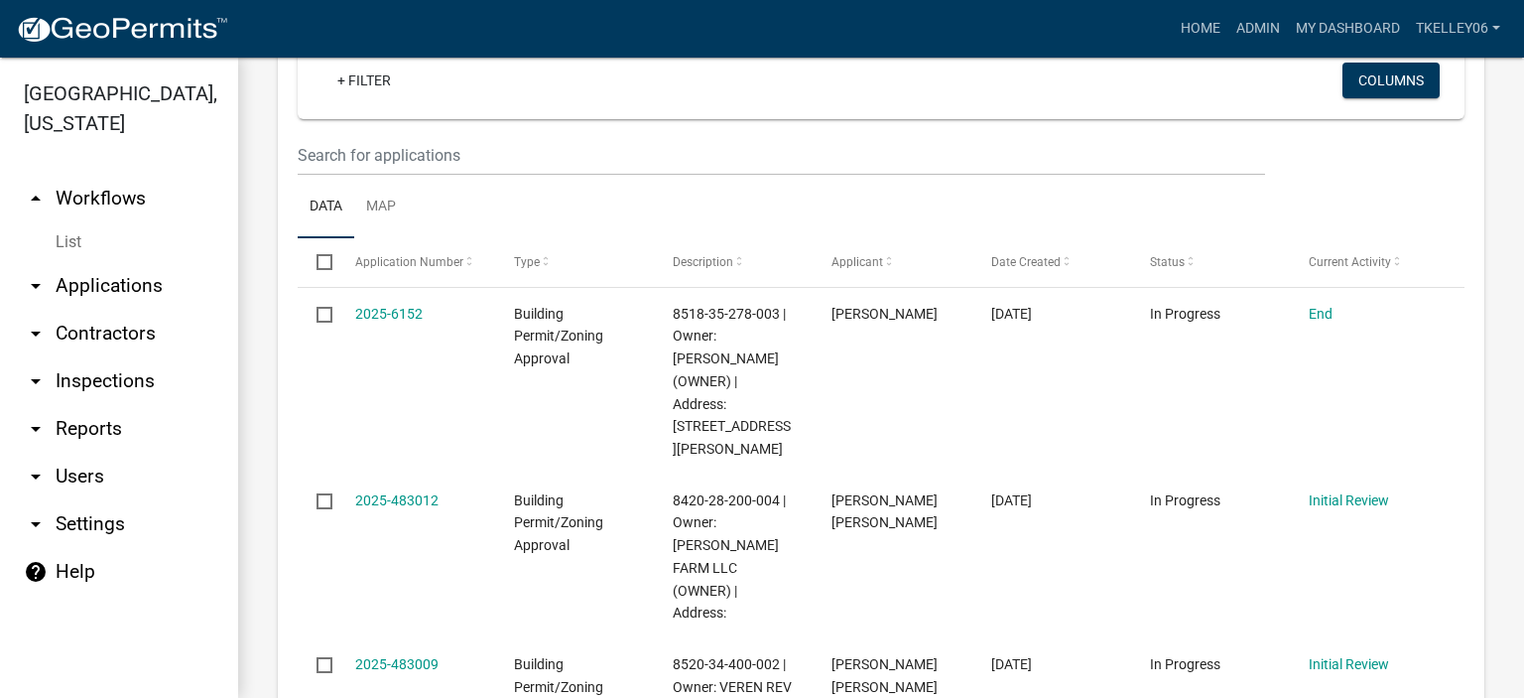
drag, startPoint x: 1523, startPoint y: 156, endPoint x: 802, endPoint y: 217, distance: 724.1
click at [802, 217] on ul "Data Map" at bounding box center [881, 207] width 1167 height 63
click at [1062, 266] on span at bounding box center [1067, 262] width 12 height 14
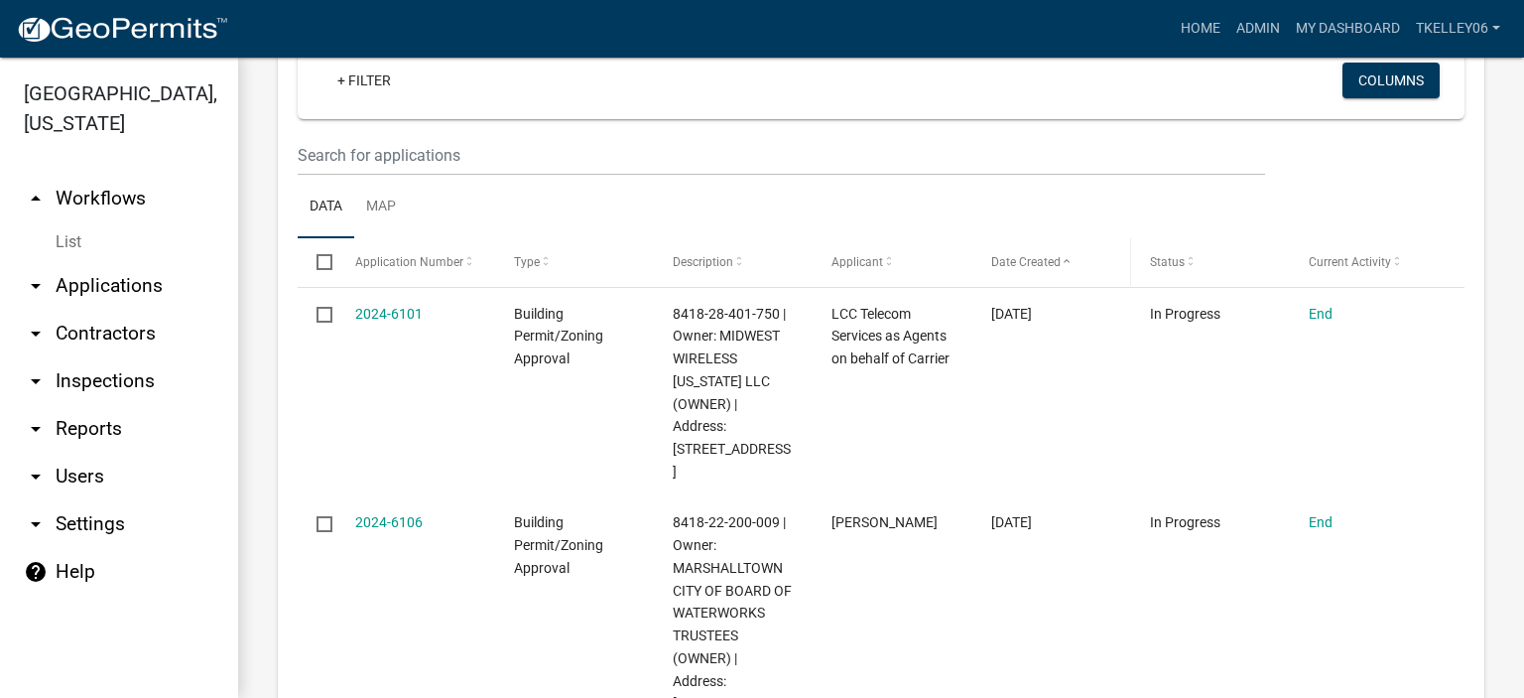
click at [1062, 266] on span at bounding box center [1067, 262] width 12 height 14
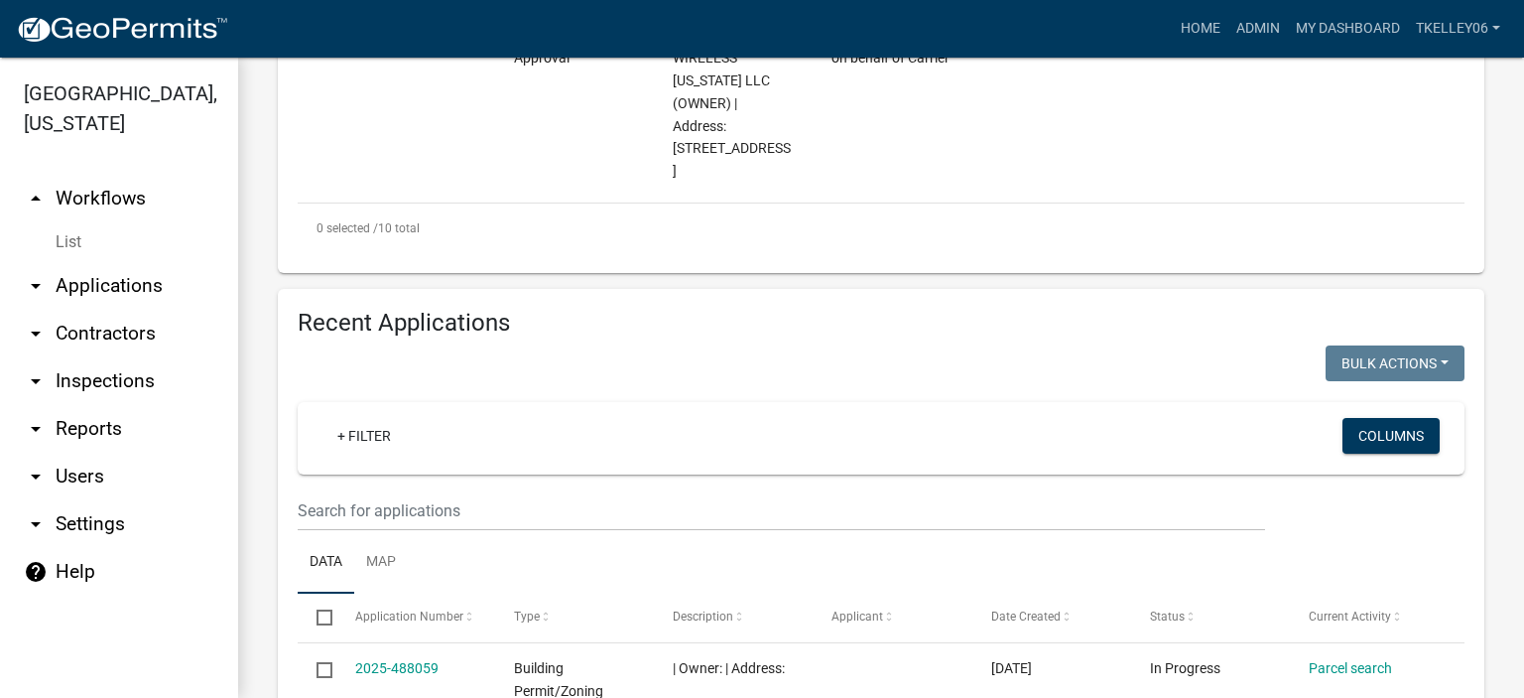
scroll to position [2520, 0]
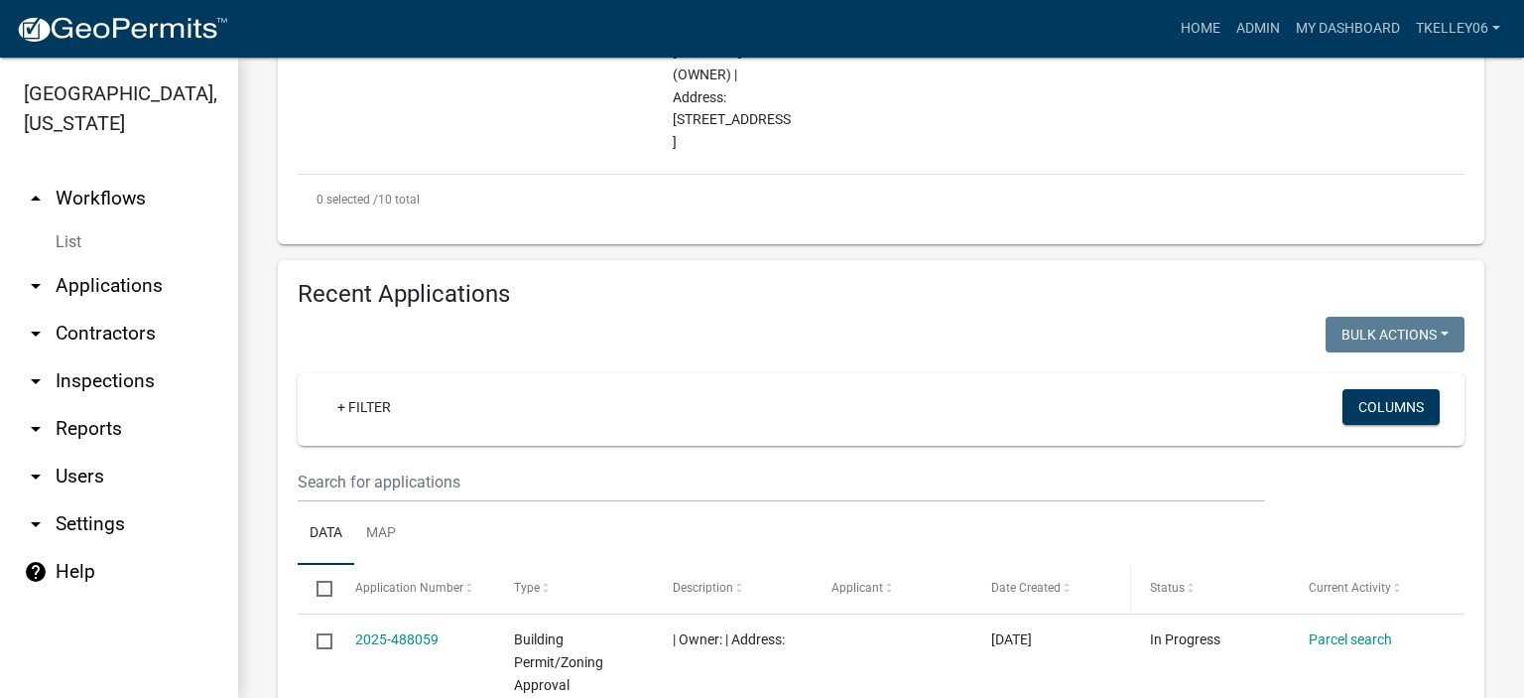
click at [1061, 582] on span at bounding box center [1067, 589] width 12 height 14
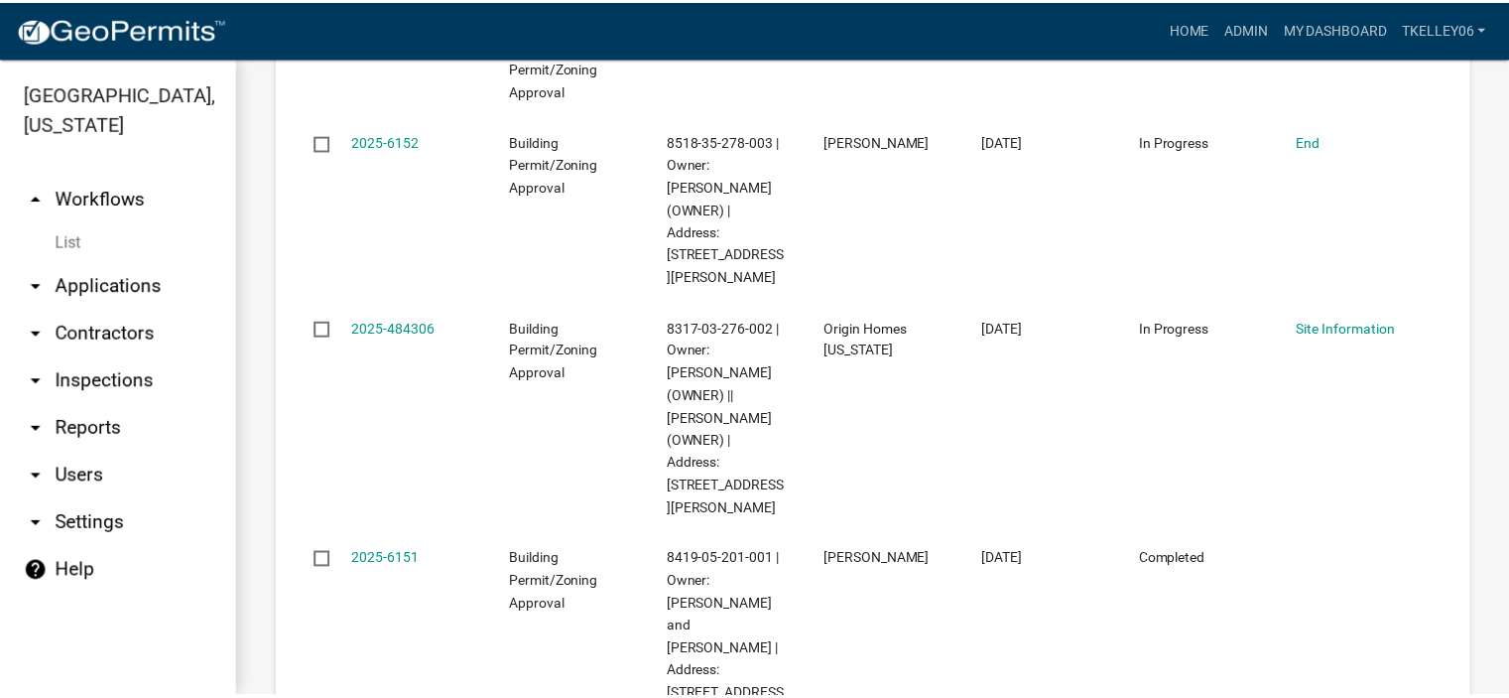
scroll to position [3229, 0]
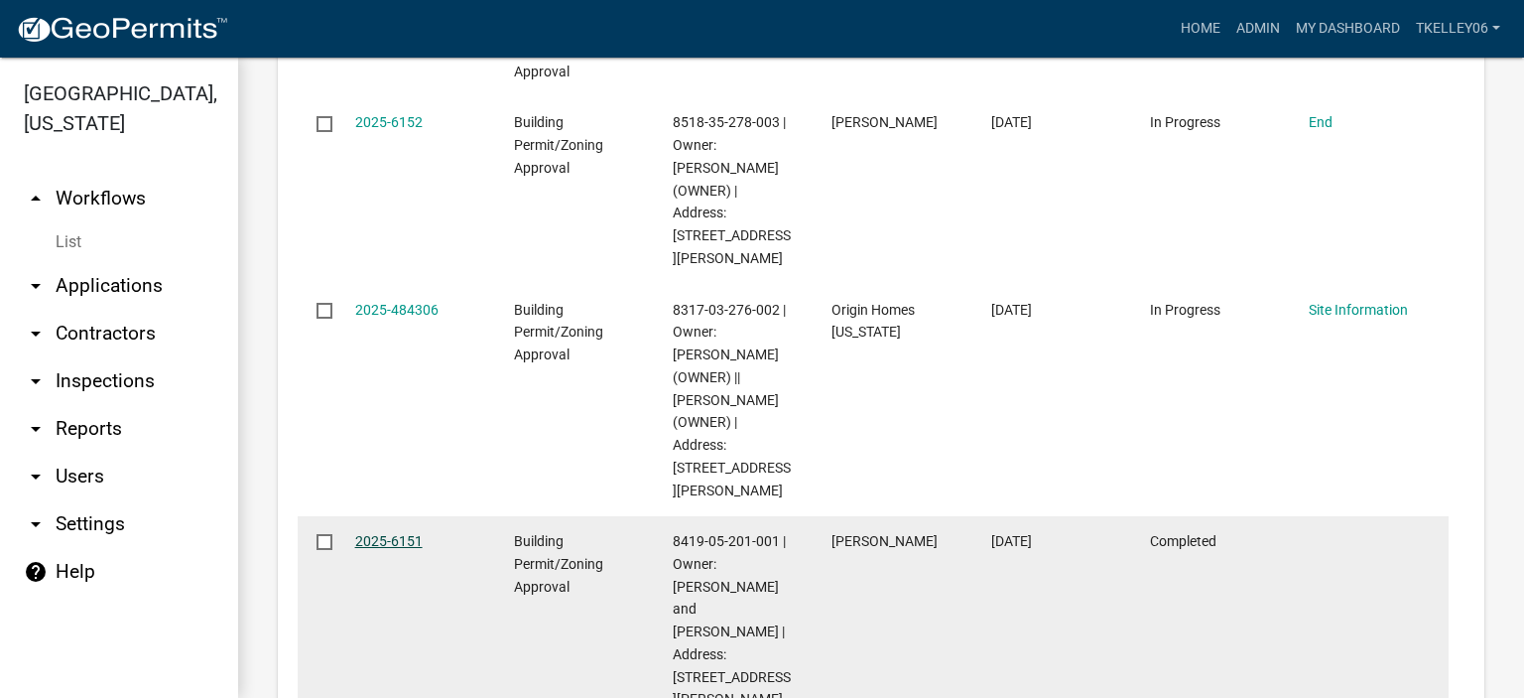
click at [387, 533] on link "2025-6151" at bounding box center [388, 541] width 67 height 16
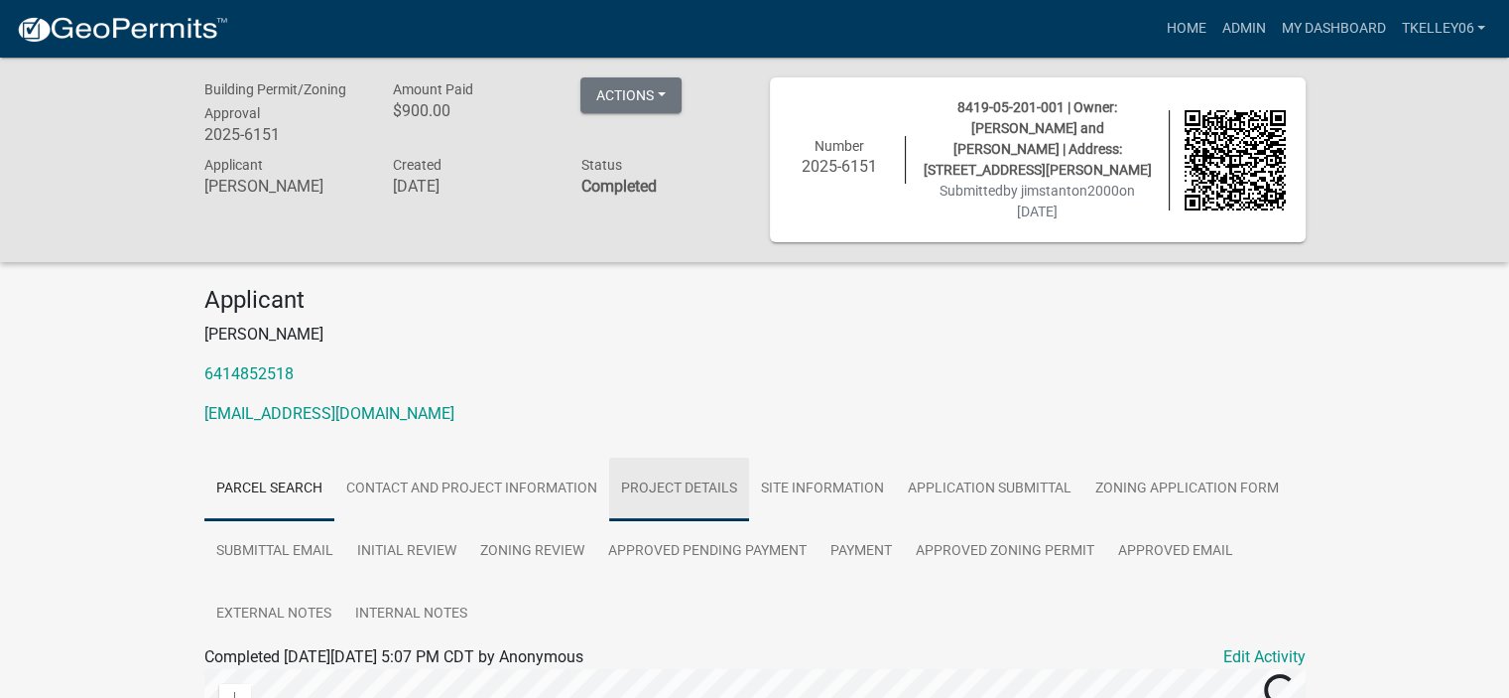
click at [639, 462] on link "Project Details" at bounding box center [679, 490] width 140 height 64
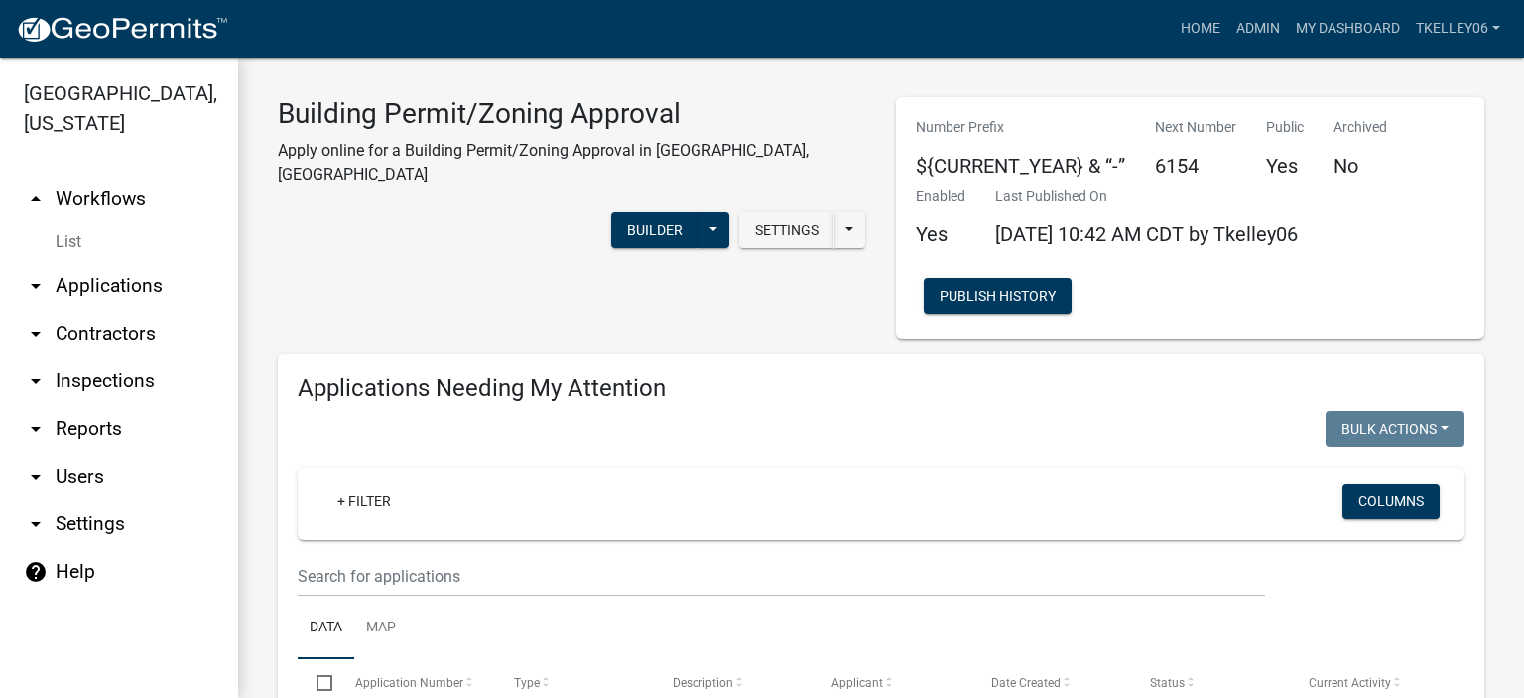
select select "1: 25"
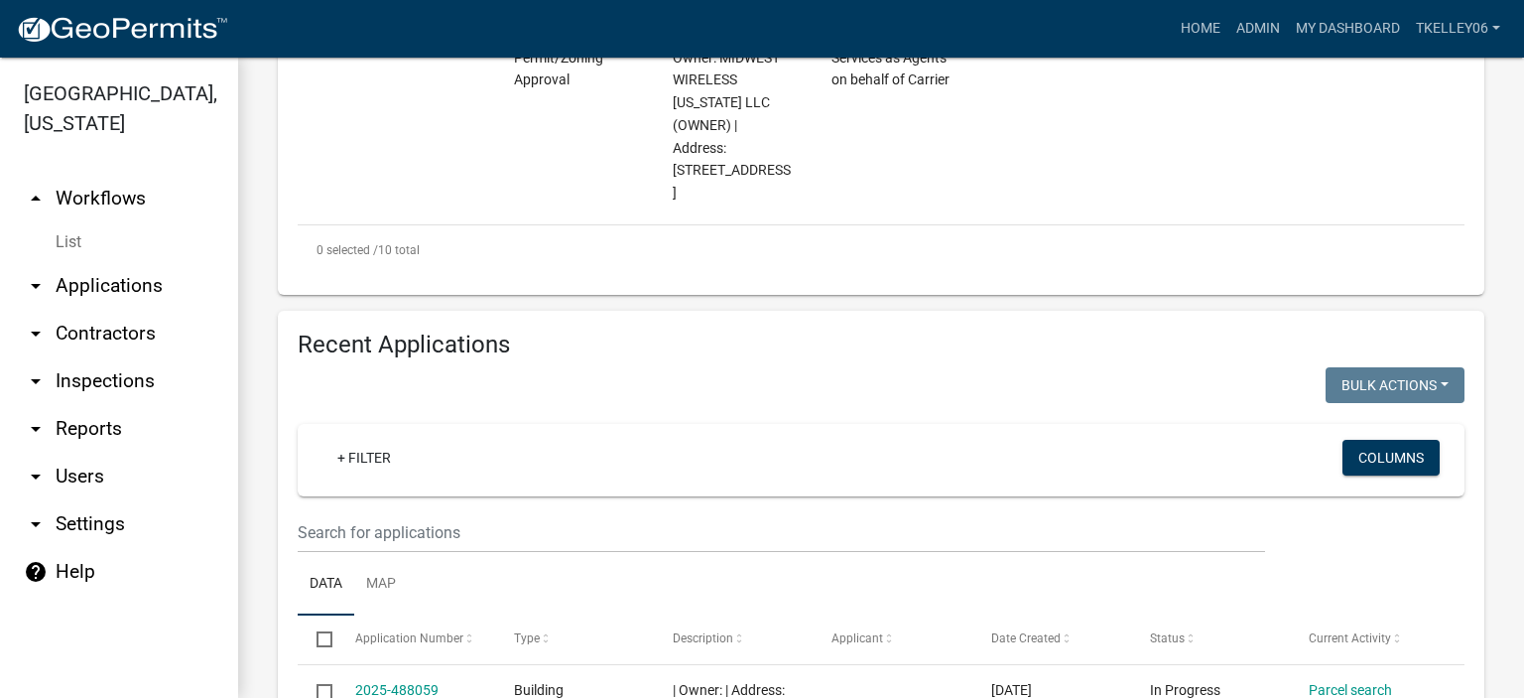
scroll to position [2450, 0]
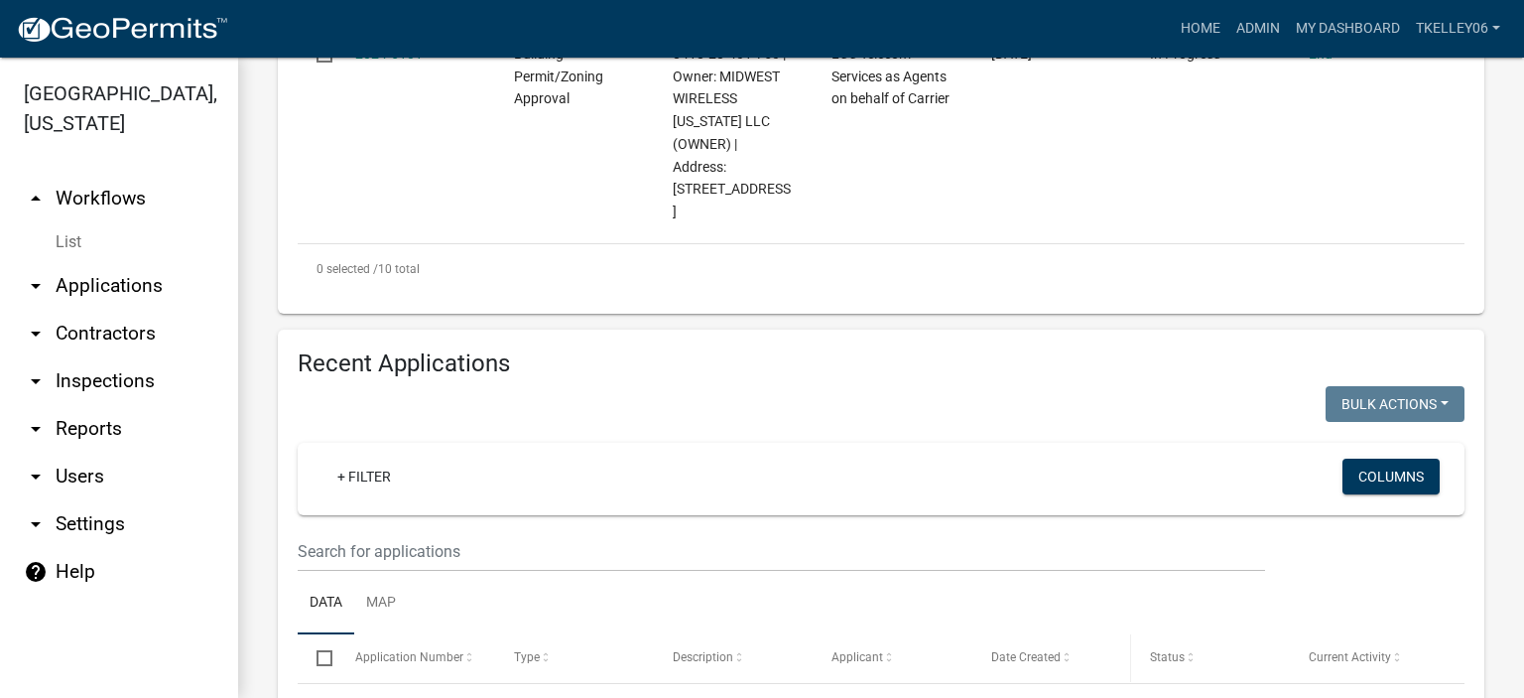
click at [1064, 651] on span at bounding box center [1067, 658] width 12 height 14
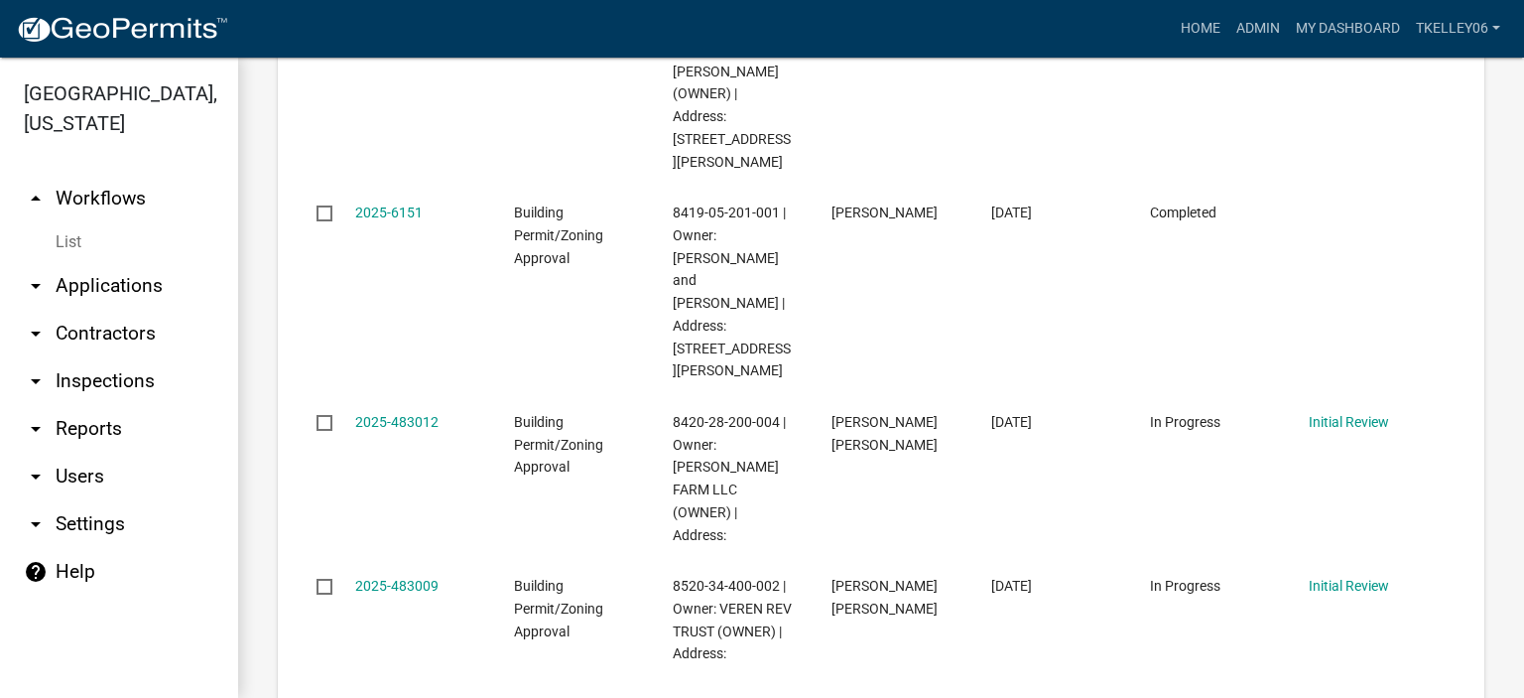
scroll to position [3568, 0]
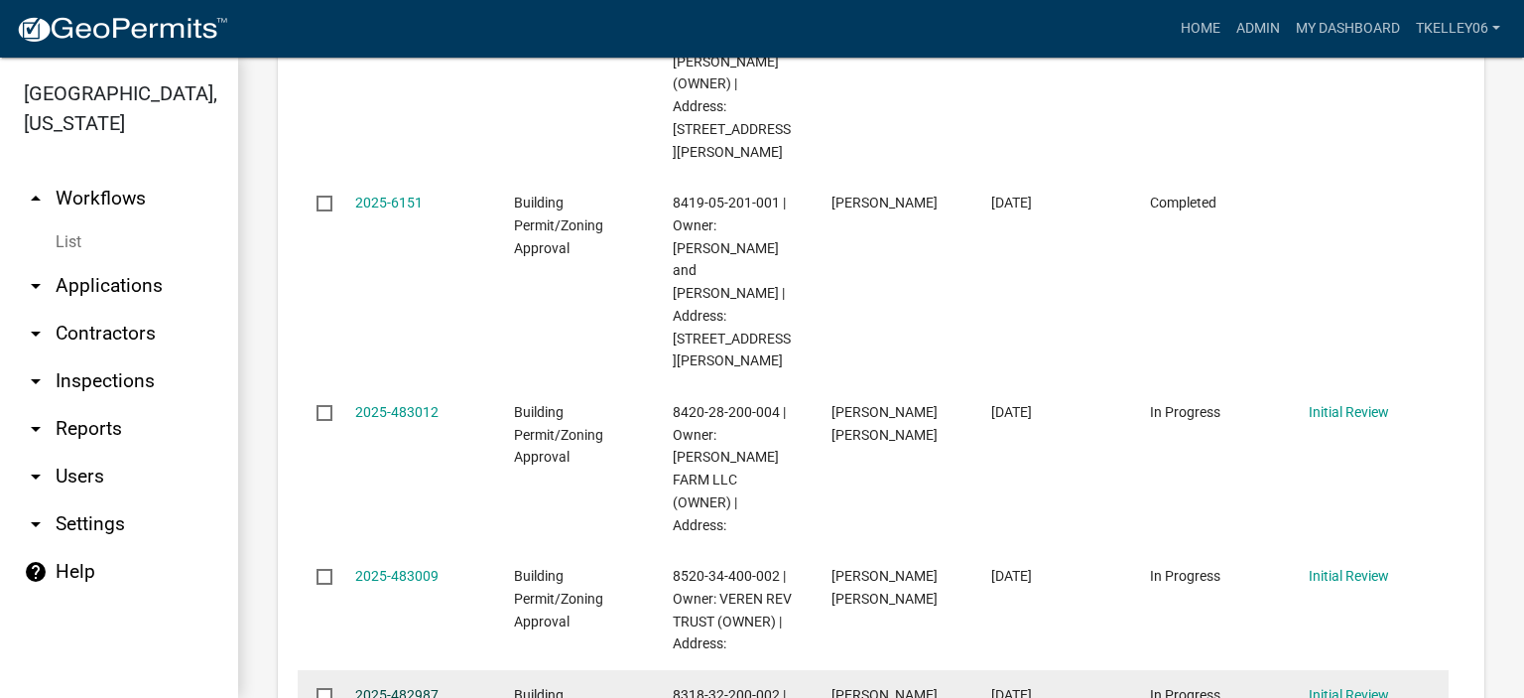
click at [402, 687] on link "2025-482987" at bounding box center [396, 695] width 83 height 16
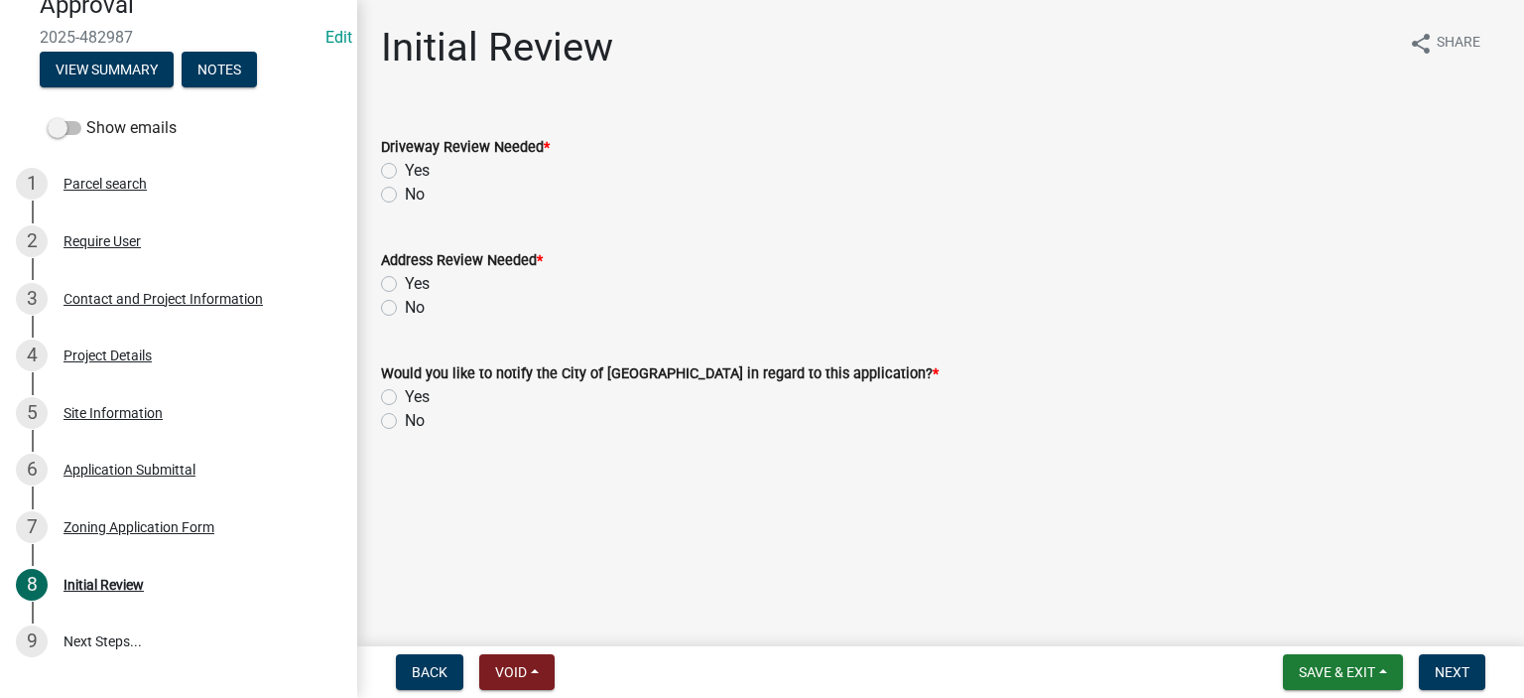
scroll to position [185, 0]
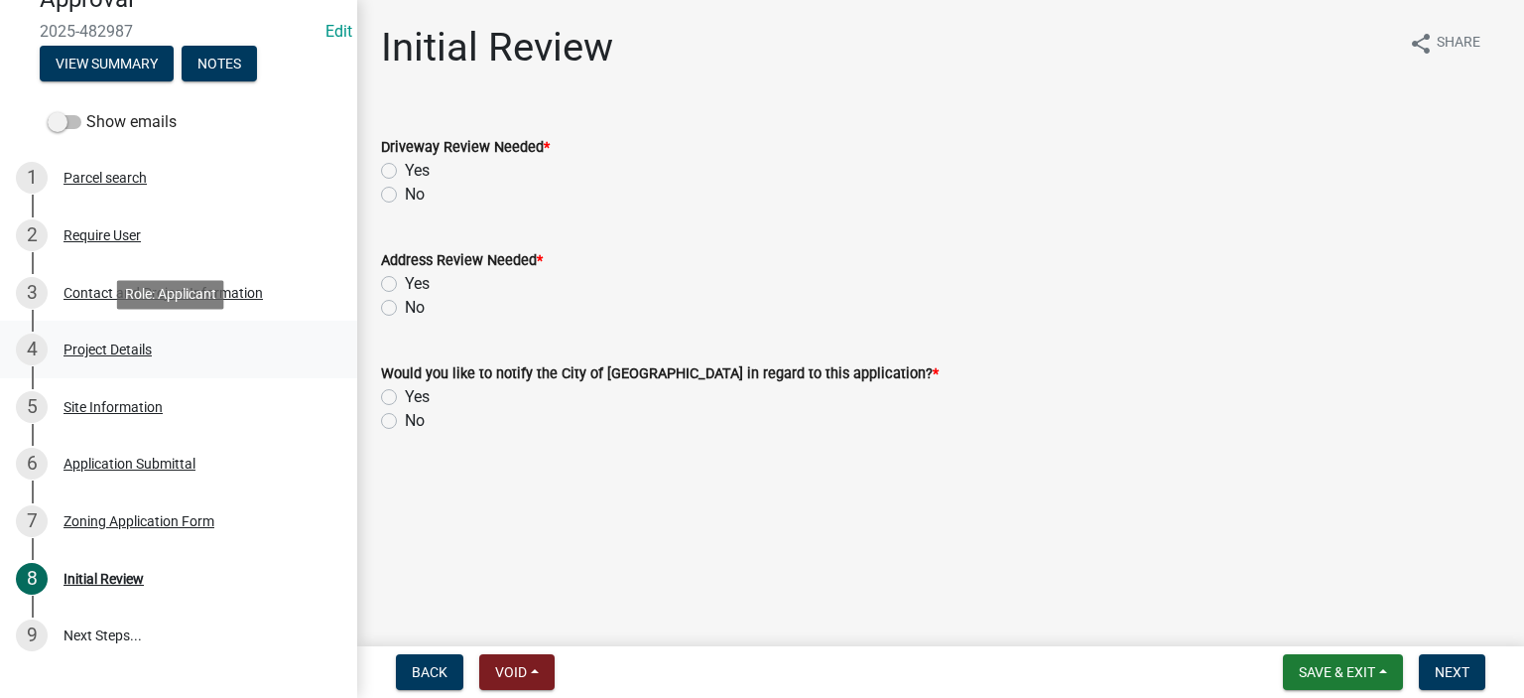
click at [95, 365] on link "4 Project Details" at bounding box center [178, 350] width 357 height 58
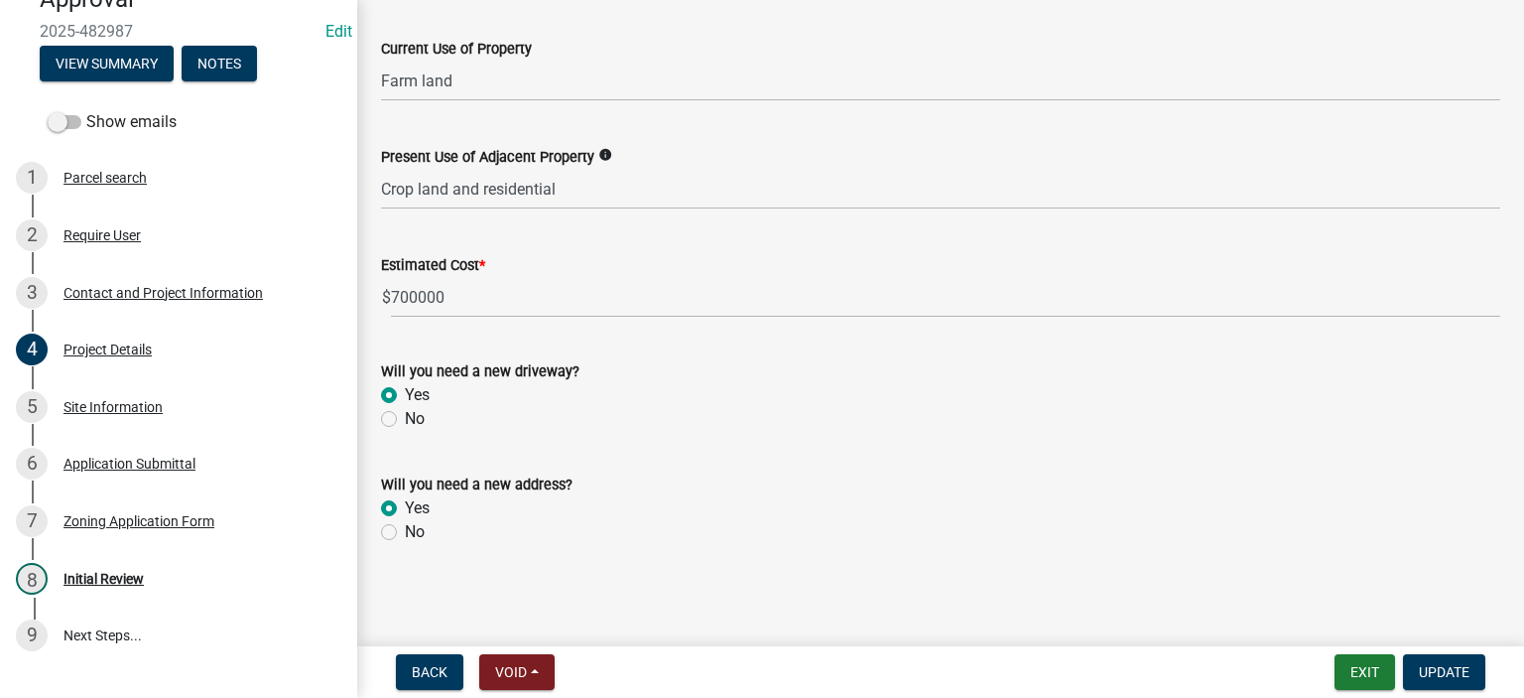
scroll to position [0, 0]
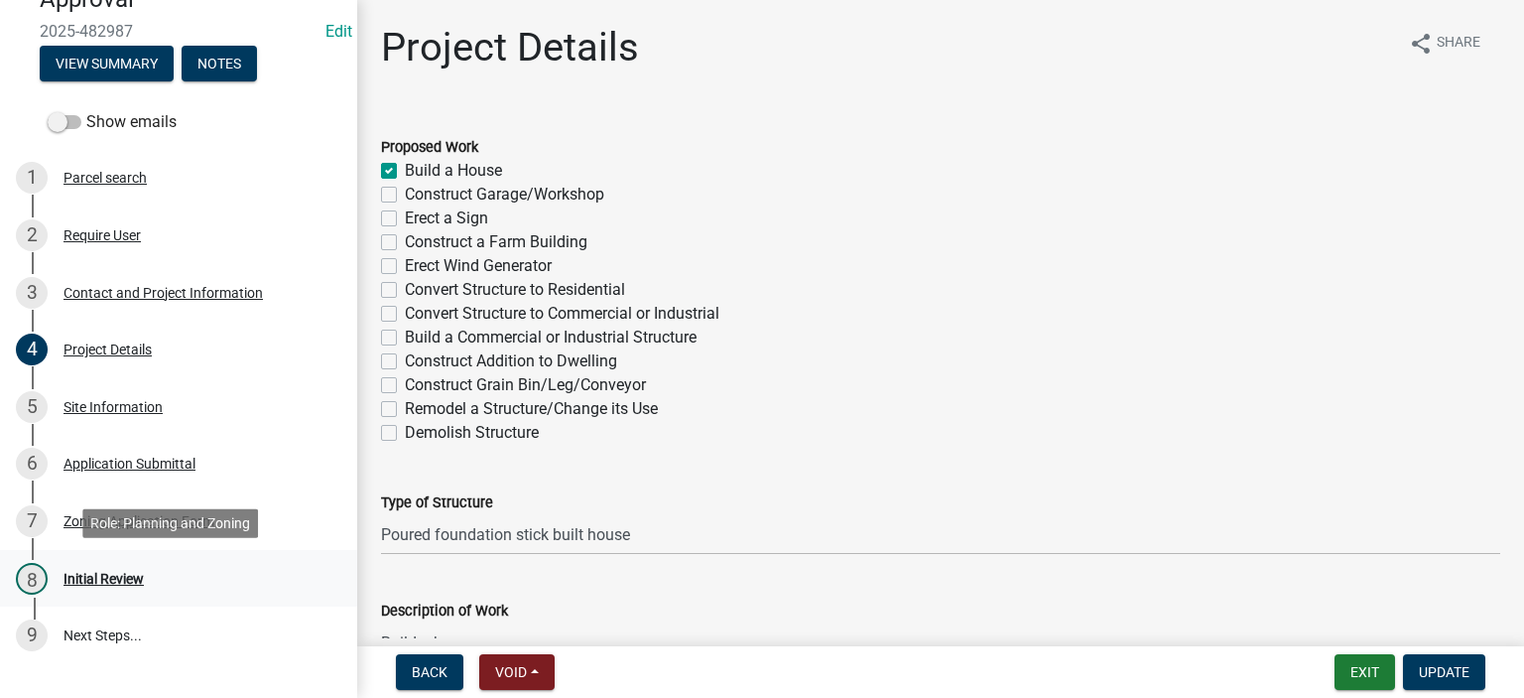
click at [116, 568] on div "8 Initial Review" at bounding box center [171, 579] width 310 height 32
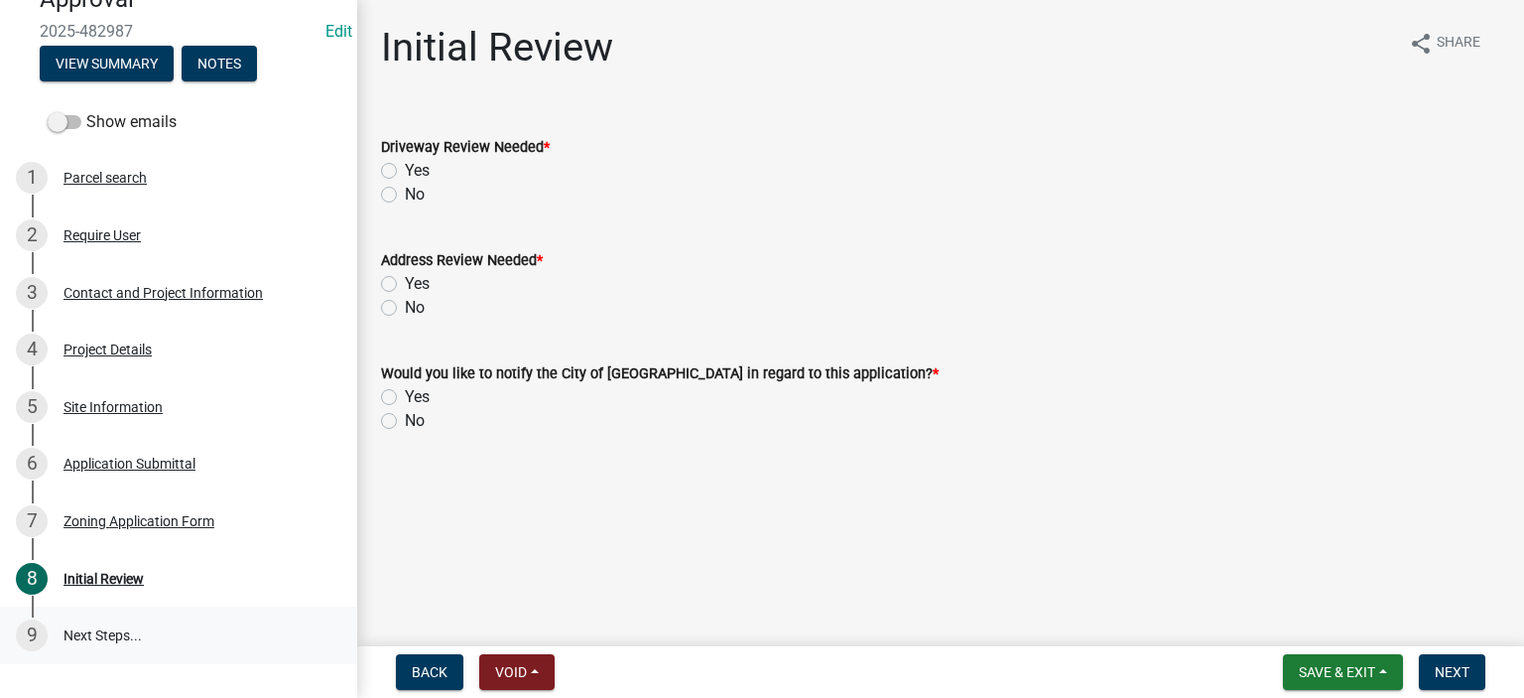
click at [112, 629] on link "9 Next Steps..." at bounding box center [178, 635] width 357 height 58
click at [118, 523] on div "Zoning Application Form" at bounding box center [139, 521] width 151 height 14
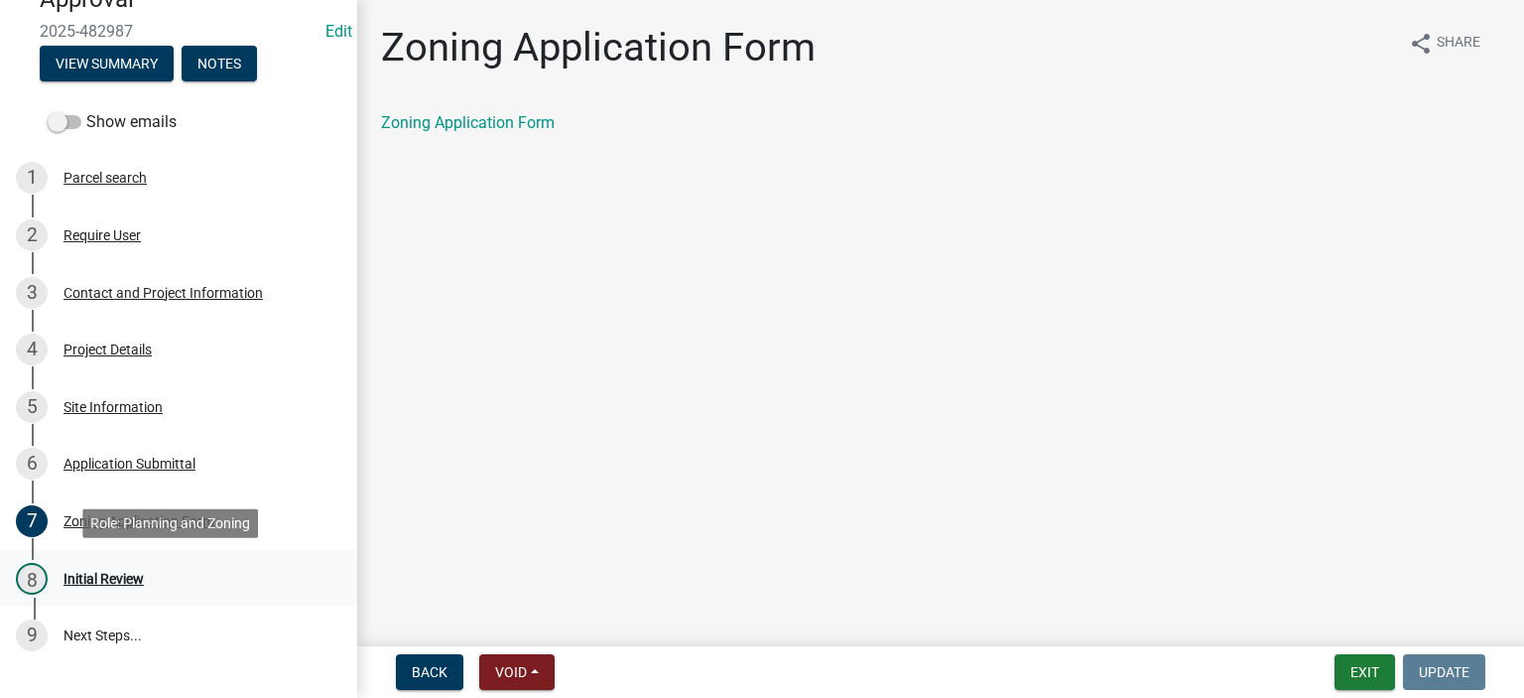
click at [107, 583] on div "Initial Review" at bounding box center [104, 579] width 80 height 14
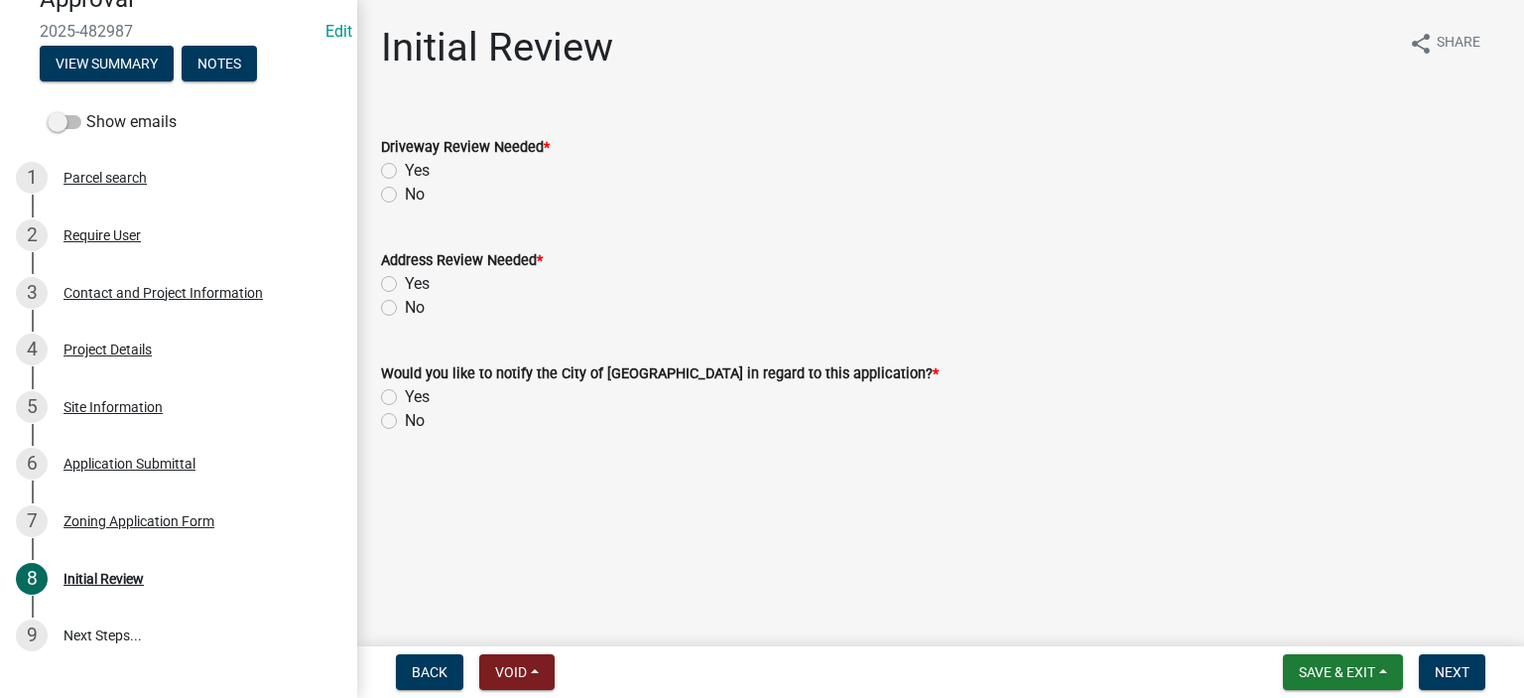
click at [397, 199] on div "No" at bounding box center [940, 195] width 1119 height 24
click at [405, 197] on label "No" at bounding box center [415, 195] width 20 height 24
click at [405, 196] on input "No" at bounding box center [411, 189] width 13 height 13
radio input "true"
click at [405, 310] on label "No" at bounding box center [415, 308] width 20 height 24
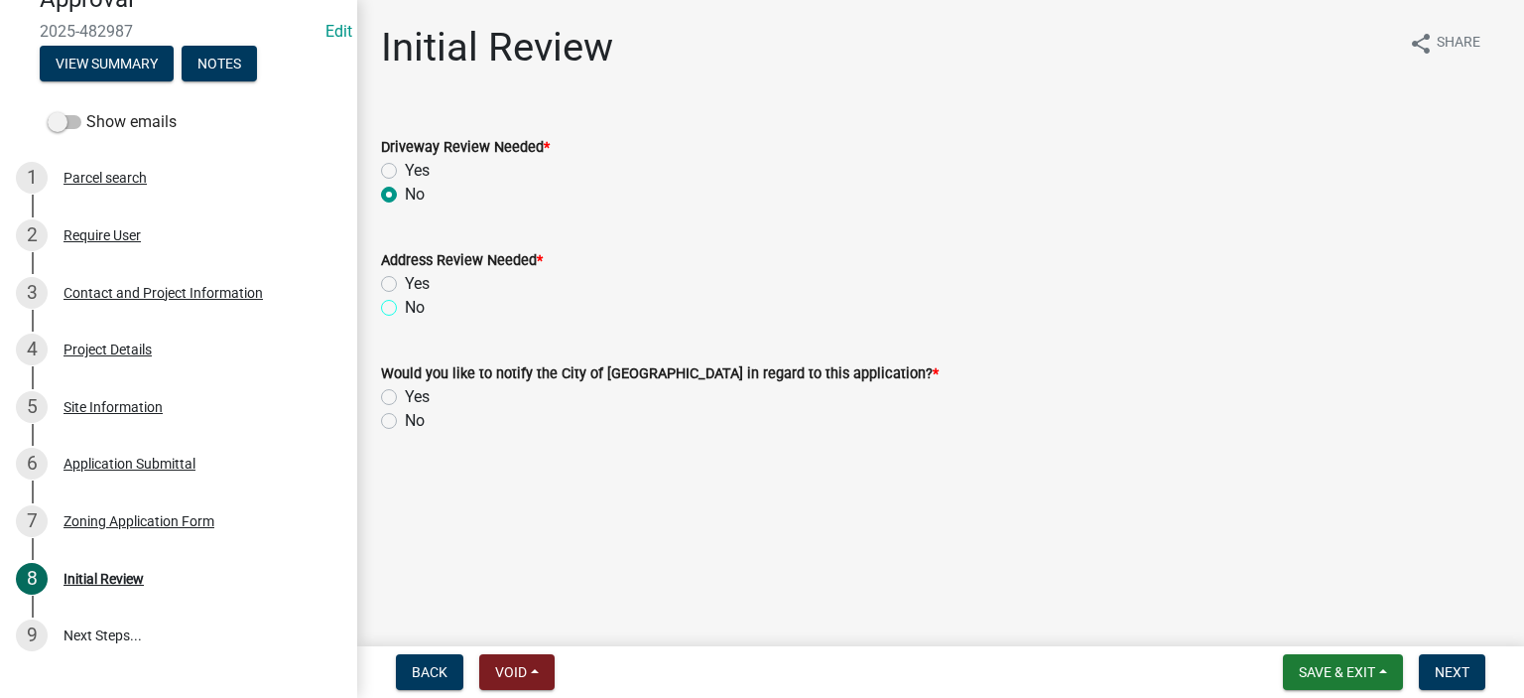
click at [405, 309] on input "No" at bounding box center [411, 302] width 13 height 13
radio input "true"
click at [405, 194] on label "No" at bounding box center [415, 195] width 20 height 24
click at [405, 194] on input "No" at bounding box center [411, 189] width 13 height 13
click at [143, 514] on div "Zoning Application Form" at bounding box center [139, 521] width 151 height 14
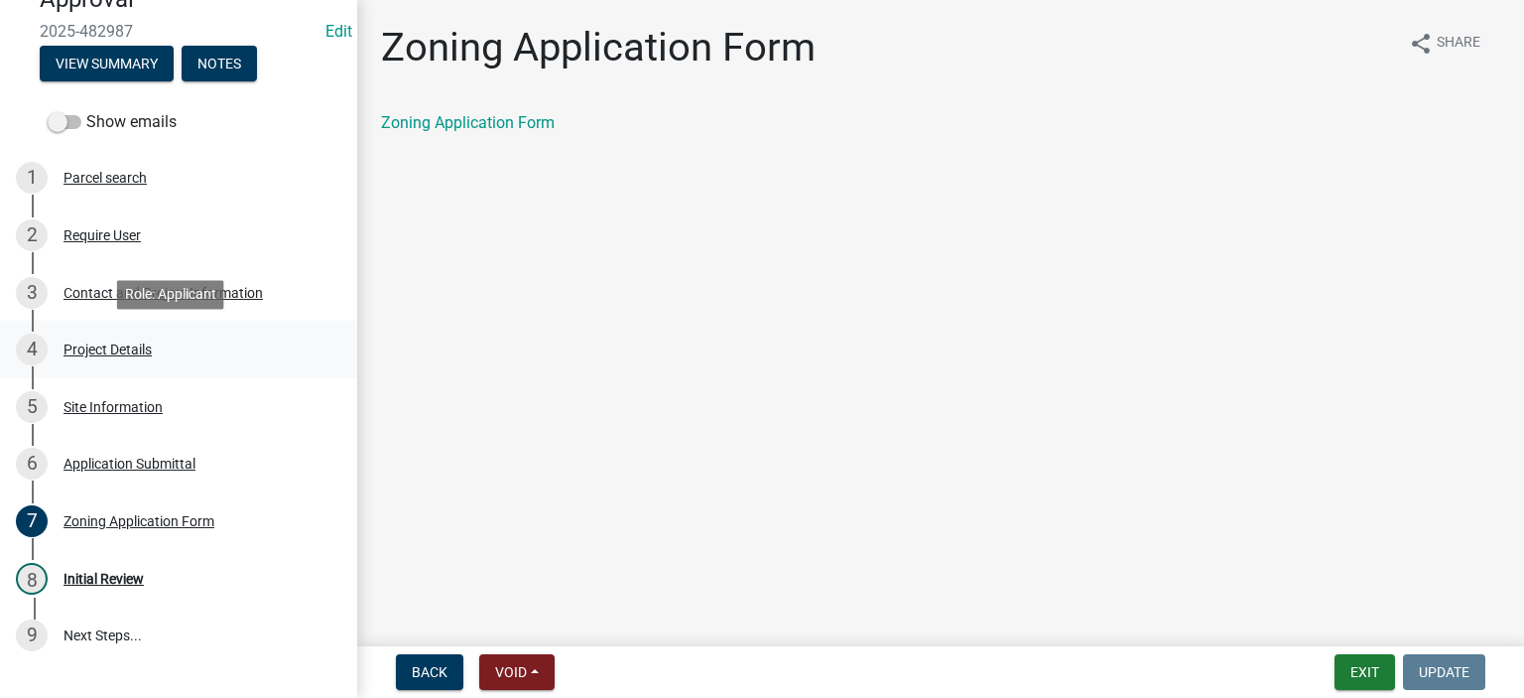
click at [103, 342] on div "Project Details" at bounding box center [108, 349] width 88 height 14
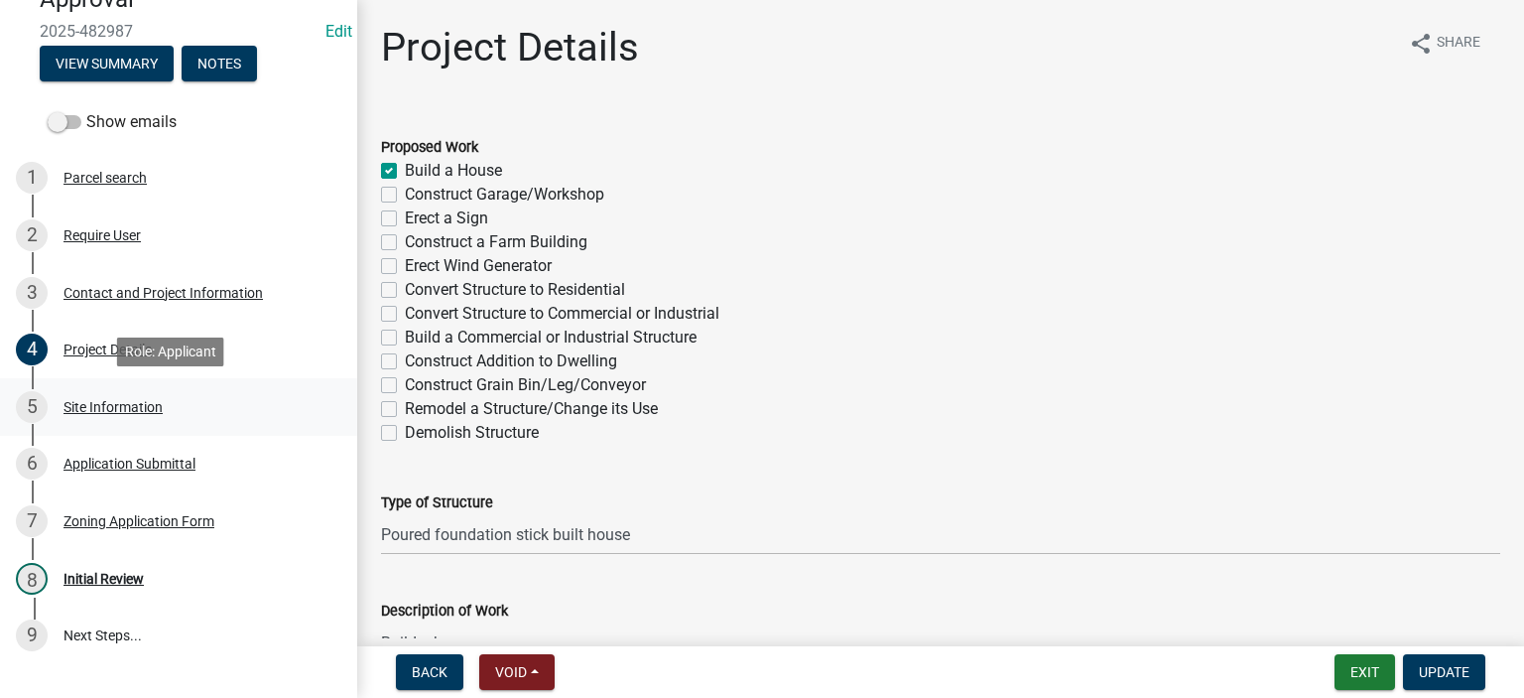
click at [100, 418] on div "5 Site Information" at bounding box center [171, 407] width 310 height 32
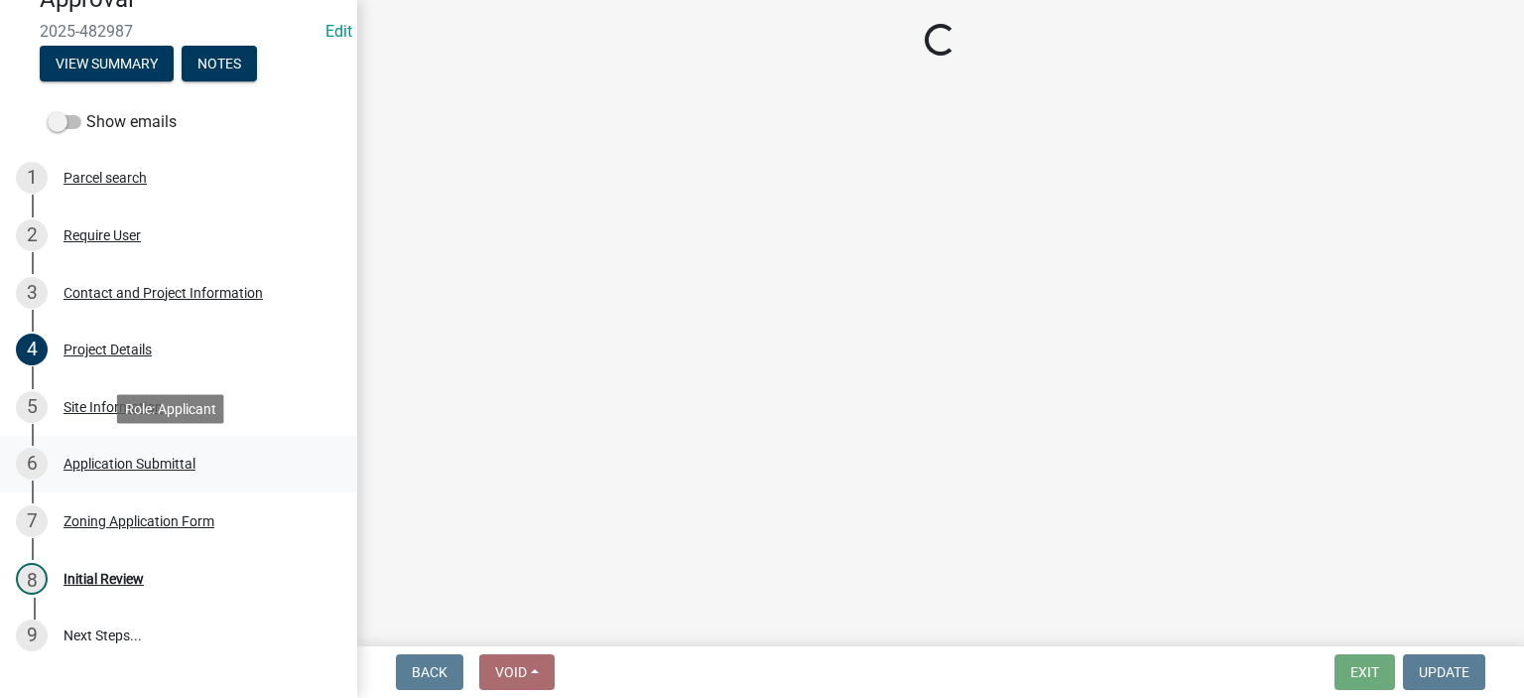
click at [107, 457] on div "Application Submittal" at bounding box center [130, 464] width 132 height 14
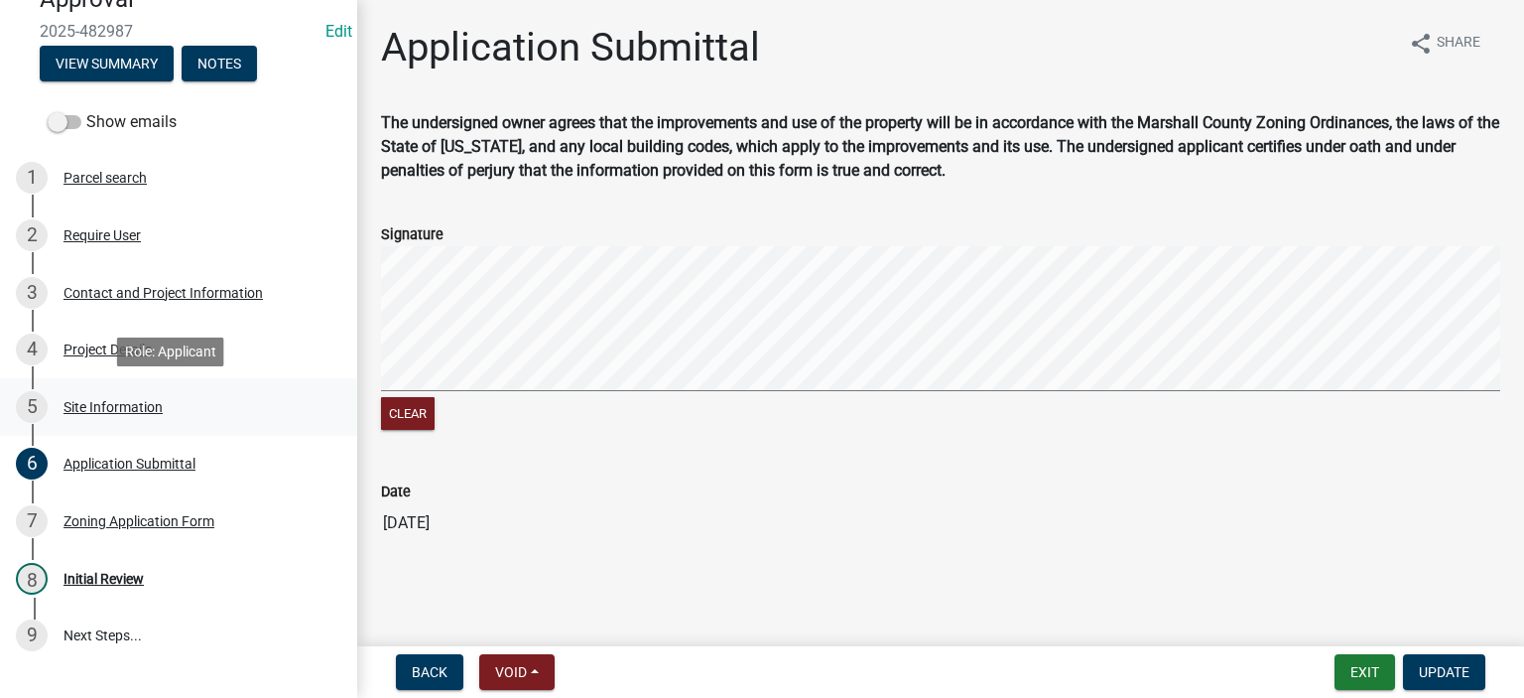
click at [107, 394] on div "5 Site Information" at bounding box center [171, 407] width 310 height 32
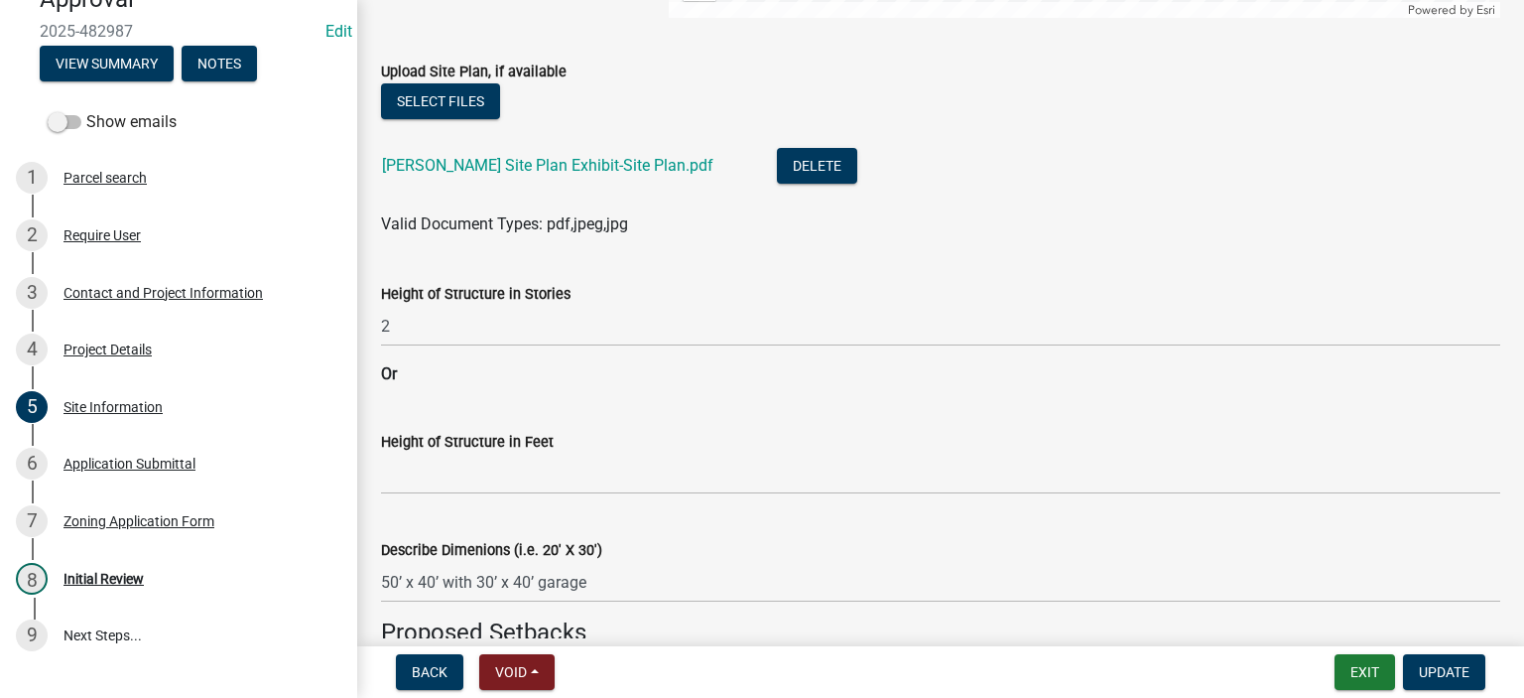
scroll to position [504, 0]
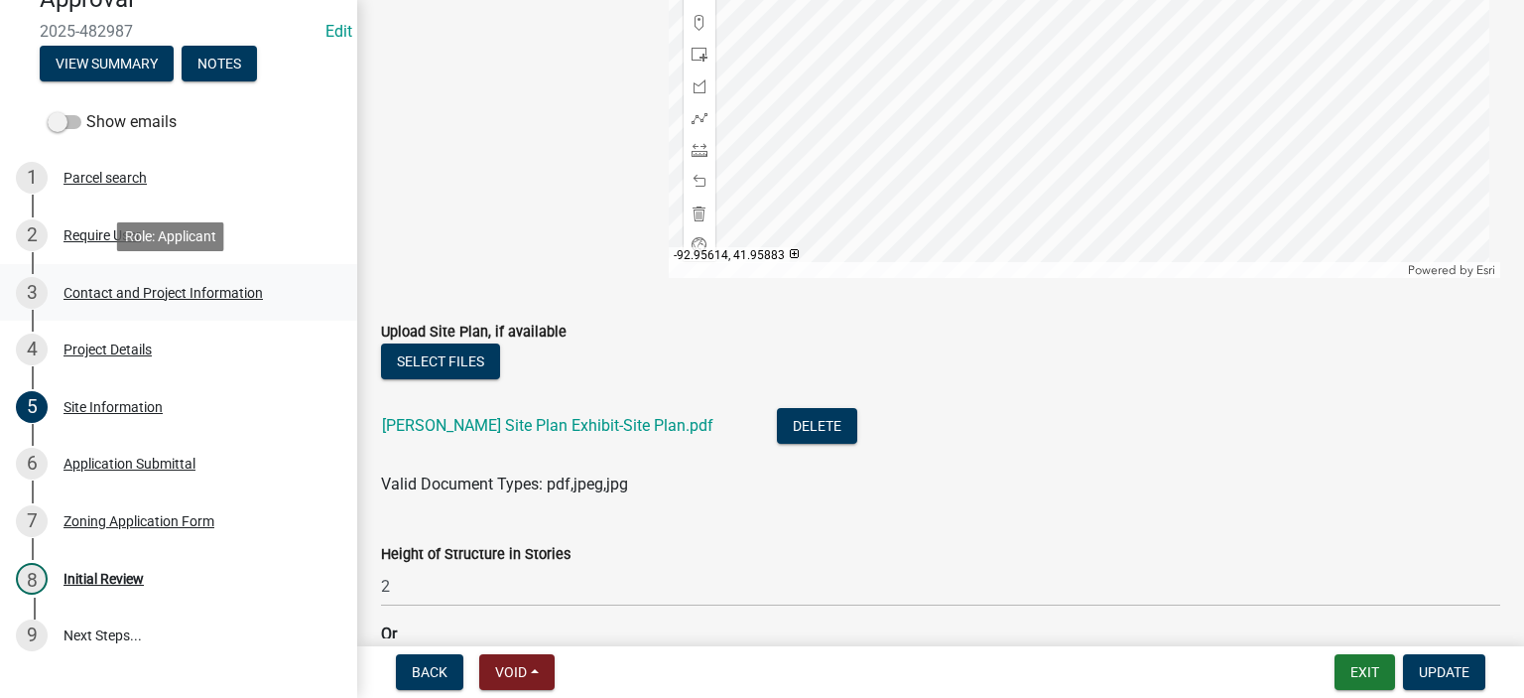
click at [109, 301] on div "3 Contact and Project Information" at bounding box center [171, 293] width 310 height 32
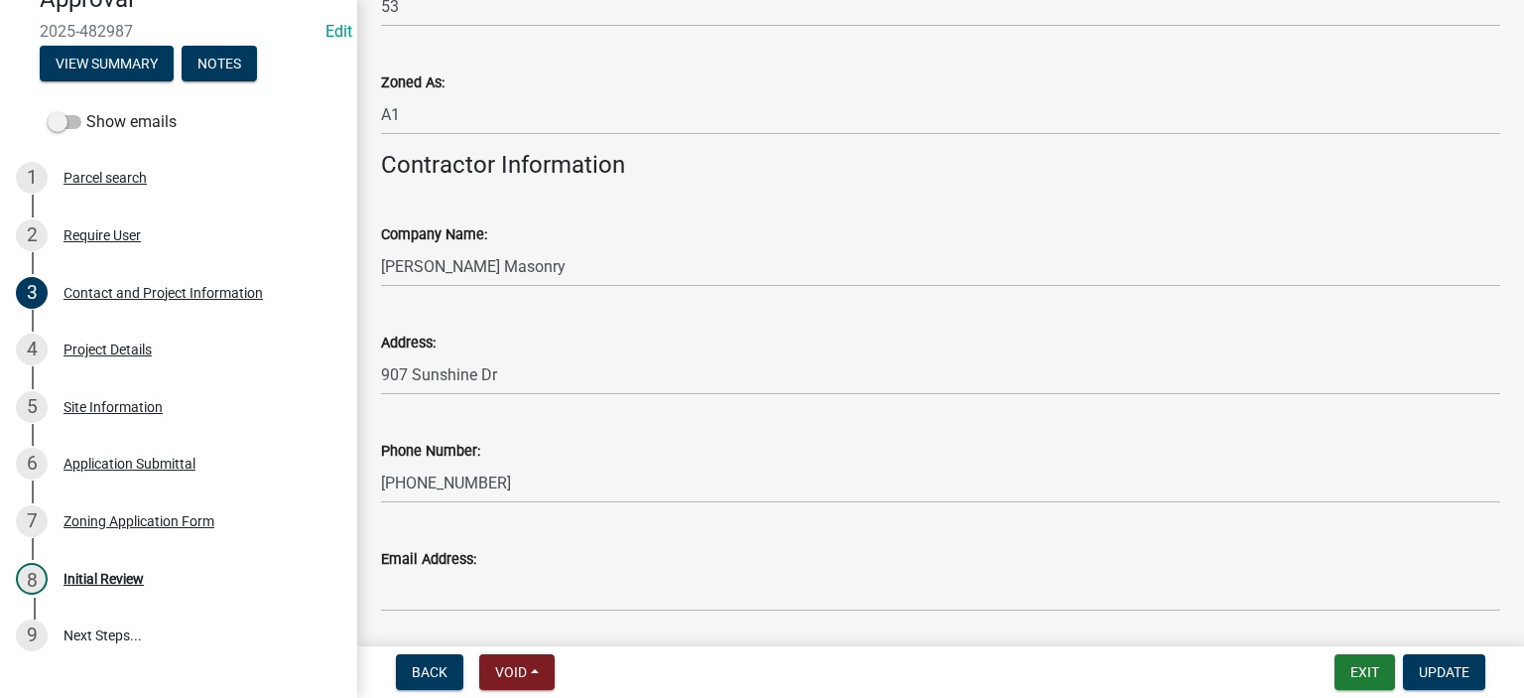
scroll to position [1905, 0]
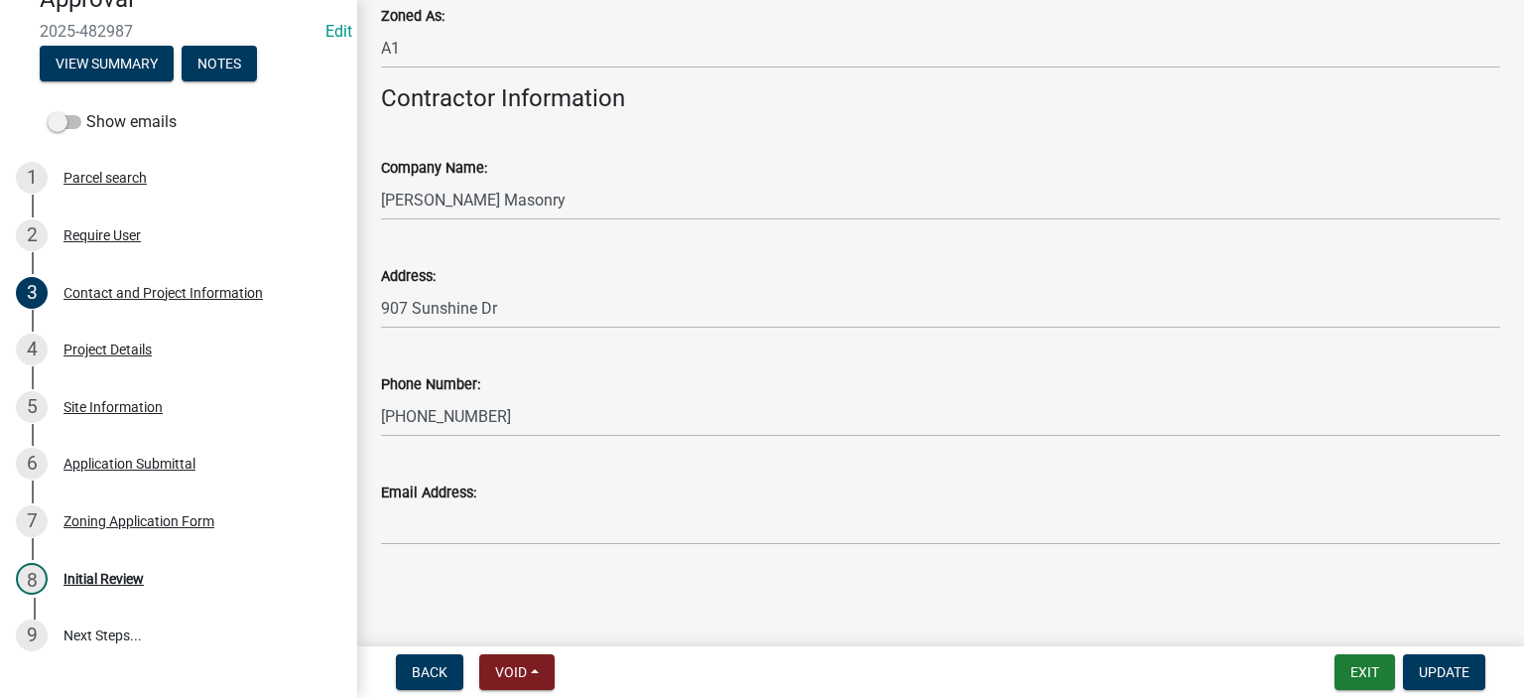
click at [731, 677] on div "Back Void Withdraw Lock Expire Void Exit Update" at bounding box center [940, 672] width 1135 height 36
click at [113, 353] on div "Project Details" at bounding box center [108, 349] width 88 height 14
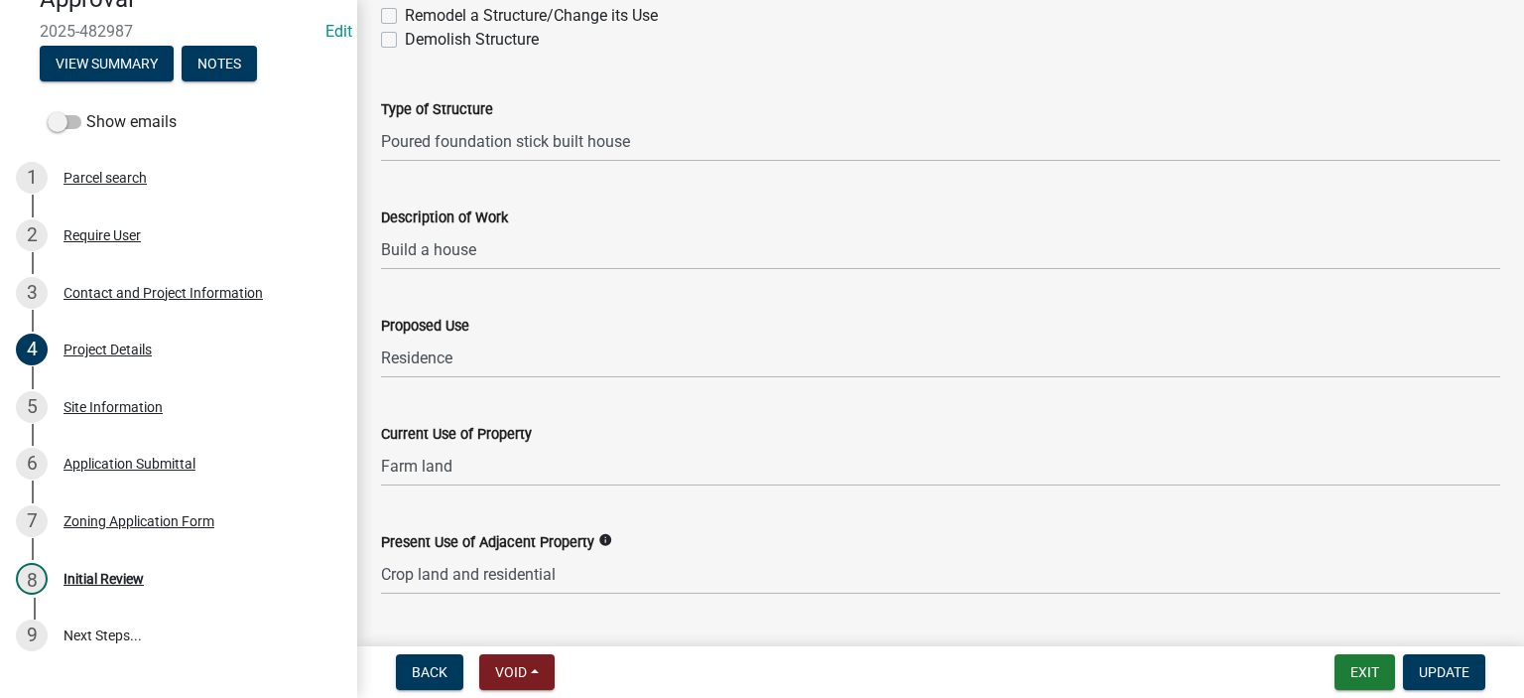
scroll to position [778, 0]
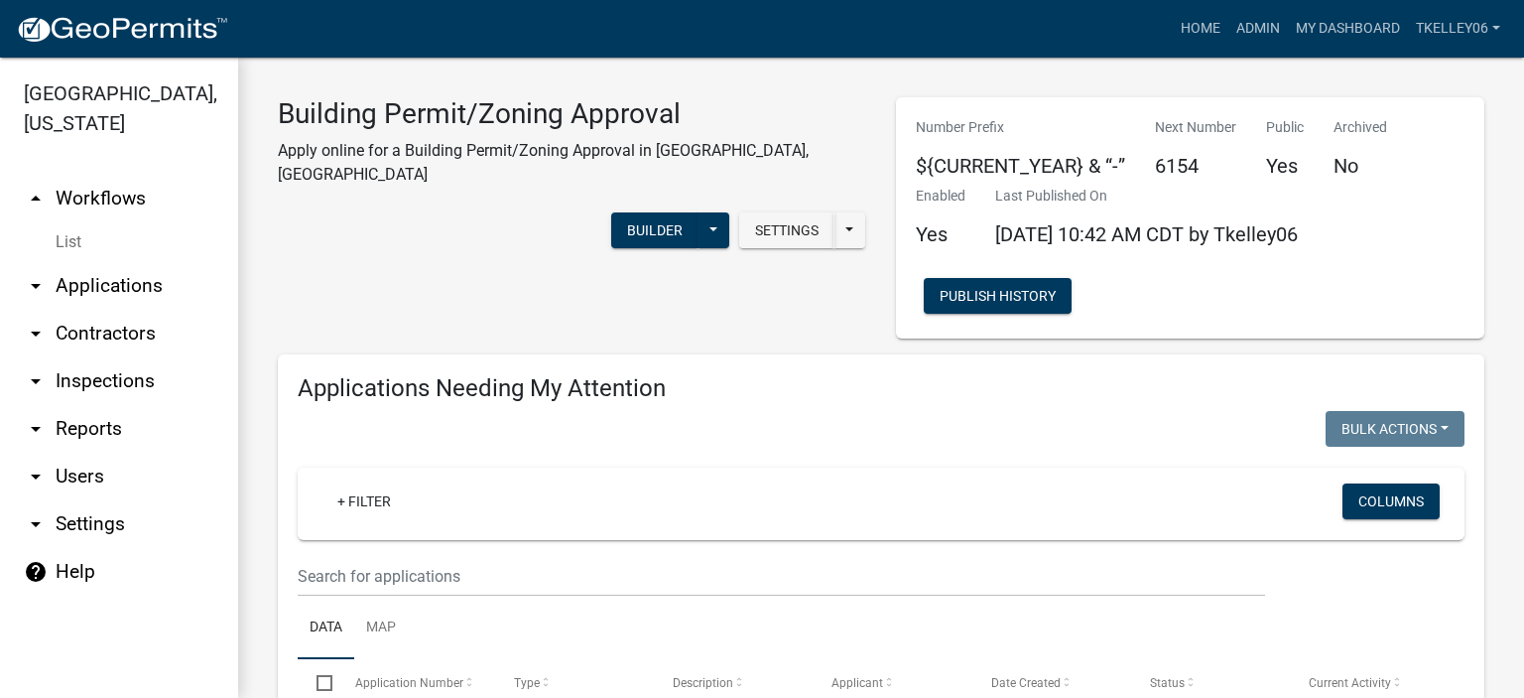
select select "1: 25"
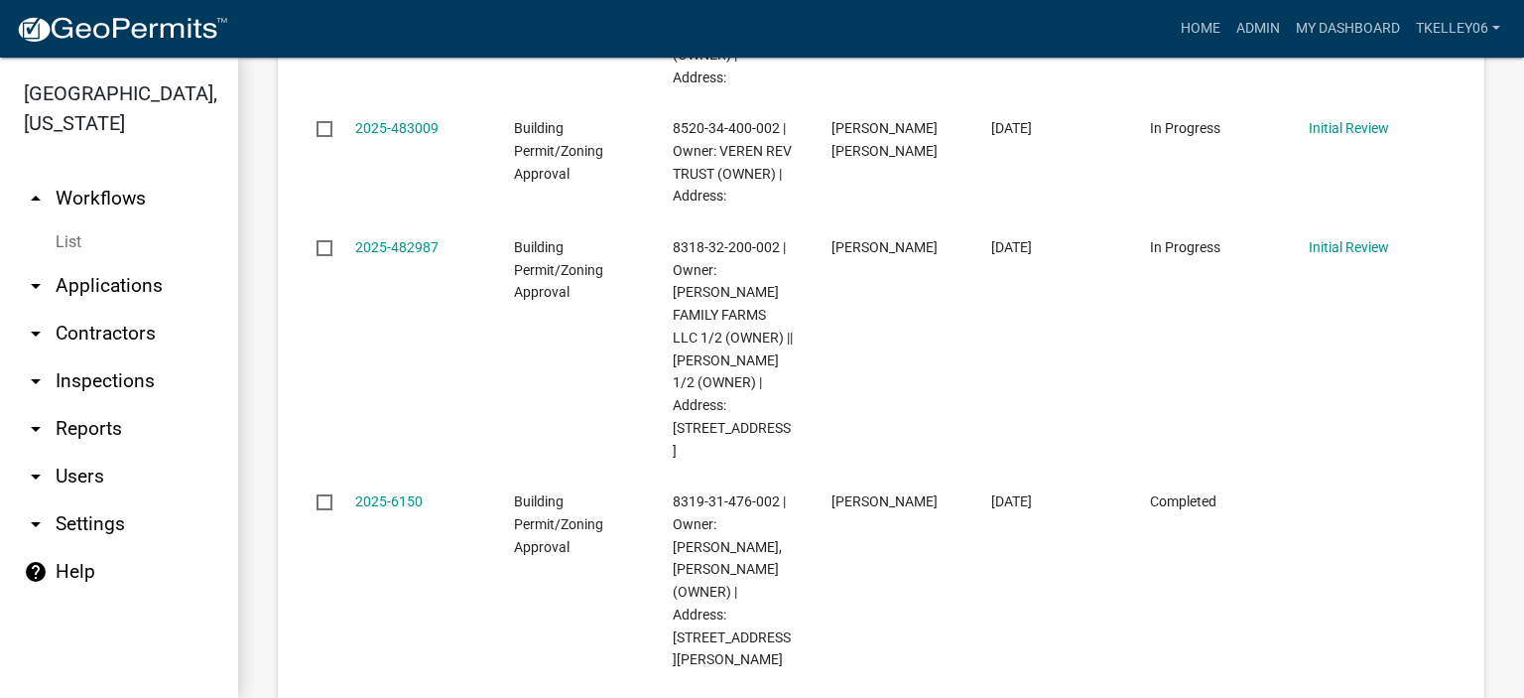
scroll to position [4034, 0]
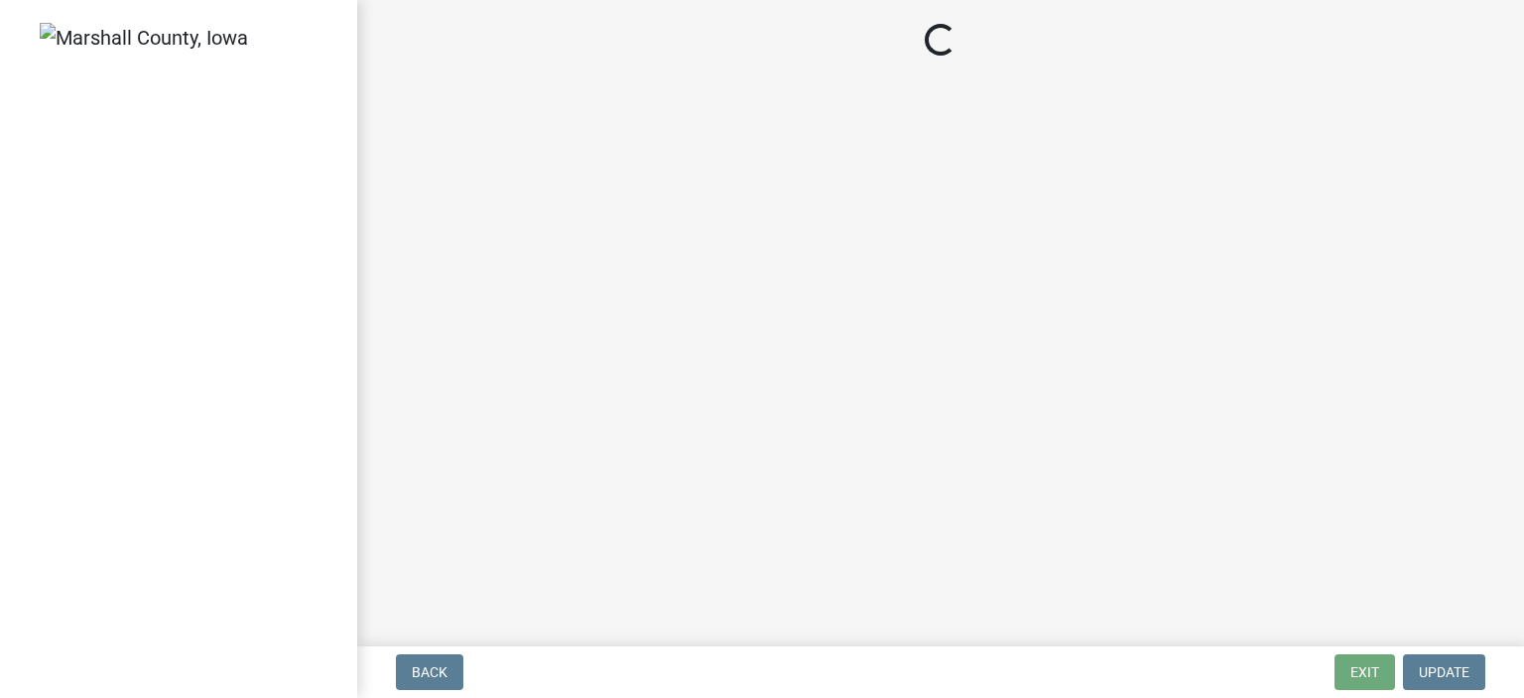
select select "3: 3"
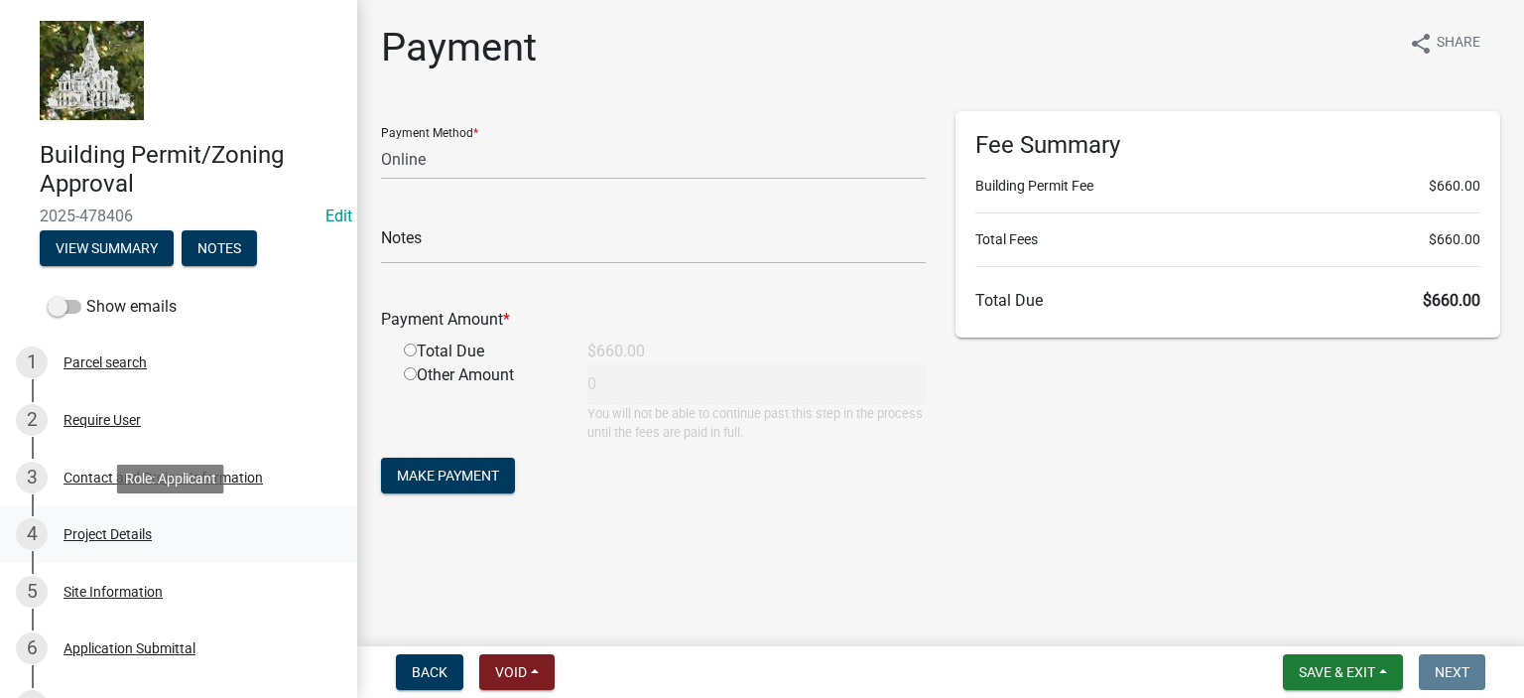
click at [102, 524] on div "4 Project Details" at bounding box center [171, 534] width 310 height 32
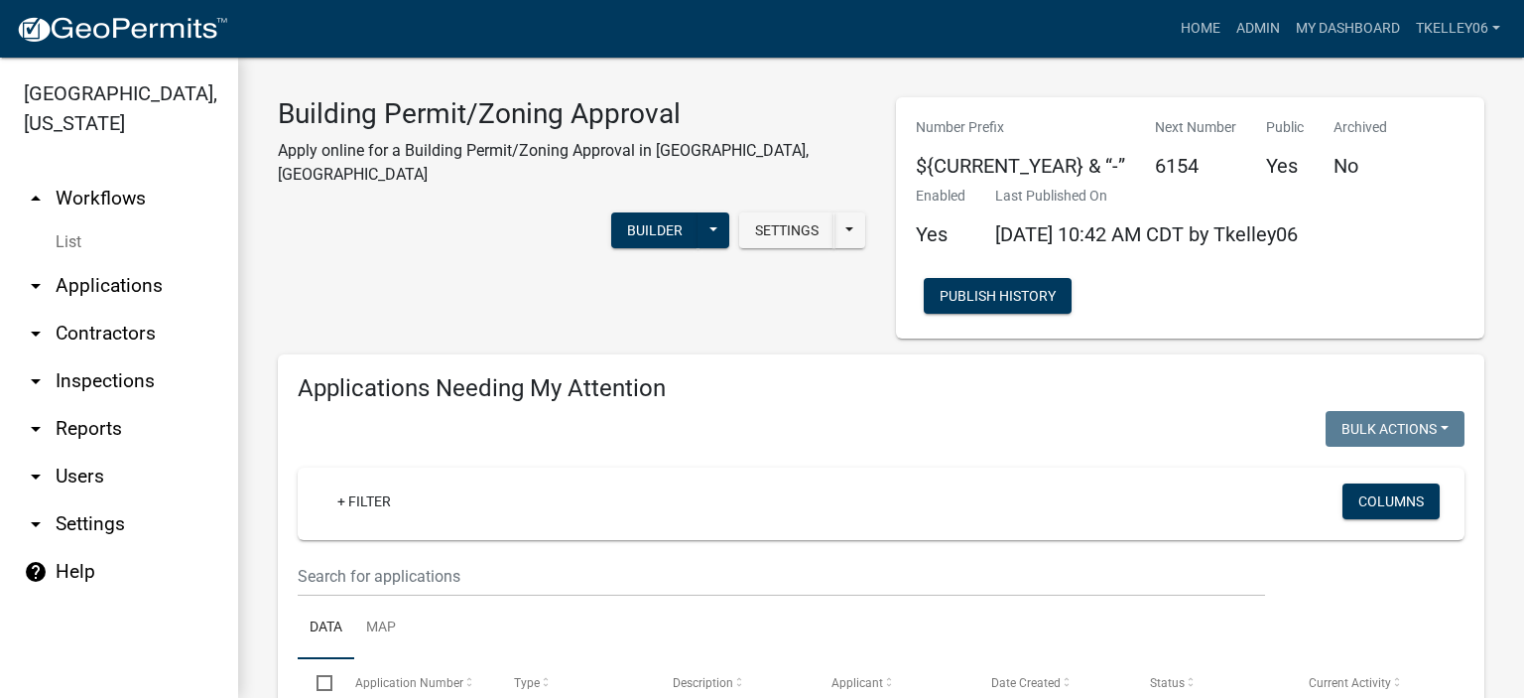
select select "1: 25"
